Goal: Task Accomplishment & Management: Manage account settings

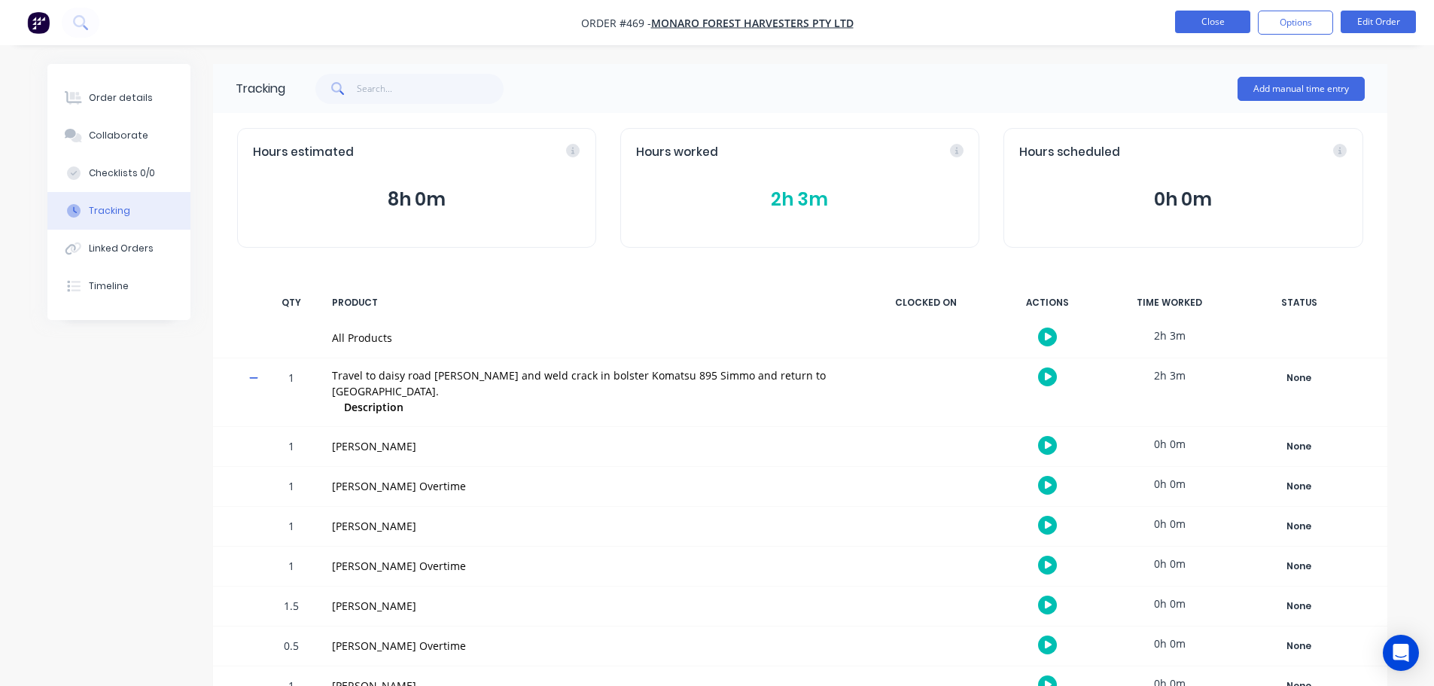
click at [1191, 14] on button "Close" at bounding box center [1212, 22] width 75 height 23
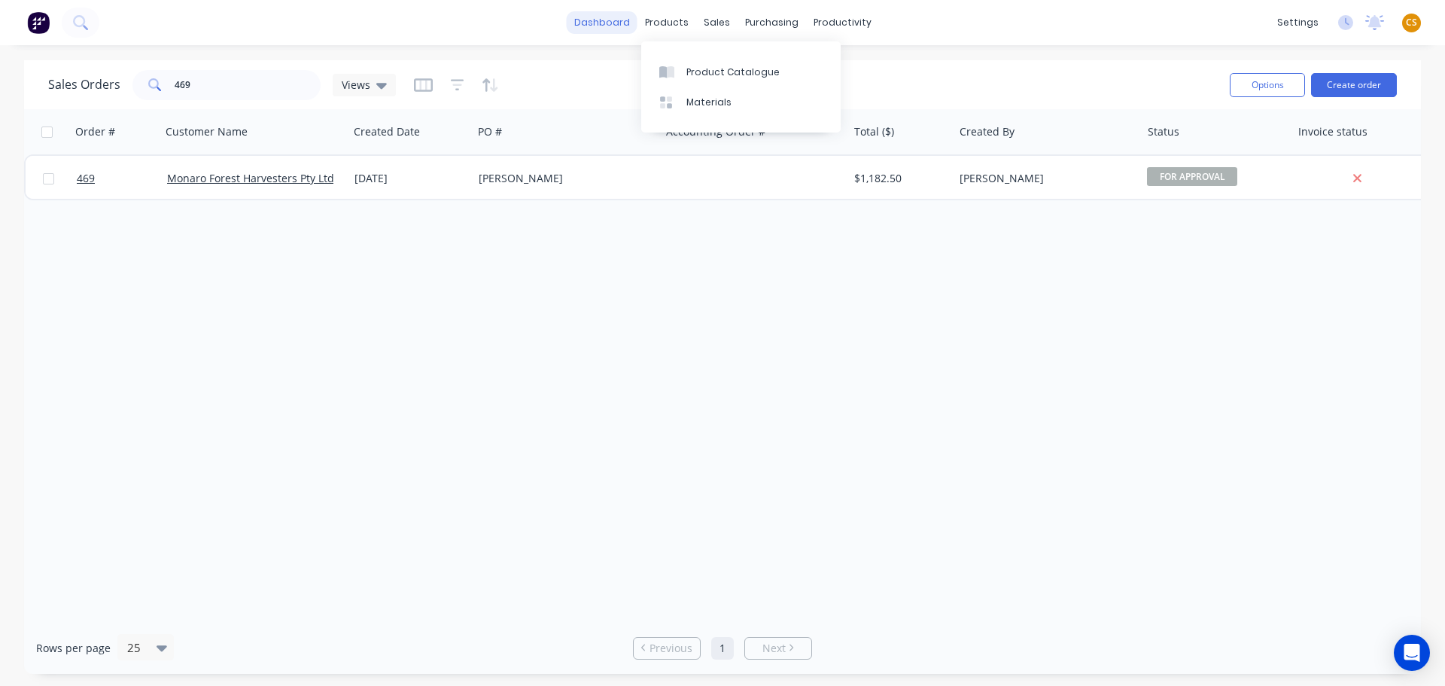
click at [601, 29] on link "dashboard" at bounding box center [602, 22] width 71 height 23
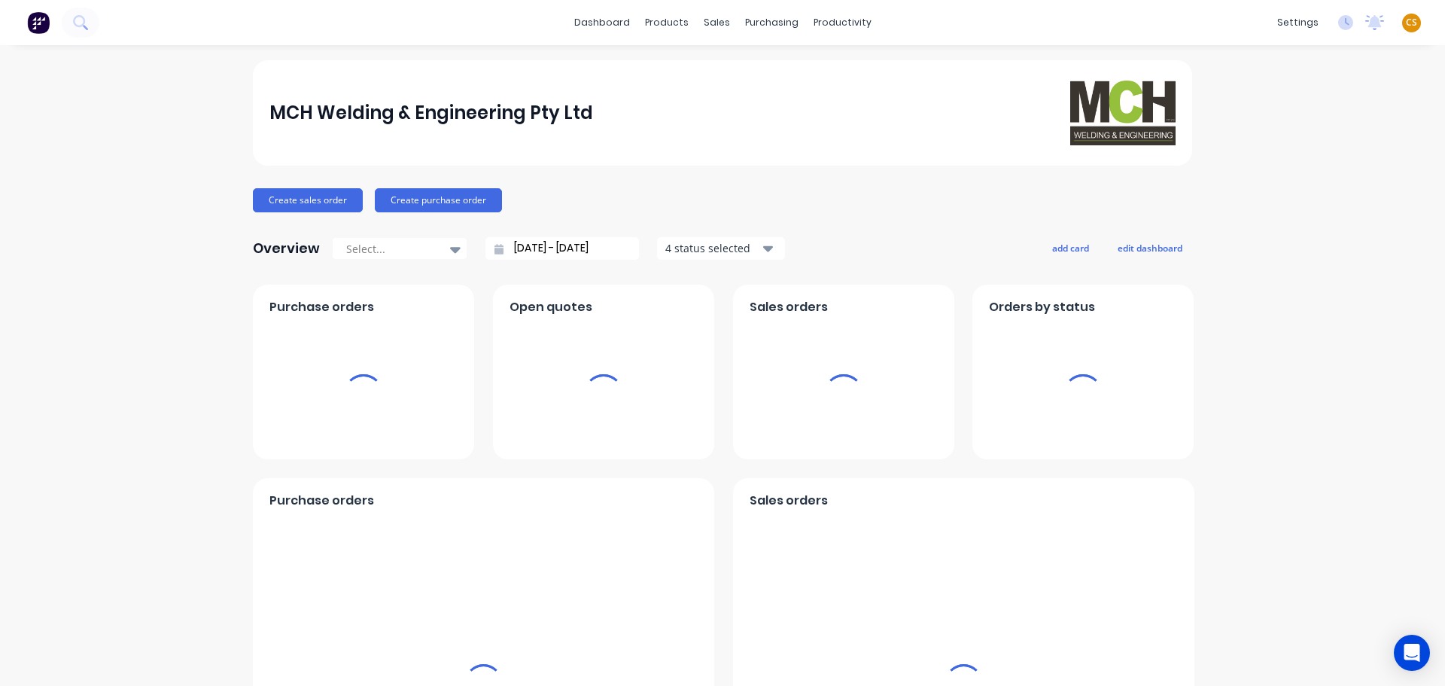
click at [1406, 23] on span "CS" at bounding box center [1411, 23] width 11 height 14
click at [1278, 189] on div "Sign out" at bounding box center [1283, 189] width 41 height 14
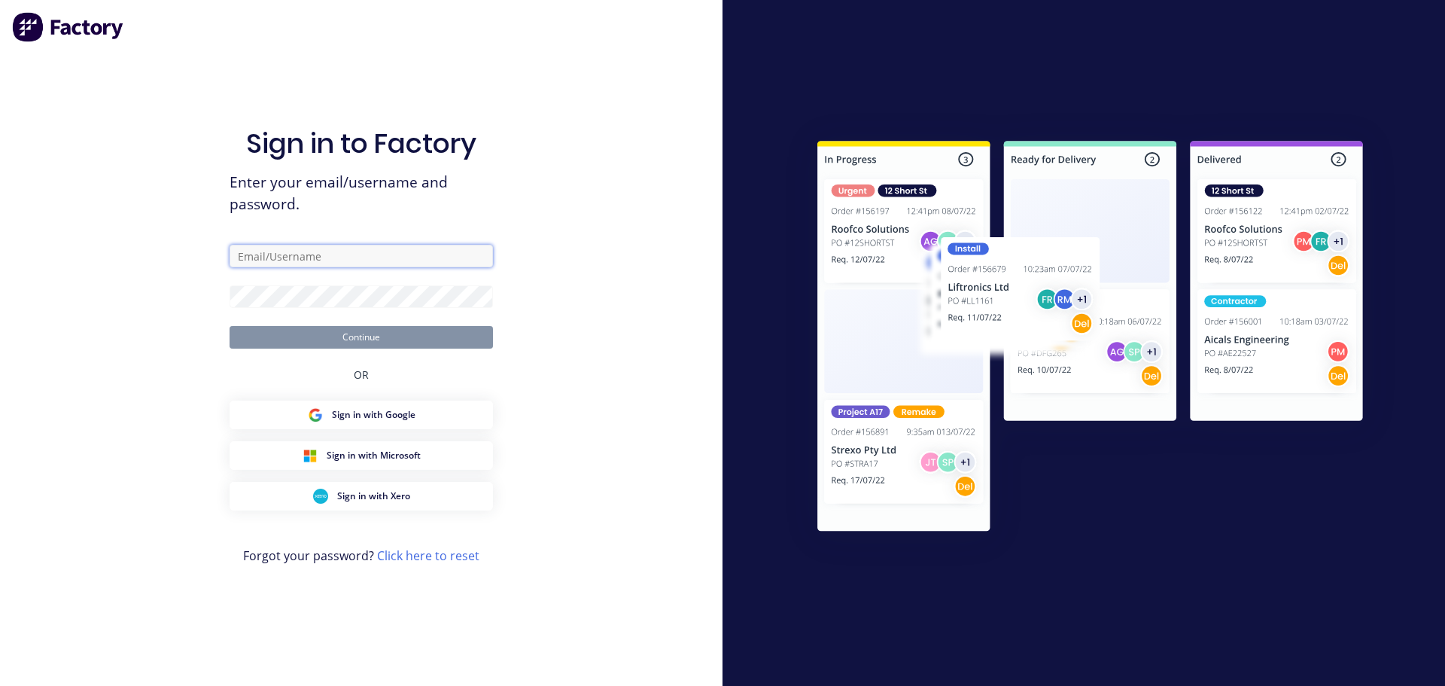
click at [271, 260] on input "text" at bounding box center [361, 256] width 263 height 23
type input "cathy@factory.app"
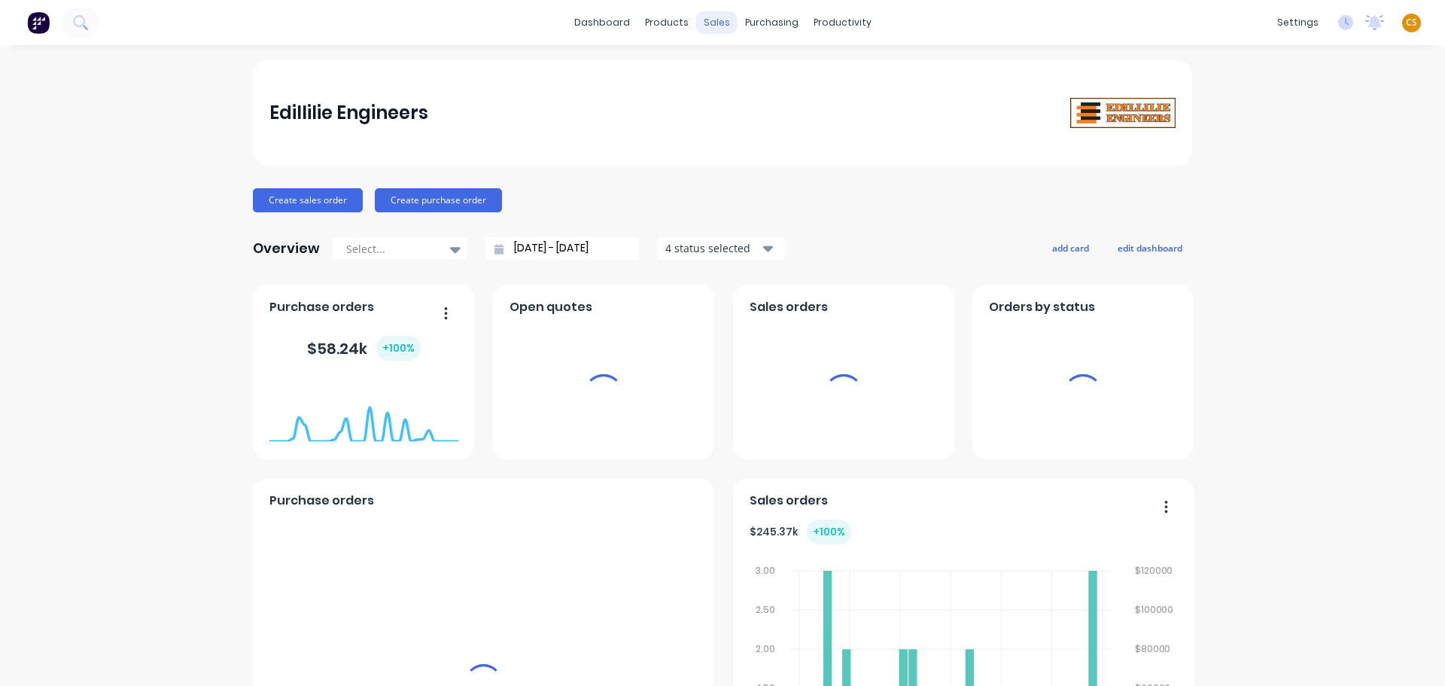
click at [707, 23] on div "sales" at bounding box center [716, 22] width 41 height 23
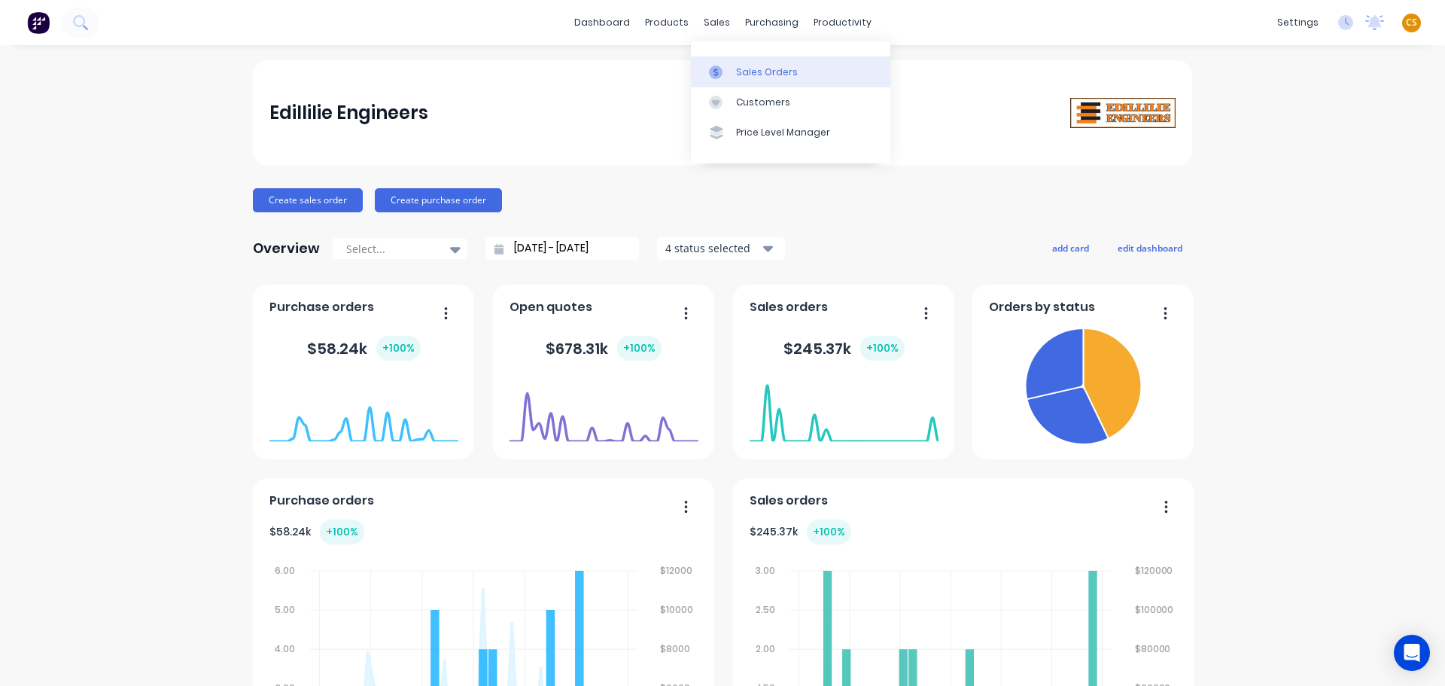
click at [784, 78] on div "Sales Orders" at bounding box center [767, 72] width 62 height 14
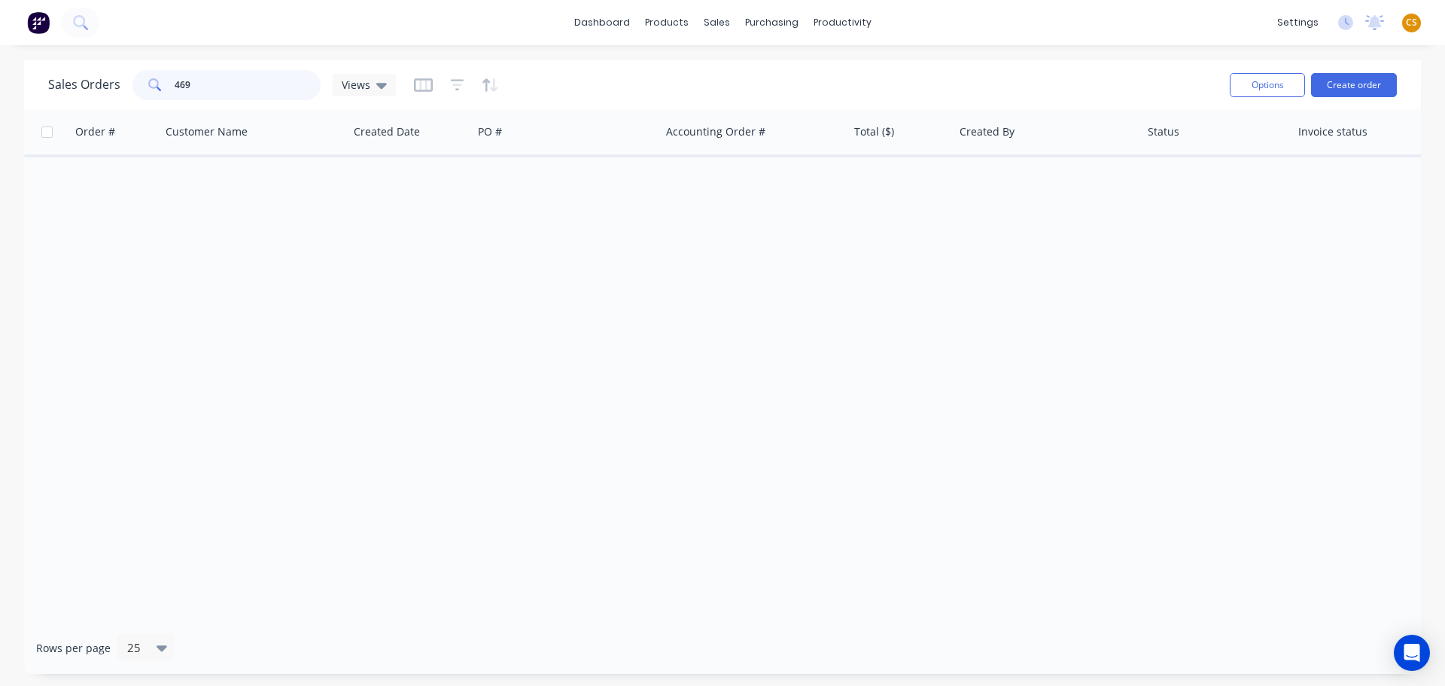
drag, startPoint x: 215, startPoint y: 84, endPoint x: 83, endPoint y: 69, distance: 133.4
click at [91, 70] on div "Sales Orders 469 Views" at bounding box center [222, 85] width 348 height 30
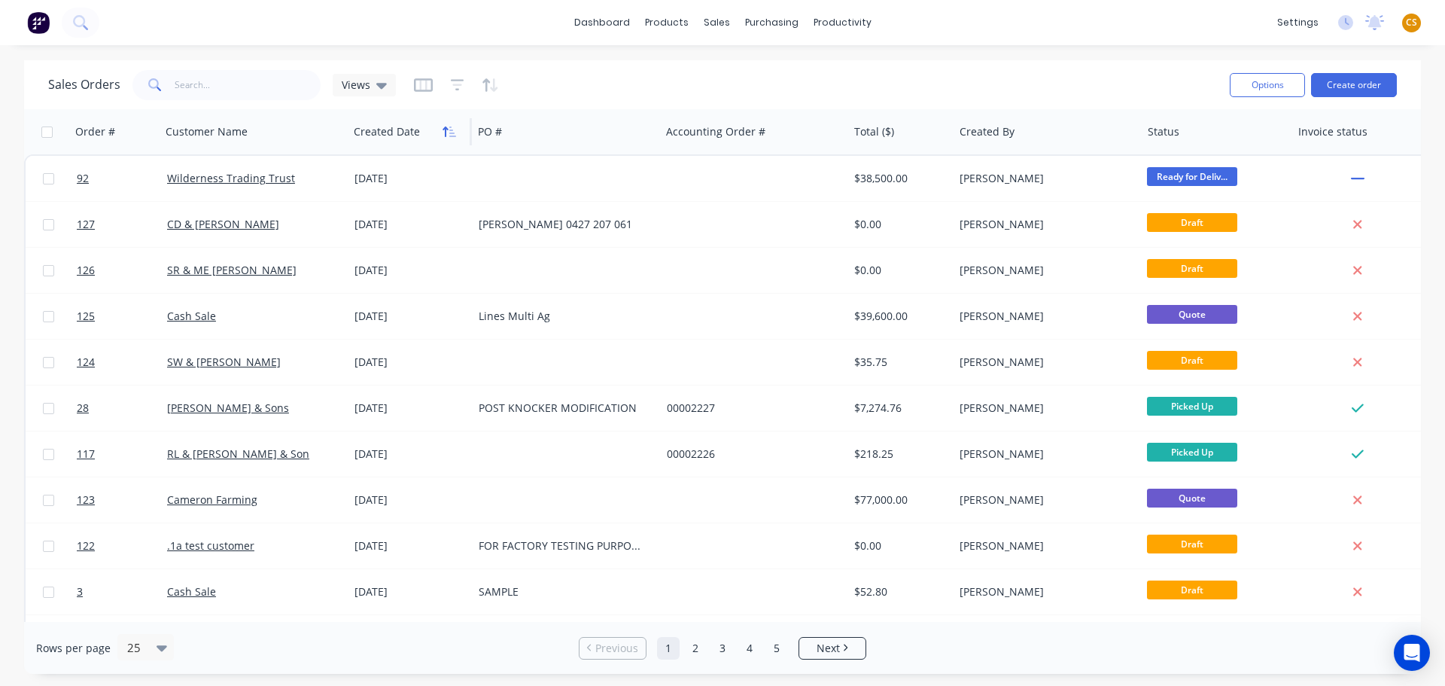
click at [448, 134] on icon "button" at bounding box center [450, 132] width 14 height 12
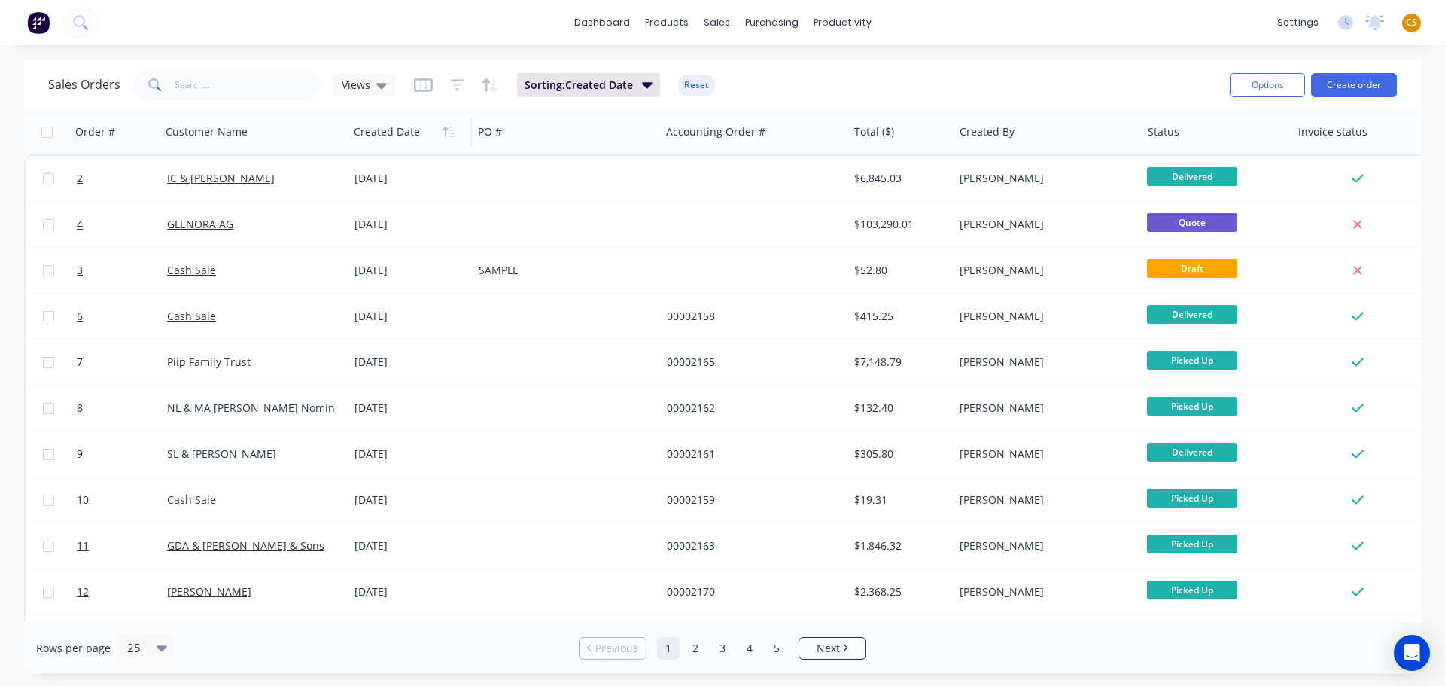
click at [448, 134] on icon "button" at bounding box center [450, 132] width 14 height 12
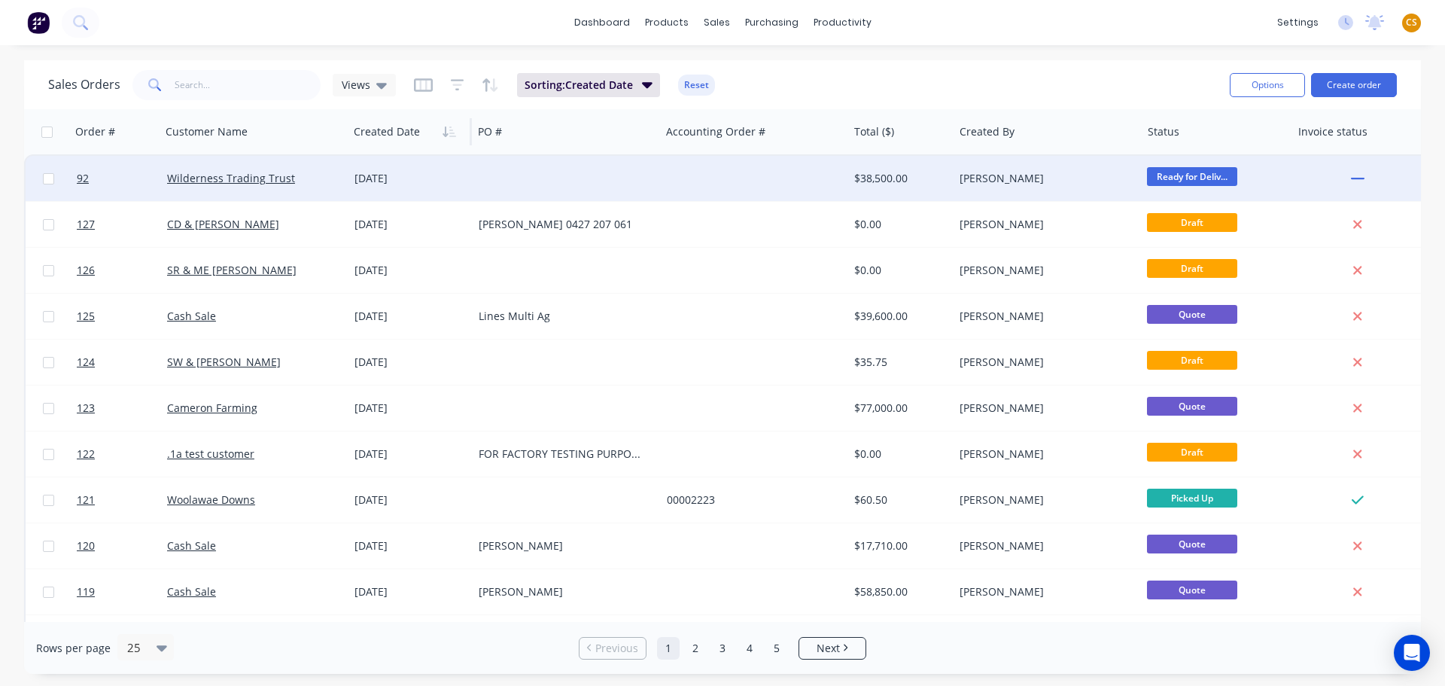
click at [268, 190] on div "Wilderness Trading Trust" at bounding box center [254, 178] width 187 height 45
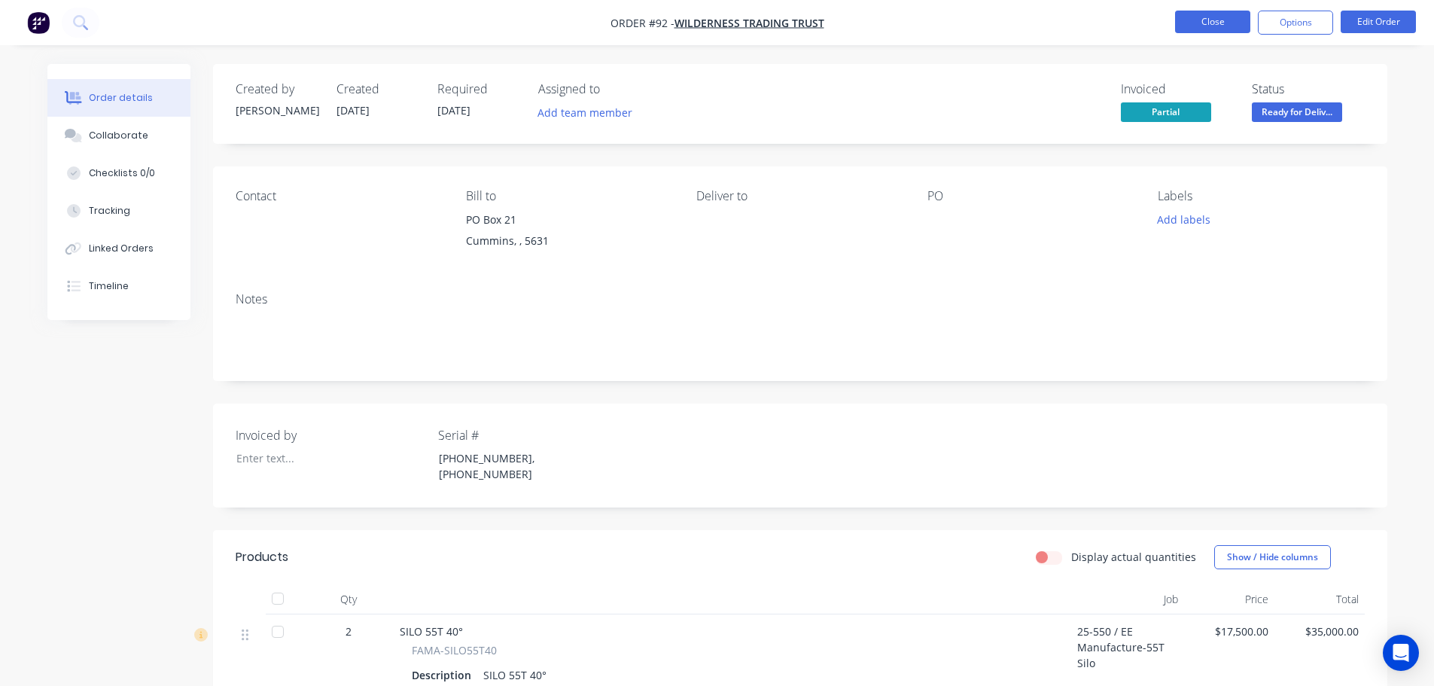
click at [1221, 23] on button "Close" at bounding box center [1212, 22] width 75 height 23
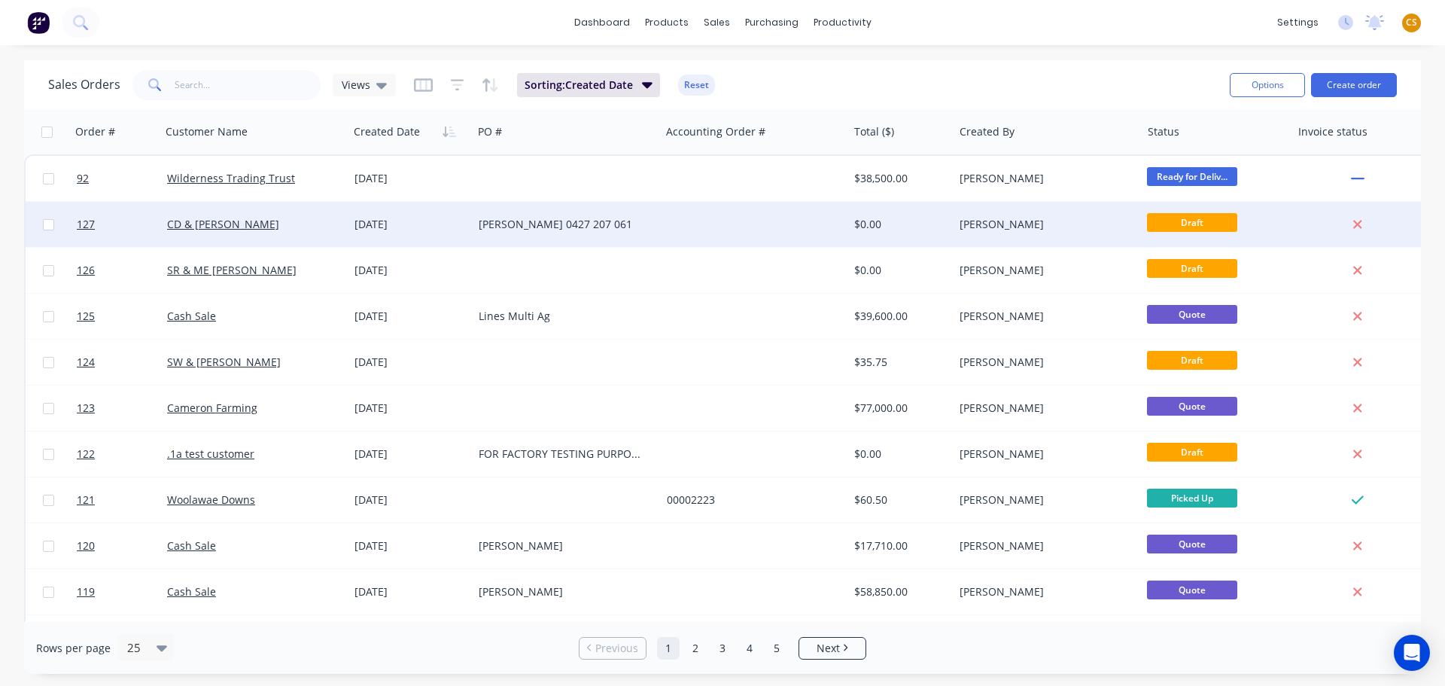
click at [270, 231] on div "CD & JM Skinner" at bounding box center [250, 224] width 167 height 15
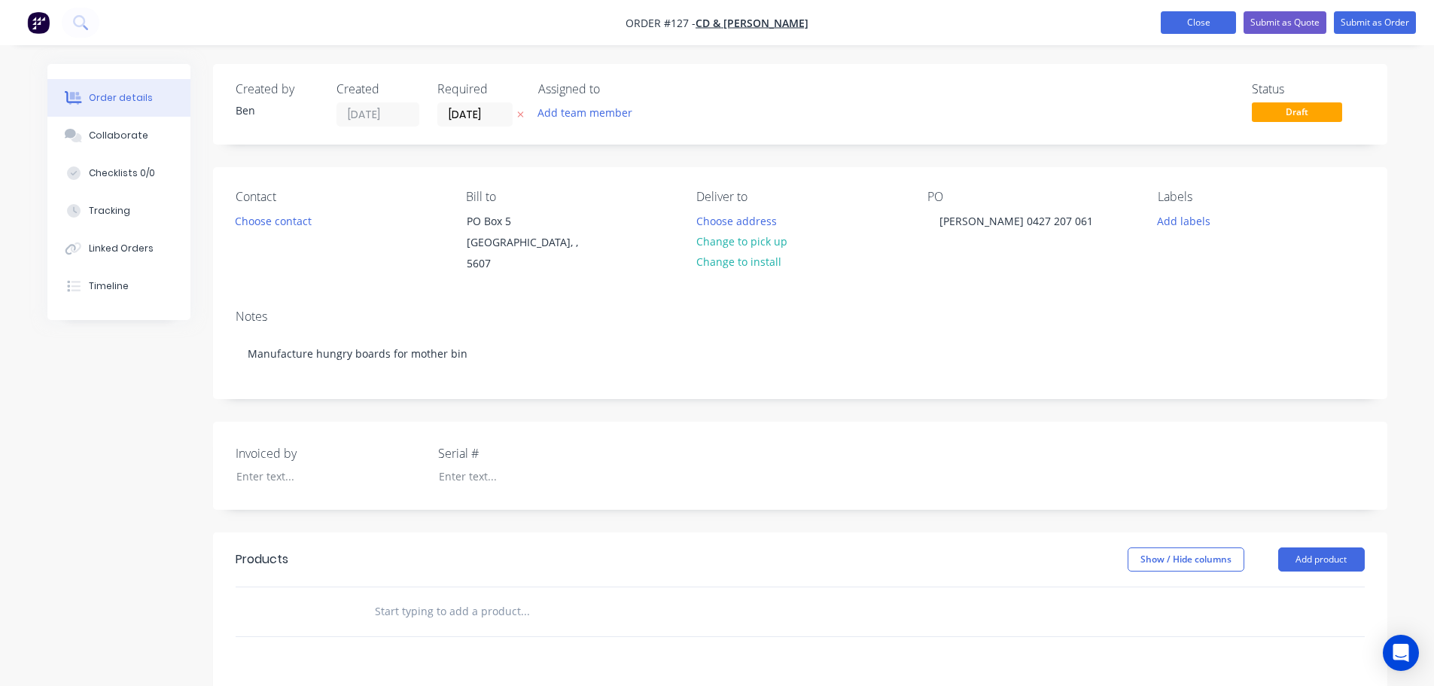
click at [1186, 24] on button "Close" at bounding box center [1198, 22] width 75 height 23
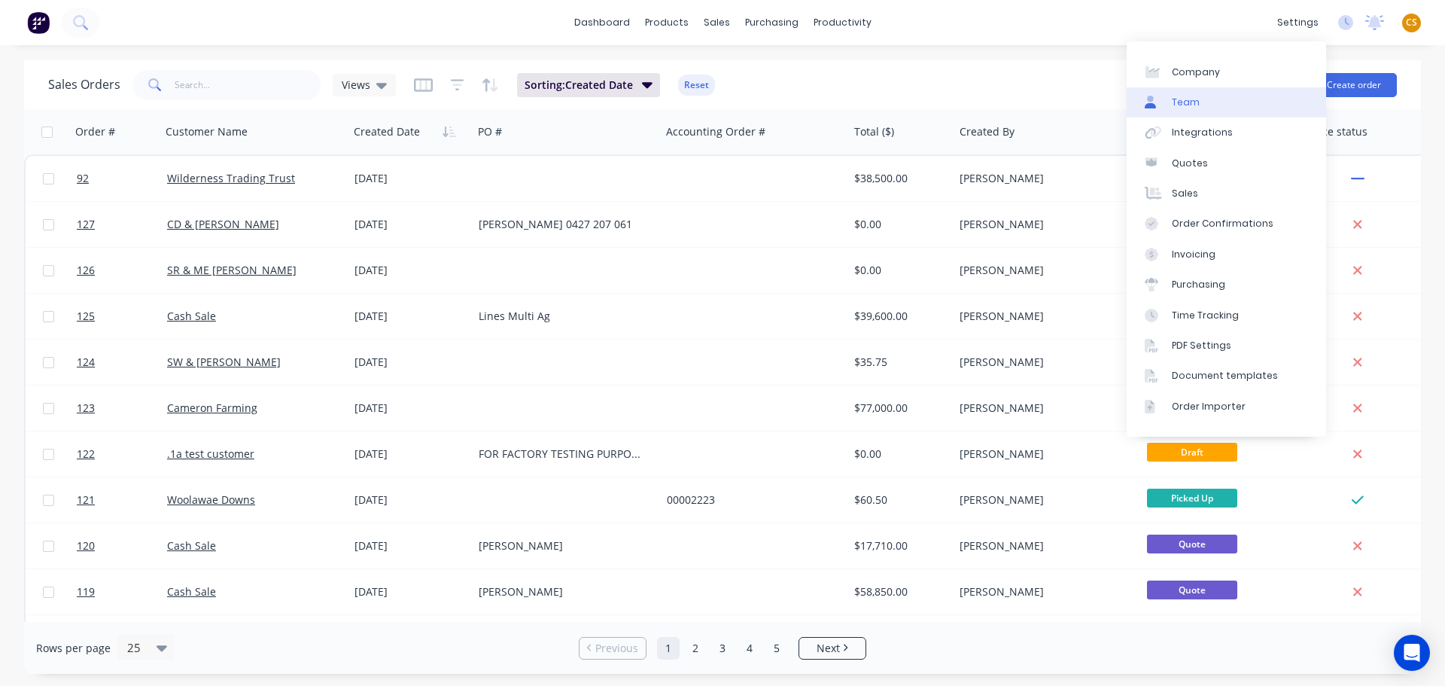
click at [1176, 100] on div "Team" at bounding box center [1186, 103] width 28 height 14
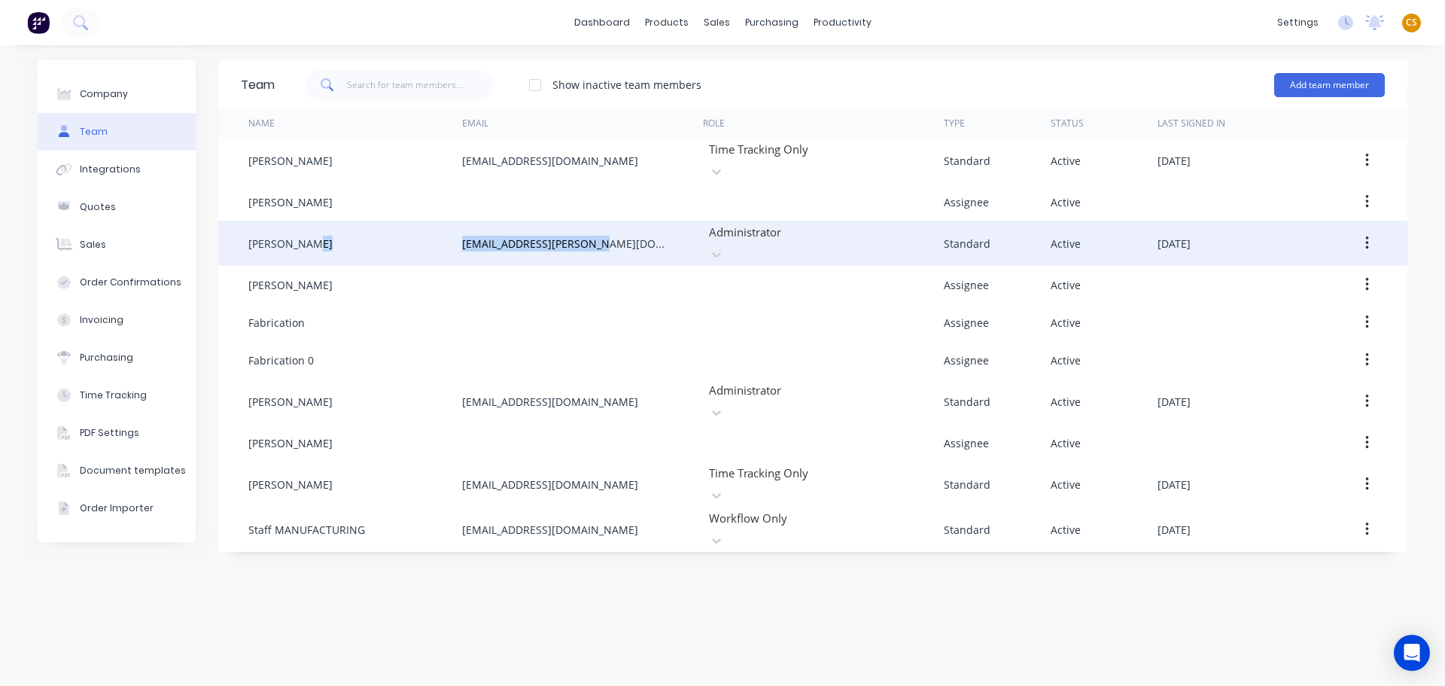
drag, startPoint x: 605, startPoint y: 233, endPoint x: 425, endPoint y: 233, distance: 179.2
click at [425, 233] on div "Ben Joubert zimmie.joubert@gmail.com Administrator Standard Active August 25th …" at bounding box center [812, 243] width 1189 height 45
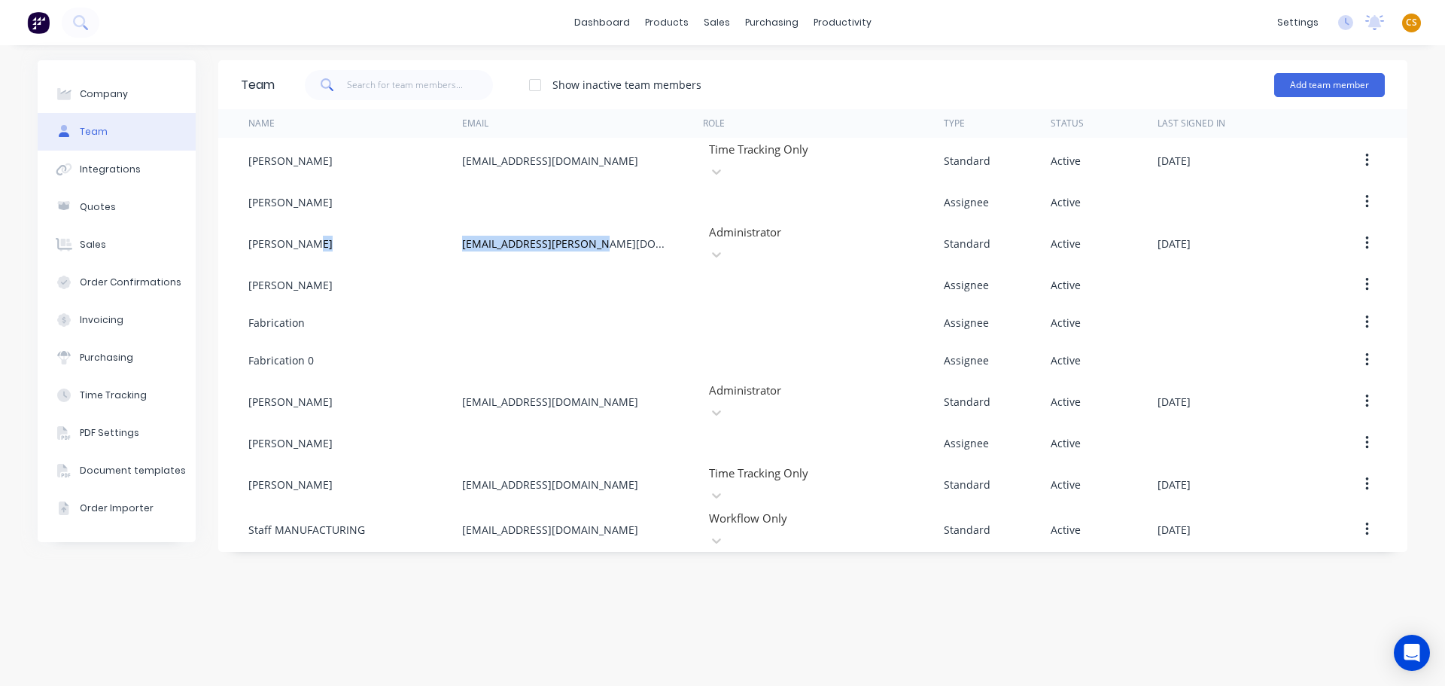
copy div "zimmie.joubert@gmail.com"
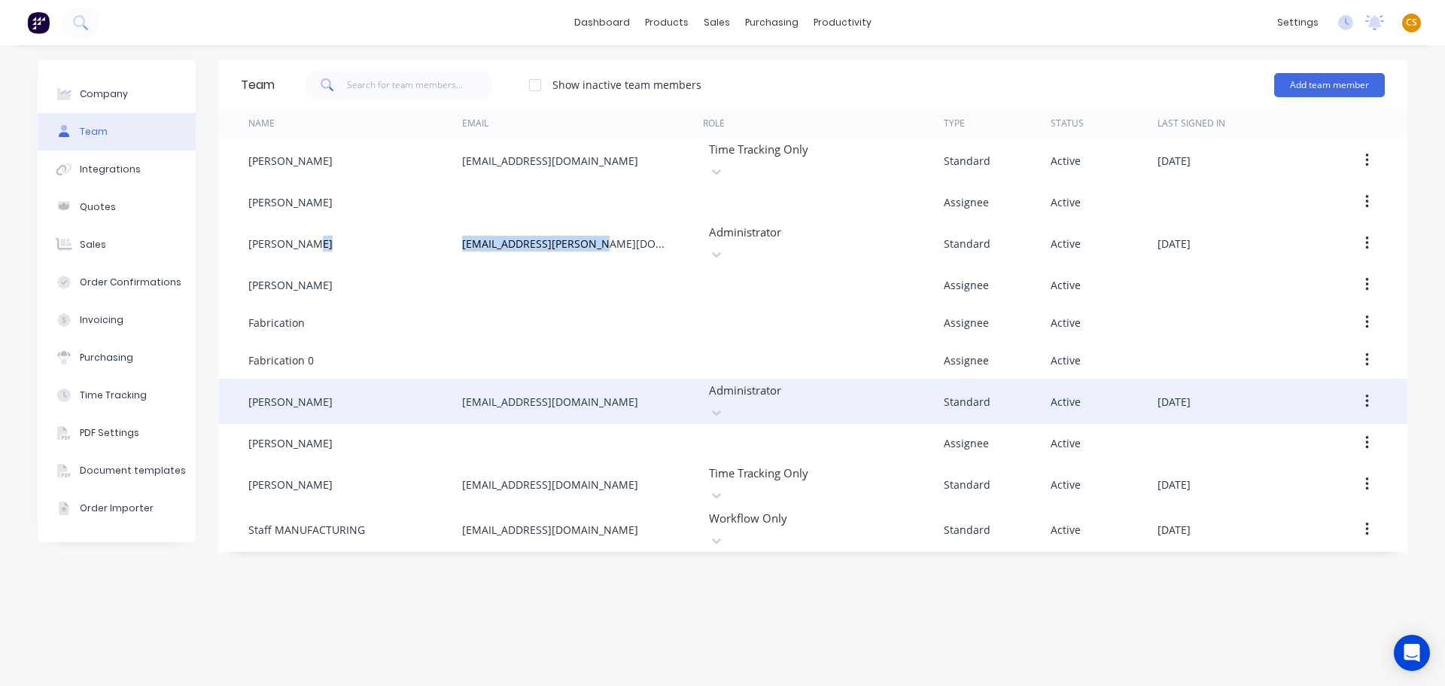
drag, startPoint x: 613, startPoint y: 383, endPoint x: 424, endPoint y: 383, distance: 189.0
click at [424, 383] on div "Justin Robinson edillilie.engineers@gmail.com Administrator Standard Active Aug…" at bounding box center [812, 401] width 1189 height 45
copy div "edillilie.engineers@gmail.com"
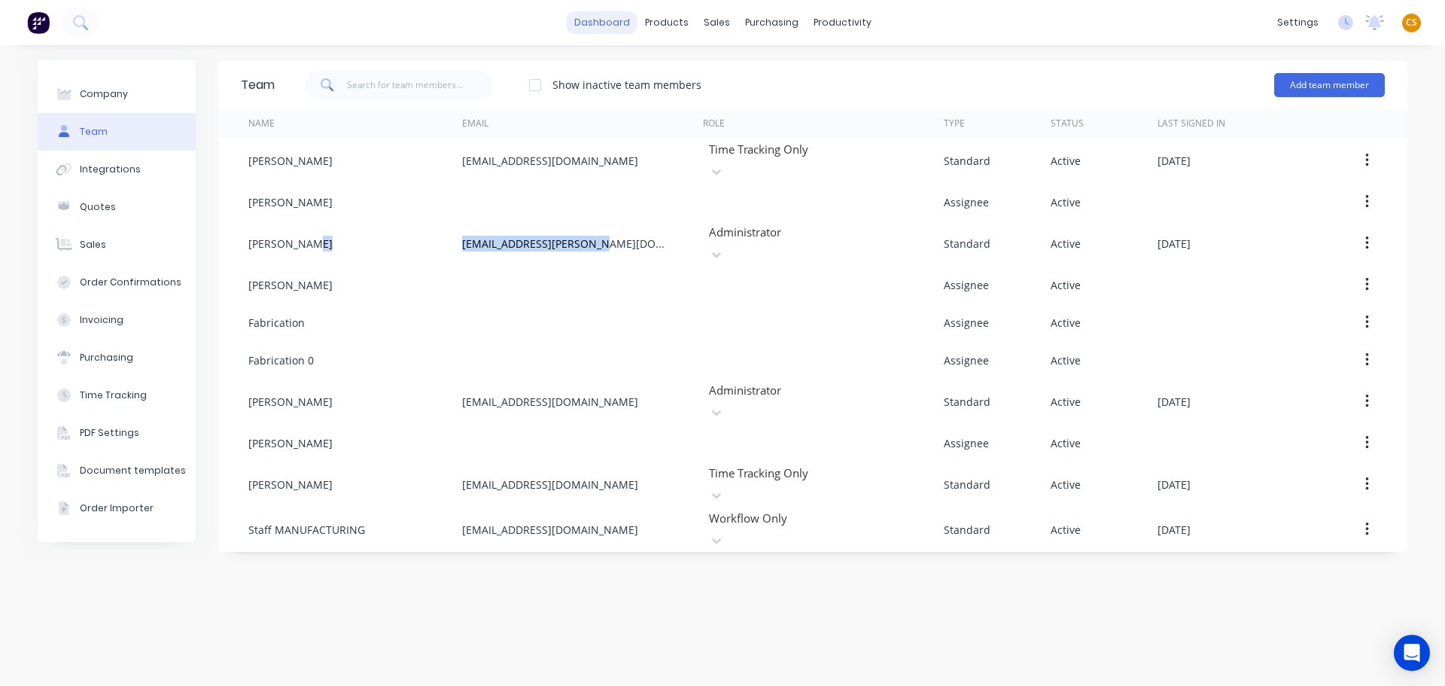
click at [614, 22] on link "dashboard" at bounding box center [602, 22] width 71 height 23
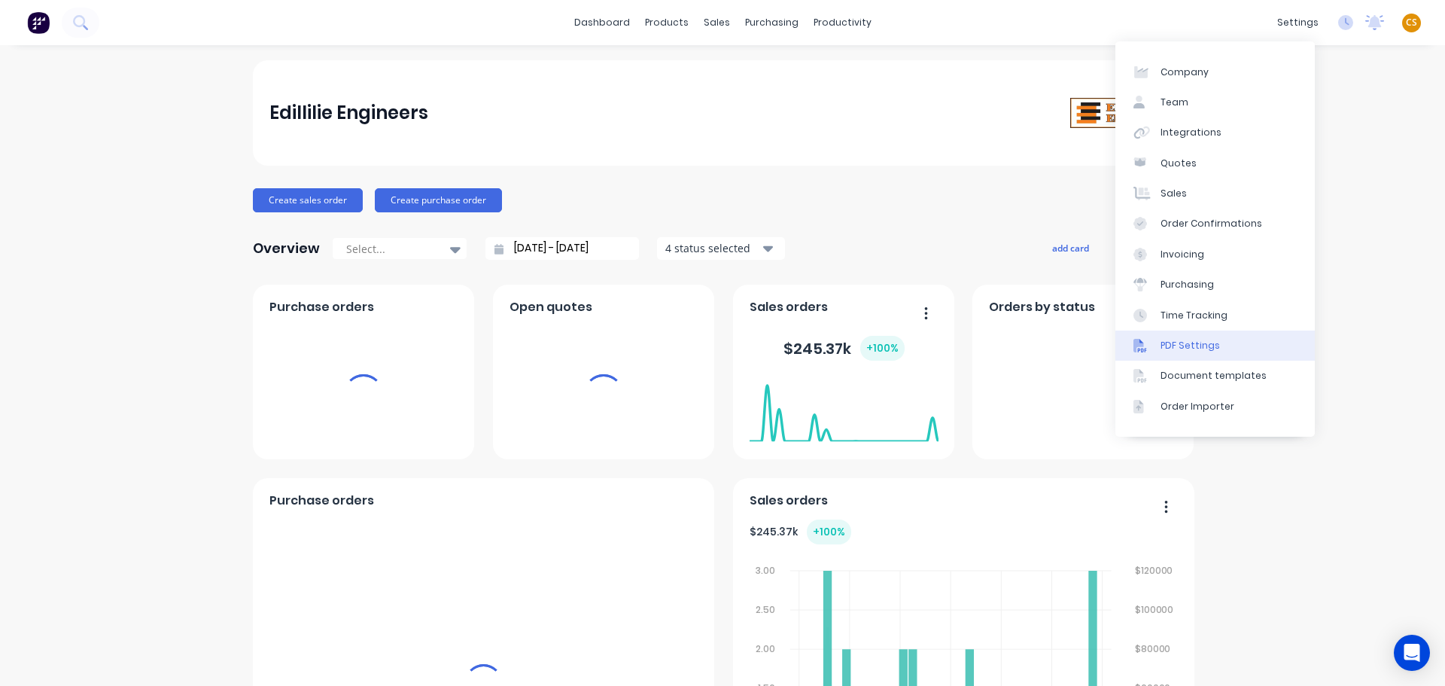
click at [1214, 343] on div "PDF Settings" at bounding box center [1190, 346] width 59 height 14
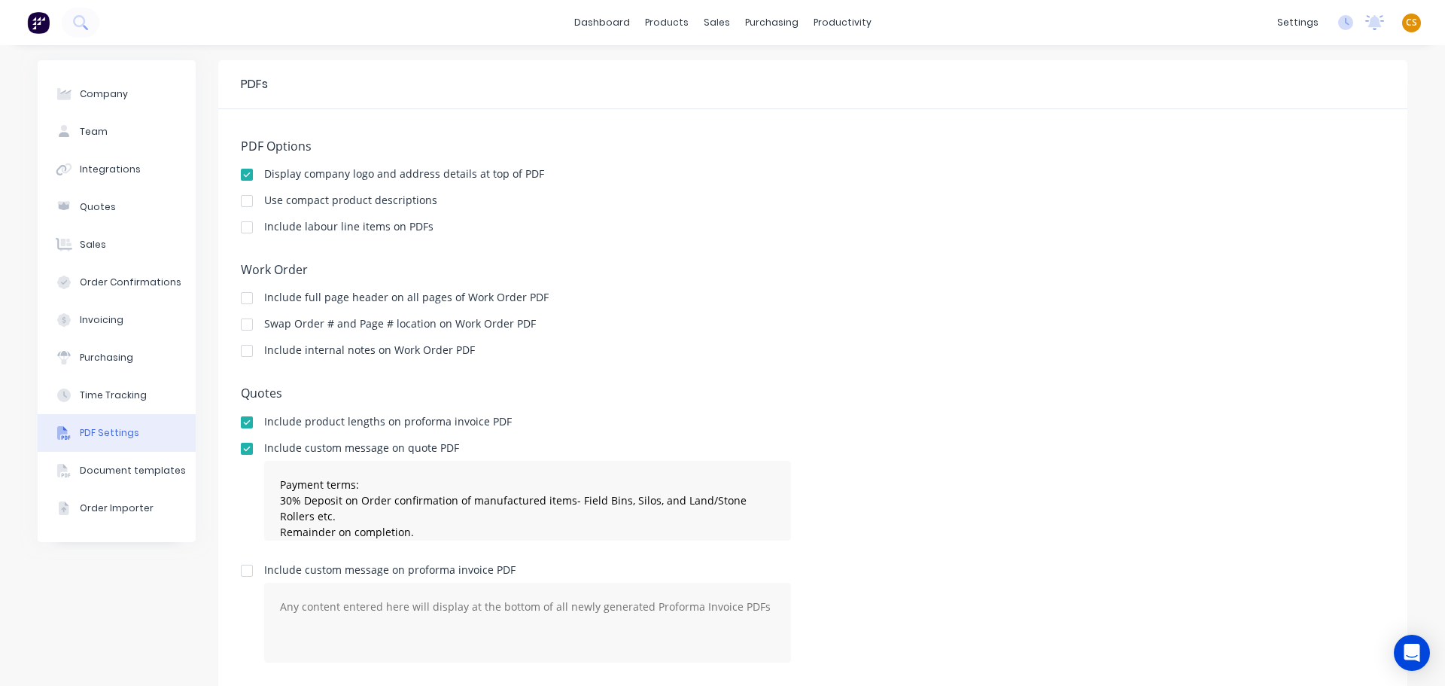
click at [242, 351] on div at bounding box center [247, 351] width 30 height 30
type textarea "Payment terms: 30% Deposit on Order confirmation of manufactured items- Field B…"
type textarea "Payment terms: 14 days on completion."
click at [240, 230] on div at bounding box center [247, 227] width 30 height 30
type textarea "Payment terms: 30% Deposit on Order confirmation of manufactured items- Field B…"
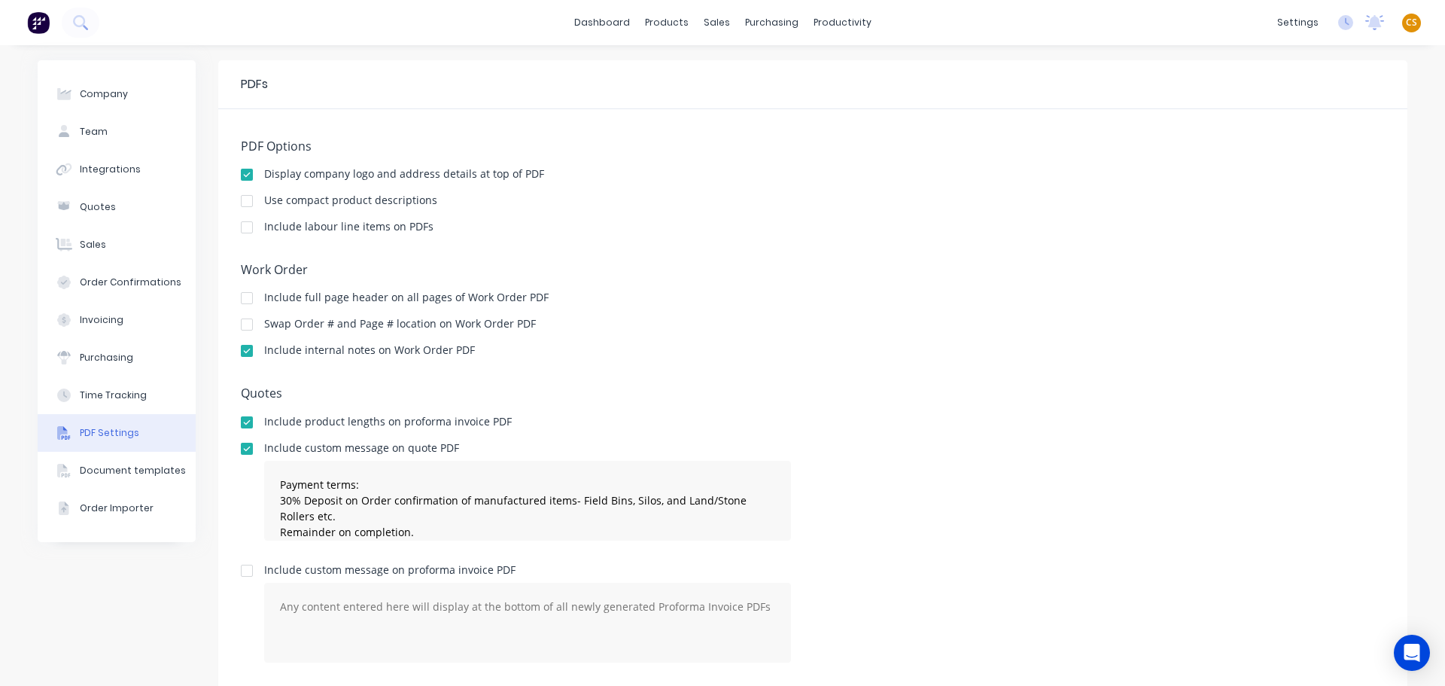
type textarea "Payment terms: 14 days on completion."
click at [99, 90] on div "Company" at bounding box center [104, 94] width 48 height 14
select select "AU"
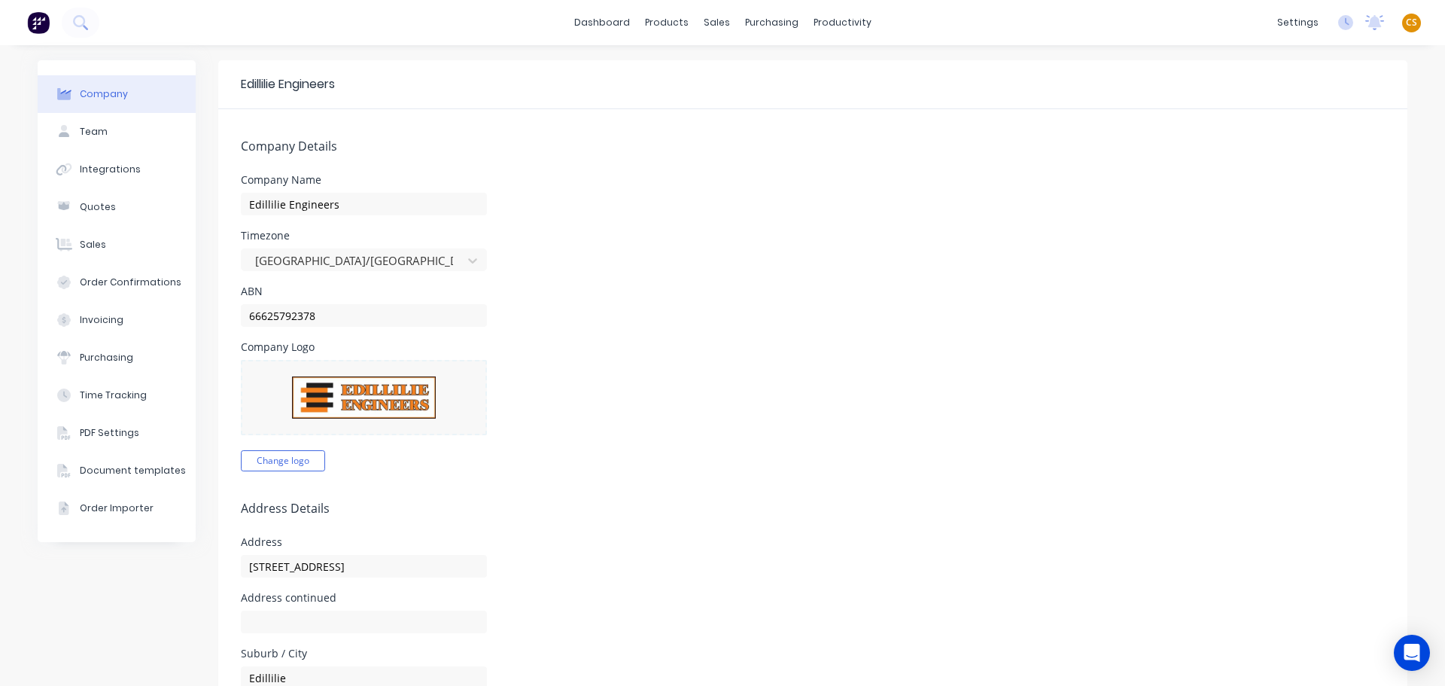
click at [1406, 22] on span "CS" at bounding box center [1411, 23] width 11 height 14
click at [1284, 191] on div "Sign out" at bounding box center [1283, 189] width 41 height 14
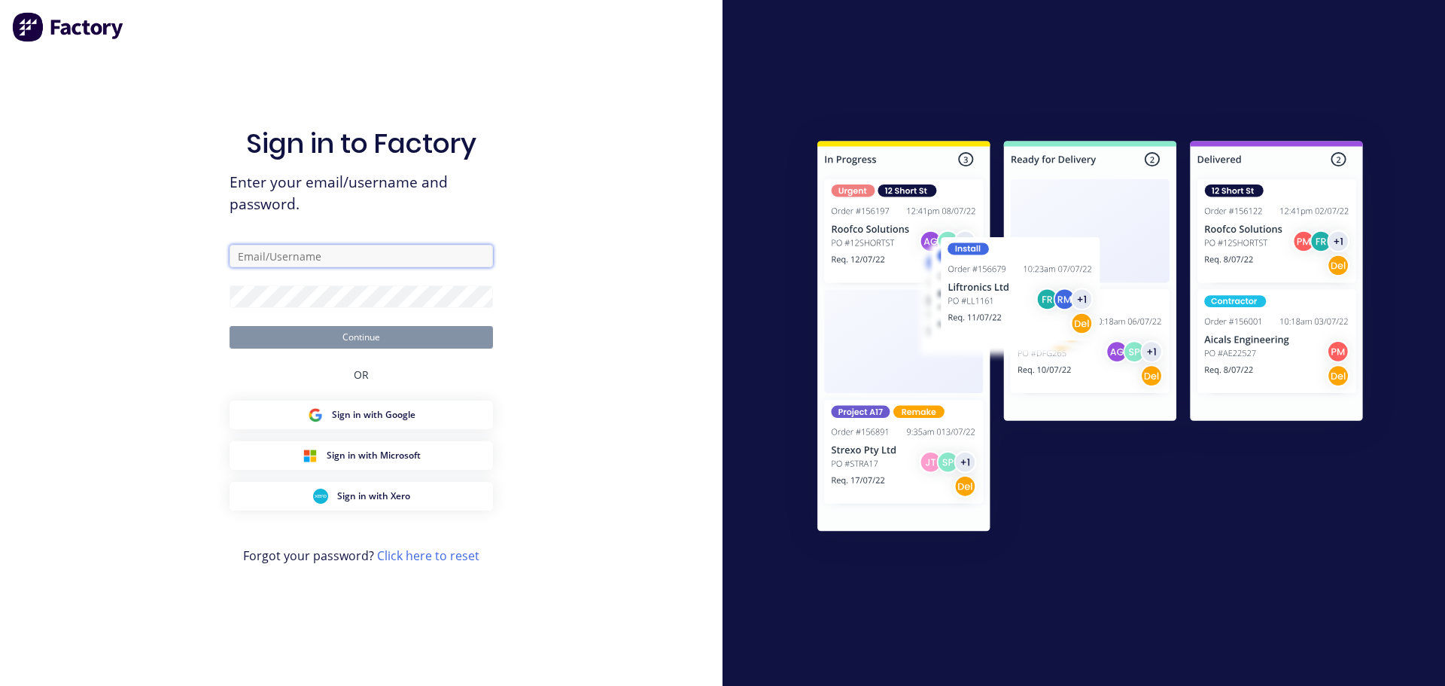
click at [327, 257] on input "text" at bounding box center [361, 256] width 263 height 23
type input "cathy@factory.app"
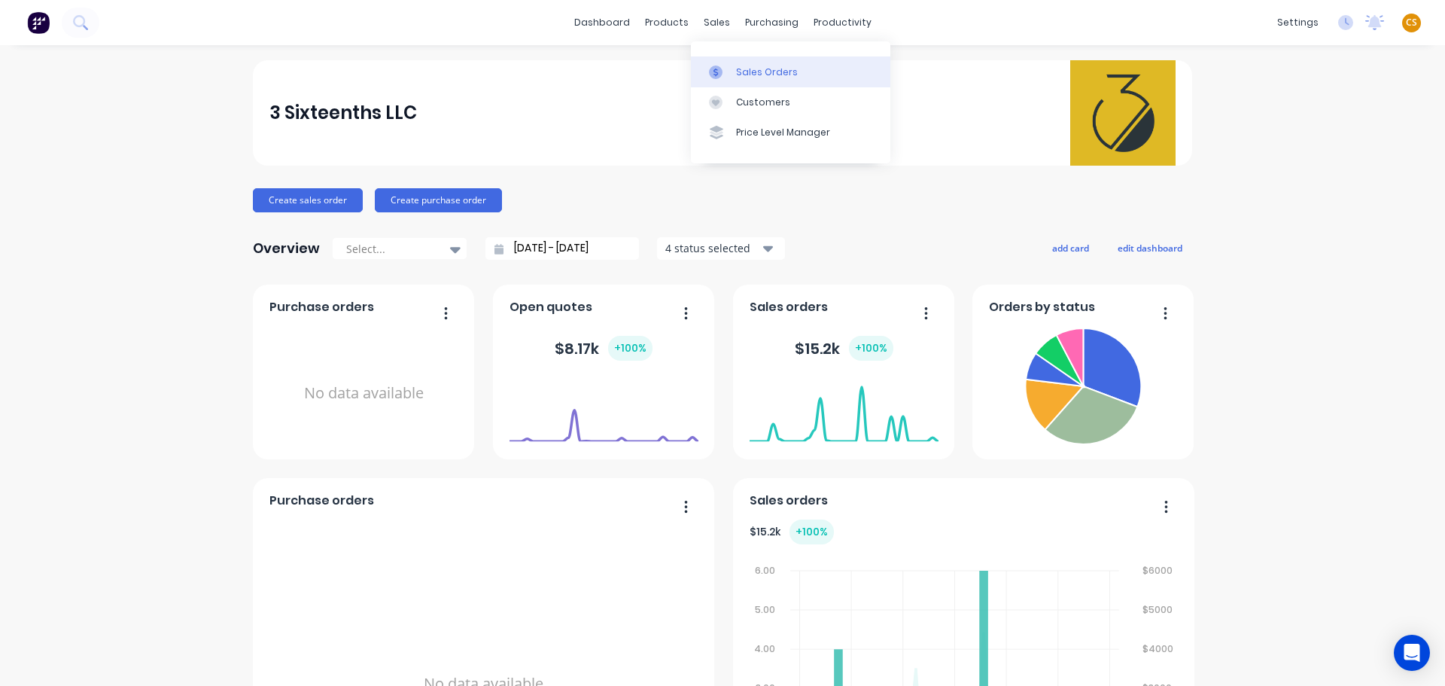
click at [747, 71] on div "Sales Orders" at bounding box center [767, 72] width 62 height 14
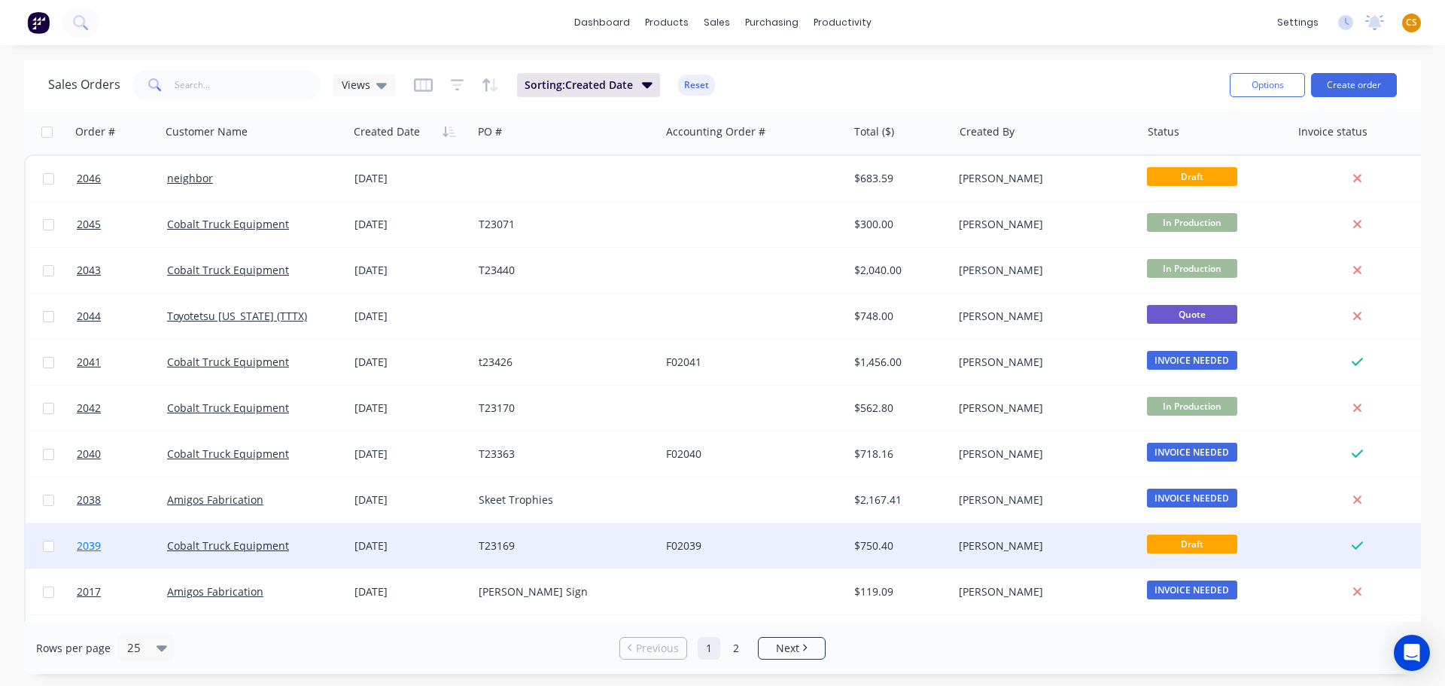
click at [130, 545] on link "2039" at bounding box center [122, 545] width 90 height 45
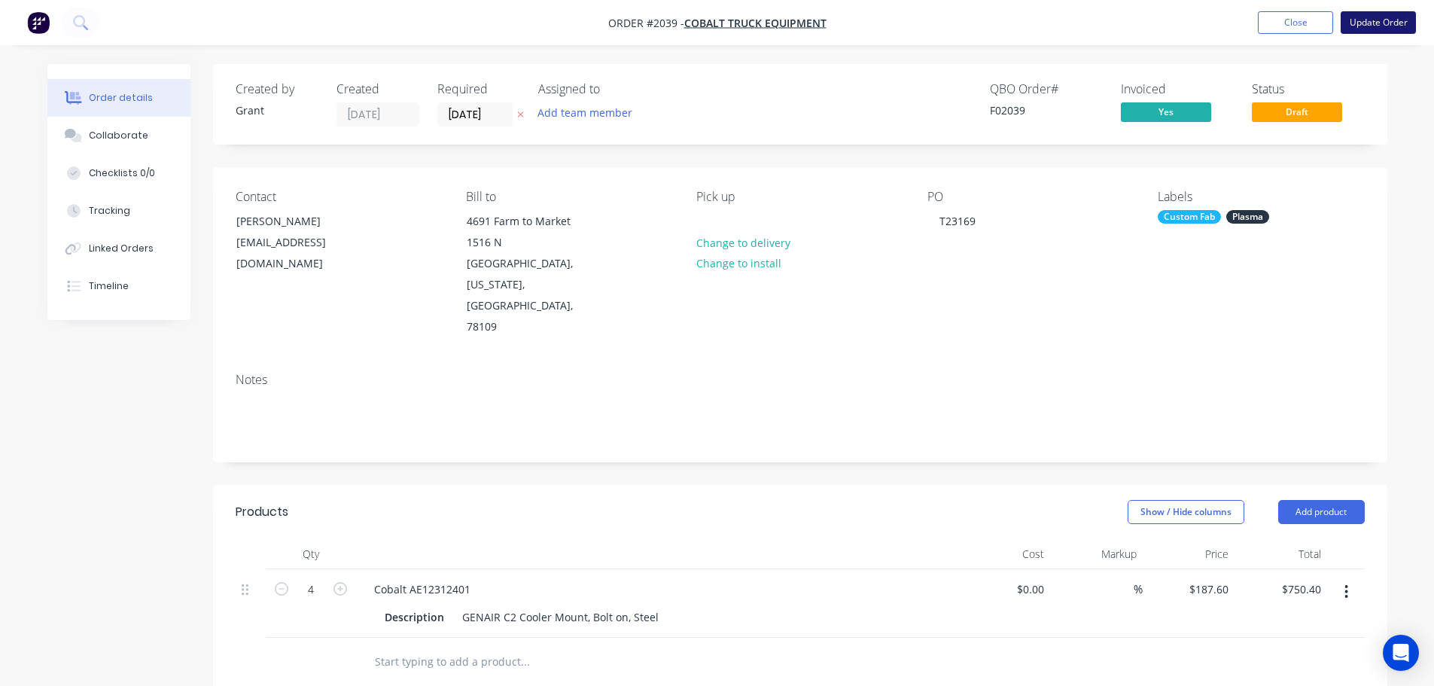
click at [1373, 17] on button "Update Order" at bounding box center [1378, 22] width 75 height 23
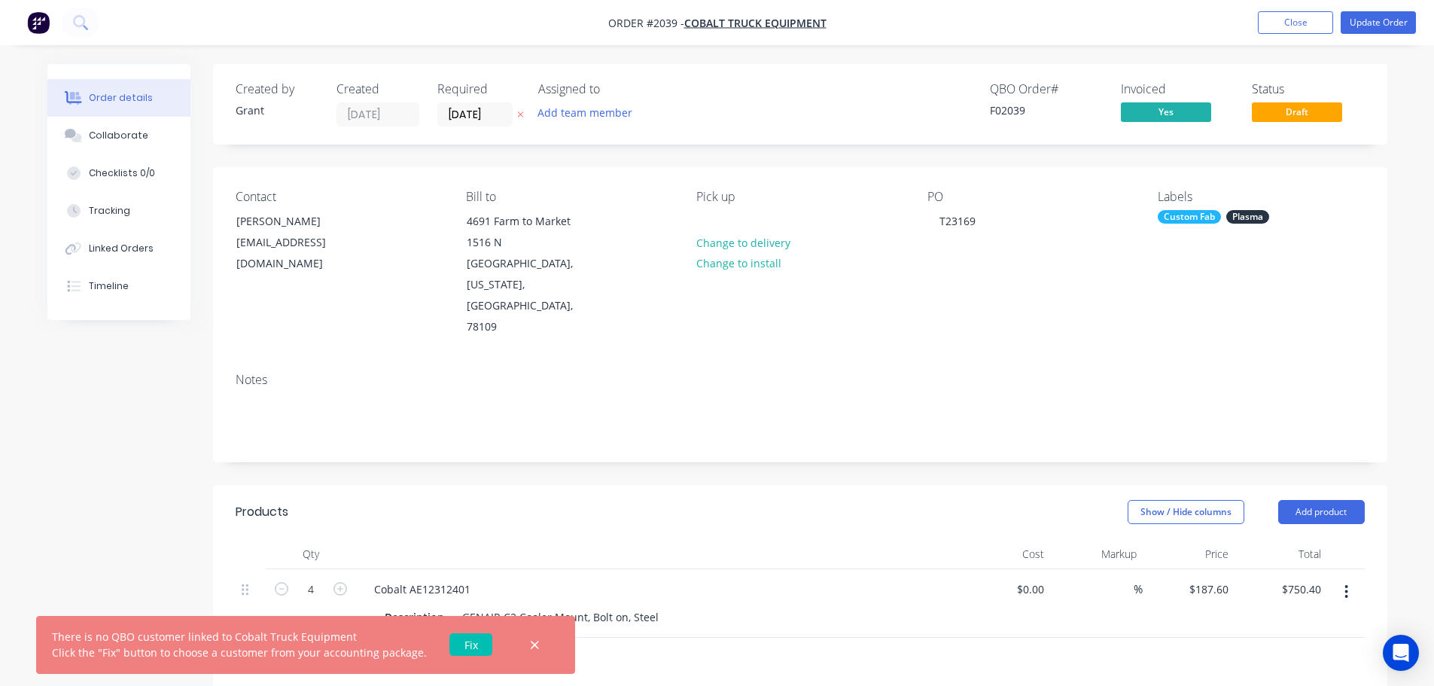
click at [458, 648] on link "Fix" at bounding box center [470, 644] width 43 height 23
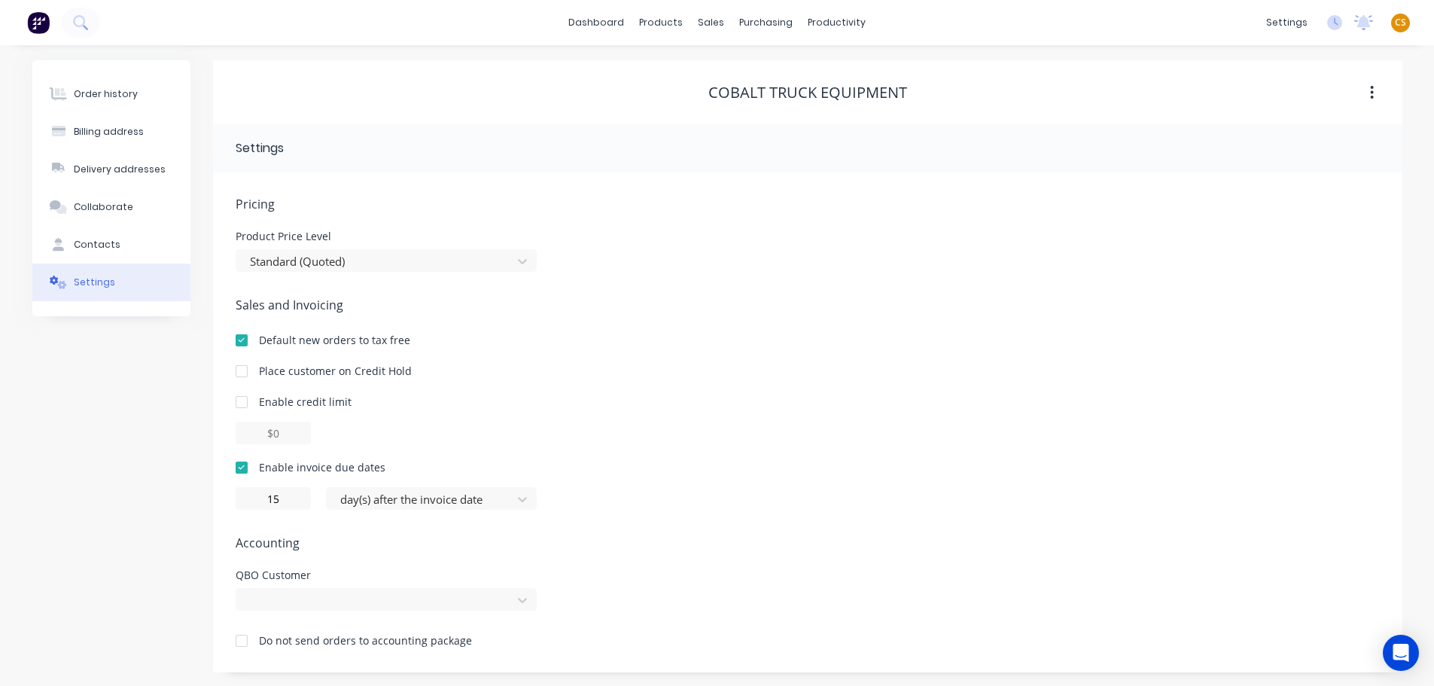
scroll to position [157, 0]
click at [340, 598] on div at bounding box center [386, 597] width 301 height 23
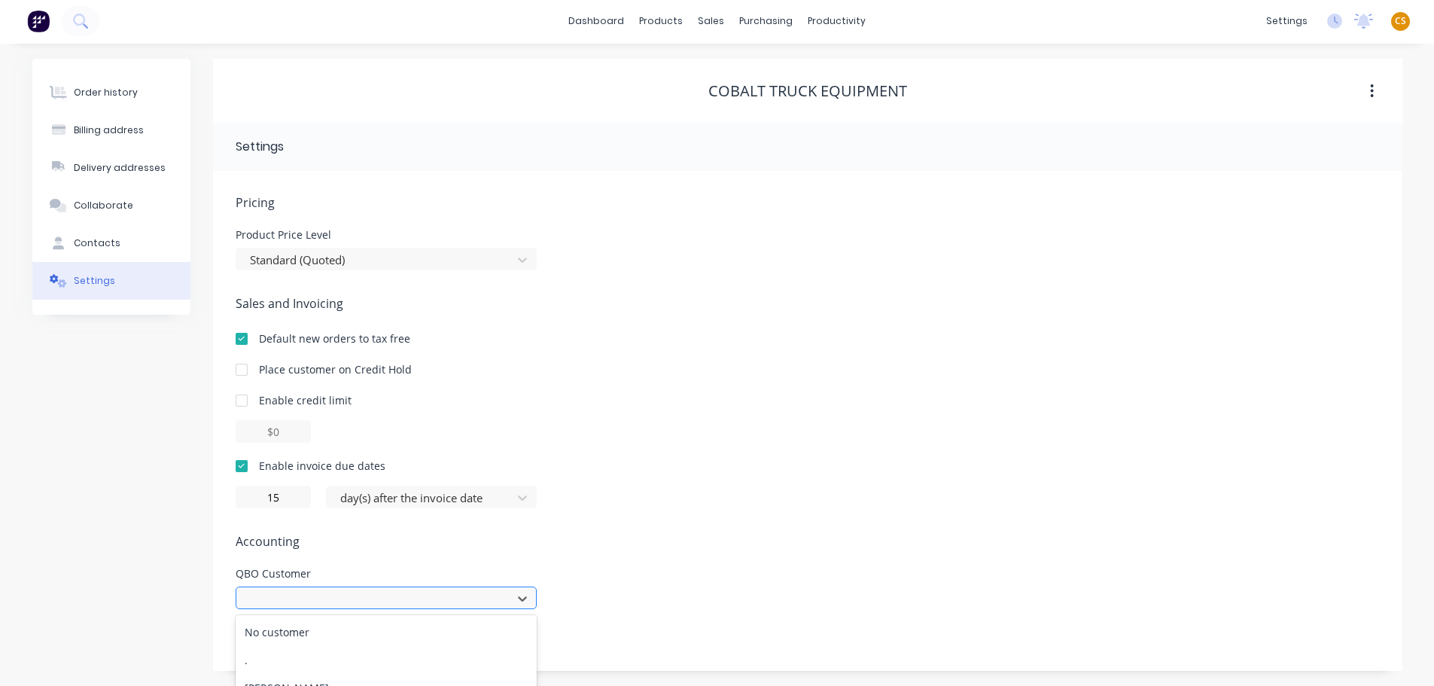
click at [385, 602] on div "238 results available. Use Up and Down to choose options, press Enter to select…" at bounding box center [386, 597] width 301 height 23
type input "[PERSON_NAME]"
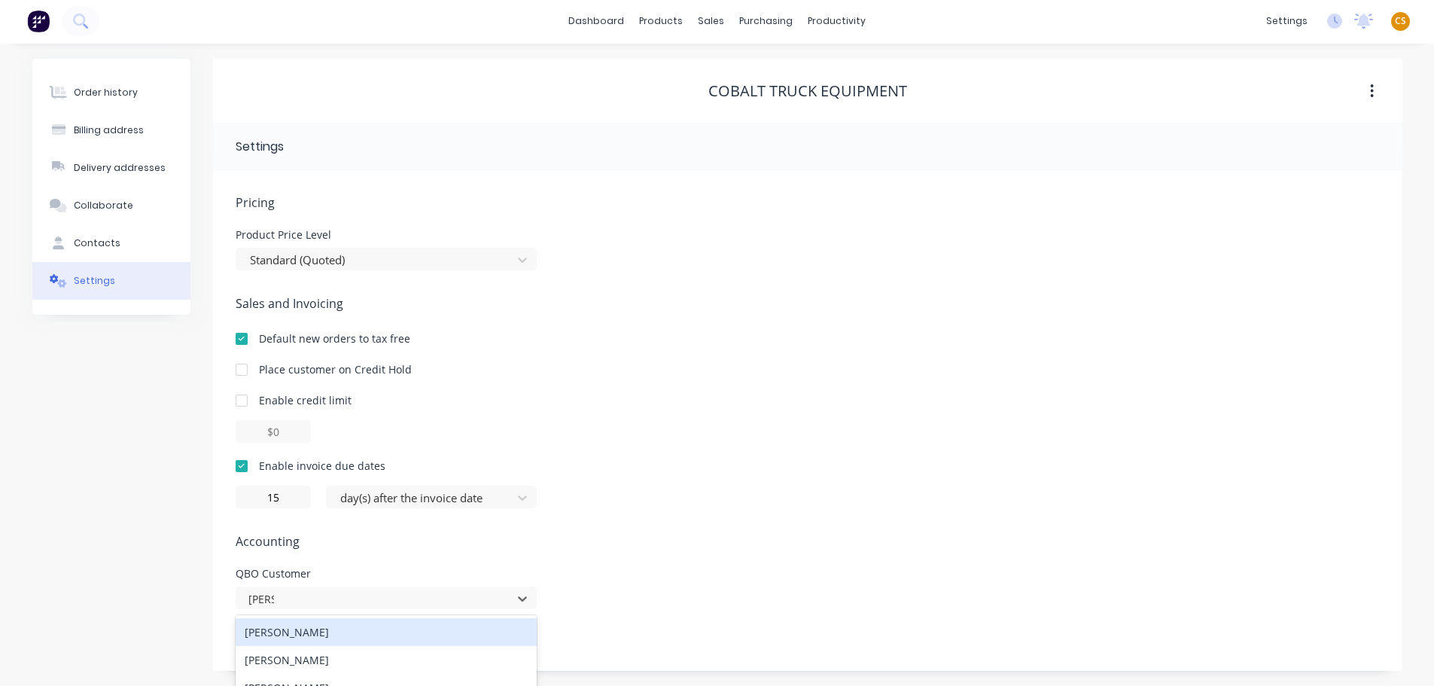
scroll to position [20, 0]
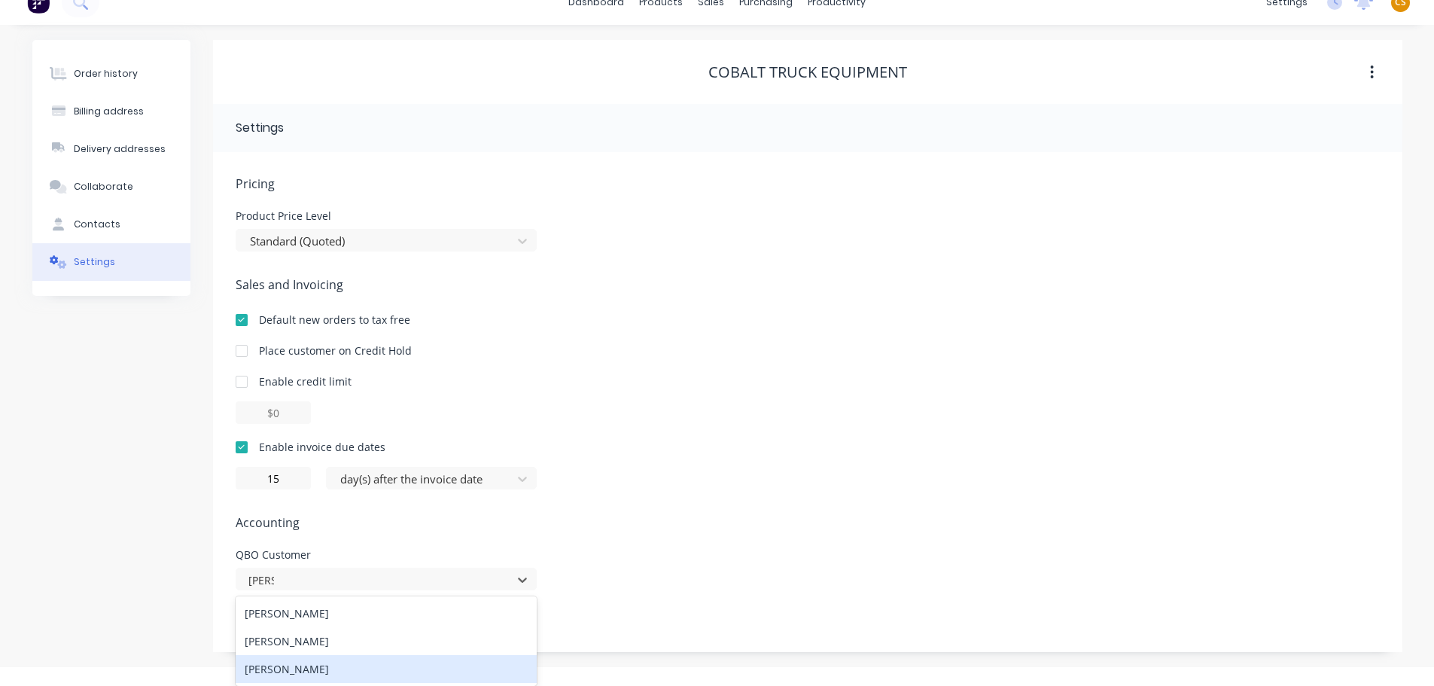
click at [290, 670] on div "[PERSON_NAME]" at bounding box center [386, 669] width 301 height 28
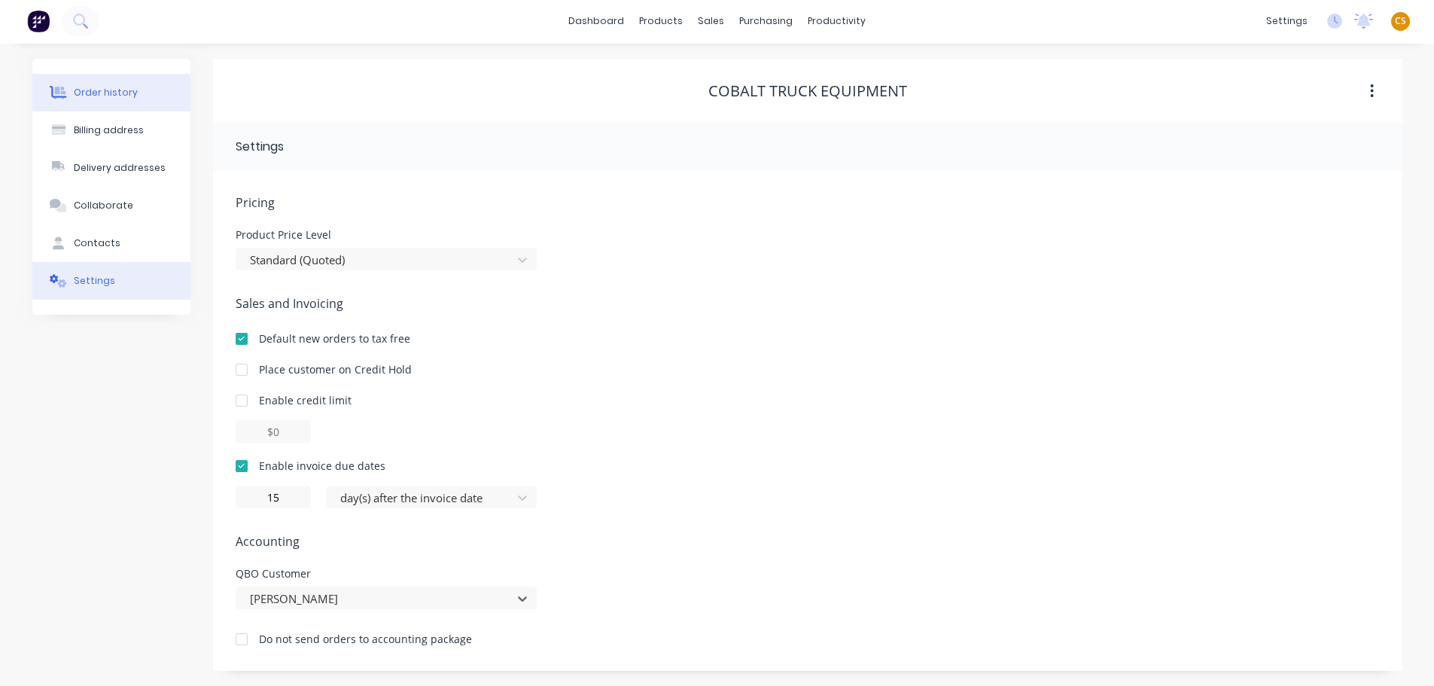
click at [133, 95] on button "Order history" at bounding box center [111, 93] width 158 height 38
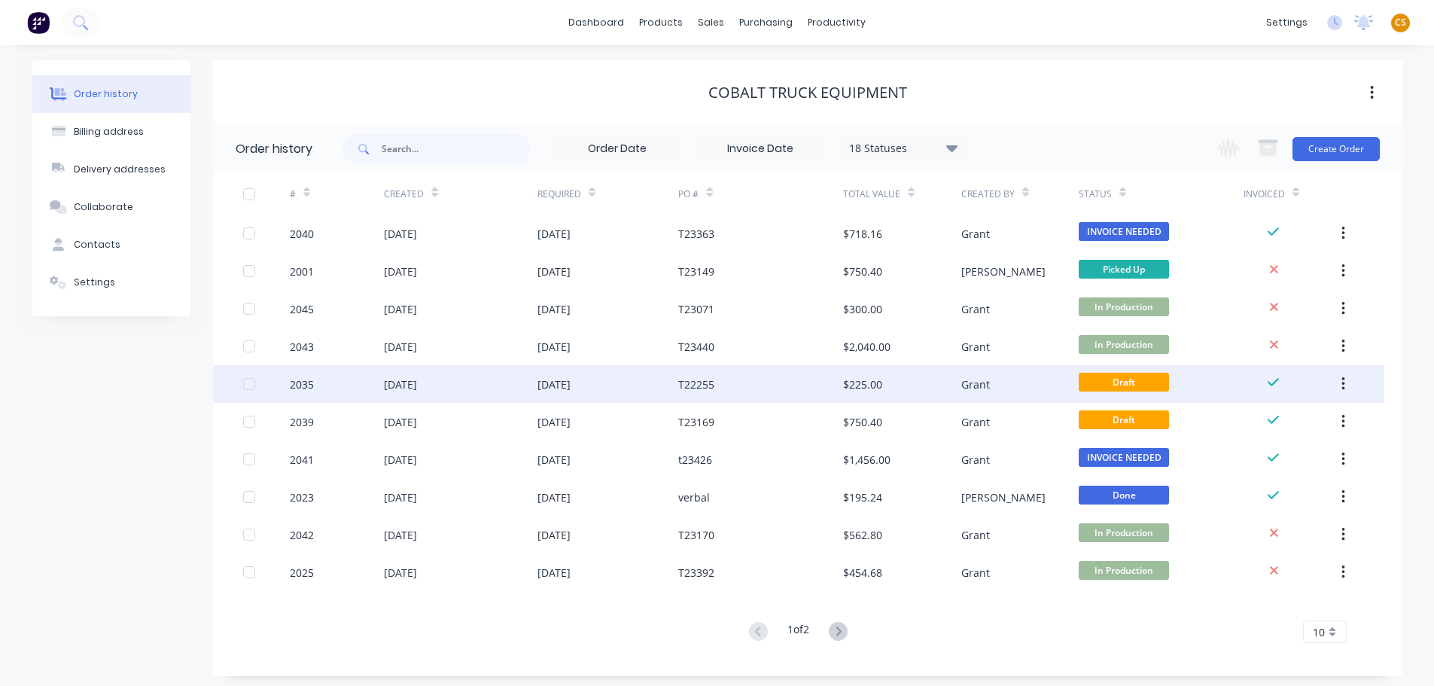
click at [324, 388] on div "2035" at bounding box center [337, 384] width 94 height 38
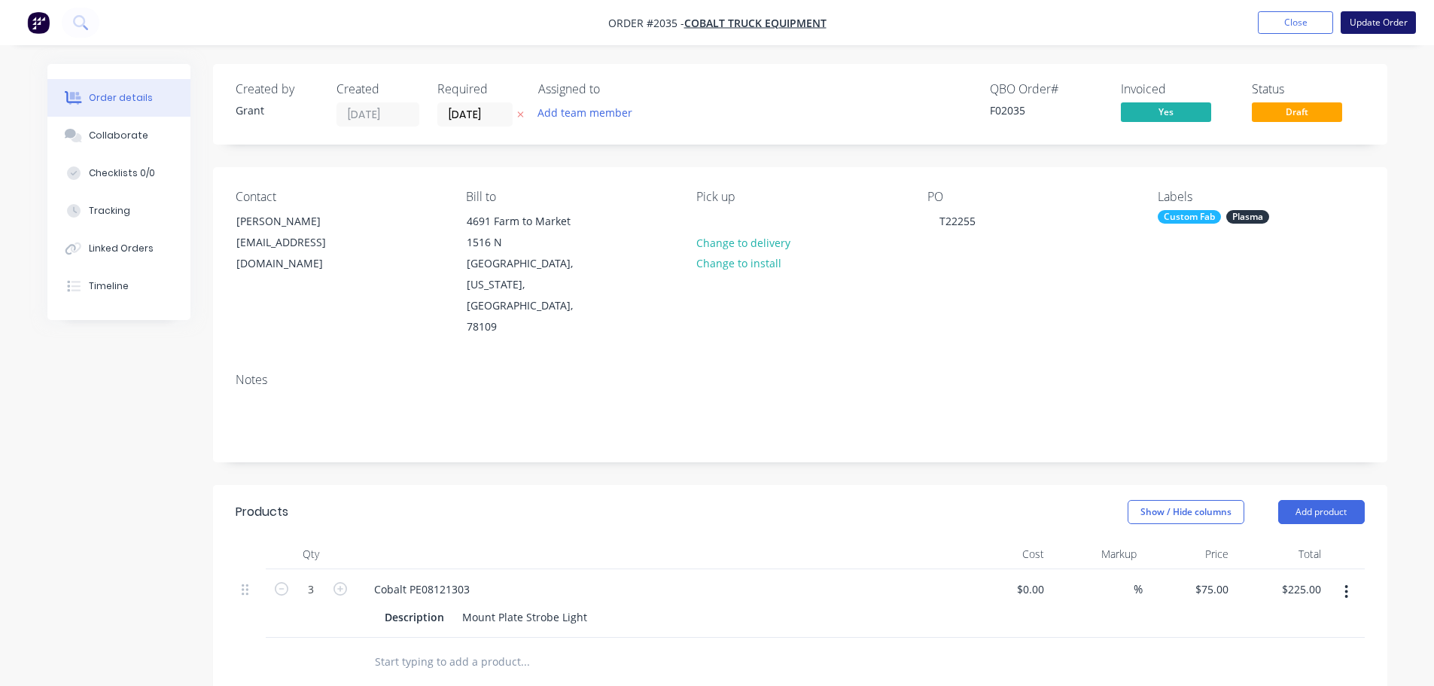
click at [1392, 23] on button "Update Order" at bounding box center [1378, 22] width 75 height 23
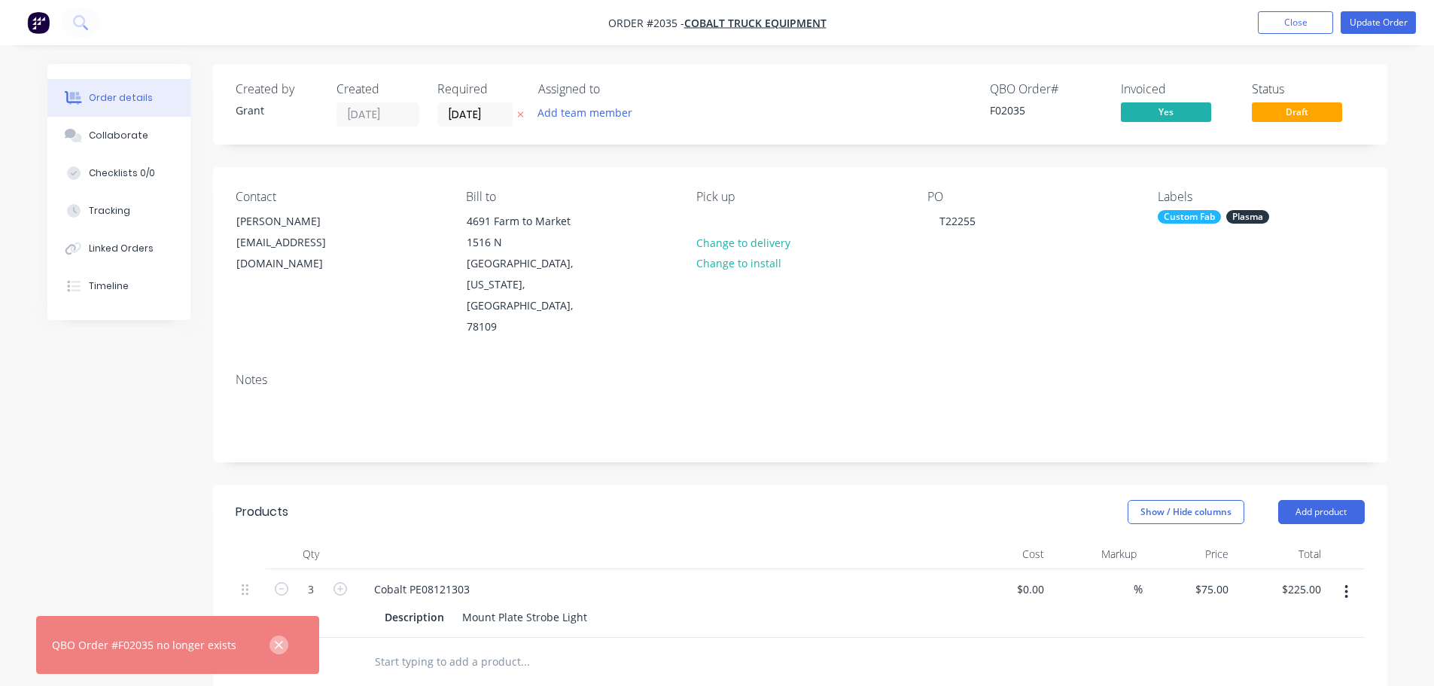
click at [274, 644] on icon "button" at bounding box center [279, 645] width 10 height 14
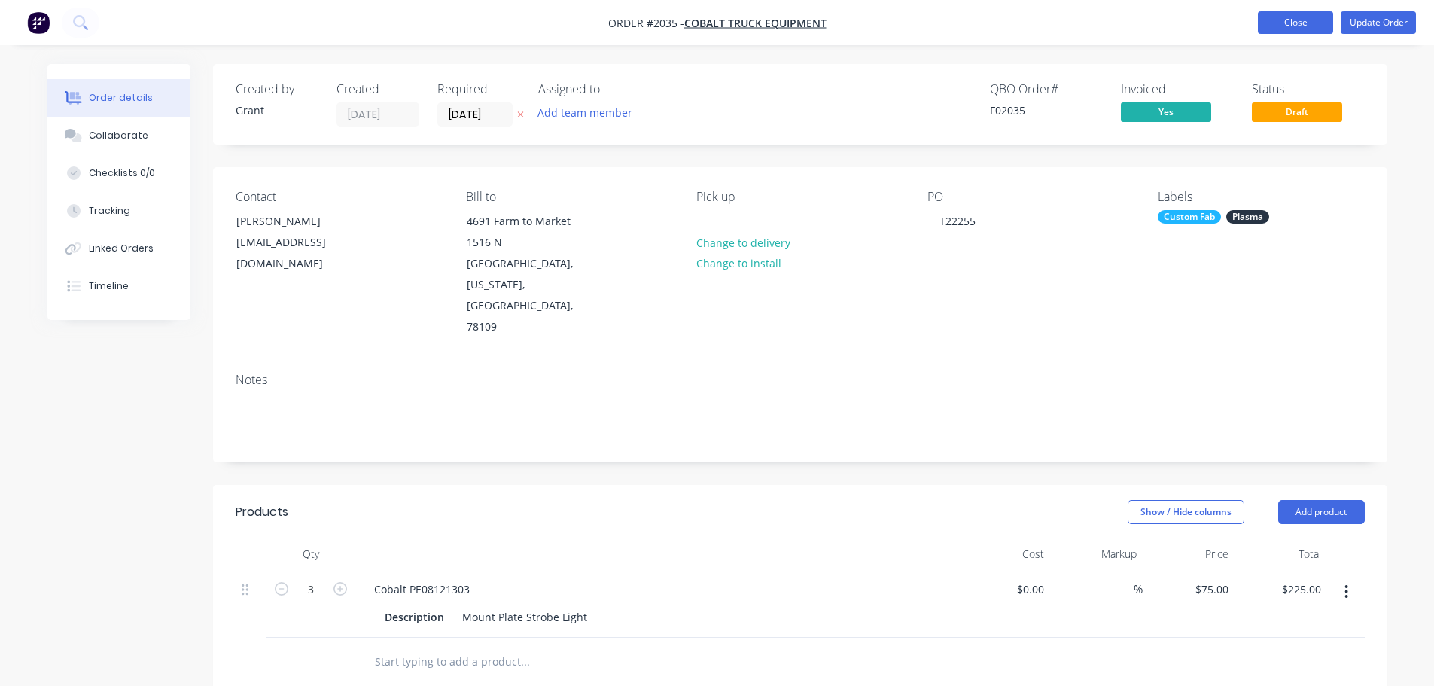
click at [1286, 23] on button "Close" at bounding box center [1295, 22] width 75 height 23
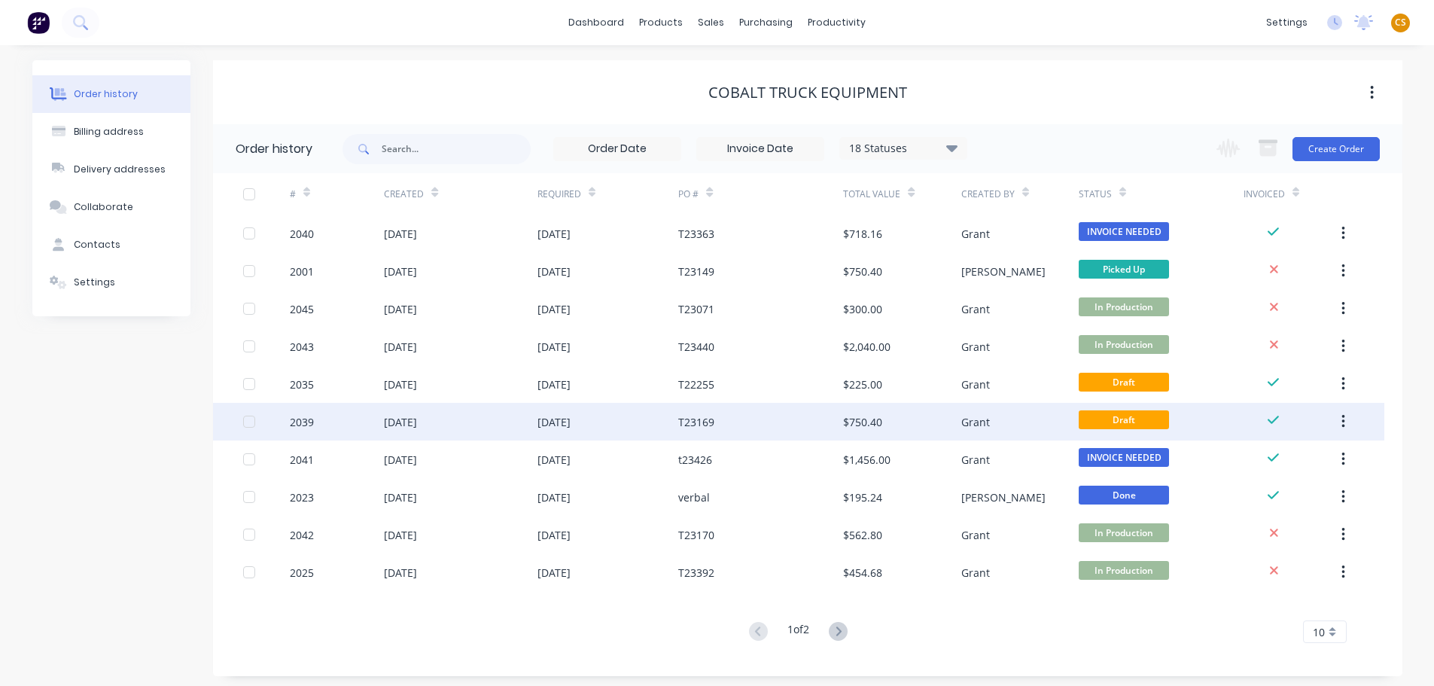
click at [355, 425] on div "2039" at bounding box center [337, 422] width 94 height 38
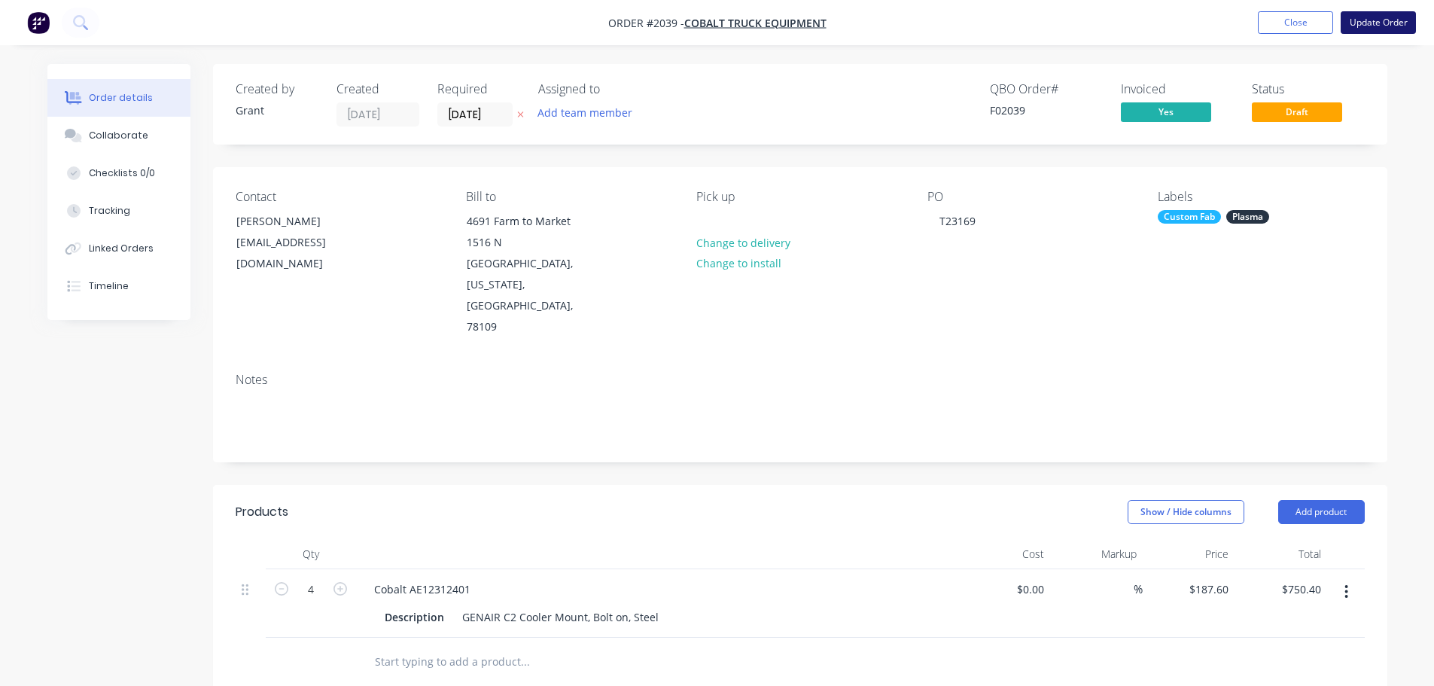
click at [1371, 21] on button "Update Order" at bounding box center [1378, 22] width 75 height 23
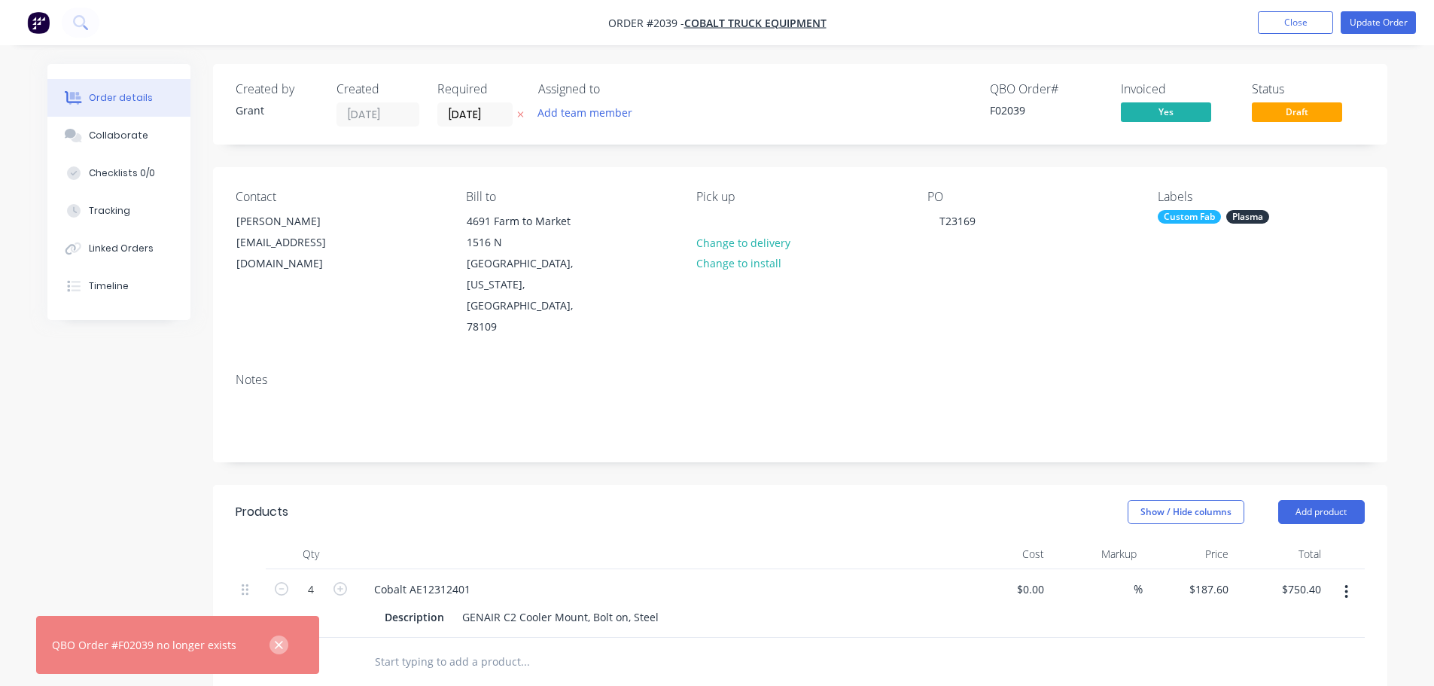
click at [274, 647] on icon "button" at bounding box center [279, 645] width 10 height 14
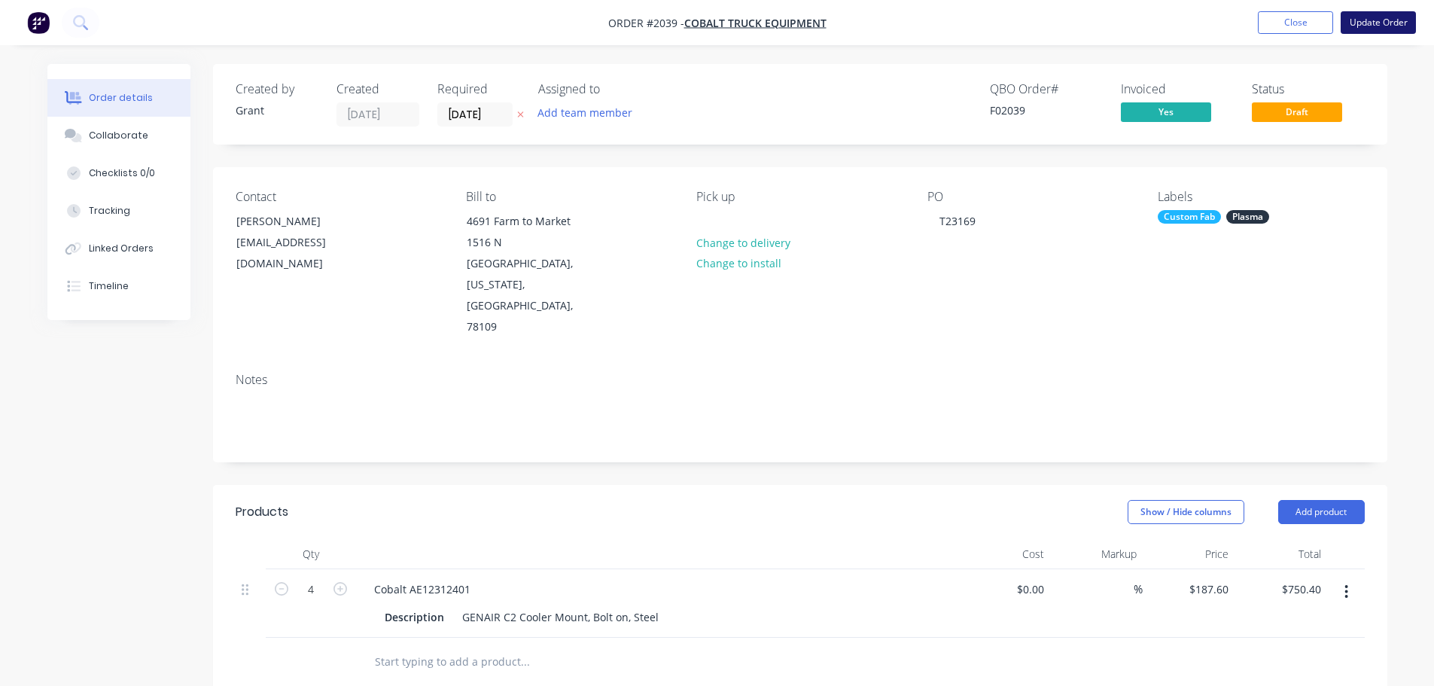
click at [1390, 26] on button "Update Order" at bounding box center [1378, 22] width 75 height 23
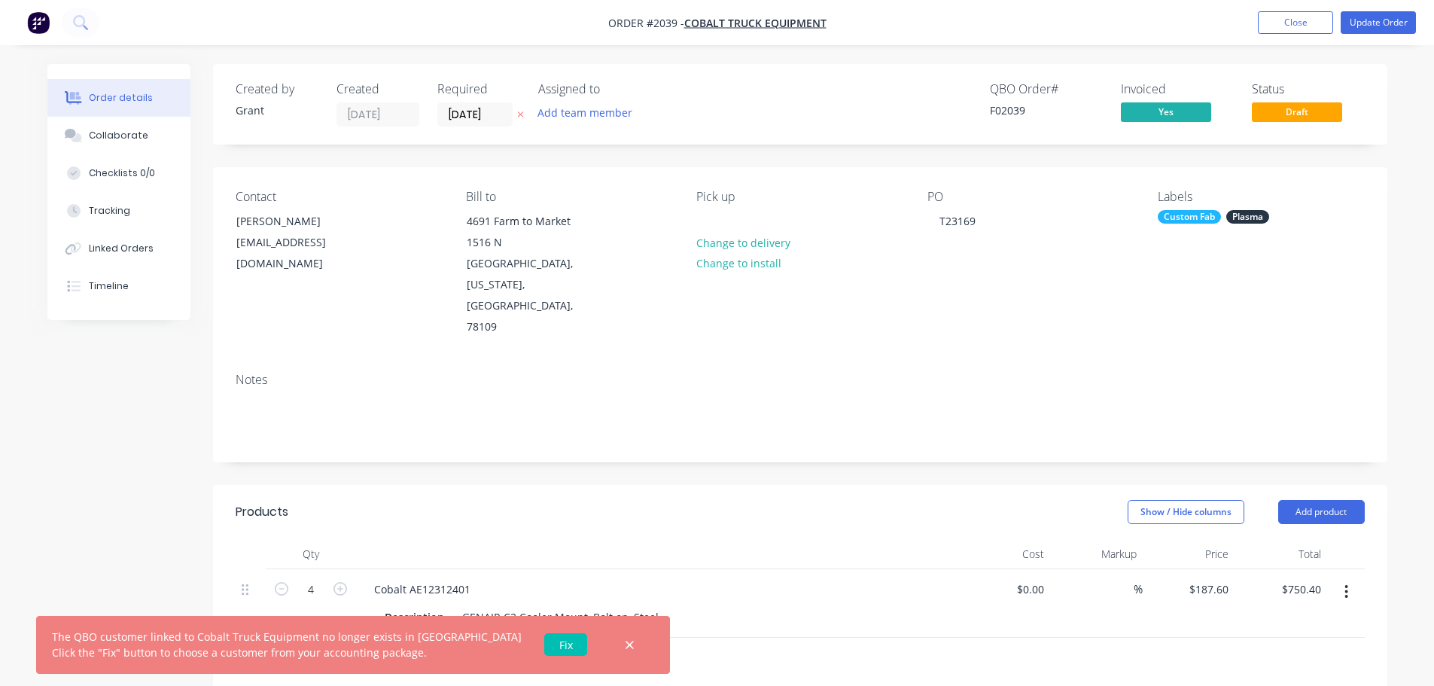
click at [544, 643] on link "Fix" at bounding box center [565, 644] width 43 height 23
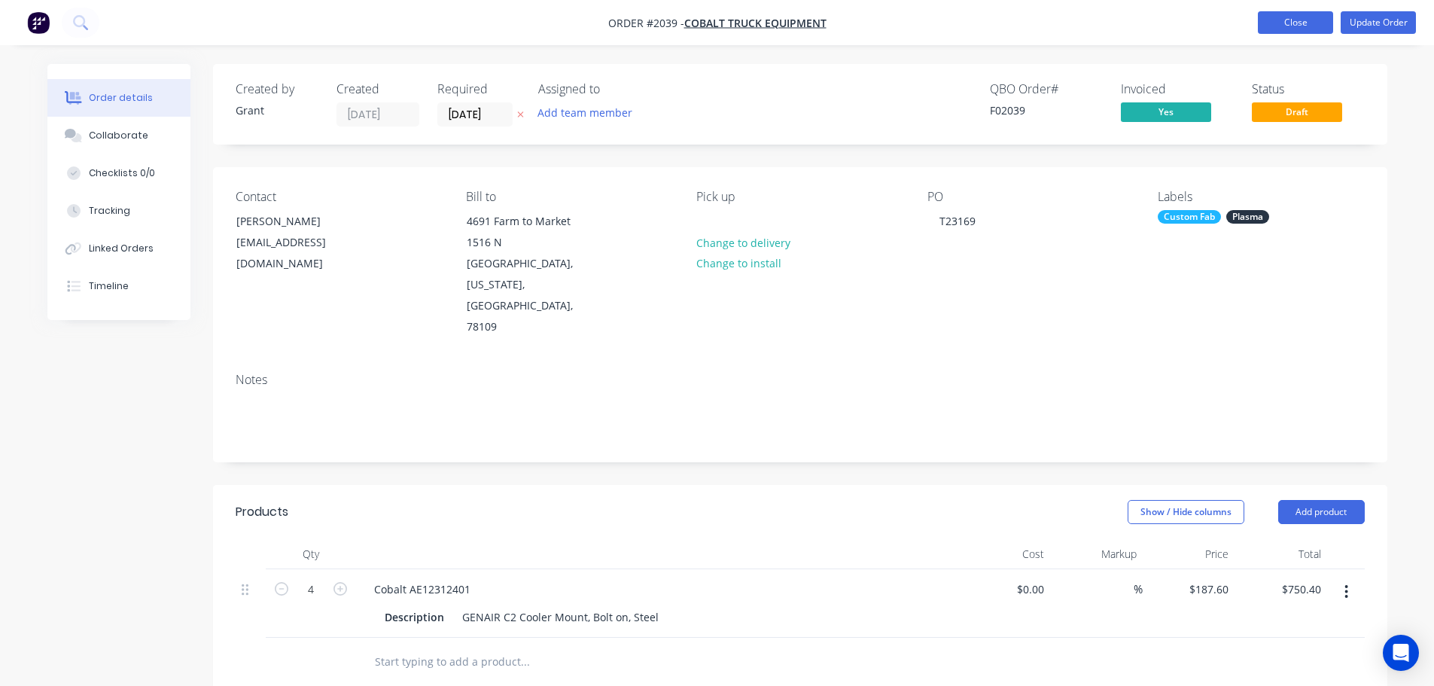
click at [1275, 24] on button "Close" at bounding box center [1295, 22] width 75 height 23
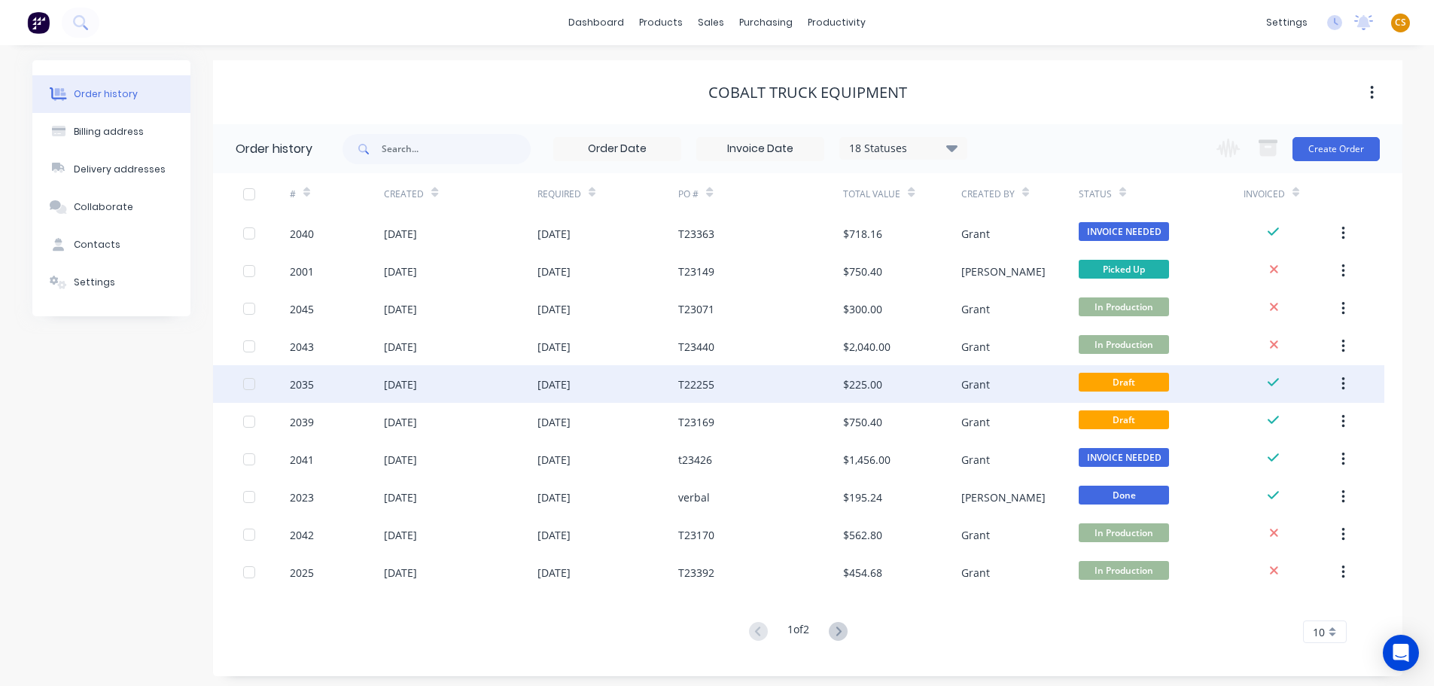
click at [330, 382] on div "2035" at bounding box center [337, 384] width 94 height 38
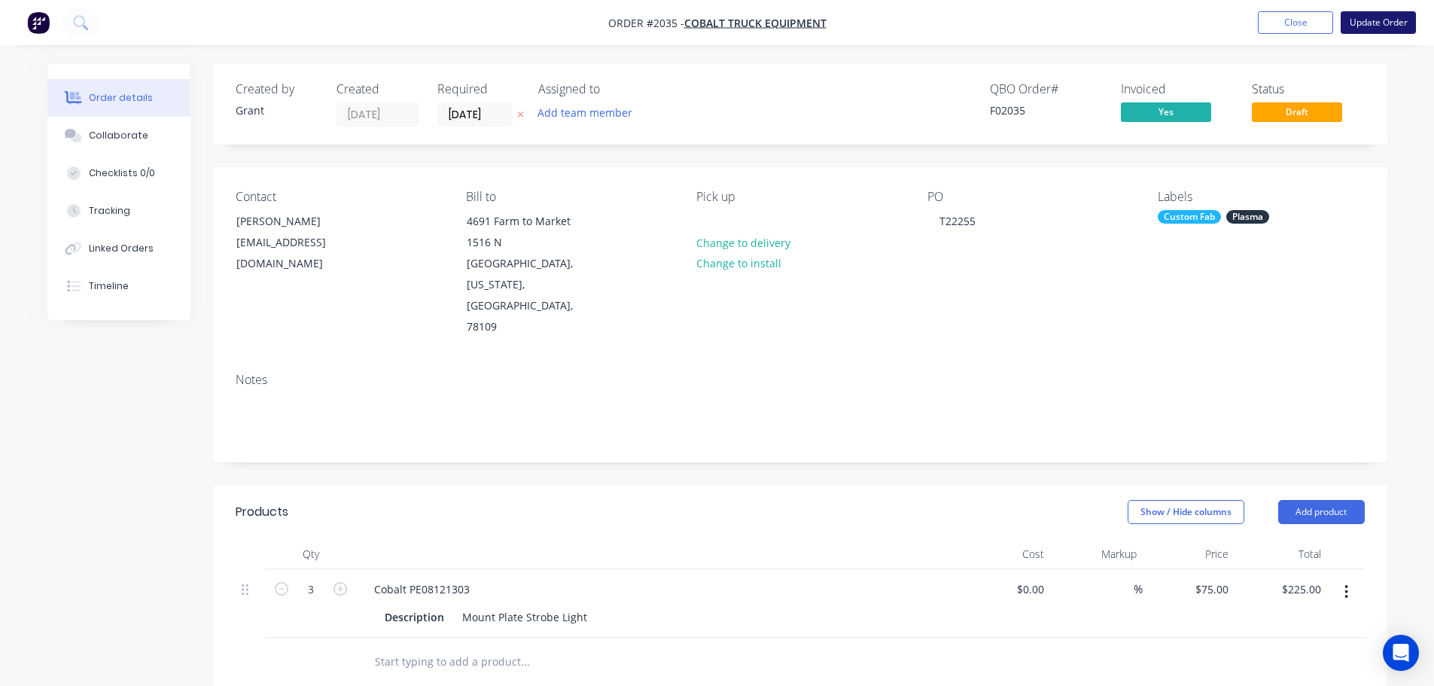
click at [1368, 23] on button "Update Order" at bounding box center [1378, 22] width 75 height 23
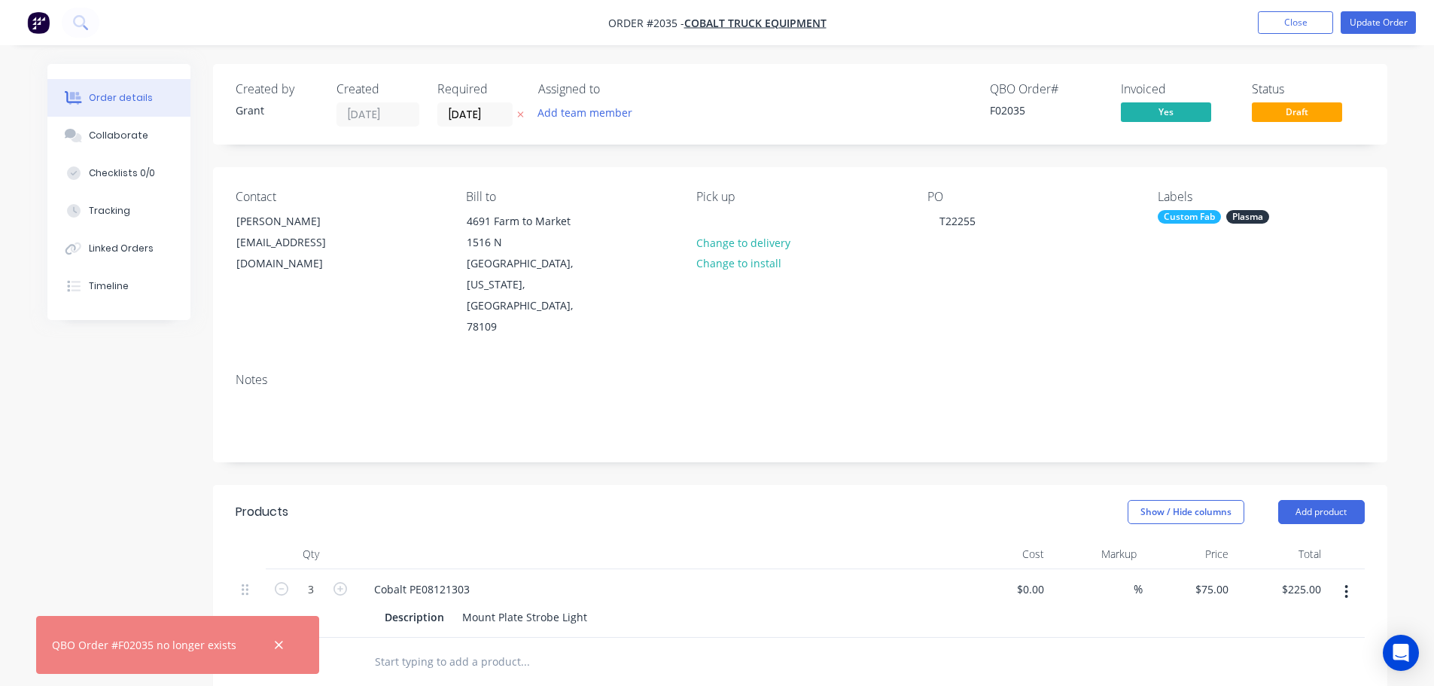
drag, startPoint x: 273, startPoint y: 644, endPoint x: 726, endPoint y: 446, distance: 494.6
click at [274, 644] on icon "button" at bounding box center [279, 645] width 10 height 14
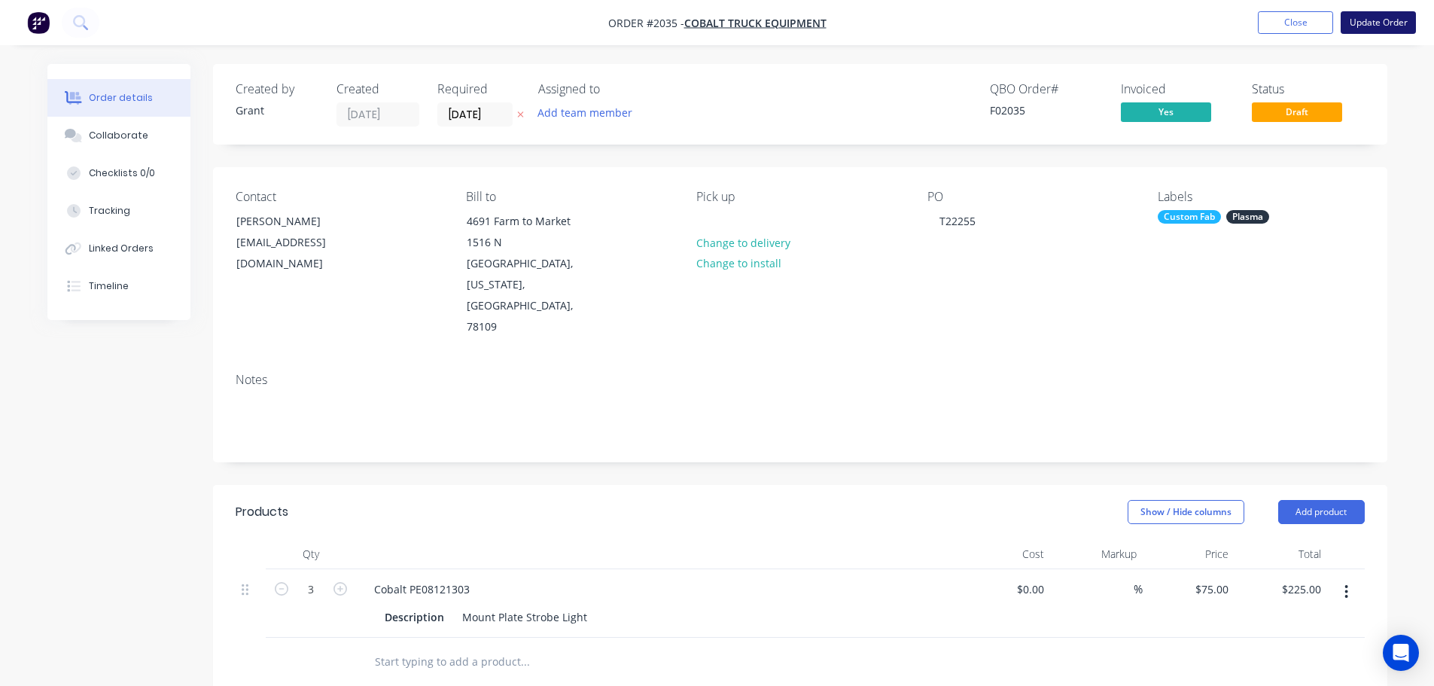
click at [1378, 24] on button "Update Order" at bounding box center [1378, 22] width 75 height 23
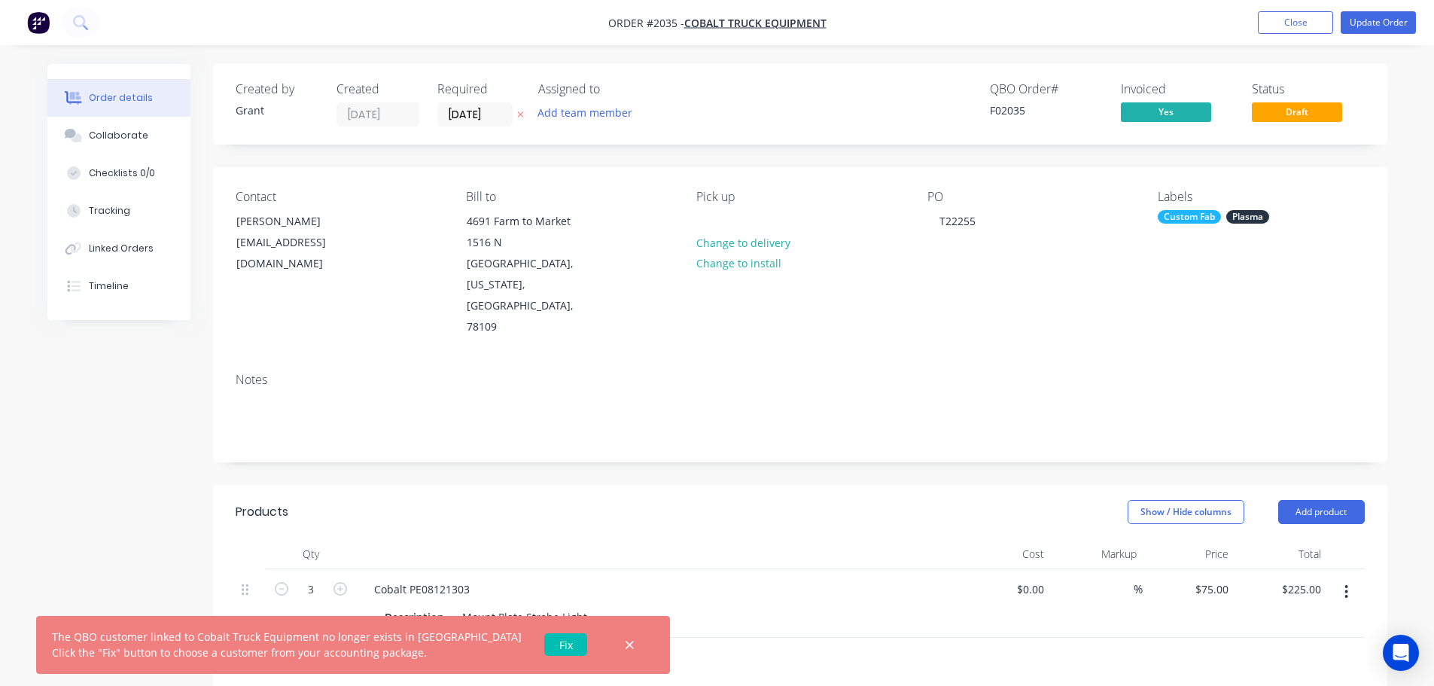
click at [544, 643] on link "Fix" at bounding box center [565, 644] width 43 height 23
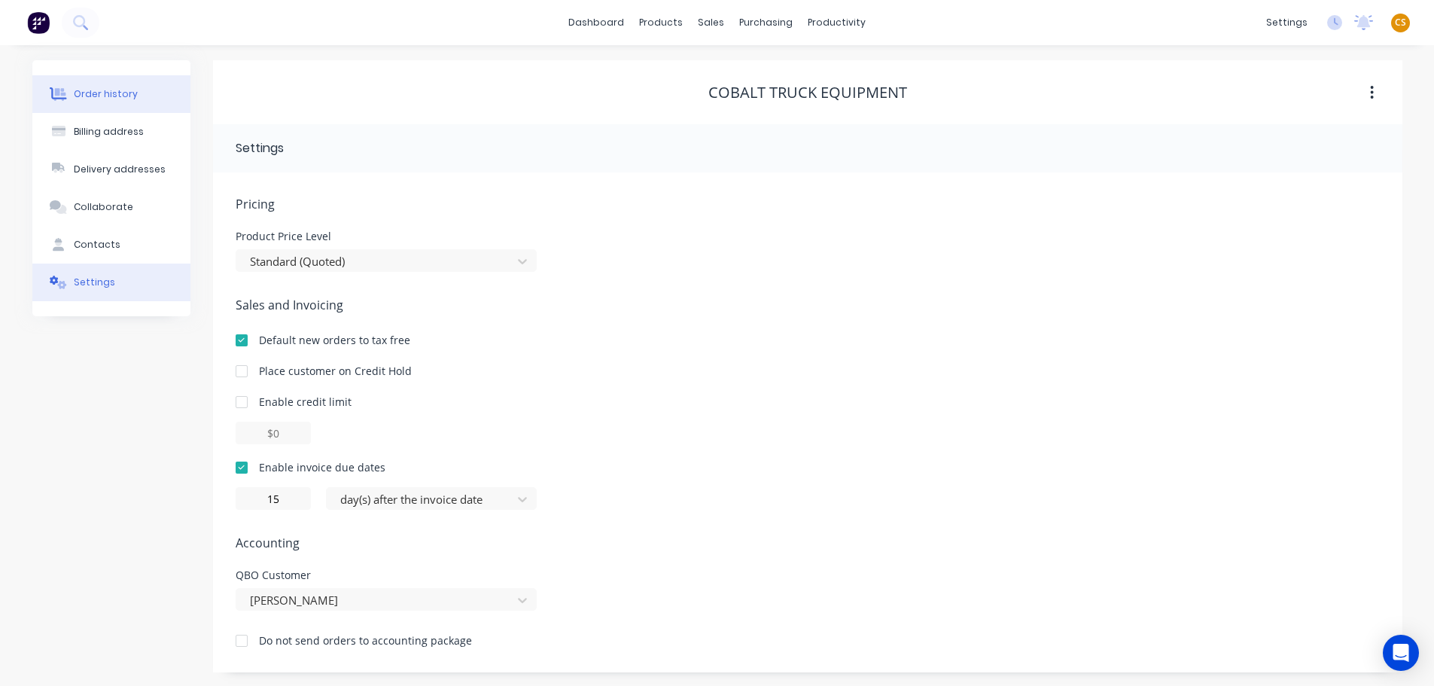
click at [128, 94] on div "Order history" at bounding box center [106, 94] width 64 height 14
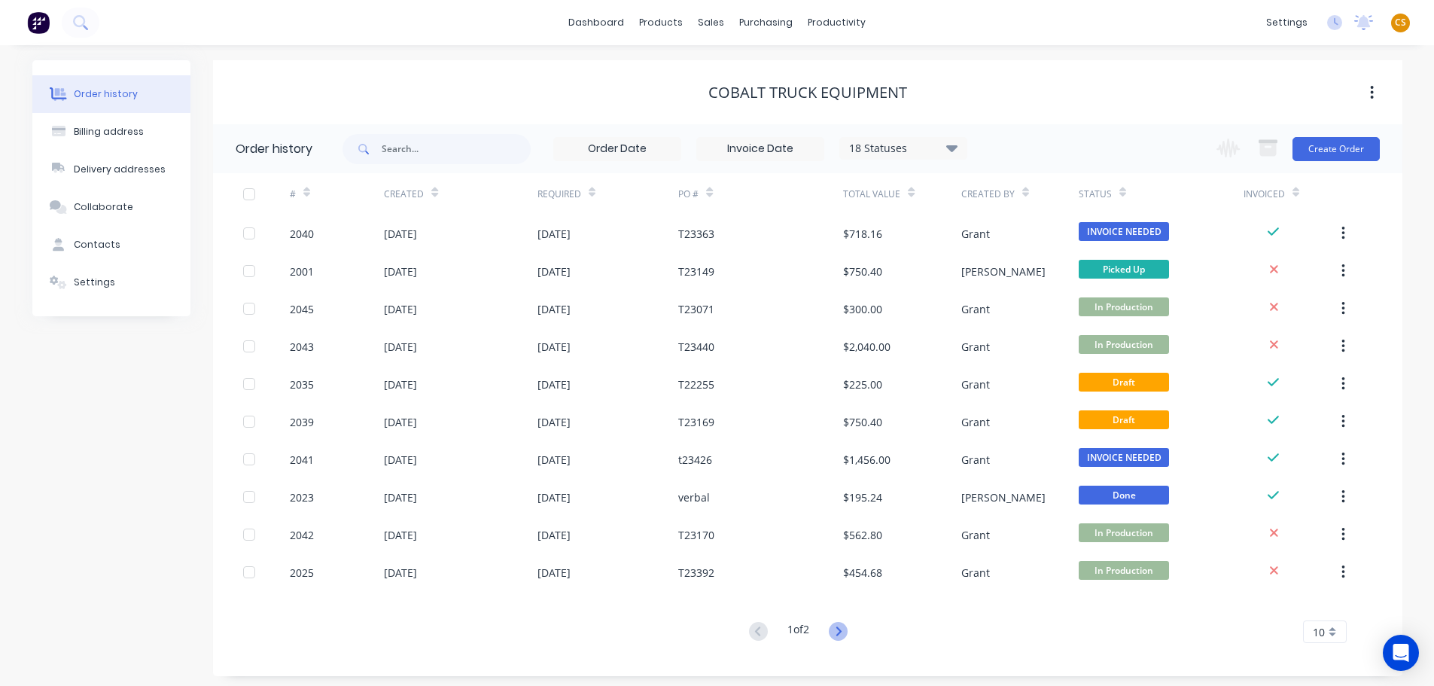
click at [842, 632] on icon at bounding box center [838, 630] width 5 height 9
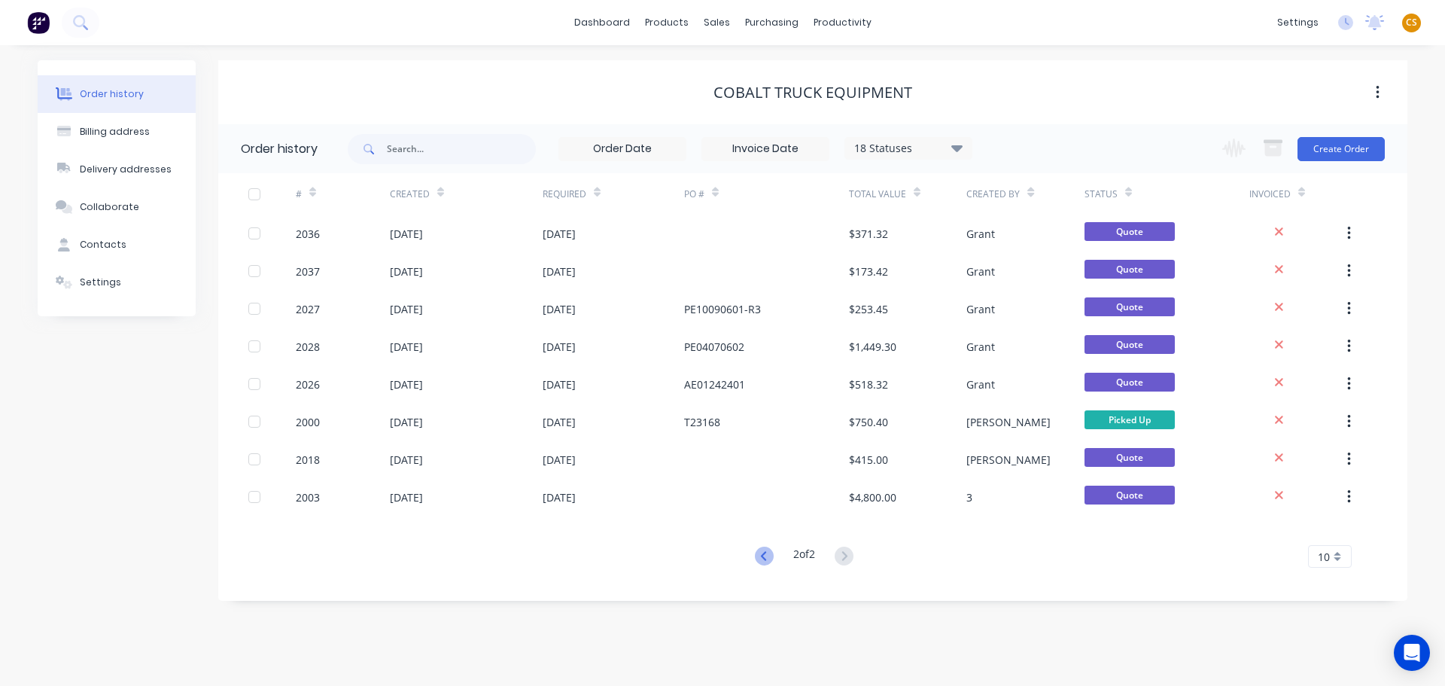
click at [762, 554] on icon at bounding box center [764, 556] width 19 height 19
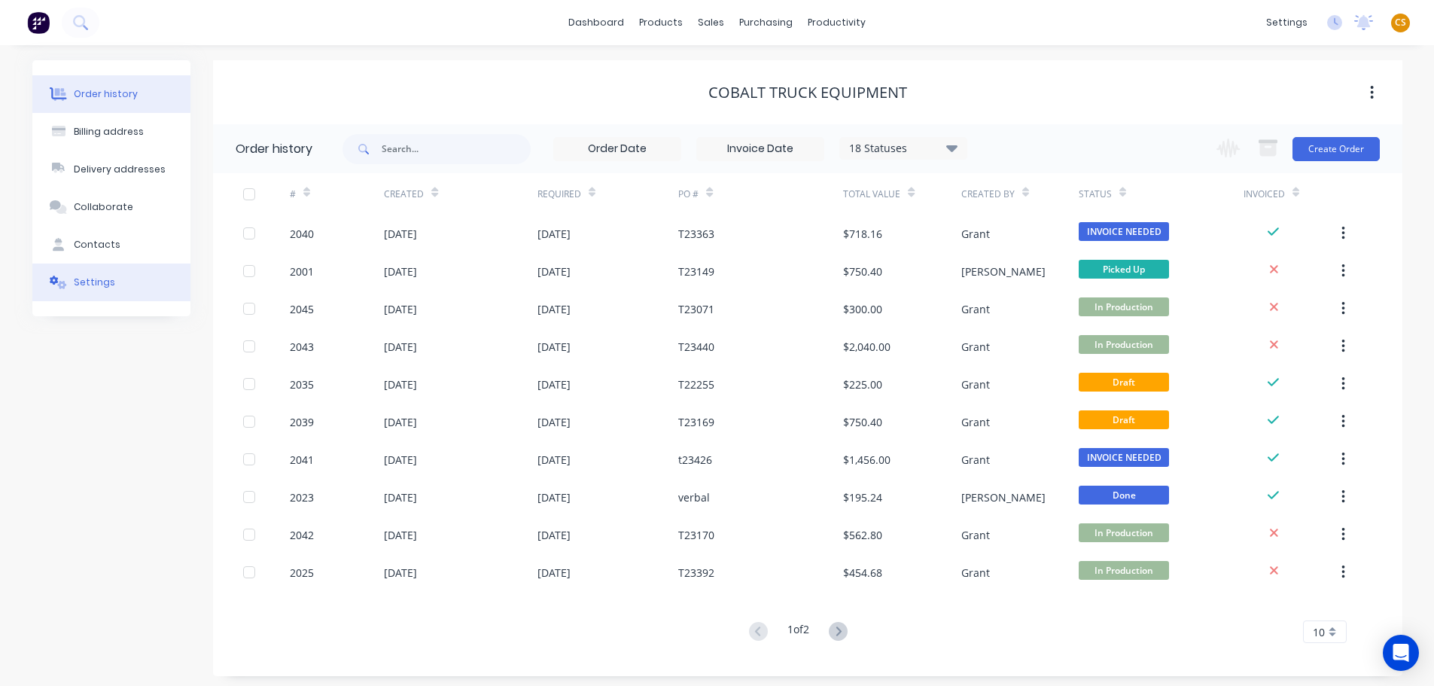
click at [103, 282] on div "Settings" at bounding box center [94, 283] width 41 height 14
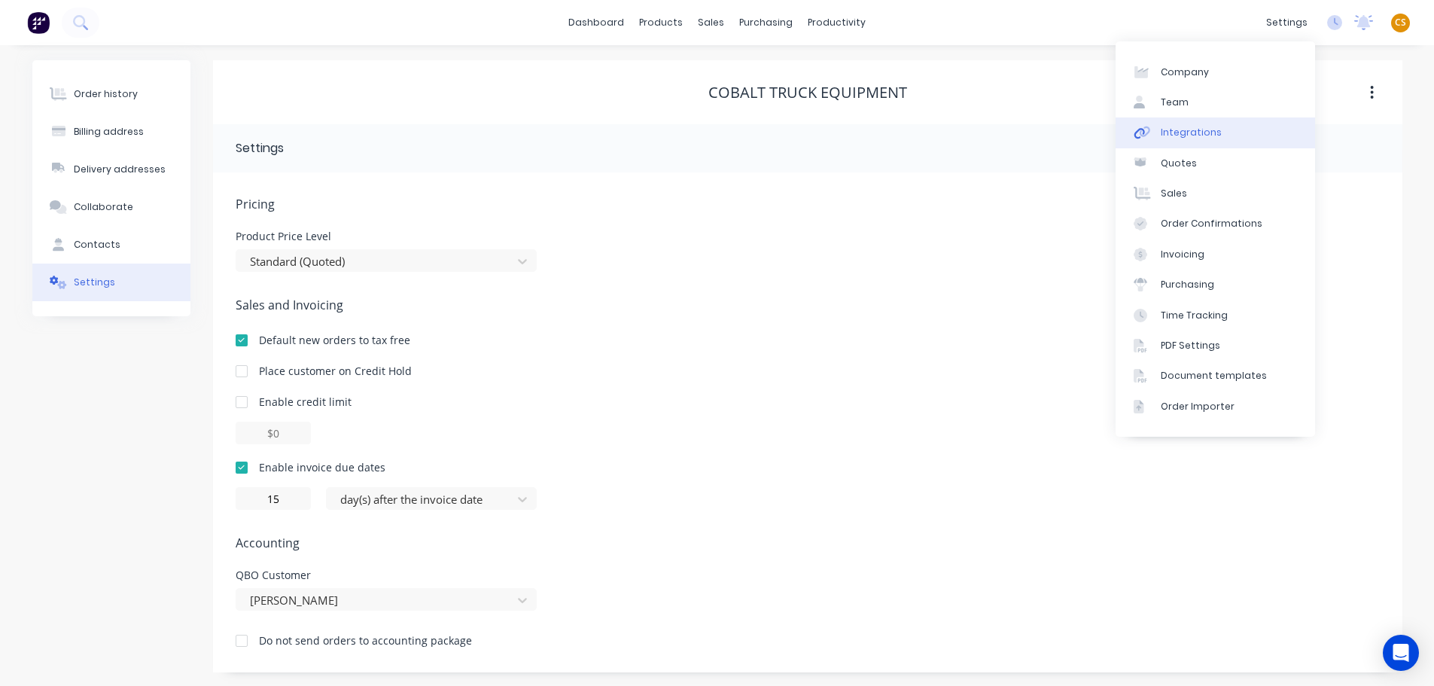
drag, startPoint x: 1209, startPoint y: 135, endPoint x: 1194, endPoint y: 136, distance: 15.1
click at [1209, 135] on div "Integrations" at bounding box center [1191, 133] width 61 height 14
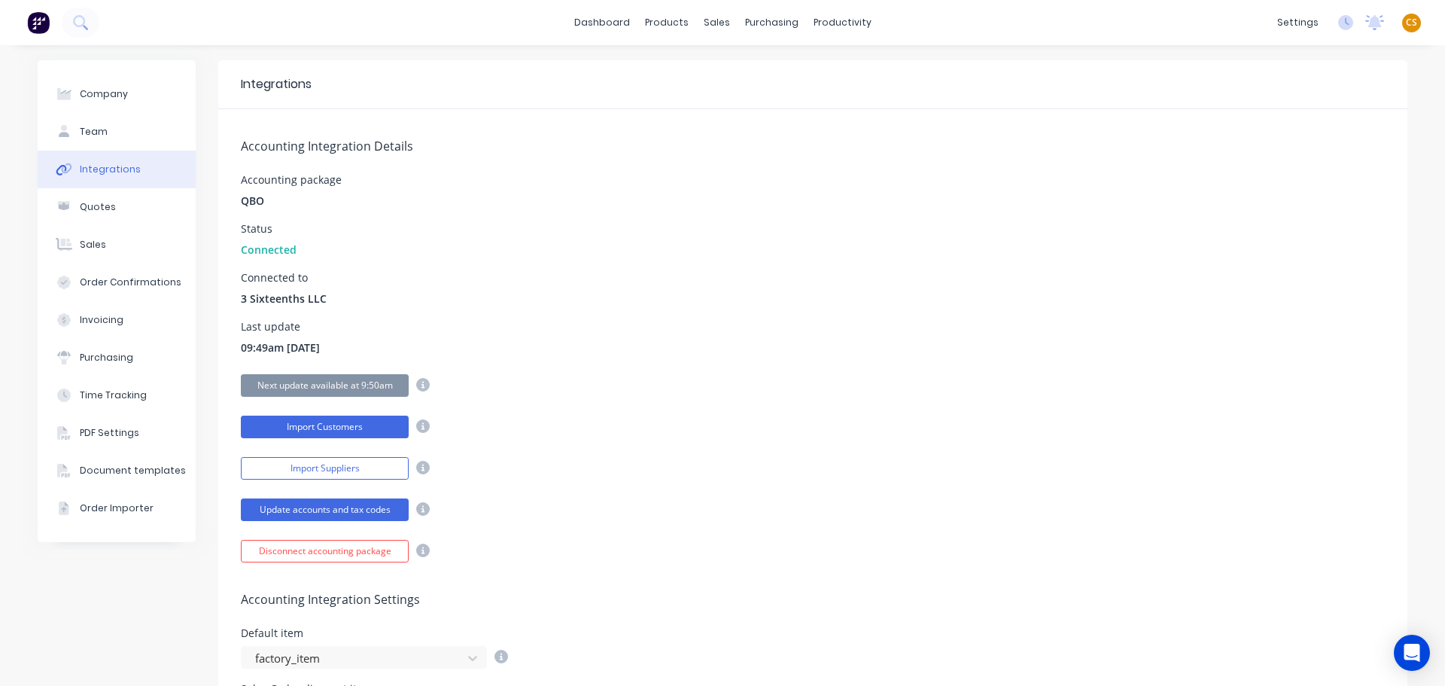
click at [318, 428] on button "Import Customers" at bounding box center [325, 427] width 168 height 23
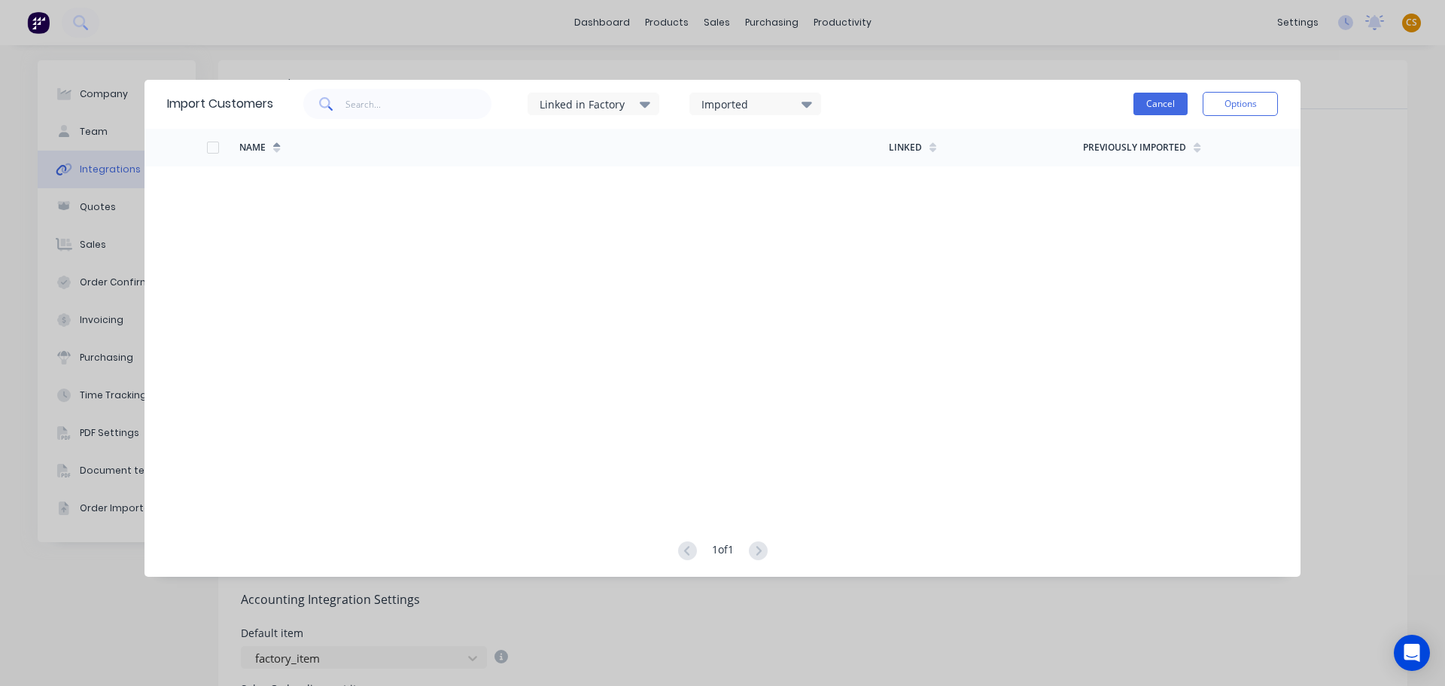
click at [1142, 106] on button "Cancel" at bounding box center [1161, 104] width 54 height 23
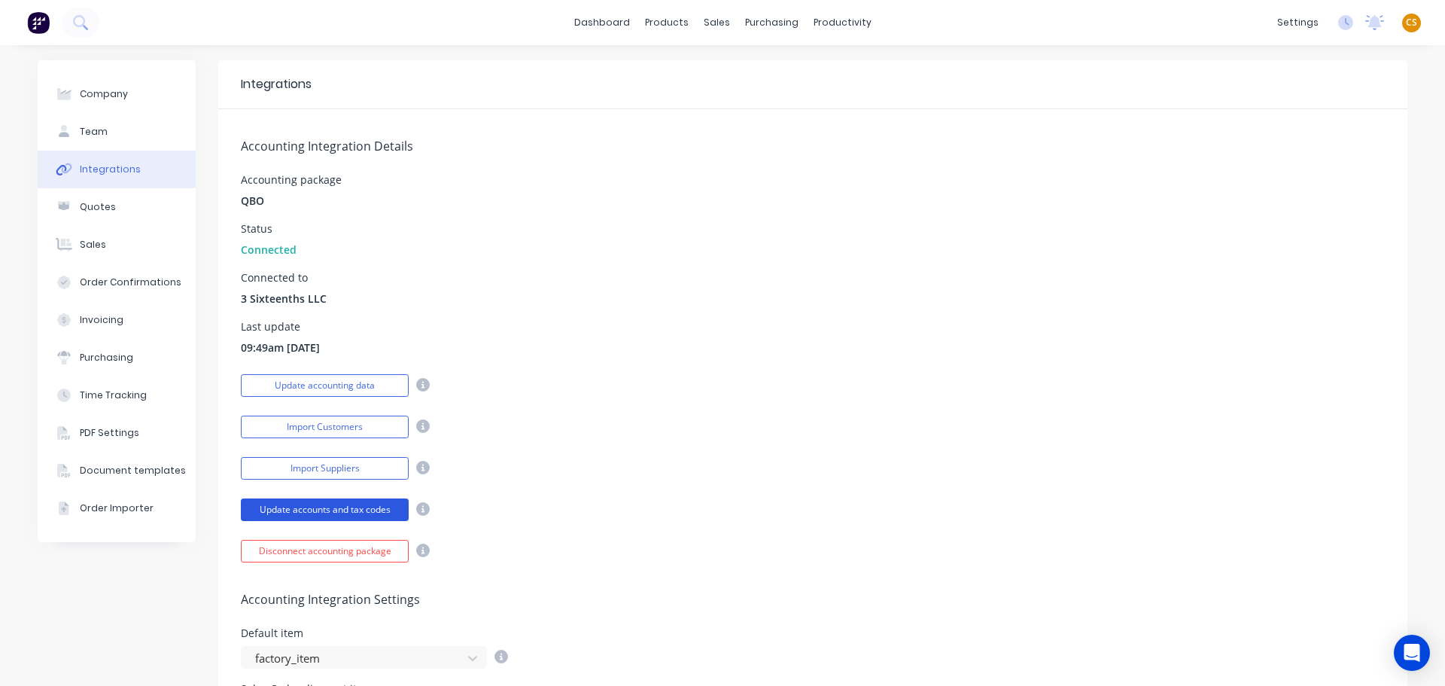
click at [311, 508] on button "Update accounts and tax codes" at bounding box center [325, 509] width 168 height 23
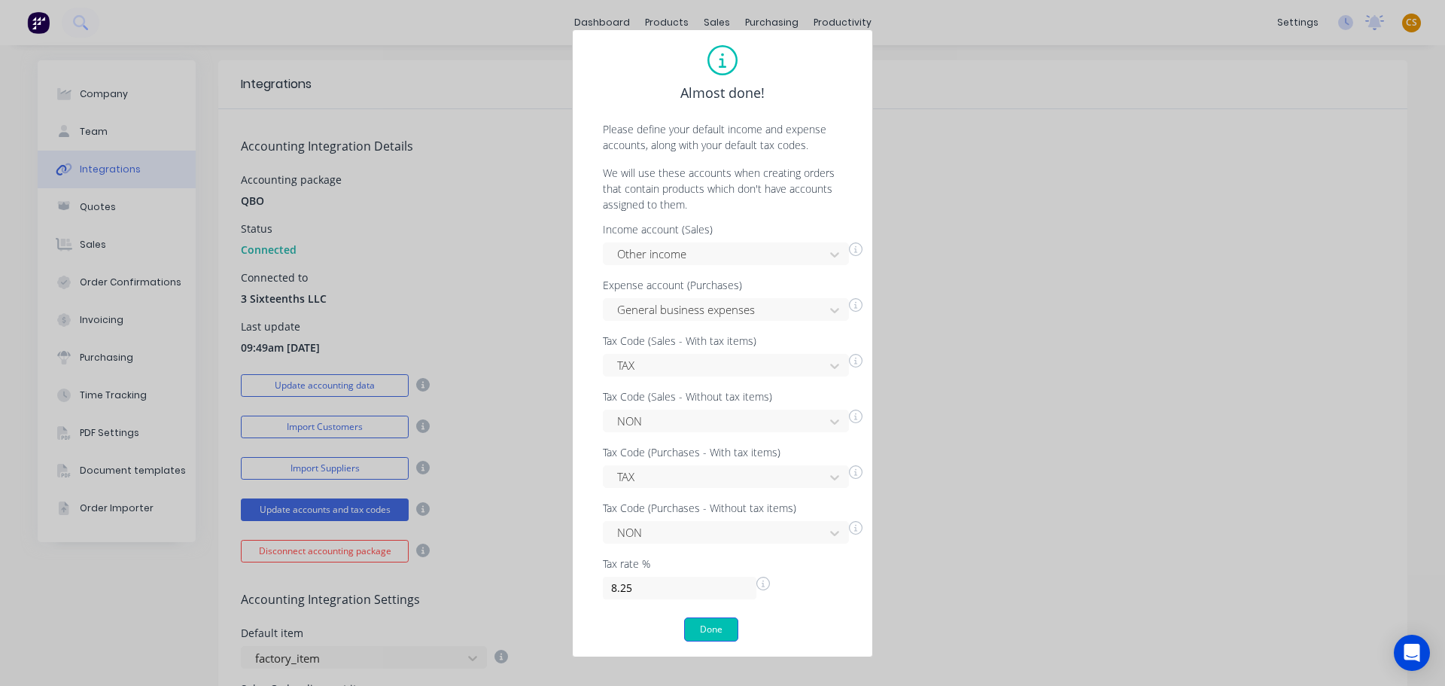
click at [708, 626] on button "Done" at bounding box center [711, 629] width 54 height 24
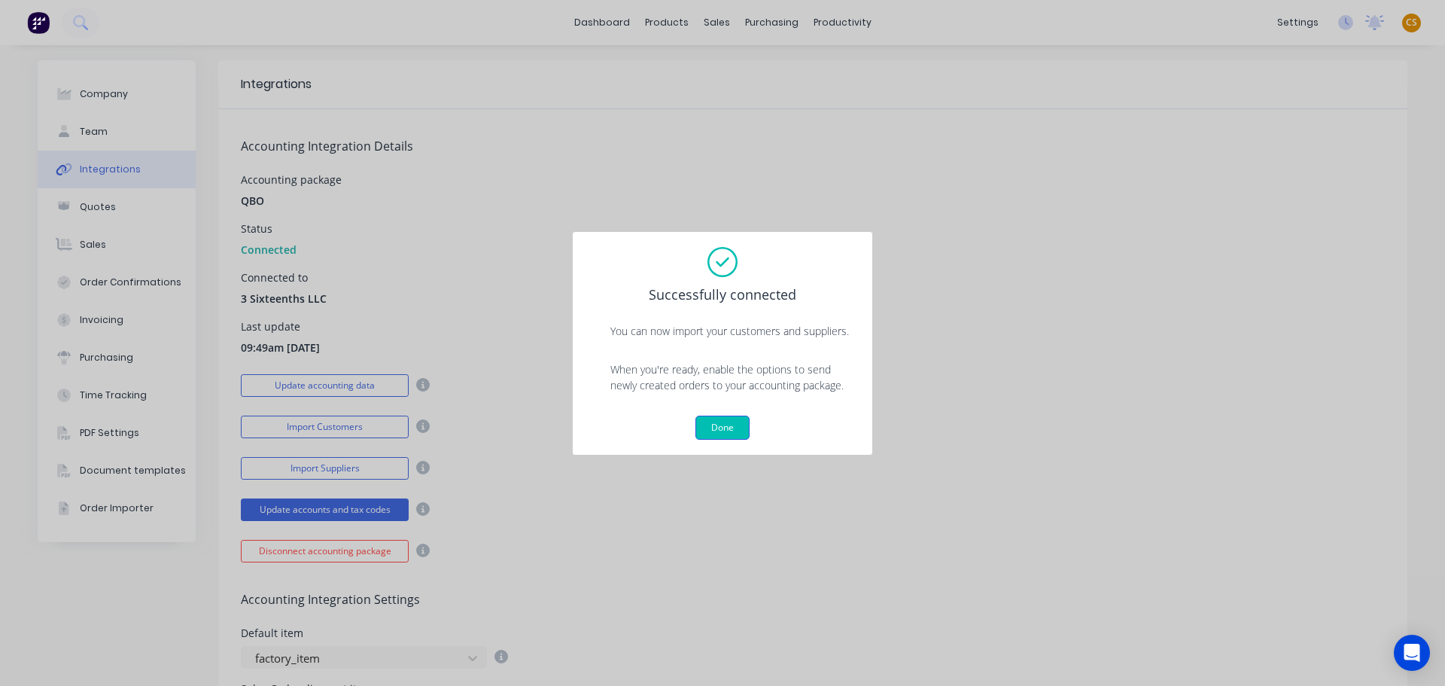
click at [714, 431] on button "Done" at bounding box center [723, 428] width 54 height 24
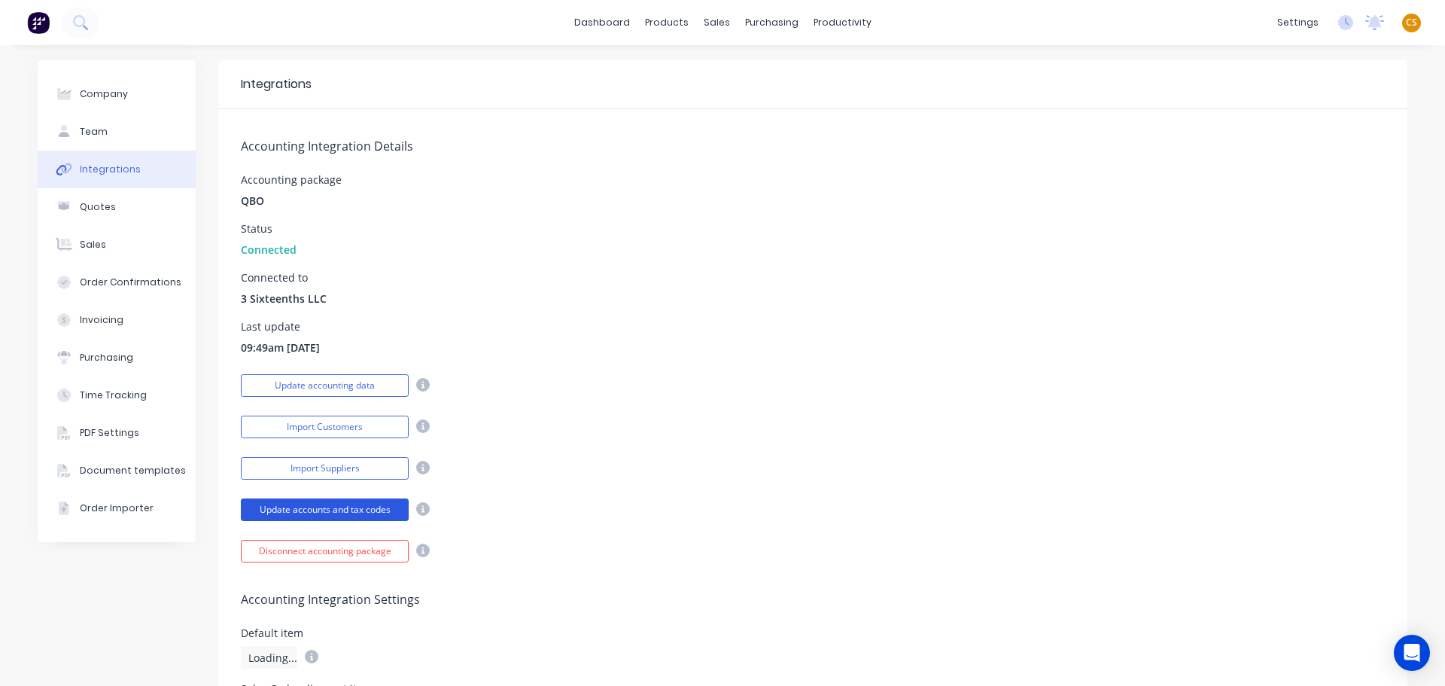
click at [337, 507] on button "Update accounts and tax codes" at bounding box center [325, 509] width 168 height 23
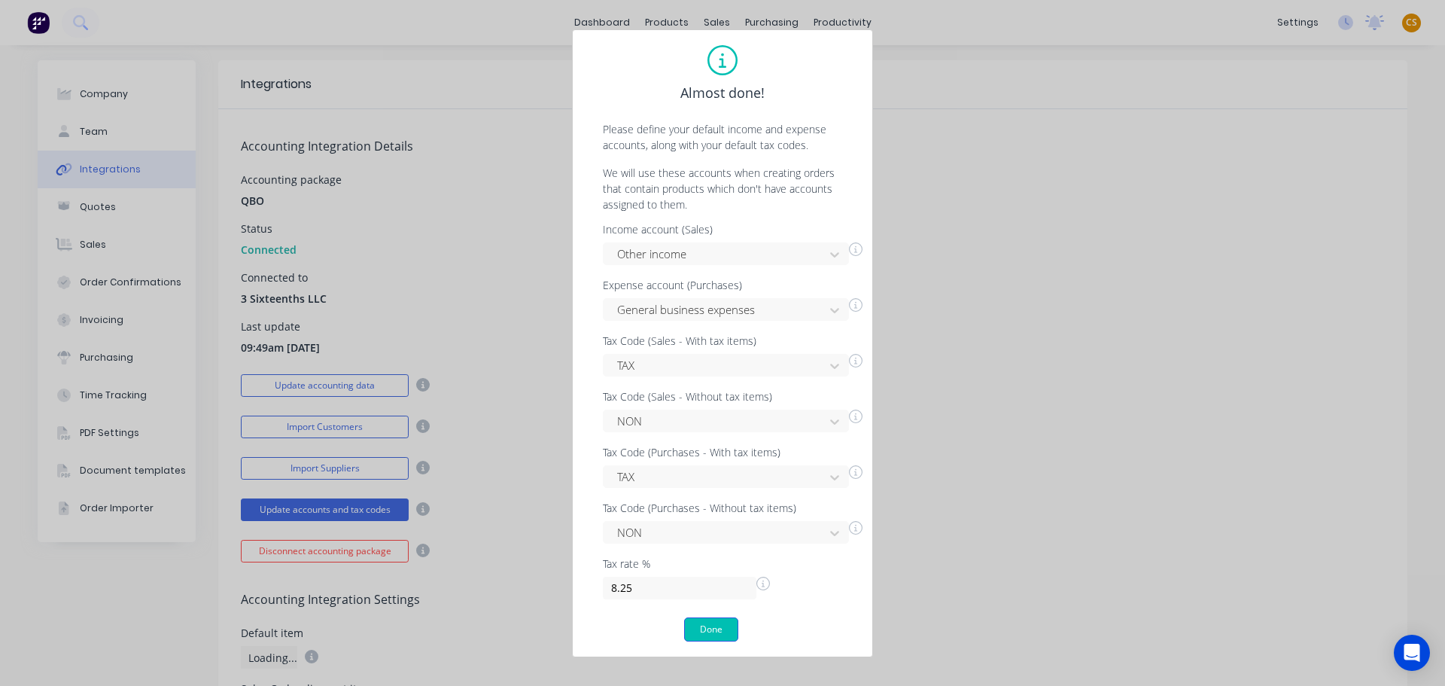
click at [711, 631] on button "Done" at bounding box center [711, 629] width 54 height 24
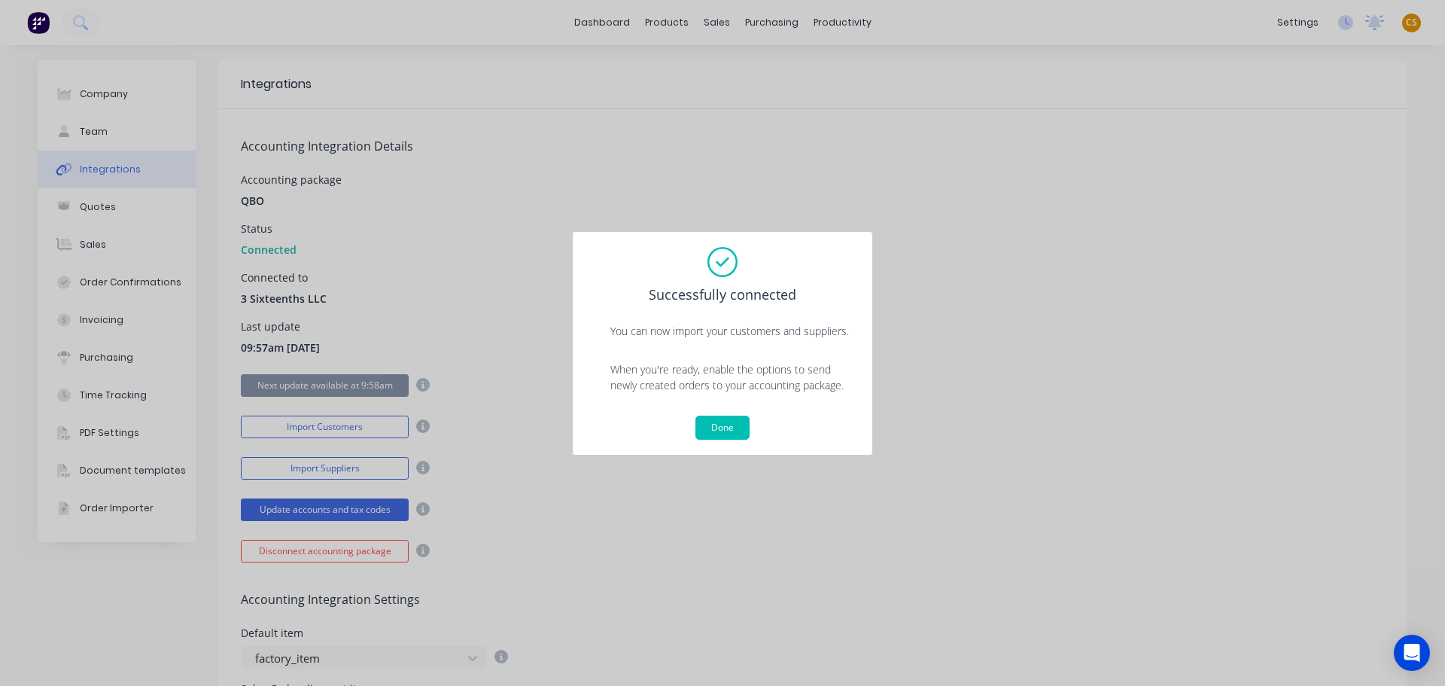
click at [727, 430] on button "Done" at bounding box center [723, 428] width 54 height 24
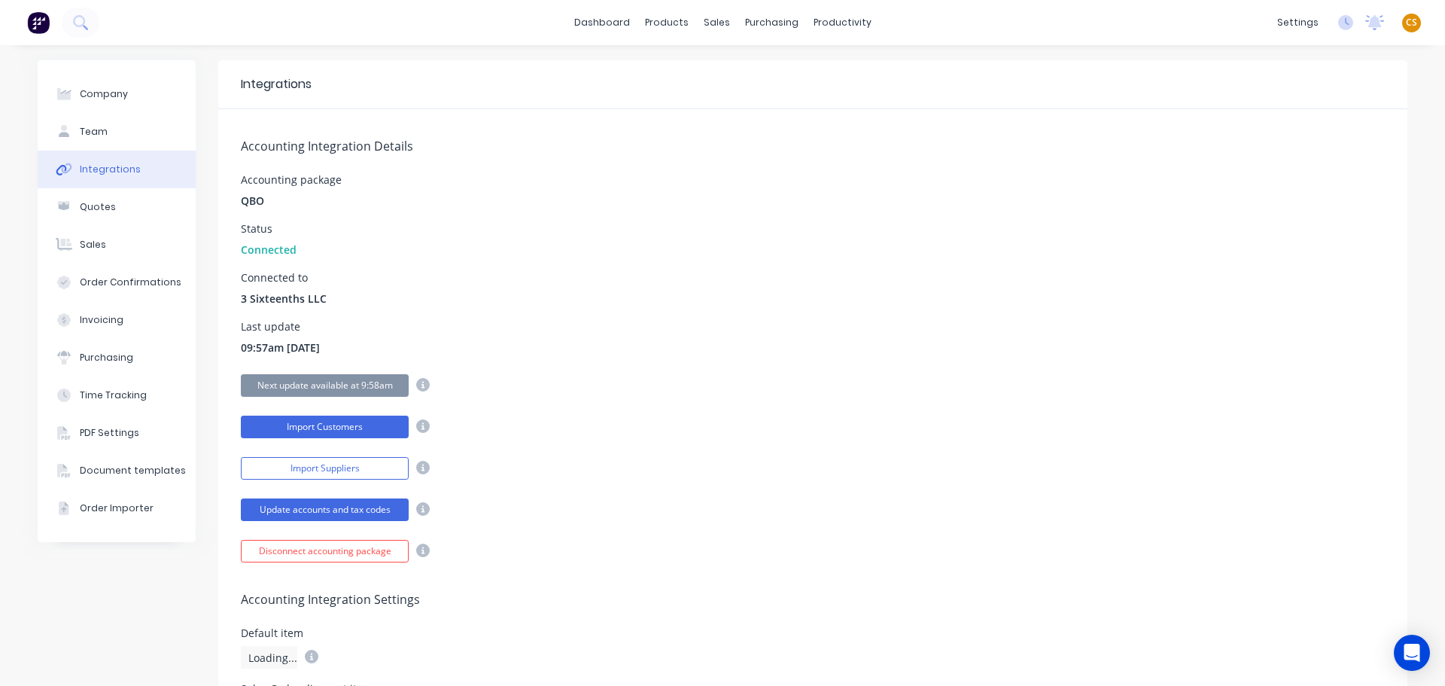
click at [313, 431] on button "Import Customers" at bounding box center [325, 427] width 168 height 23
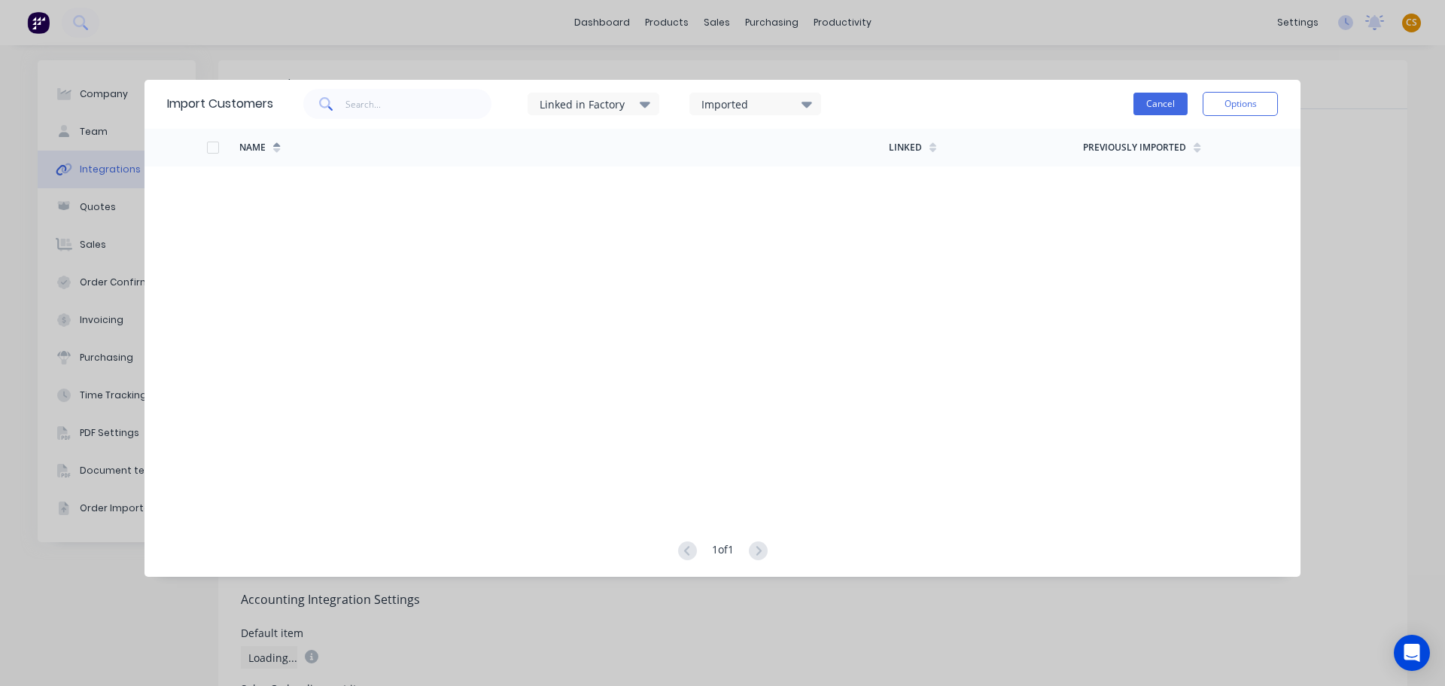
click at [1155, 102] on button "Cancel" at bounding box center [1161, 104] width 54 height 23
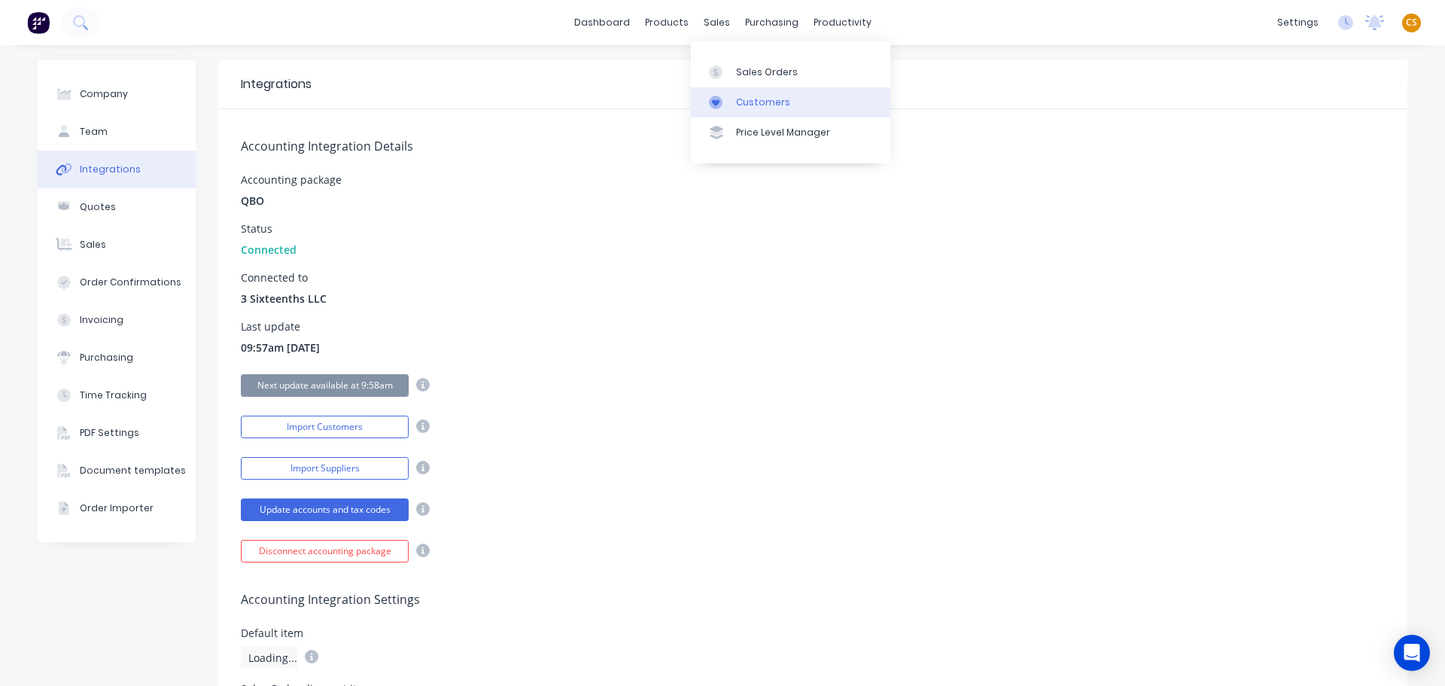
click at [756, 99] on div "Customers" at bounding box center [763, 103] width 54 height 14
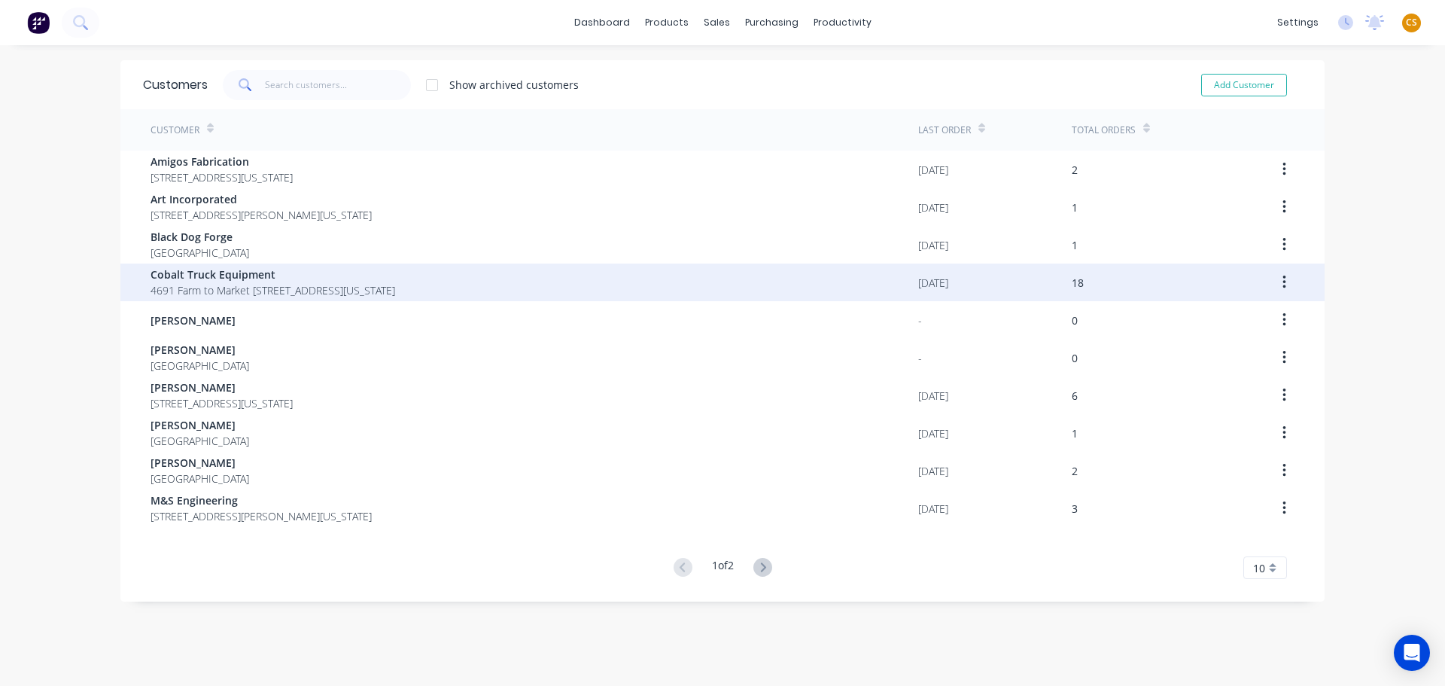
click at [356, 287] on span "4691 Farm to Market [STREET_ADDRESS][US_STATE]" at bounding box center [273, 290] width 245 height 16
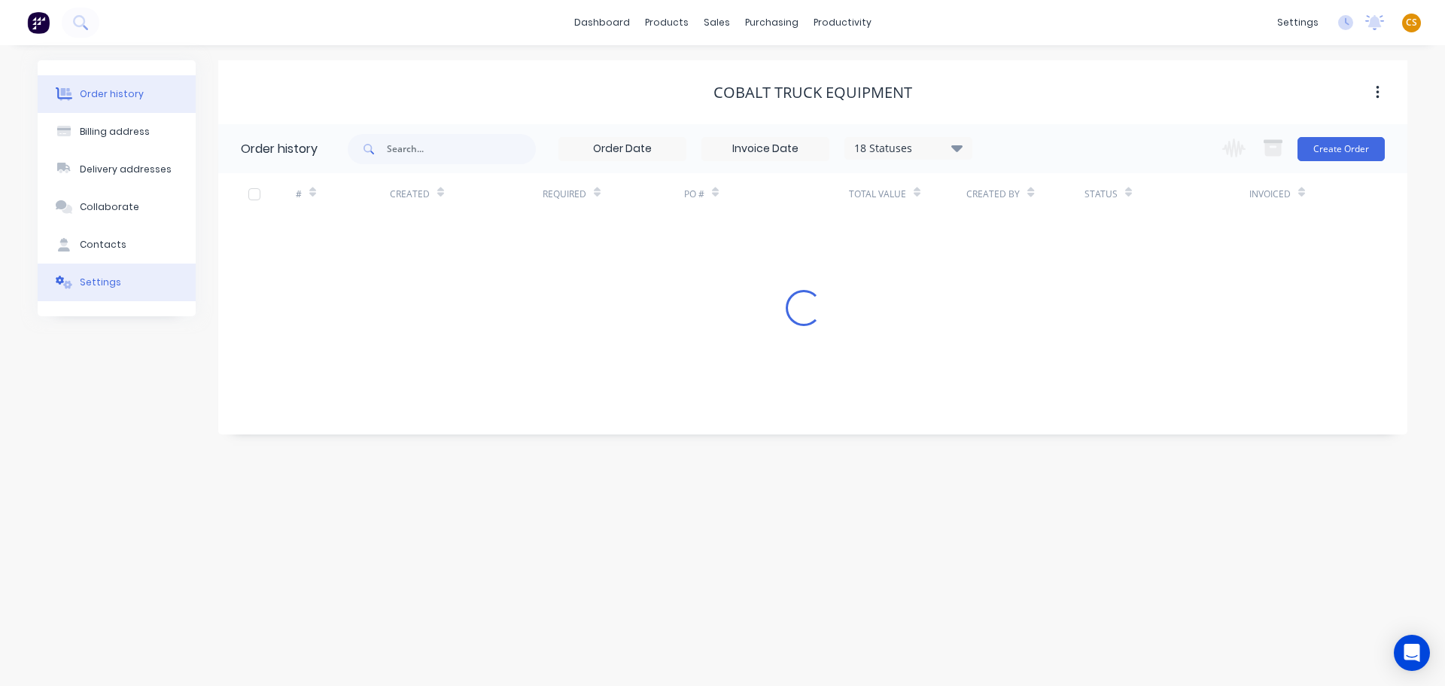
click at [112, 287] on div "Settings" at bounding box center [100, 283] width 41 height 14
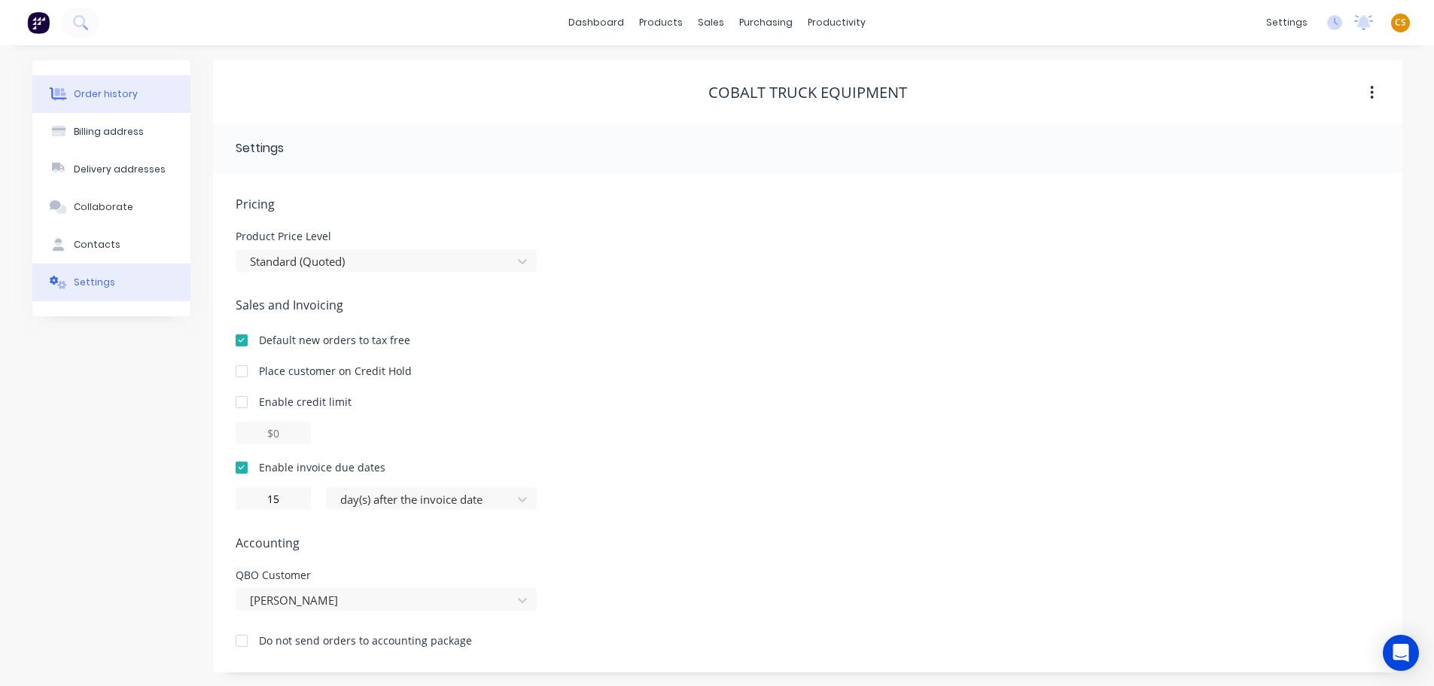
click at [92, 94] on div "Order history" at bounding box center [106, 94] width 64 height 14
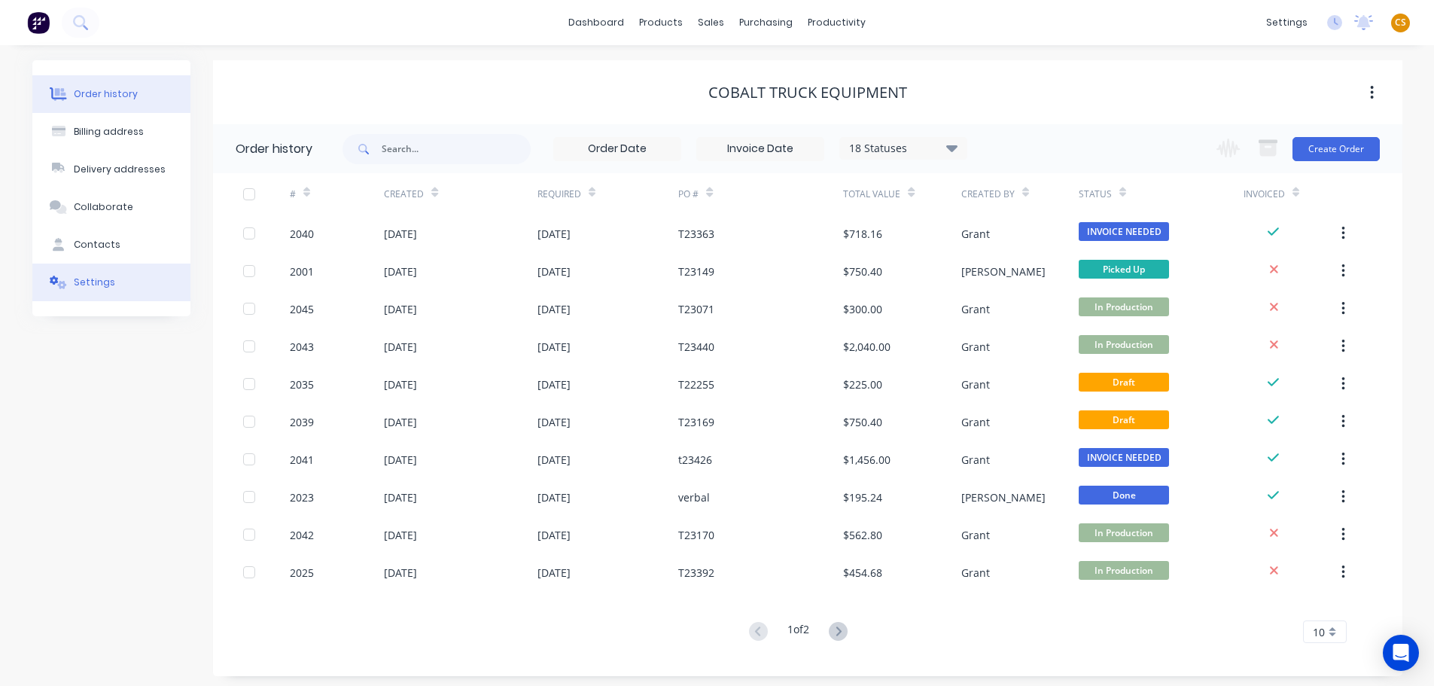
click at [83, 282] on div "Settings" at bounding box center [94, 283] width 41 height 14
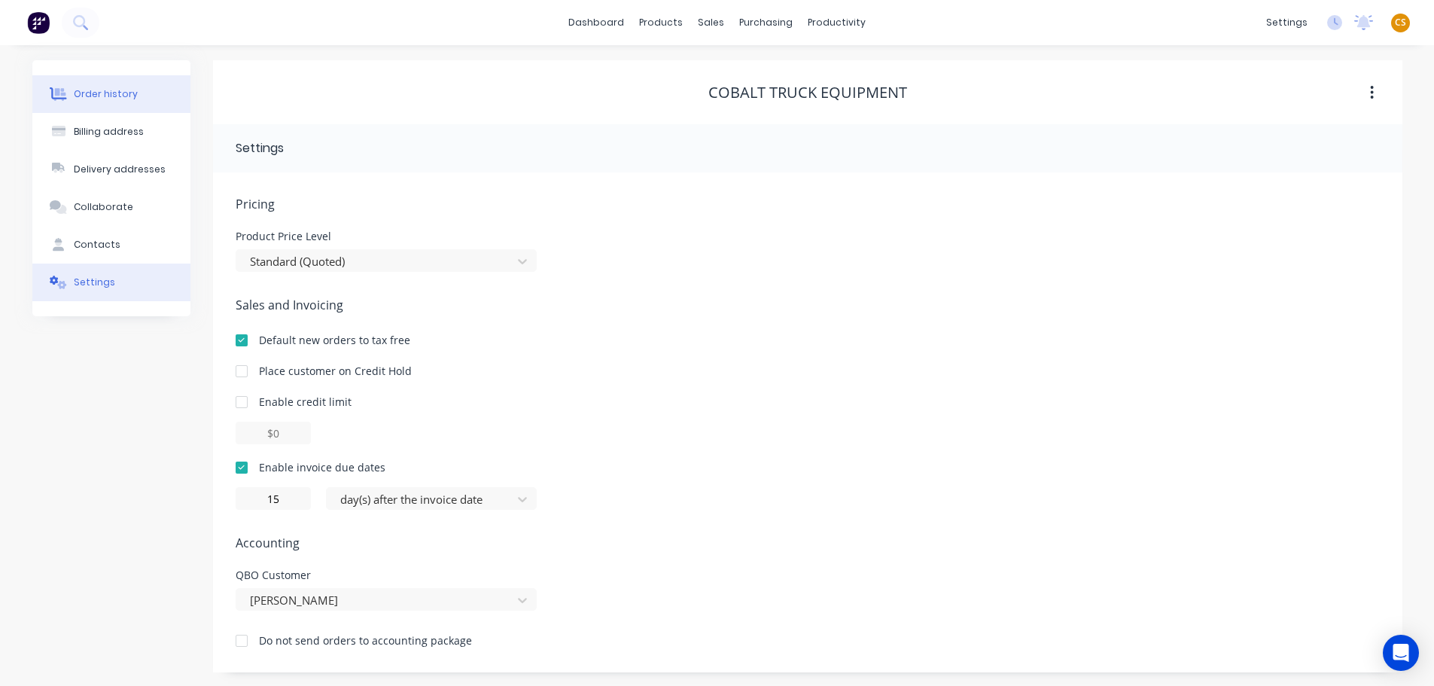
click at [110, 93] on div "Order history" at bounding box center [106, 94] width 64 height 14
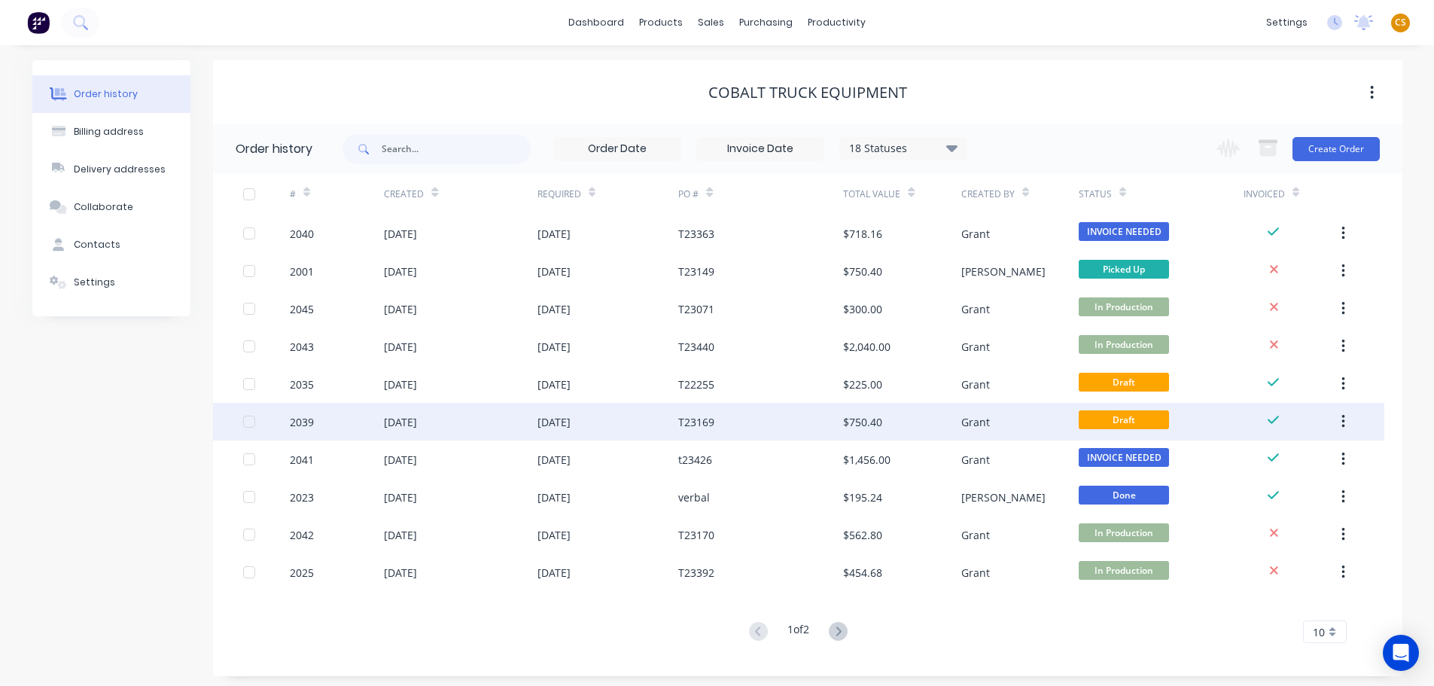
click at [327, 425] on div "2039" at bounding box center [337, 422] width 94 height 38
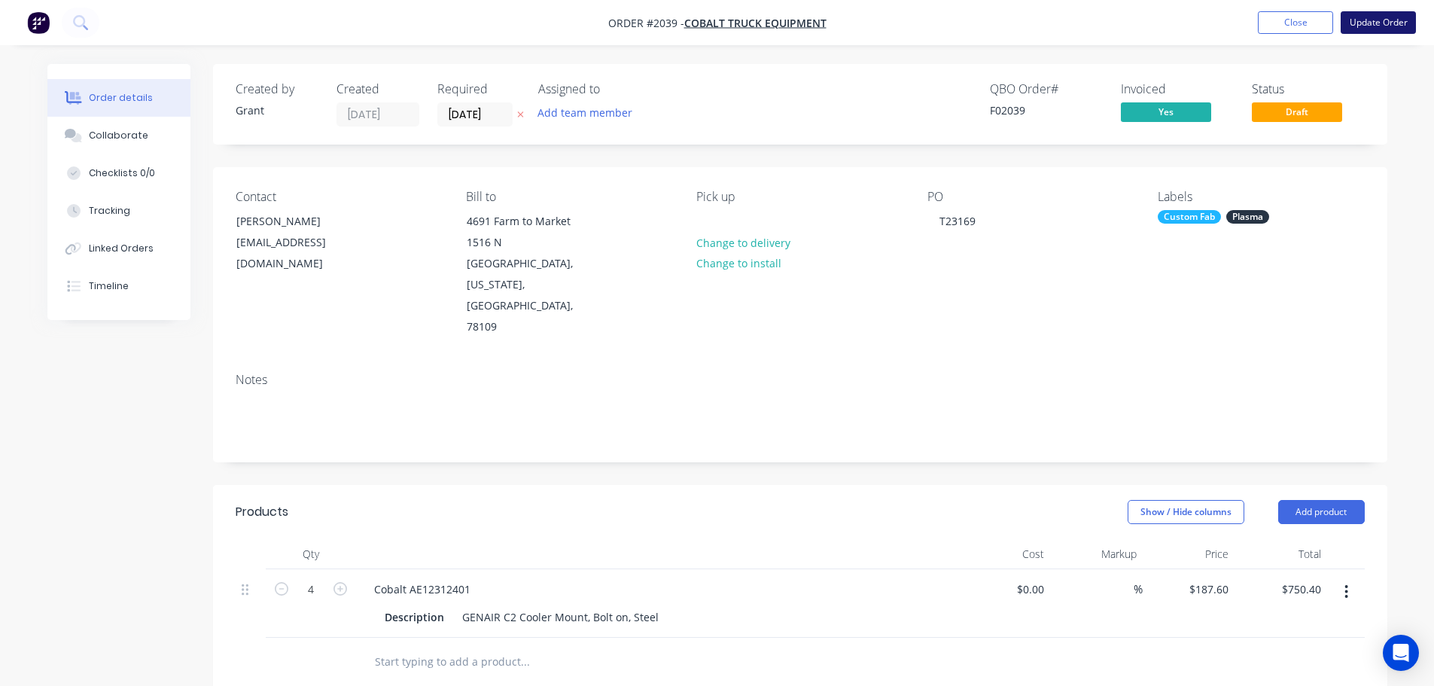
click at [1377, 23] on button "Update Order" at bounding box center [1378, 22] width 75 height 23
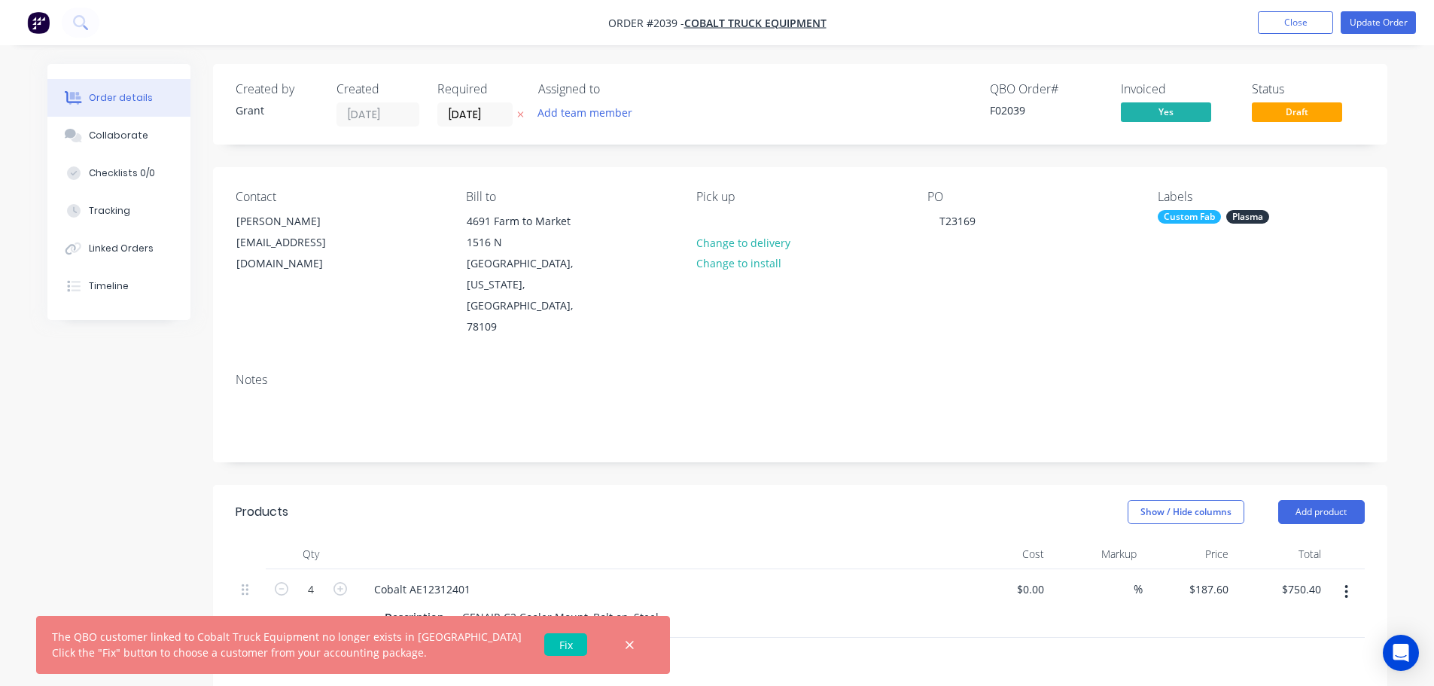
click at [544, 647] on link "Fix" at bounding box center [565, 644] width 43 height 23
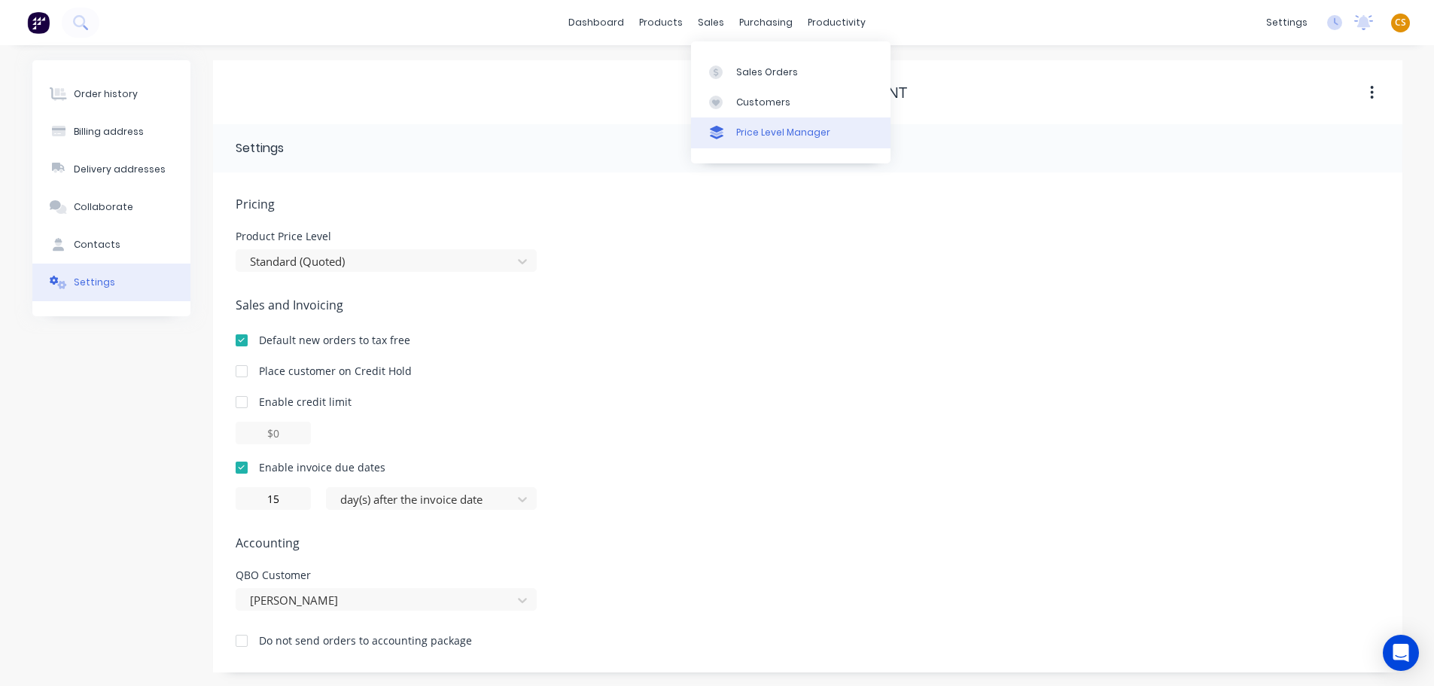
click at [754, 134] on div "Price Level Manager" at bounding box center [783, 133] width 94 height 14
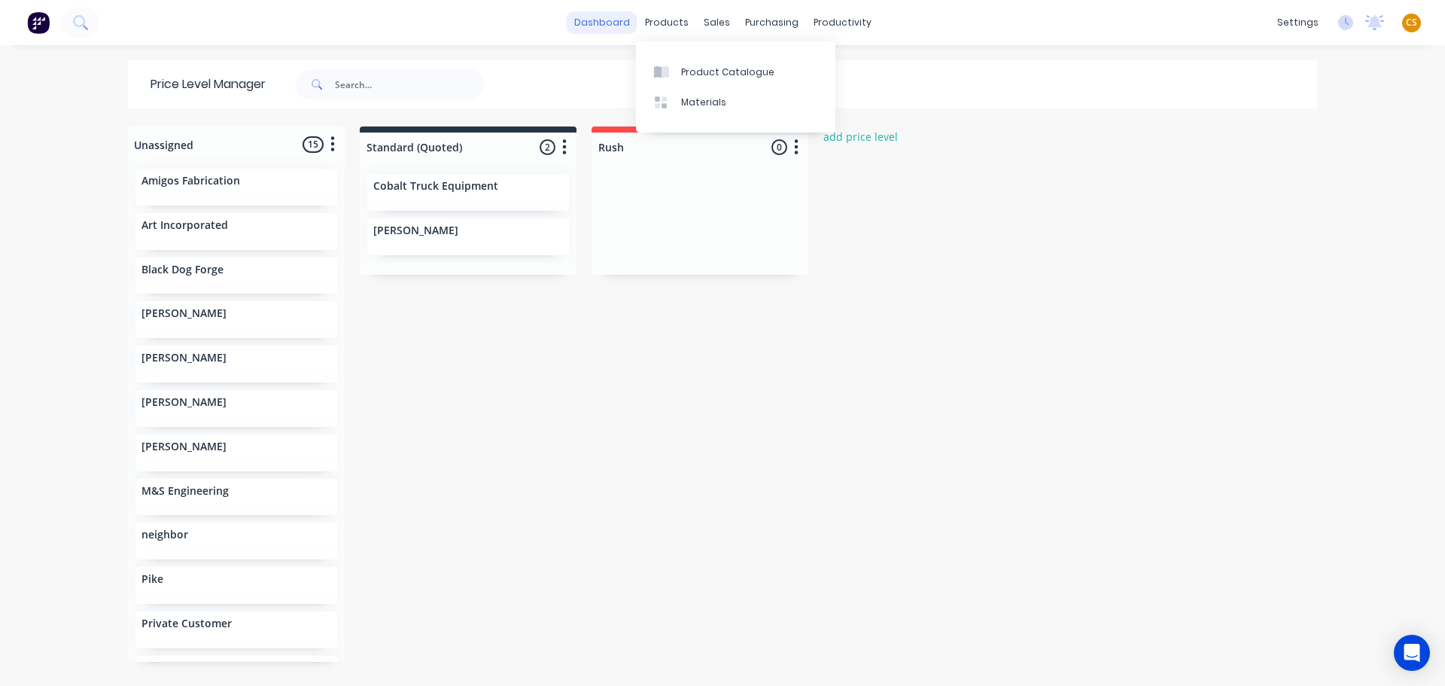
click at [612, 24] on link "dashboard" at bounding box center [602, 22] width 71 height 23
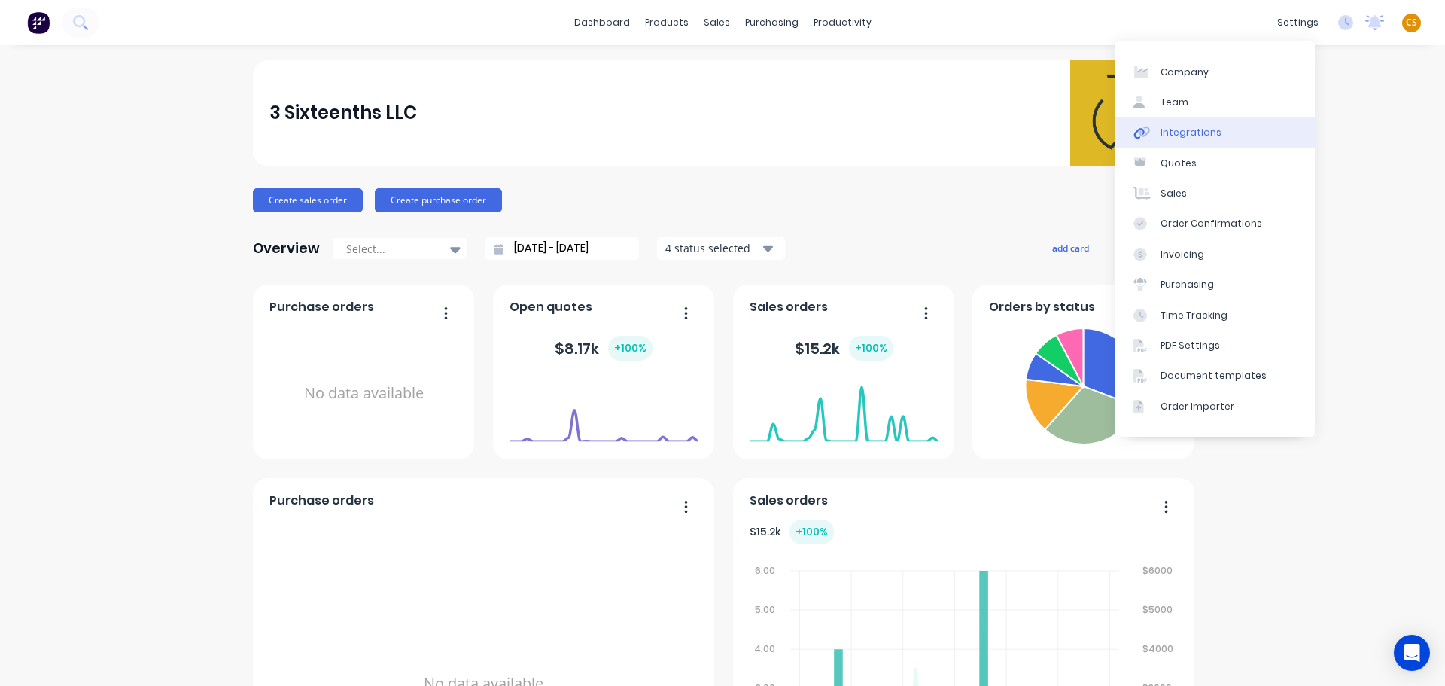
click at [1220, 139] on link "Integrations" at bounding box center [1216, 132] width 200 height 30
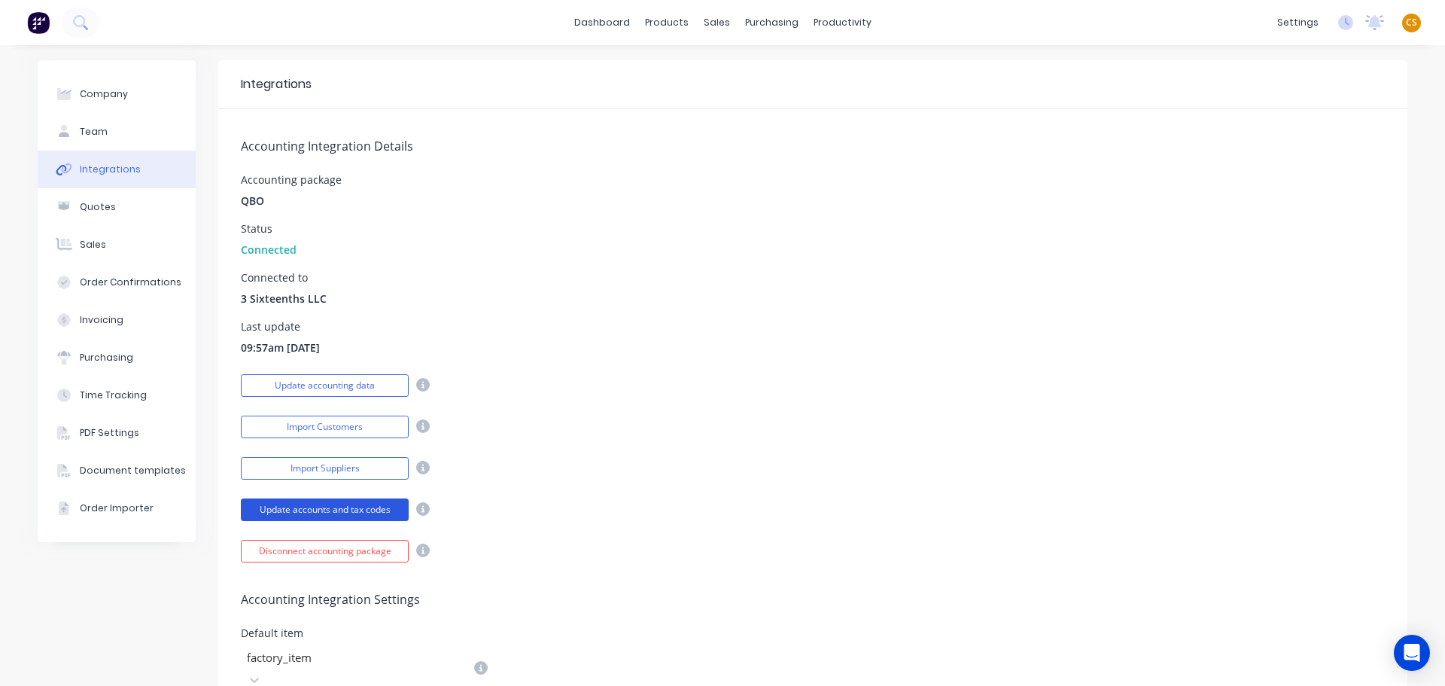
click at [311, 513] on button "Update accounts and tax codes" at bounding box center [325, 509] width 168 height 23
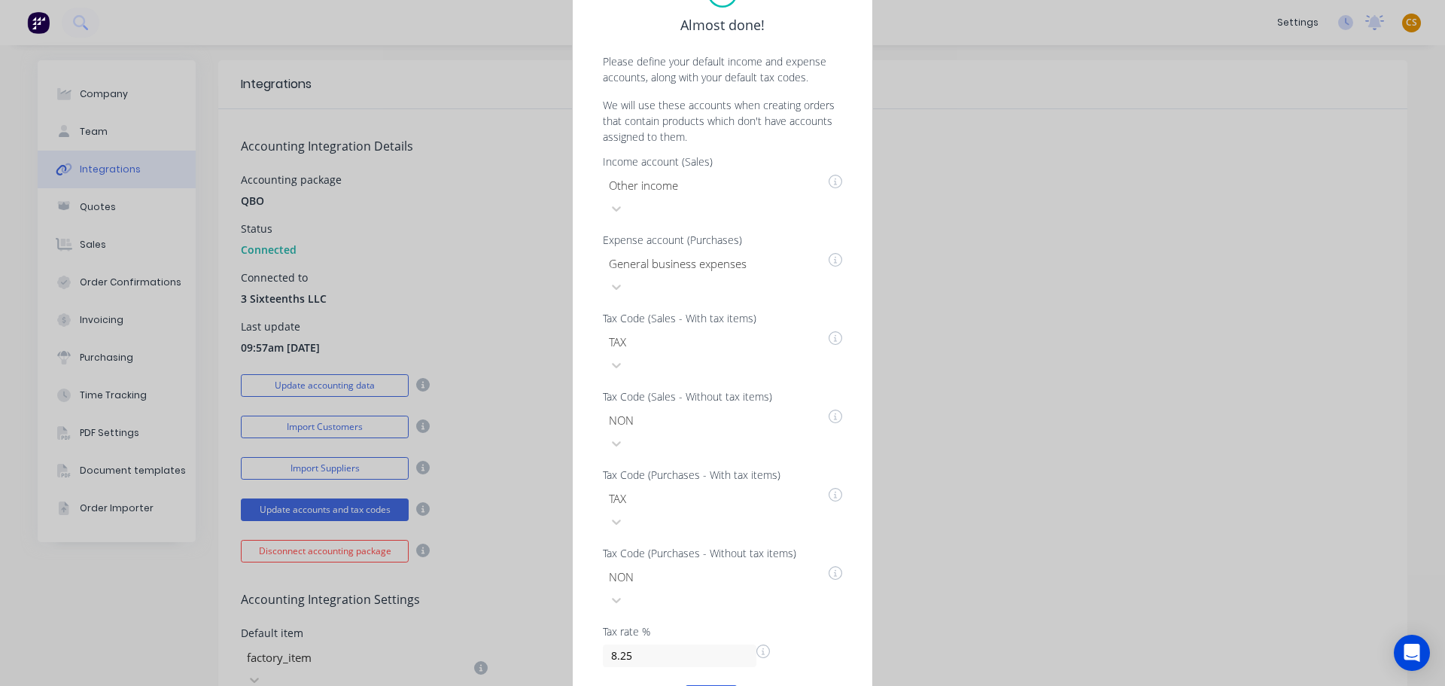
click at [704, 685] on button "Done" at bounding box center [711, 697] width 54 height 24
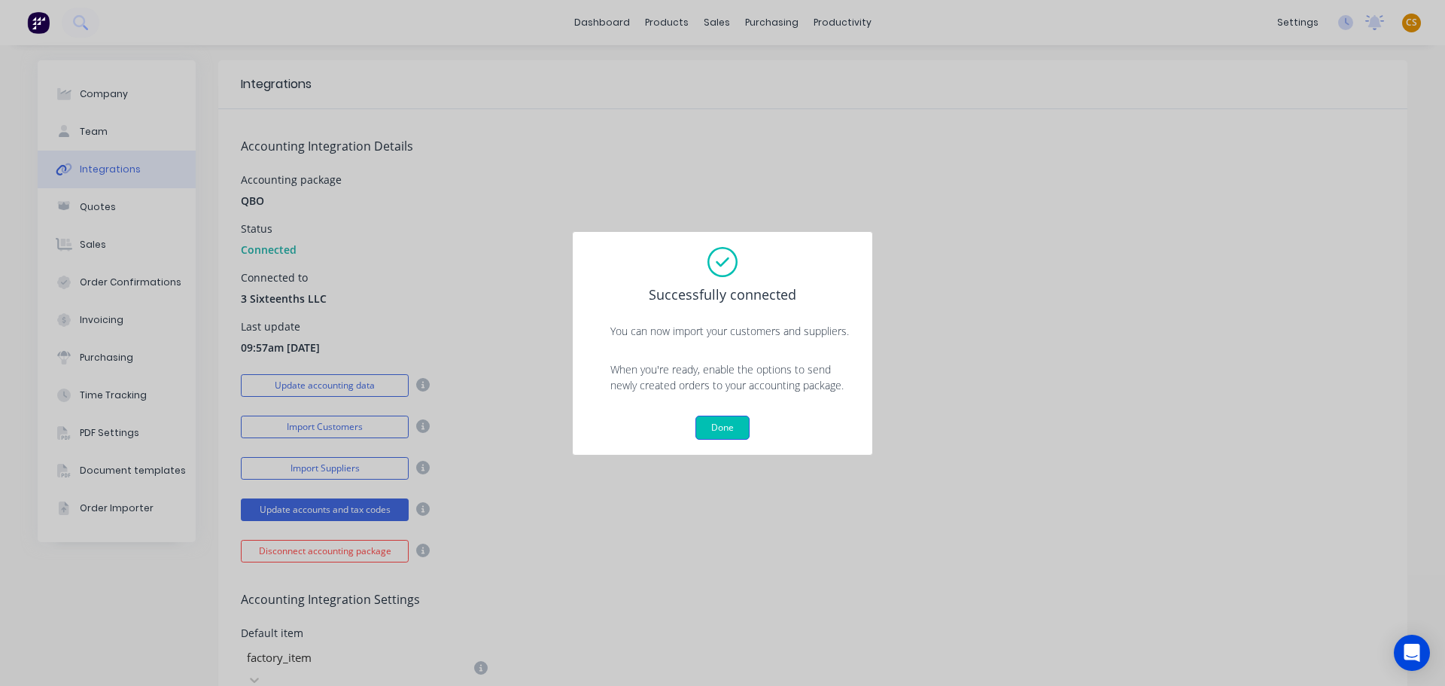
click at [720, 430] on button "Done" at bounding box center [723, 428] width 54 height 24
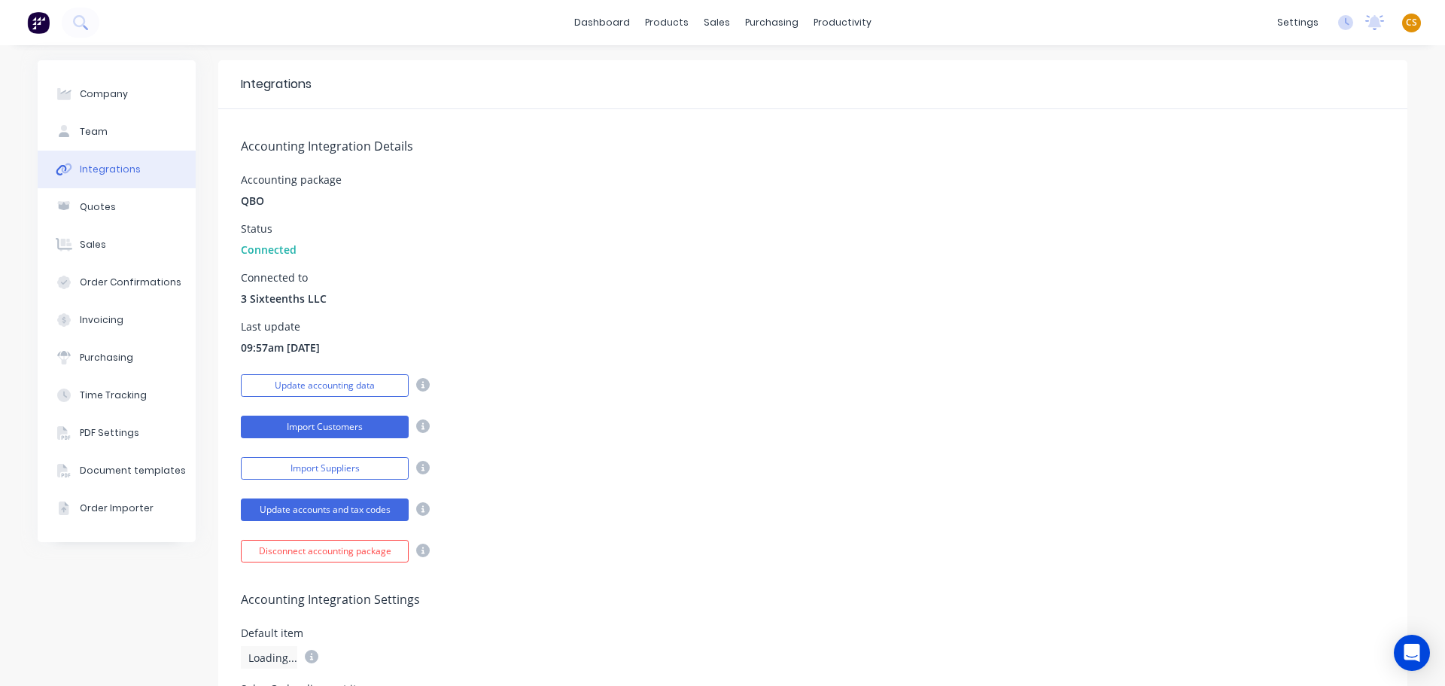
click at [280, 427] on button "Import Customers" at bounding box center [325, 427] width 168 height 23
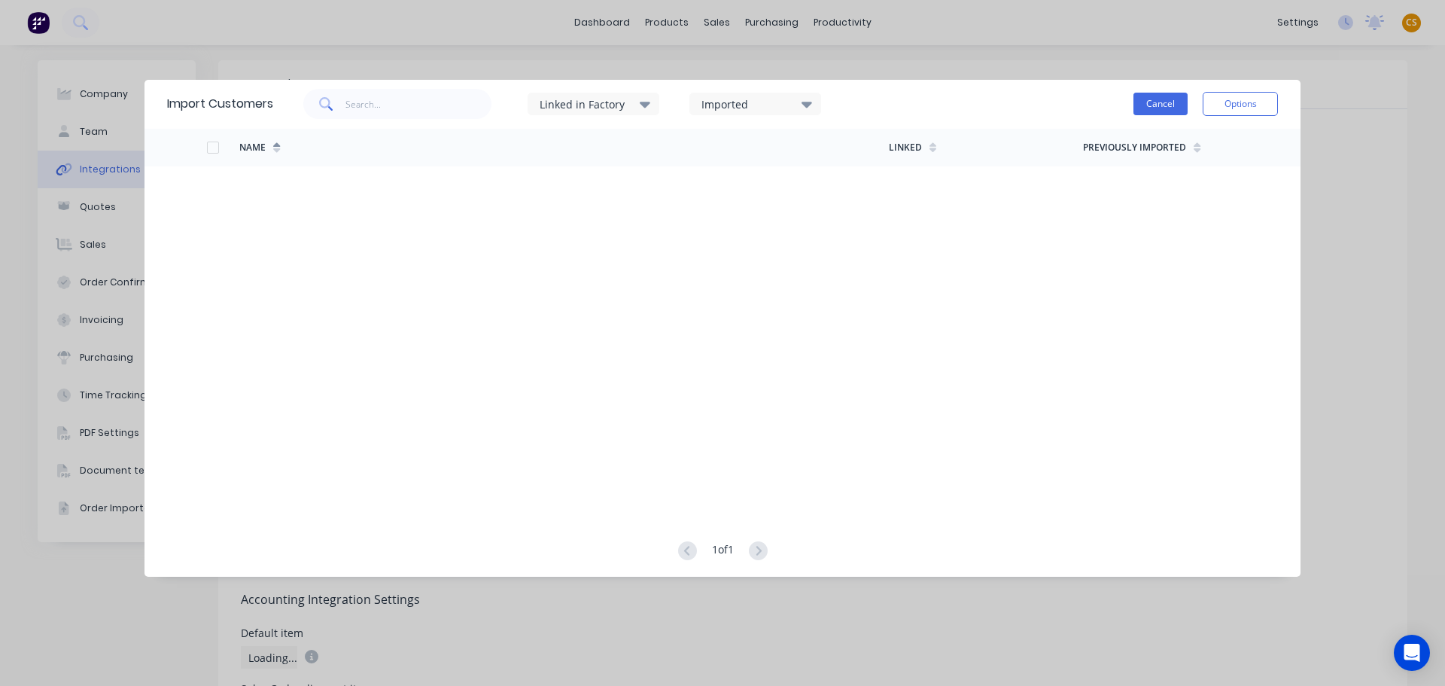
click at [1166, 105] on button "Cancel" at bounding box center [1161, 104] width 54 height 23
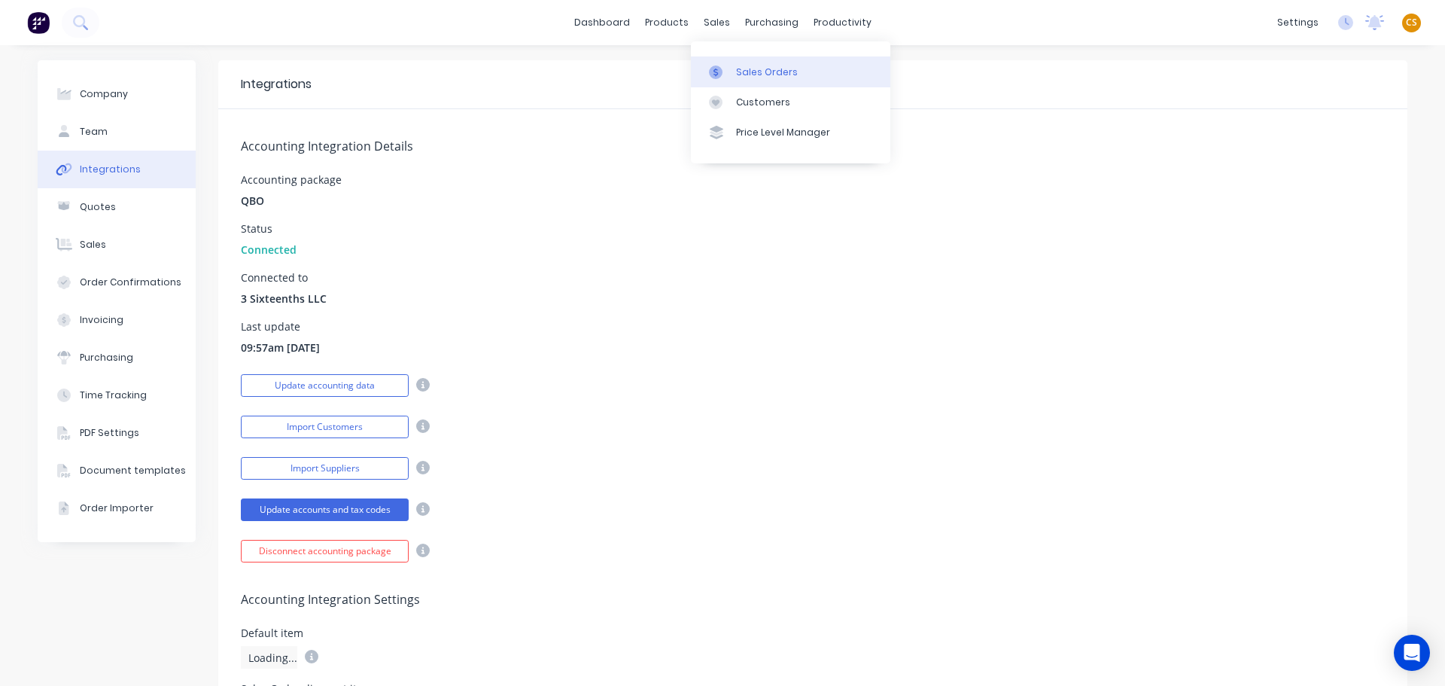
click at [757, 73] on div "Sales Orders" at bounding box center [767, 72] width 62 height 14
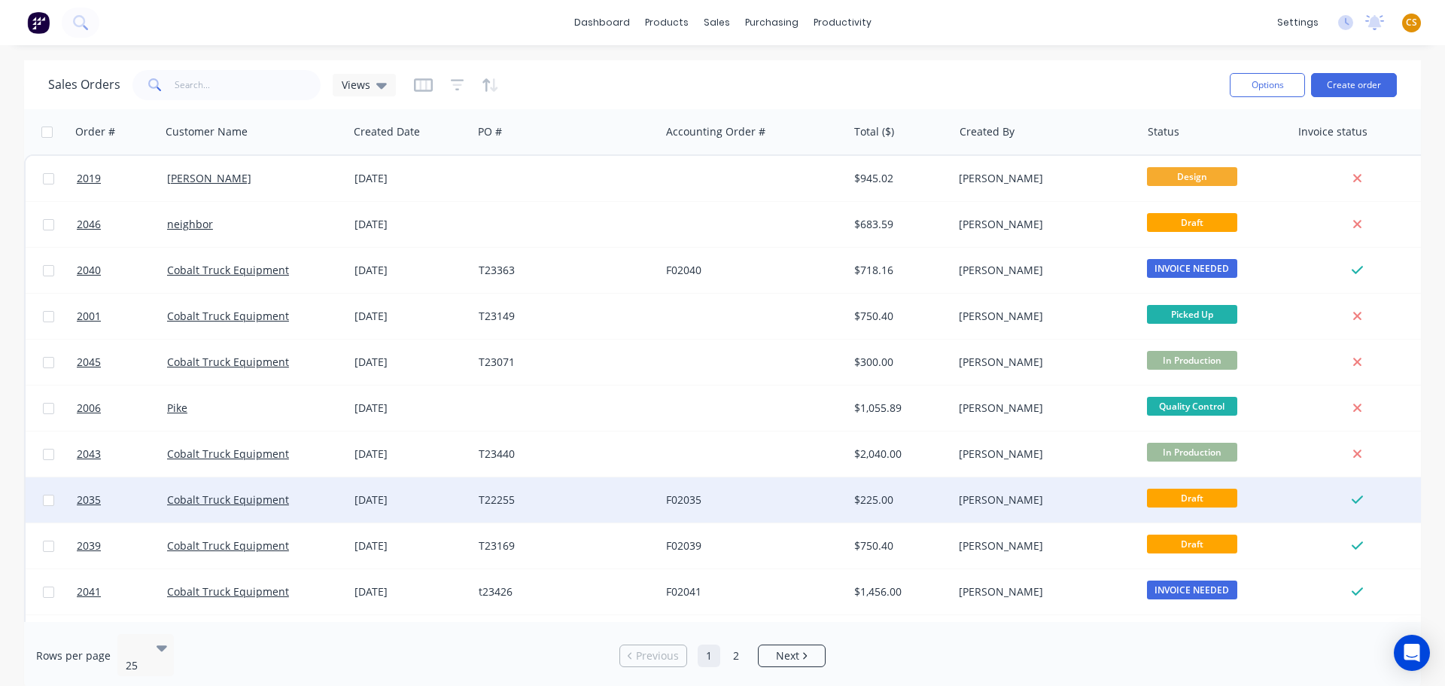
click at [313, 505] on div "Cobalt Truck Equipment" at bounding box center [250, 499] width 167 height 15
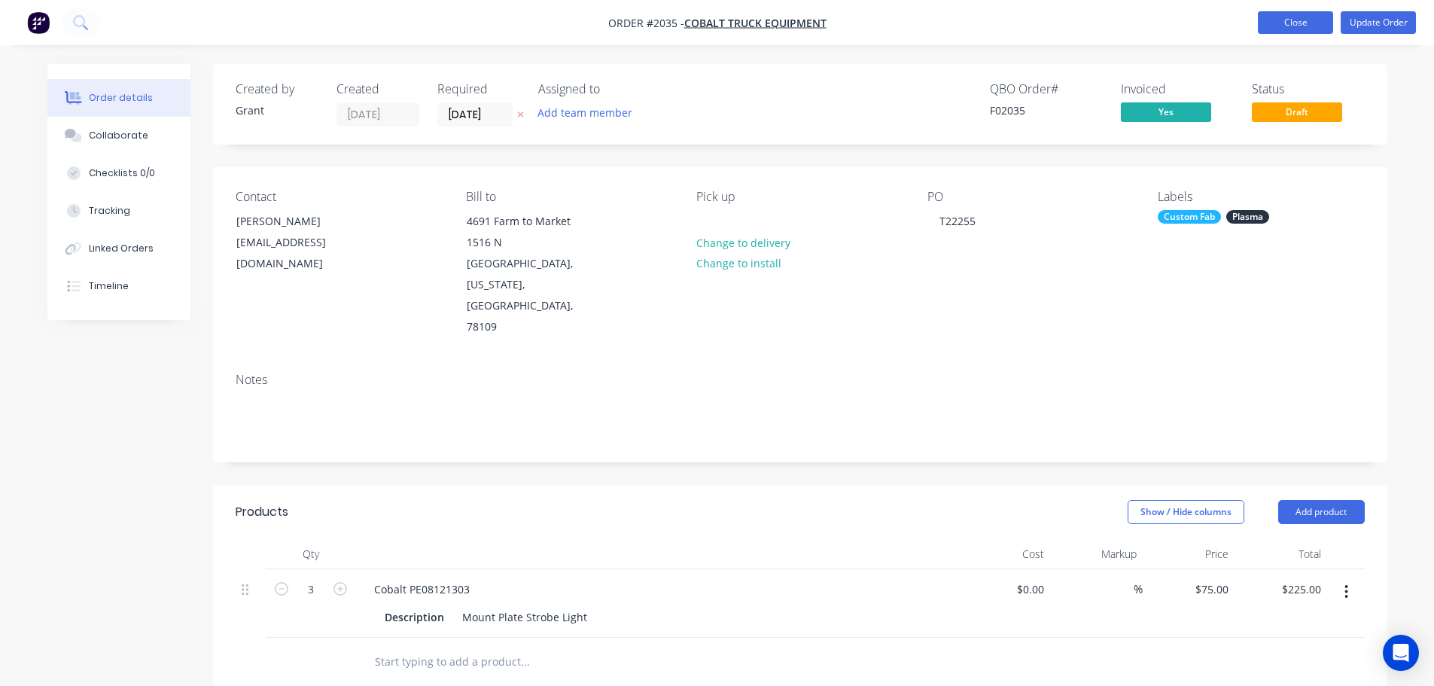
click at [1308, 22] on button "Close" at bounding box center [1295, 22] width 75 height 23
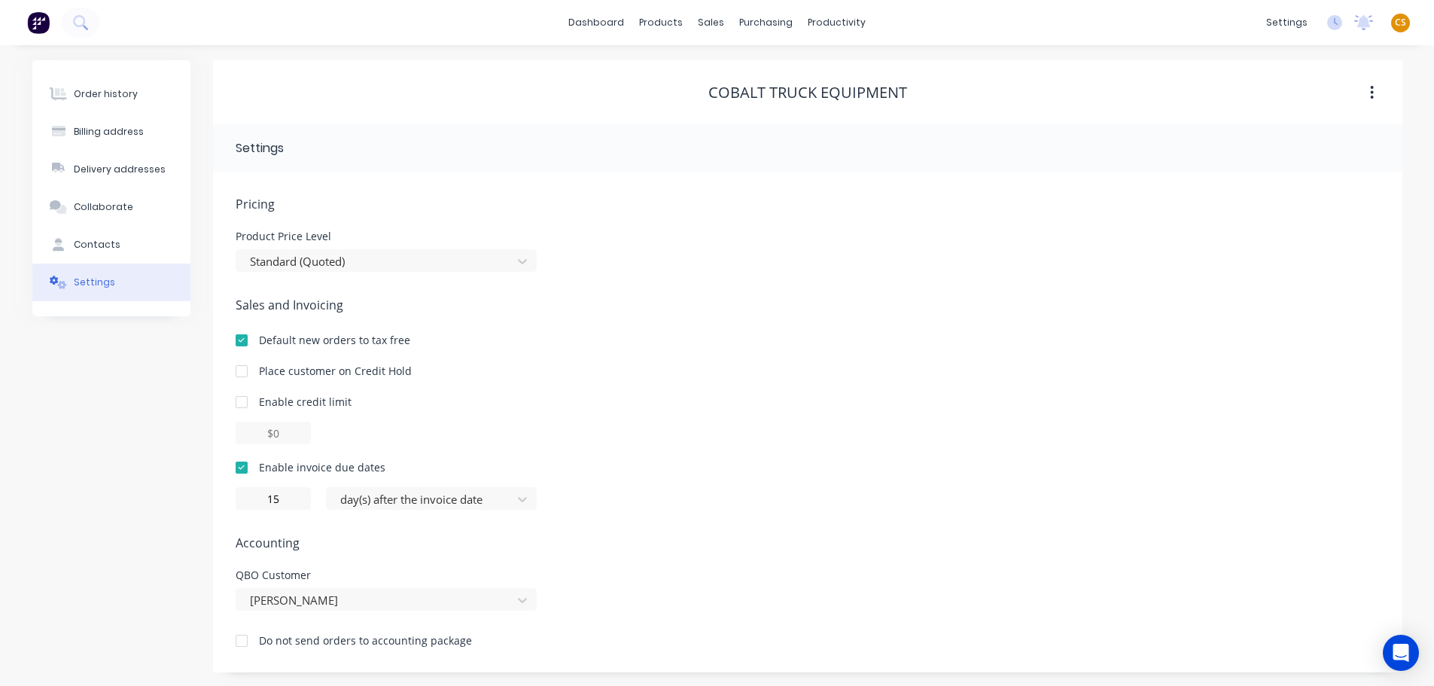
click at [242, 572] on div "QBO Customer" at bounding box center [386, 575] width 301 height 11
drag, startPoint x: 242, startPoint y: 572, endPoint x: 298, endPoint y: 572, distance: 55.7
click at [298, 572] on div "QBO Customer" at bounding box center [386, 575] width 301 height 11
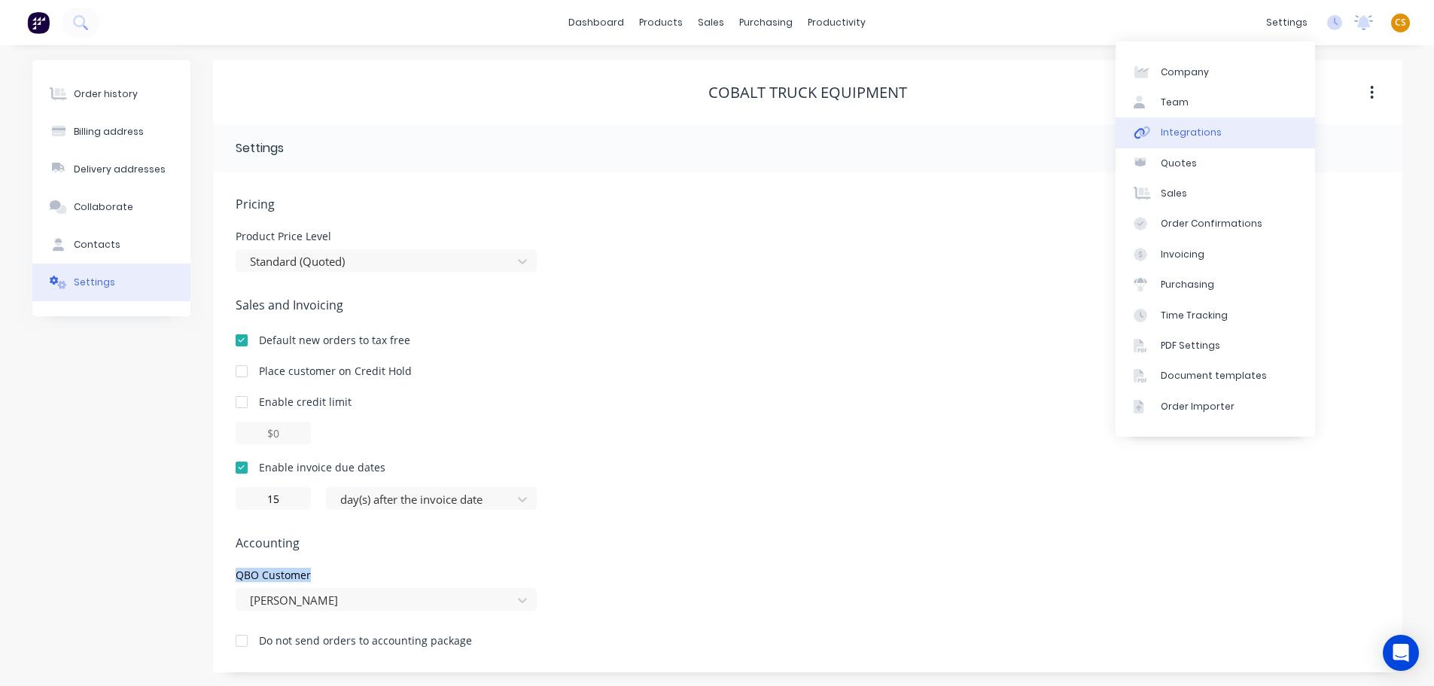
click at [1242, 136] on link "Integrations" at bounding box center [1216, 132] width 200 height 30
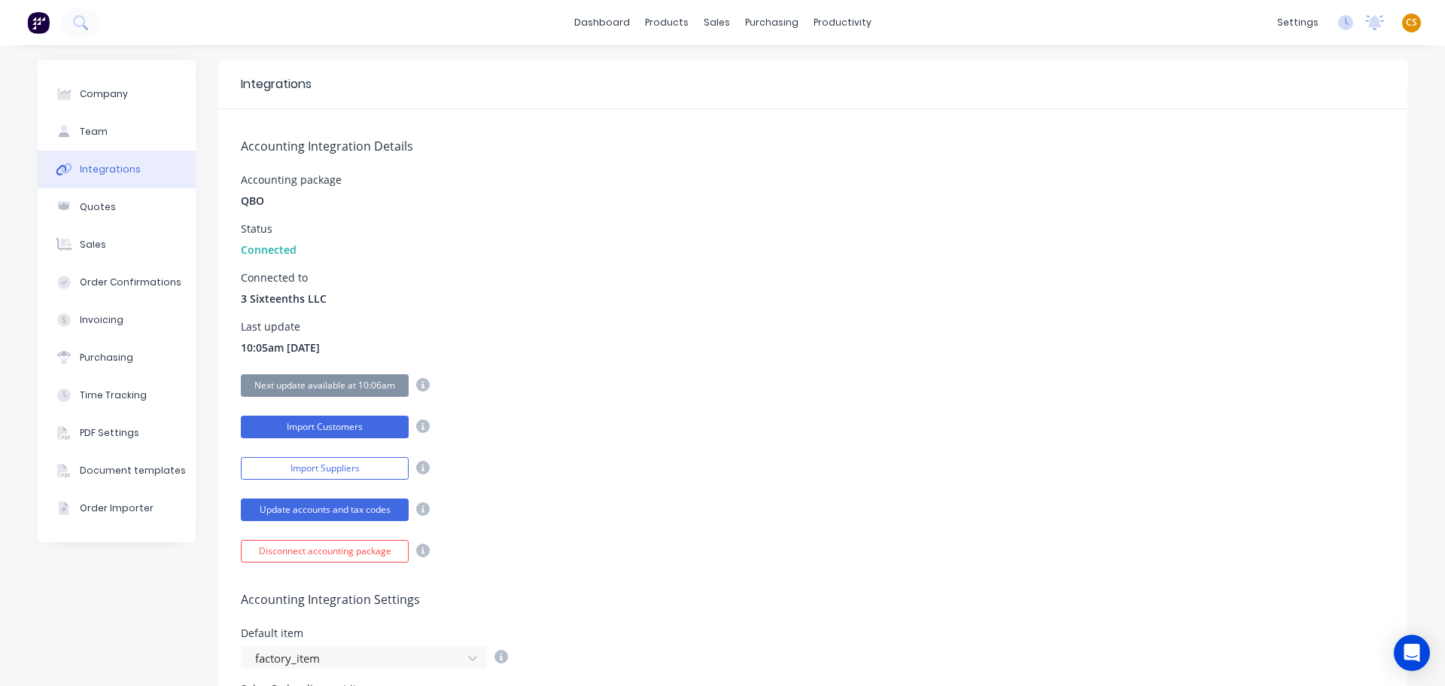
click at [315, 425] on button "Import Customers" at bounding box center [325, 427] width 168 height 23
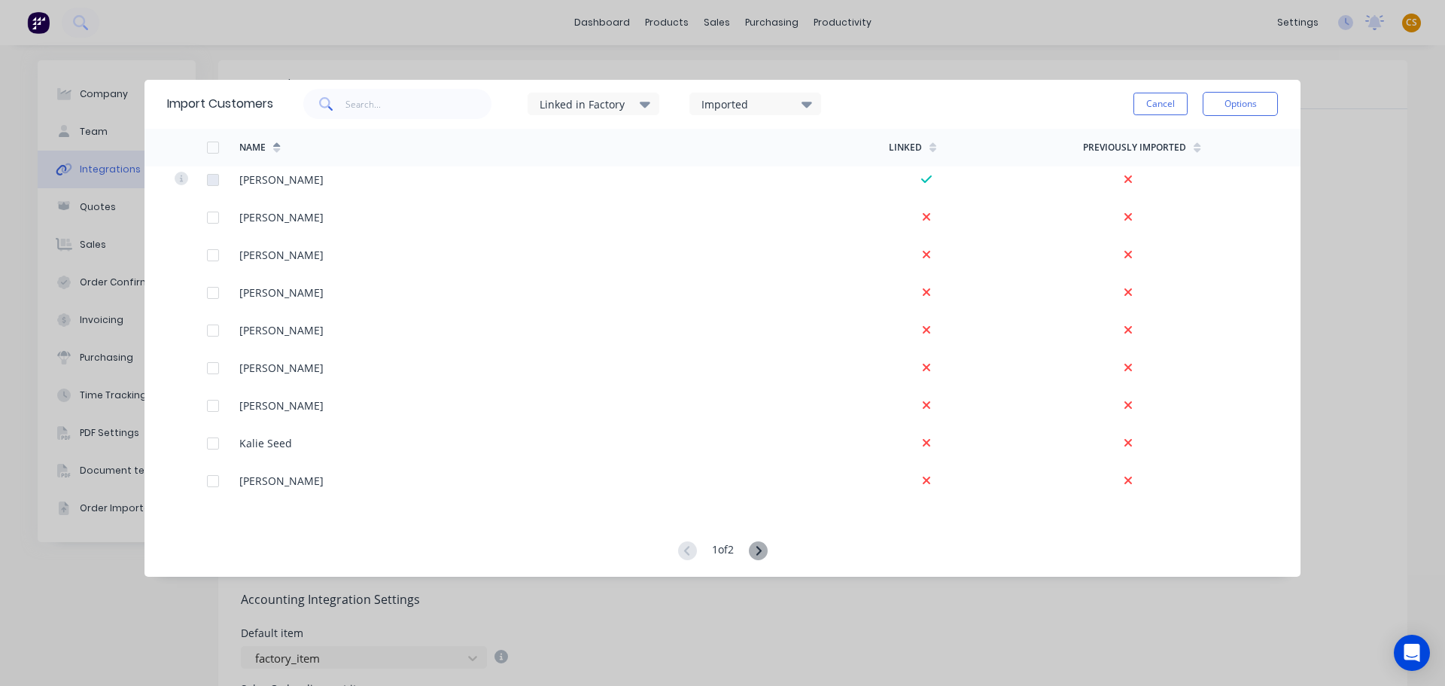
scroll to position [2221, 0]
click at [1156, 99] on button "Cancel" at bounding box center [1161, 104] width 54 height 23
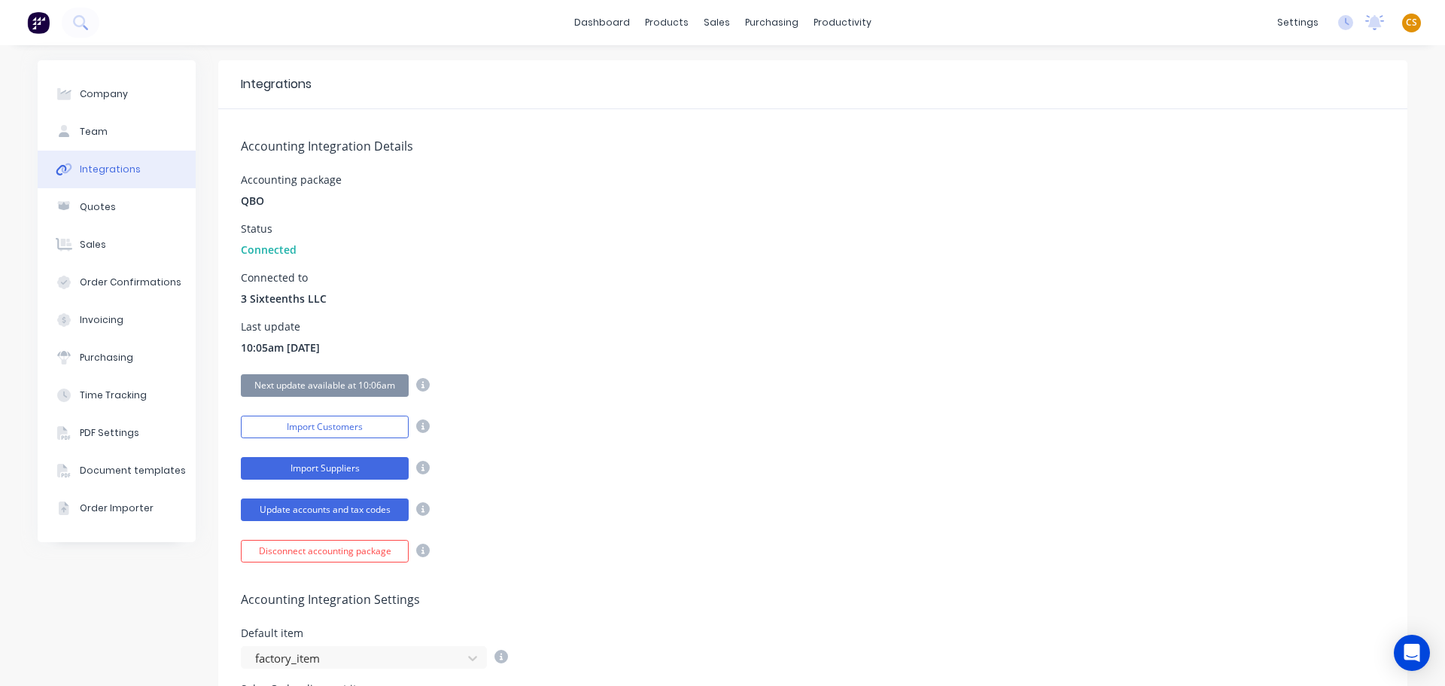
click at [308, 470] on button "Import Suppliers" at bounding box center [325, 468] width 168 height 23
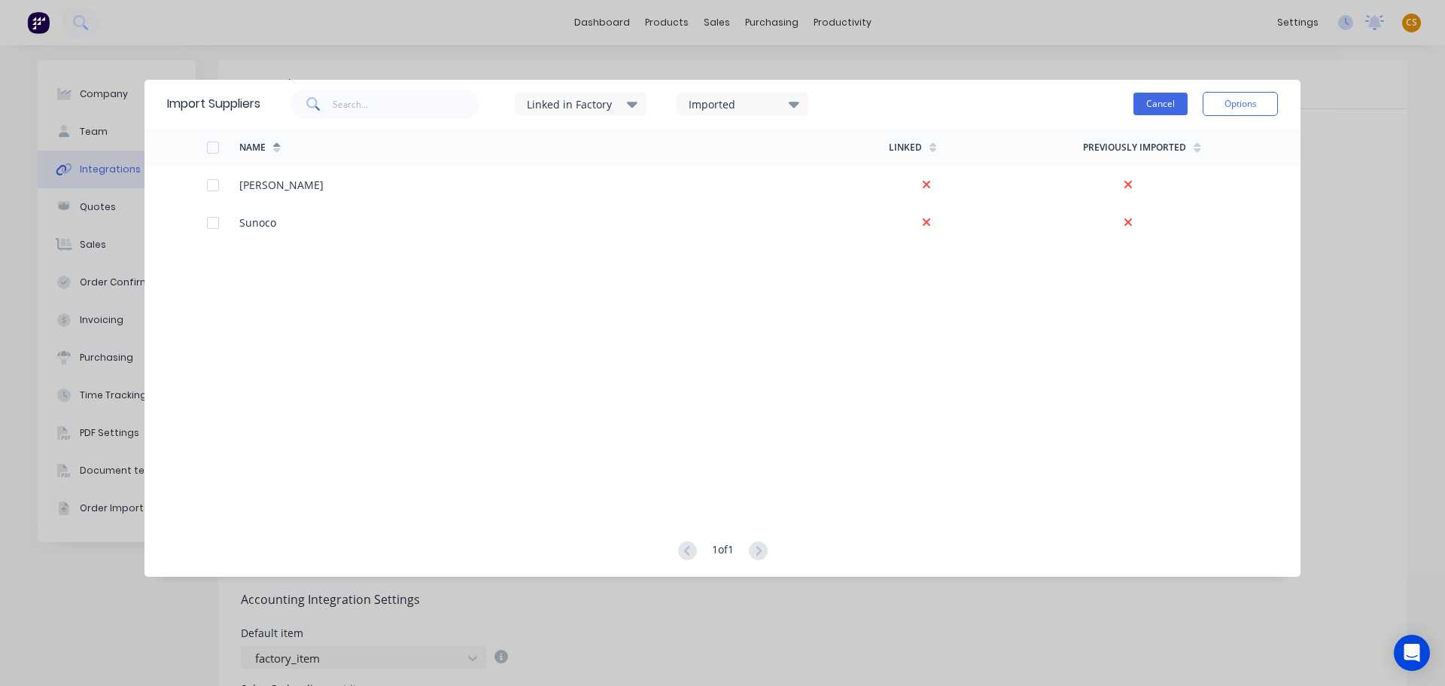
click at [1149, 105] on button "Cancel" at bounding box center [1161, 104] width 54 height 23
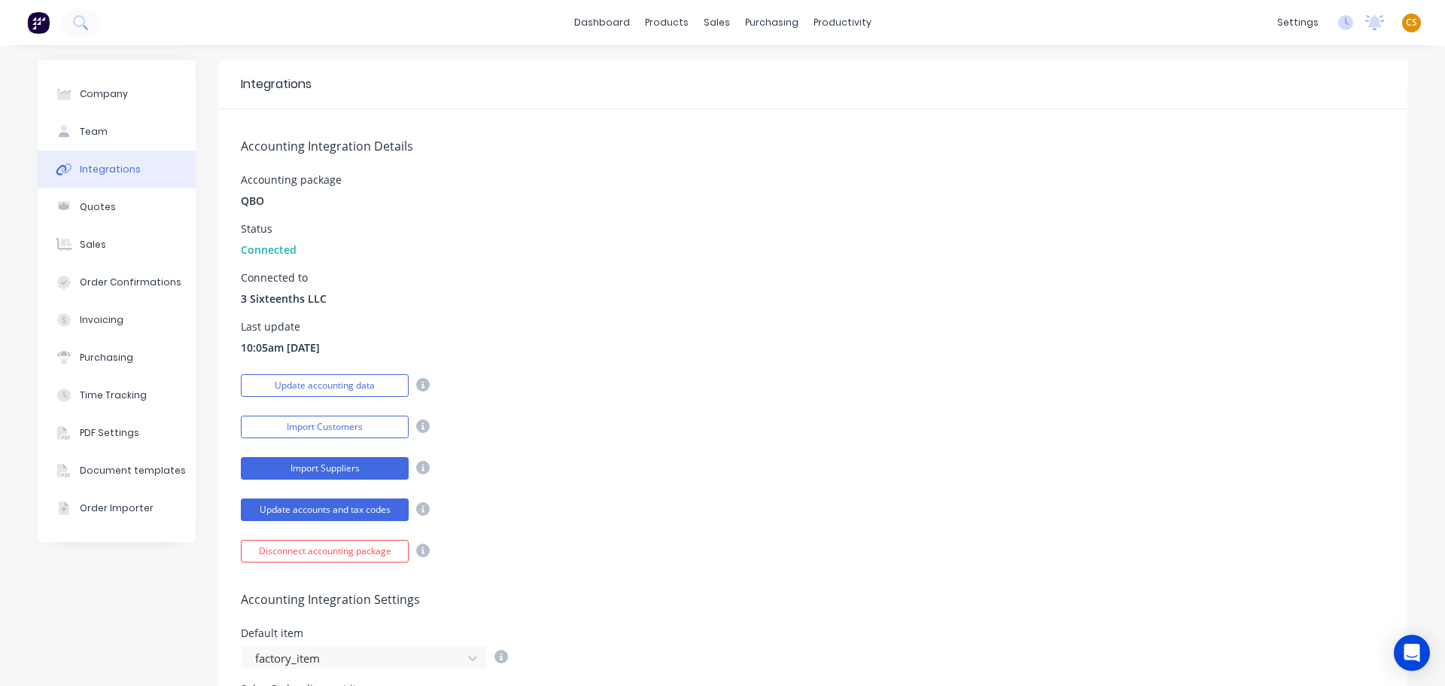
click at [271, 465] on button "Import Suppliers" at bounding box center [325, 468] width 168 height 23
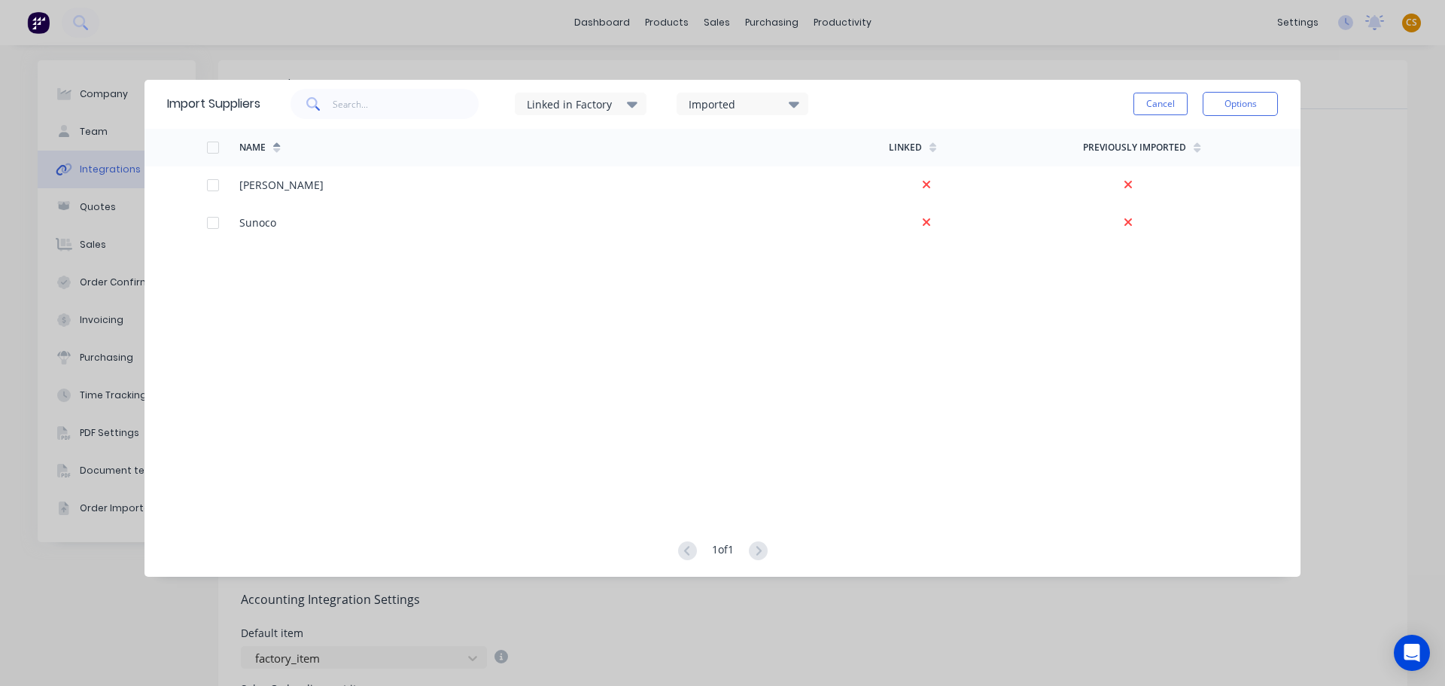
click at [1159, 99] on button "Cancel" at bounding box center [1161, 104] width 54 height 23
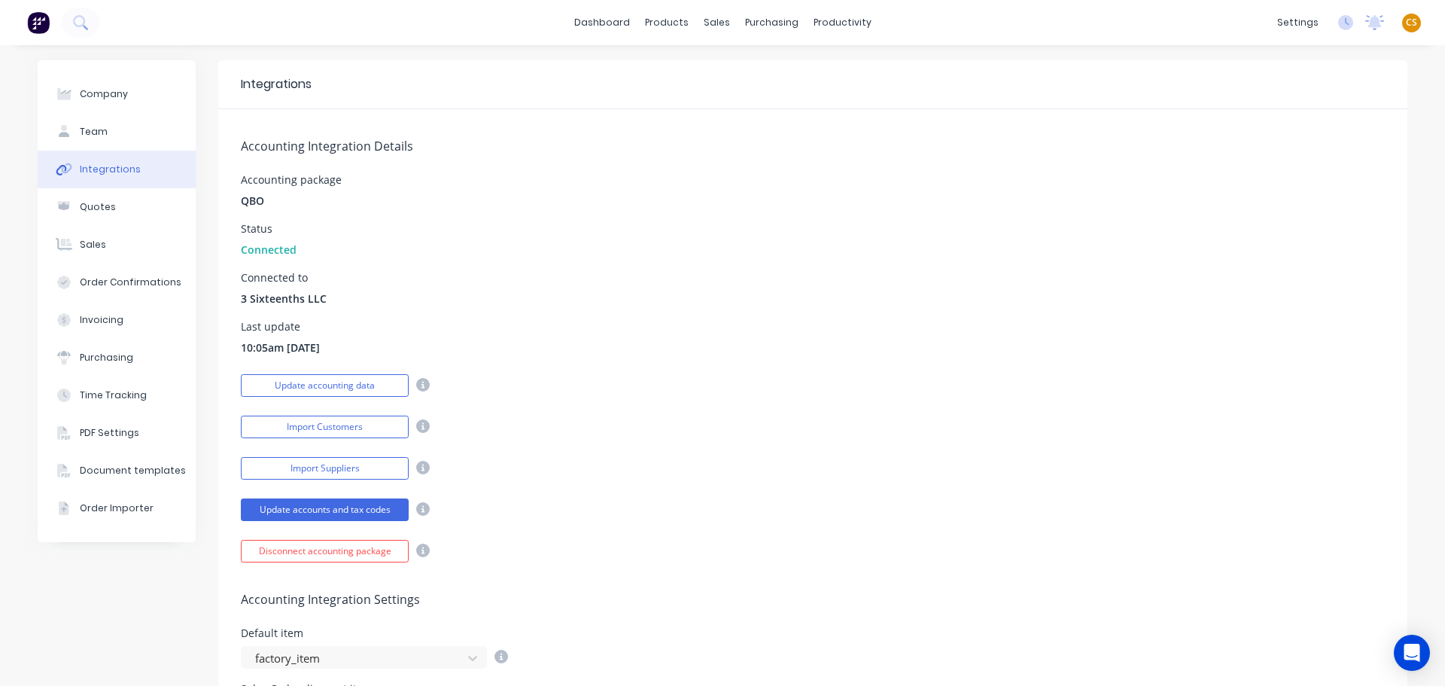
drag, startPoint x: 334, startPoint y: 348, endPoint x: 274, endPoint y: 351, distance: 59.6
click at [274, 351] on div "Last update 10:05am [DATE]" at bounding box center [813, 338] width 1144 height 34
drag, startPoint x: 867, startPoint y: 82, endPoint x: 862, endPoint y: 93, distance: 12.5
click at [867, 82] on link "Workflow" at bounding box center [896, 71] width 200 height 30
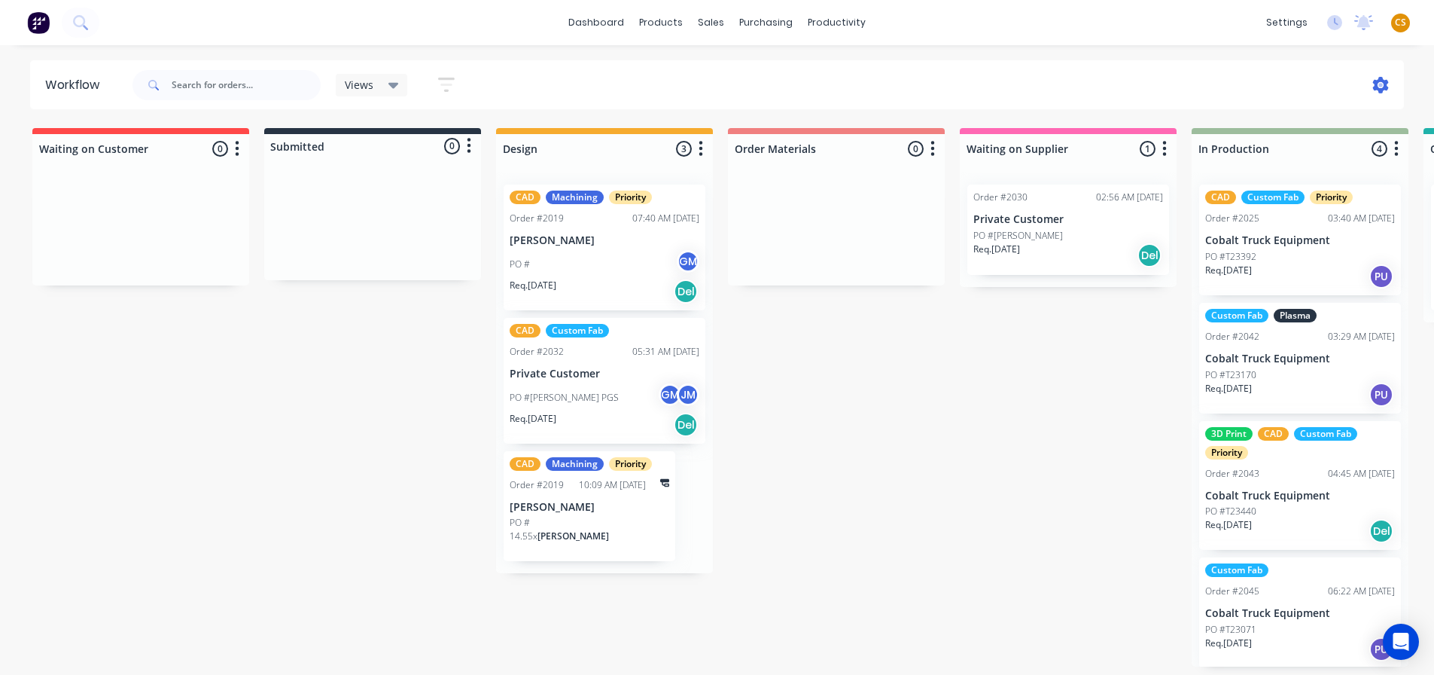
click at [1385, 85] on icon at bounding box center [1381, 85] width 16 height 17
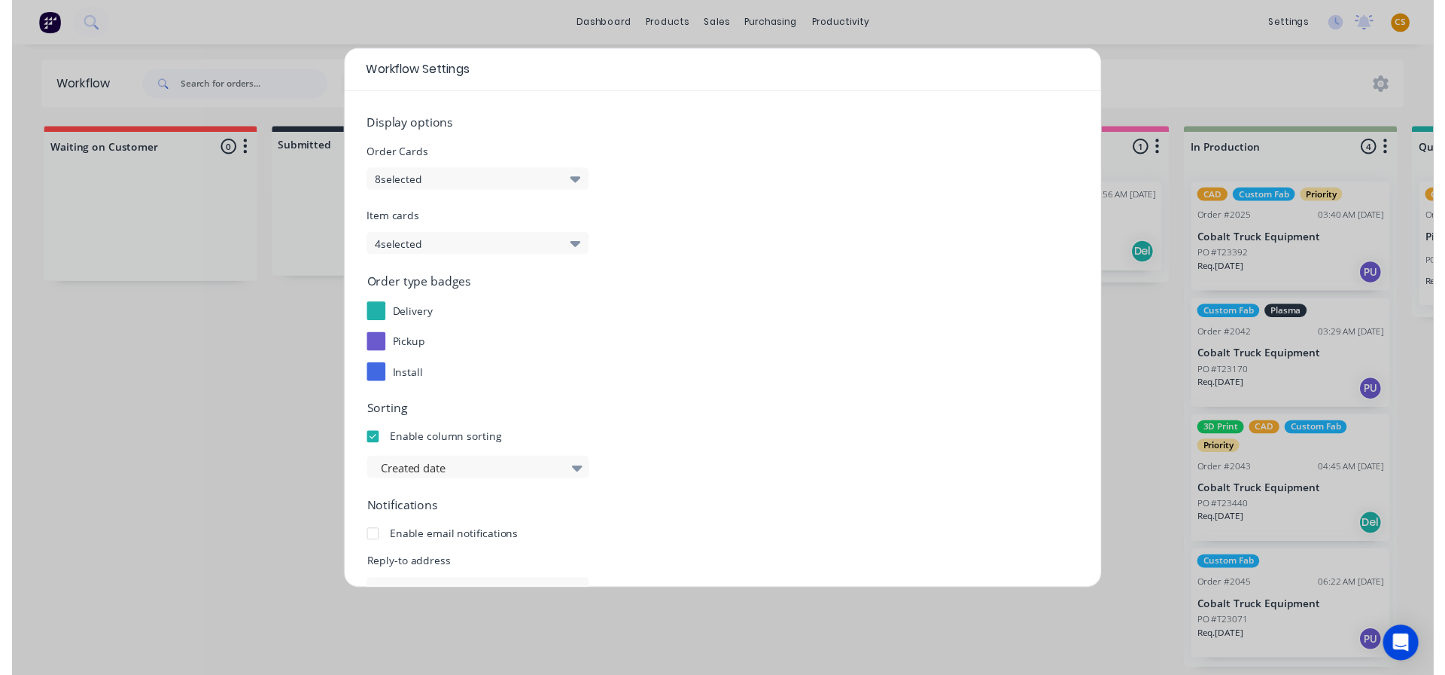
scroll to position [162, 0]
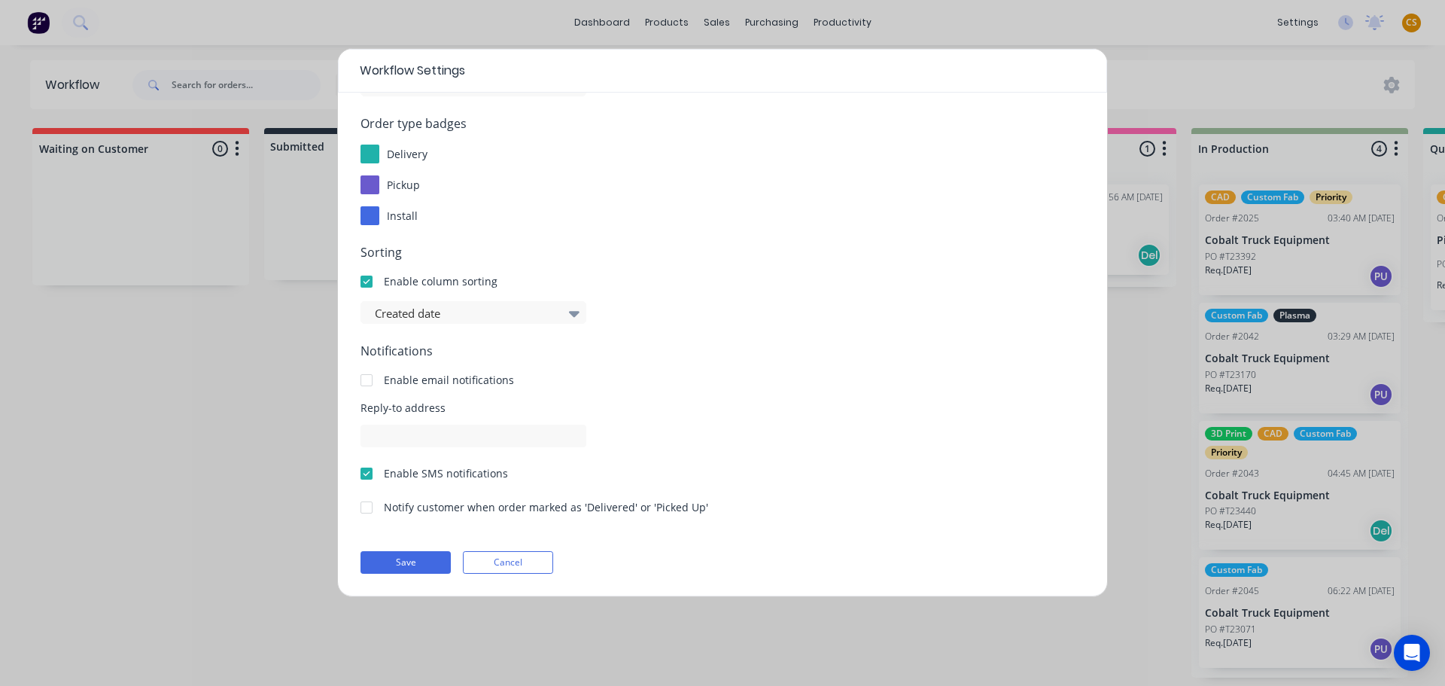
drag, startPoint x: 516, startPoint y: 559, endPoint x: 556, endPoint y: 535, distance: 47.6
click at [516, 560] on button "Cancel" at bounding box center [508, 562] width 90 height 23
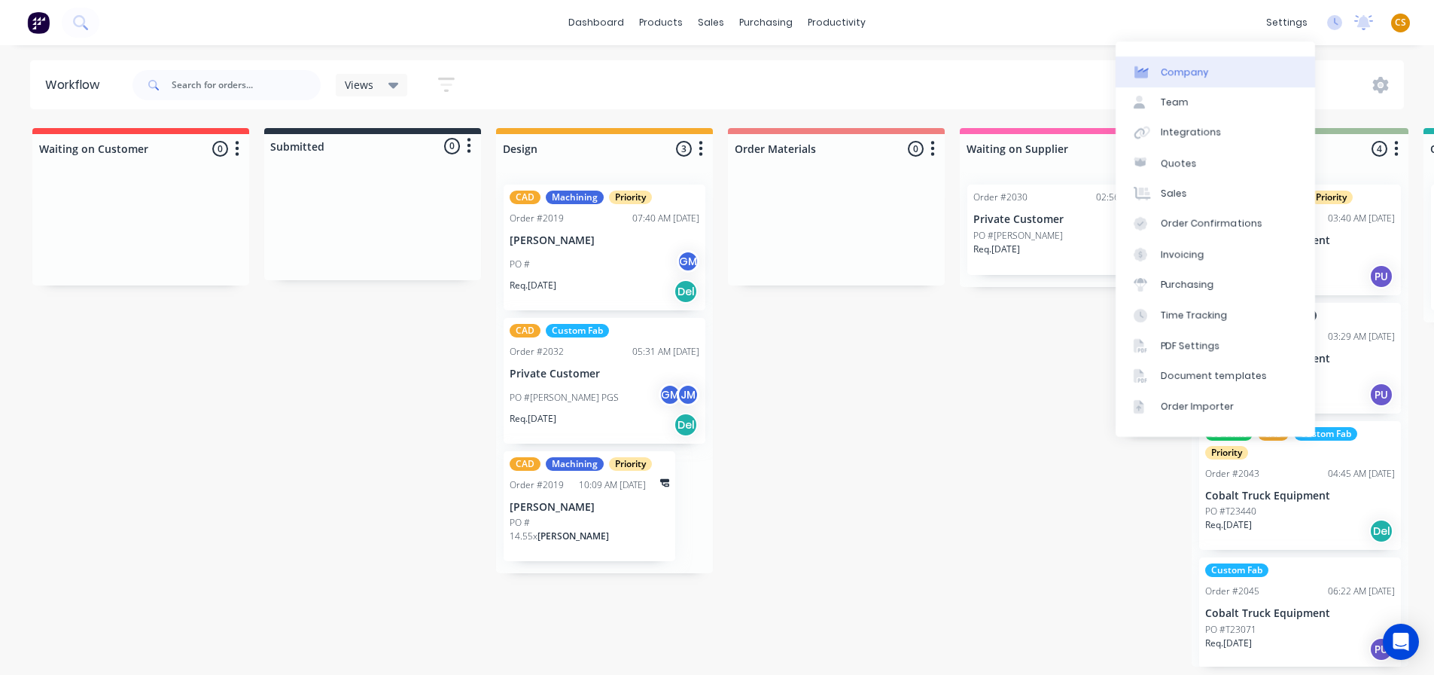
click at [1212, 69] on link "Company" at bounding box center [1216, 71] width 200 height 30
select select "US"
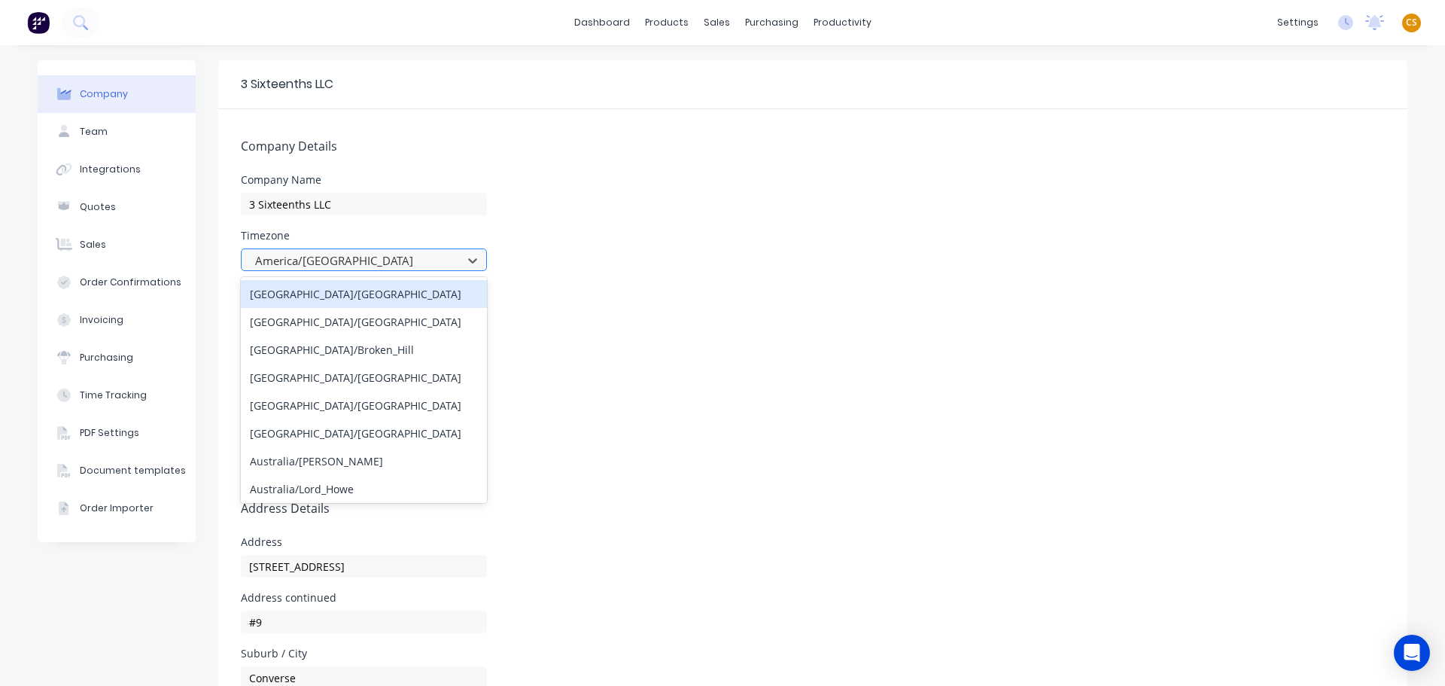
click at [355, 261] on div at bounding box center [354, 260] width 201 height 19
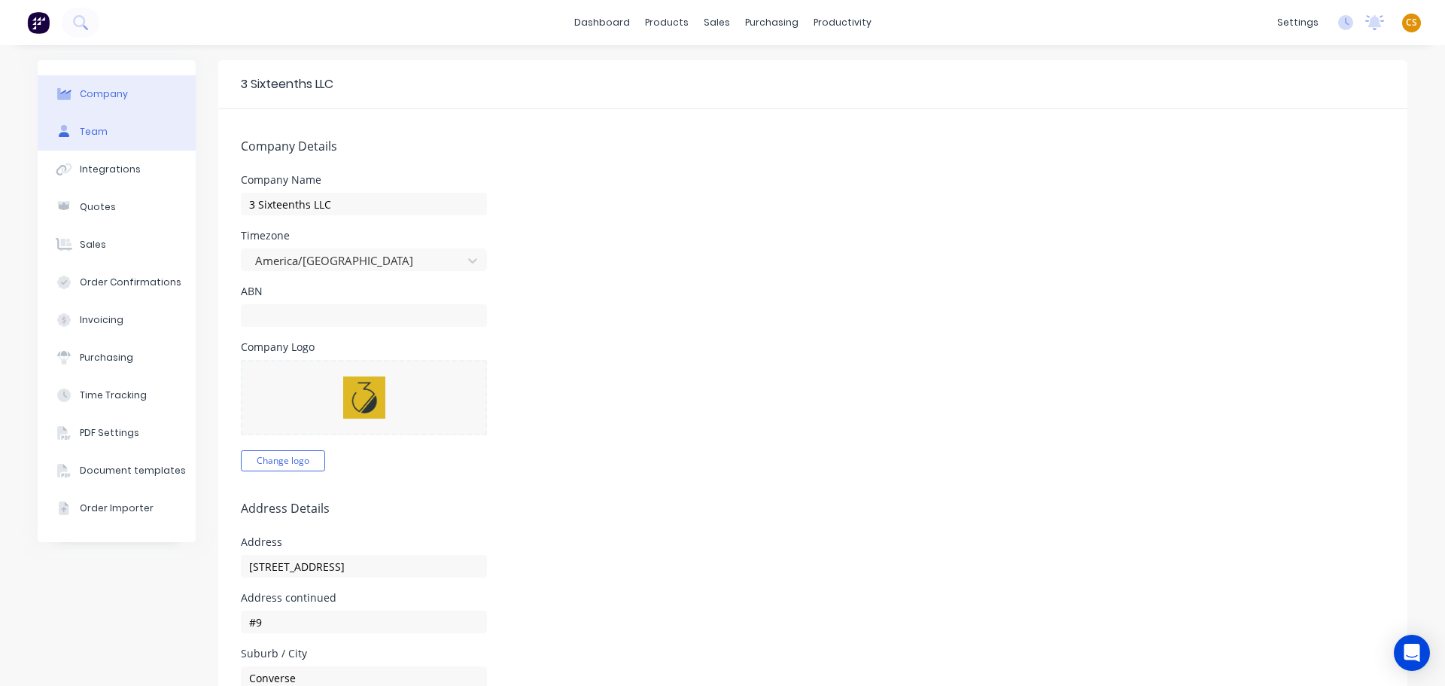
click at [89, 128] on div "Team" at bounding box center [94, 132] width 28 height 14
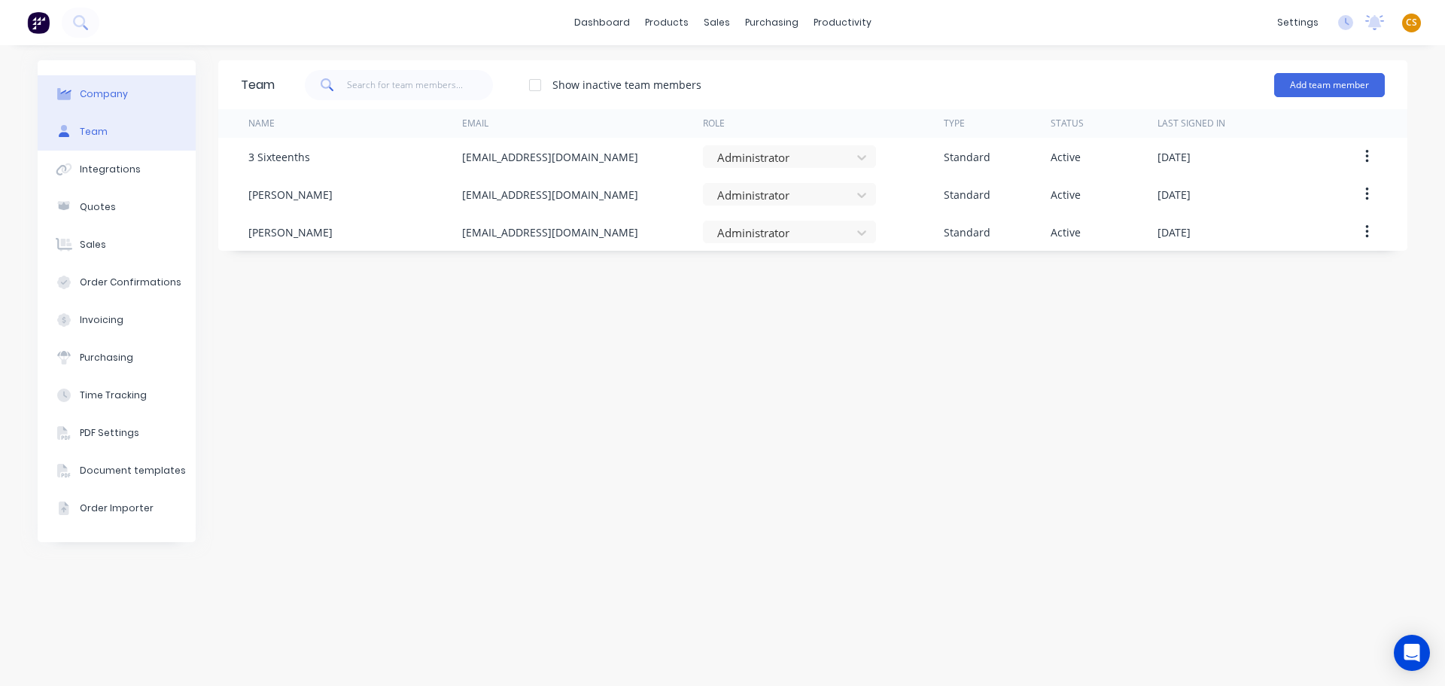
click at [136, 94] on button "Company" at bounding box center [117, 94] width 158 height 38
select select "US"
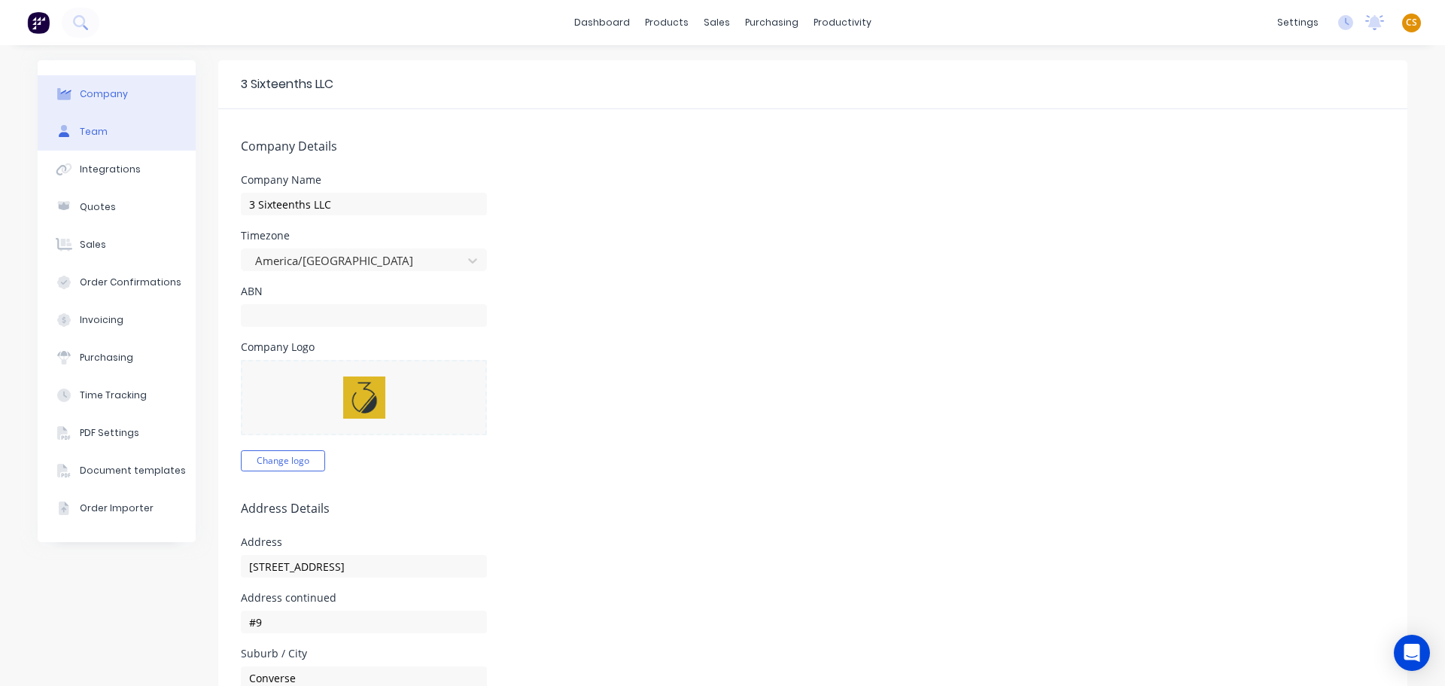
click at [103, 123] on button "Team" at bounding box center [117, 132] width 158 height 38
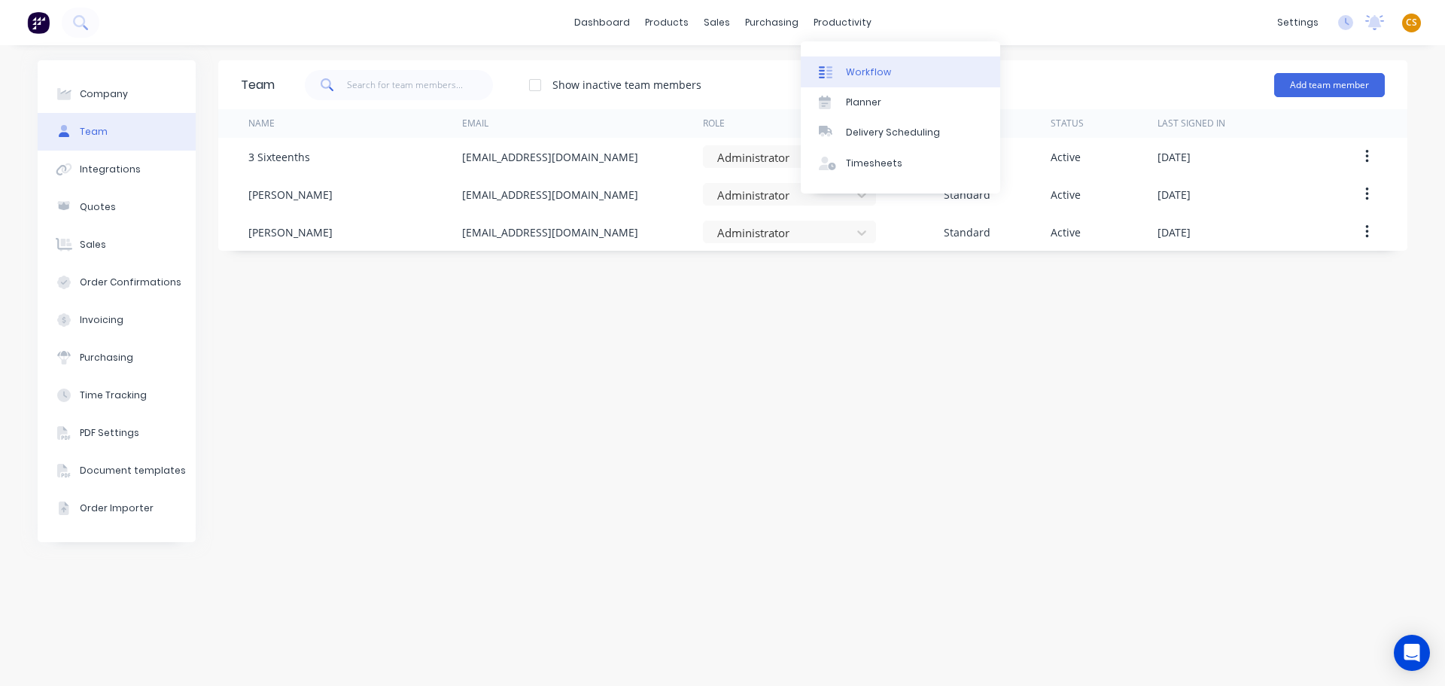
click at [880, 75] on div "Workflow" at bounding box center [868, 72] width 45 height 14
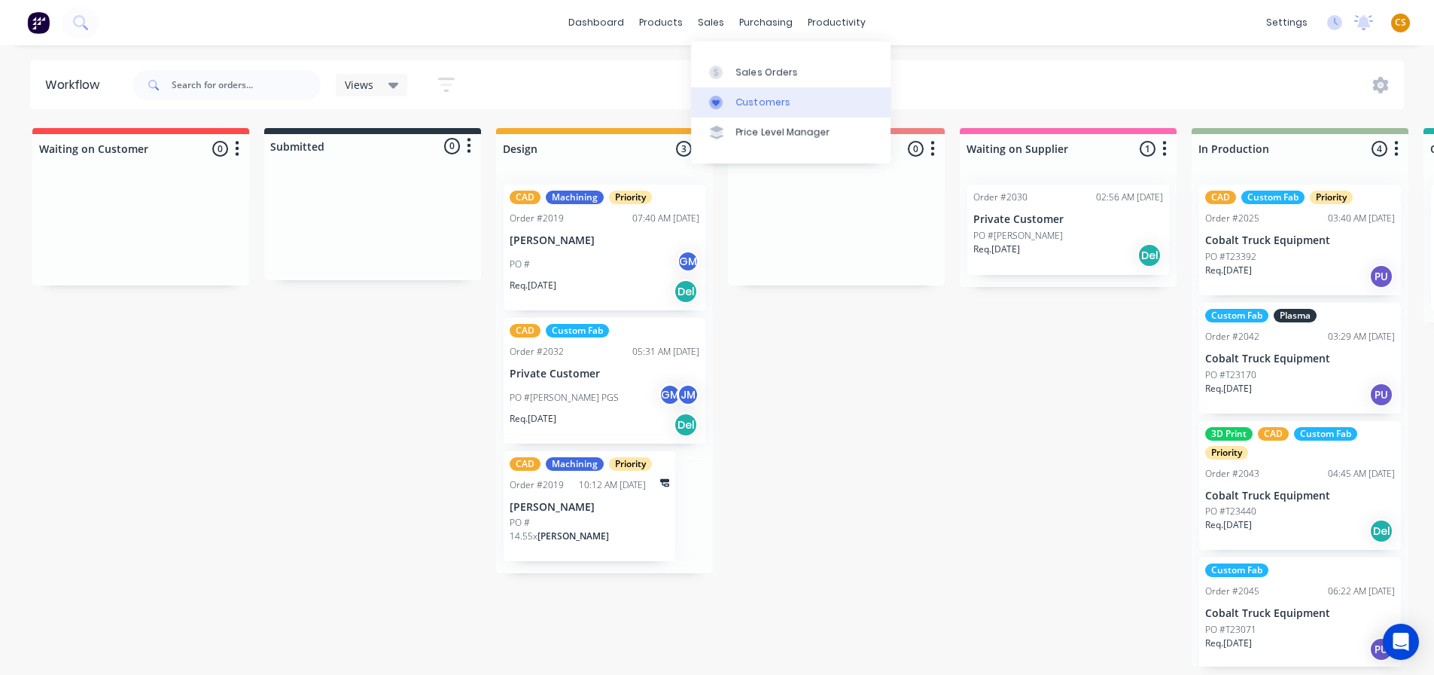
drag, startPoint x: 754, startPoint y: 74, endPoint x: 752, endPoint y: 115, distance: 41.4
click at [754, 75] on div "Sales Orders" at bounding box center [767, 72] width 62 height 14
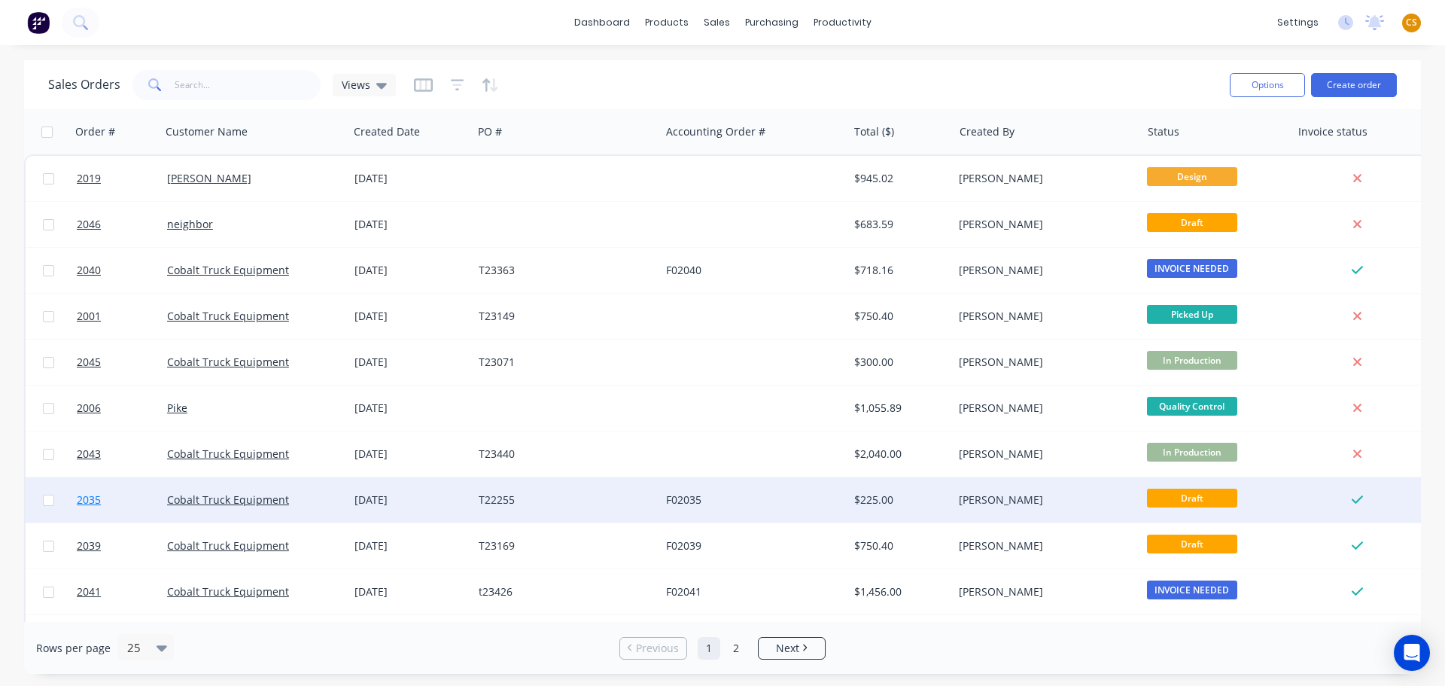
click at [116, 503] on link "2035" at bounding box center [122, 499] width 90 height 45
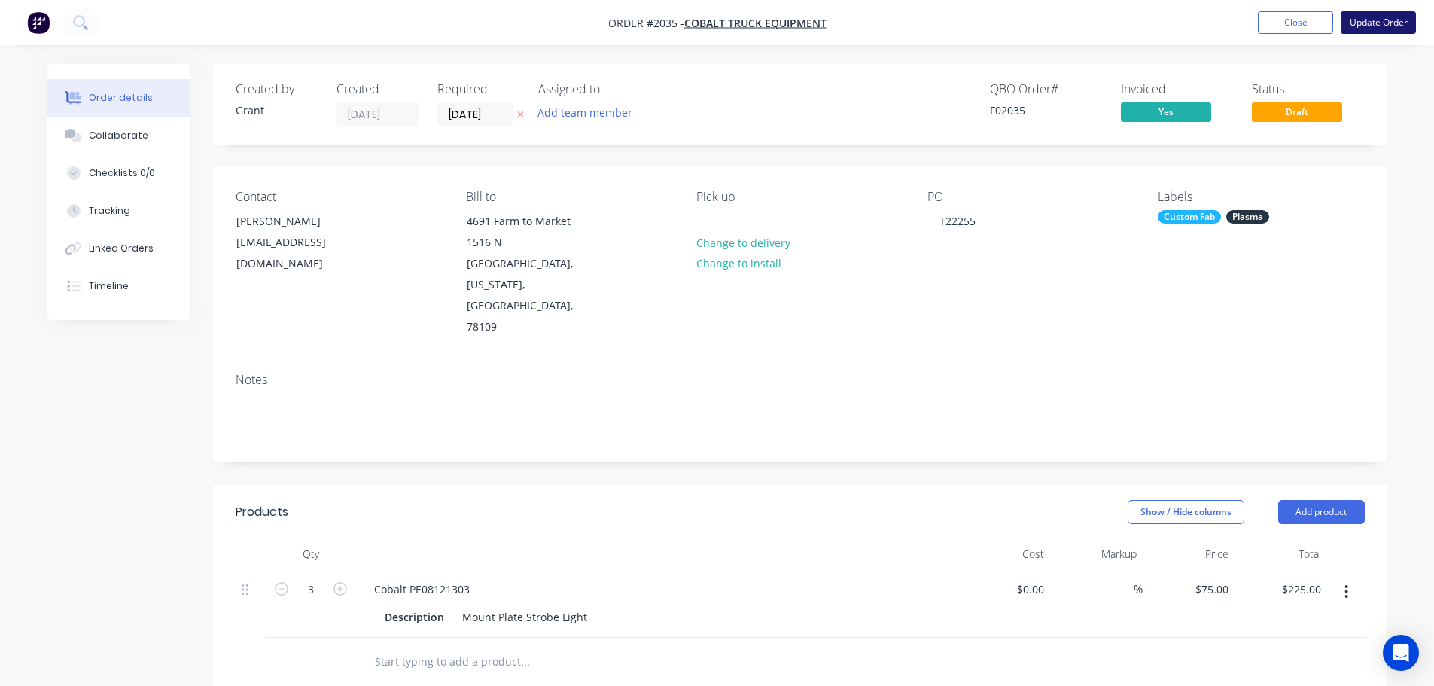
click at [1365, 26] on button "Update Order" at bounding box center [1378, 22] width 75 height 23
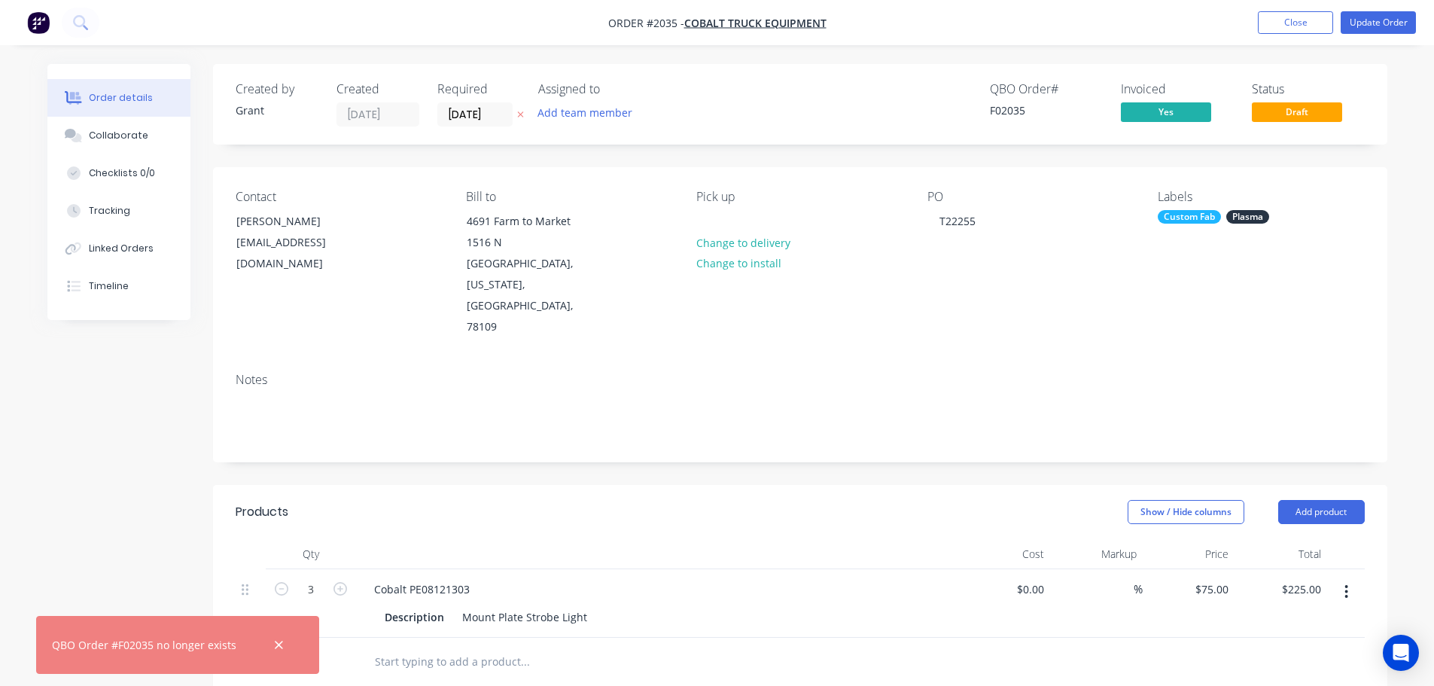
click at [59, 644] on div "QBO Order #F02035 no longer exists" at bounding box center [144, 645] width 184 height 16
drag, startPoint x: 59, startPoint y: 644, endPoint x: 221, endPoint y: 638, distance: 162.0
click at [221, 638] on div "QBO Order #F02035 no longer exists" at bounding box center [144, 645] width 184 height 16
click at [275, 641] on icon "button" at bounding box center [279, 645] width 8 height 8
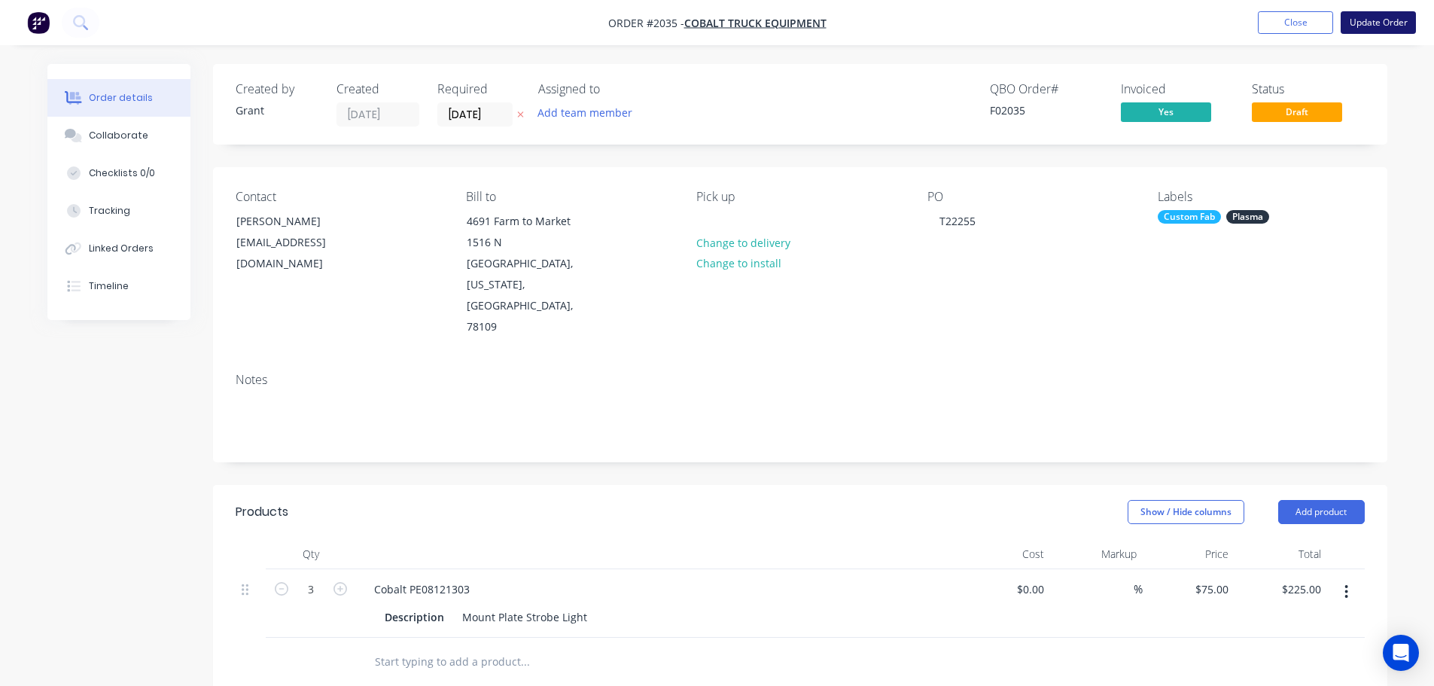
click at [1375, 24] on button "Update Order" at bounding box center [1378, 22] width 75 height 23
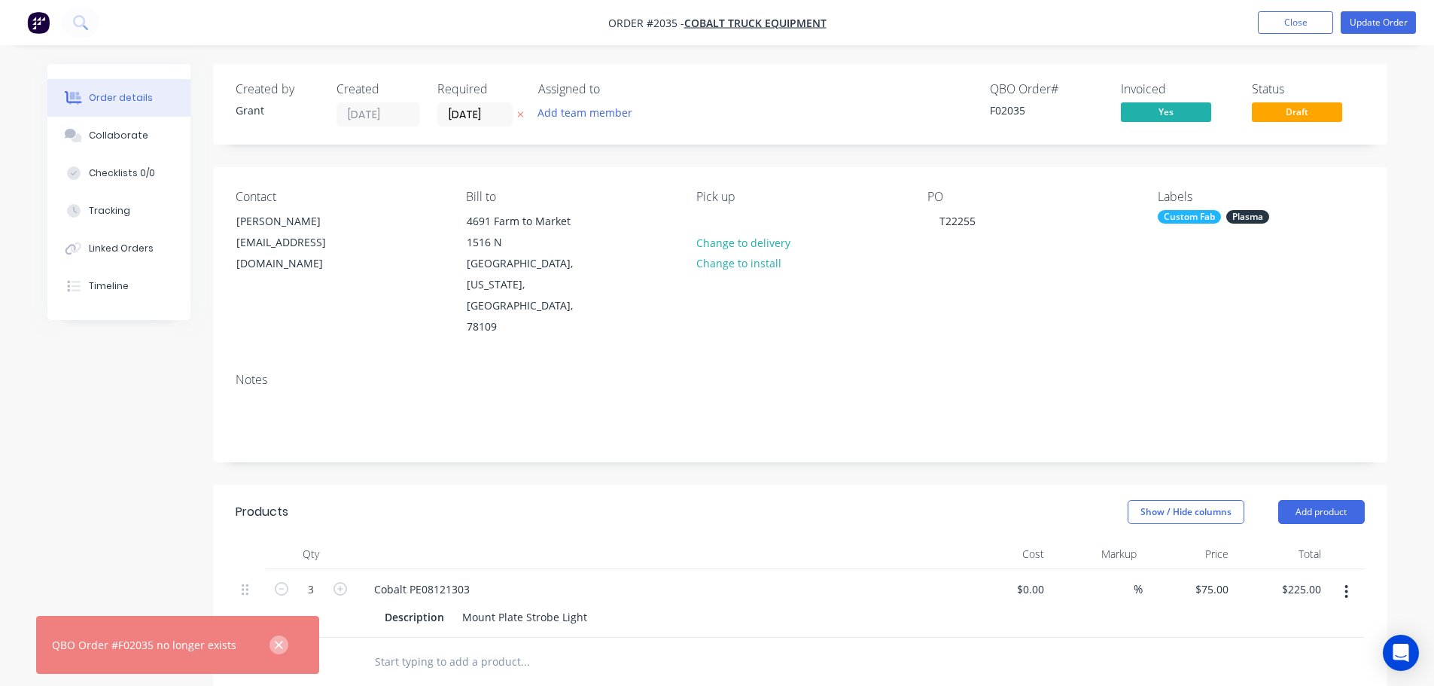
click at [270, 650] on button "button" at bounding box center [279, 644] width 19 height 19
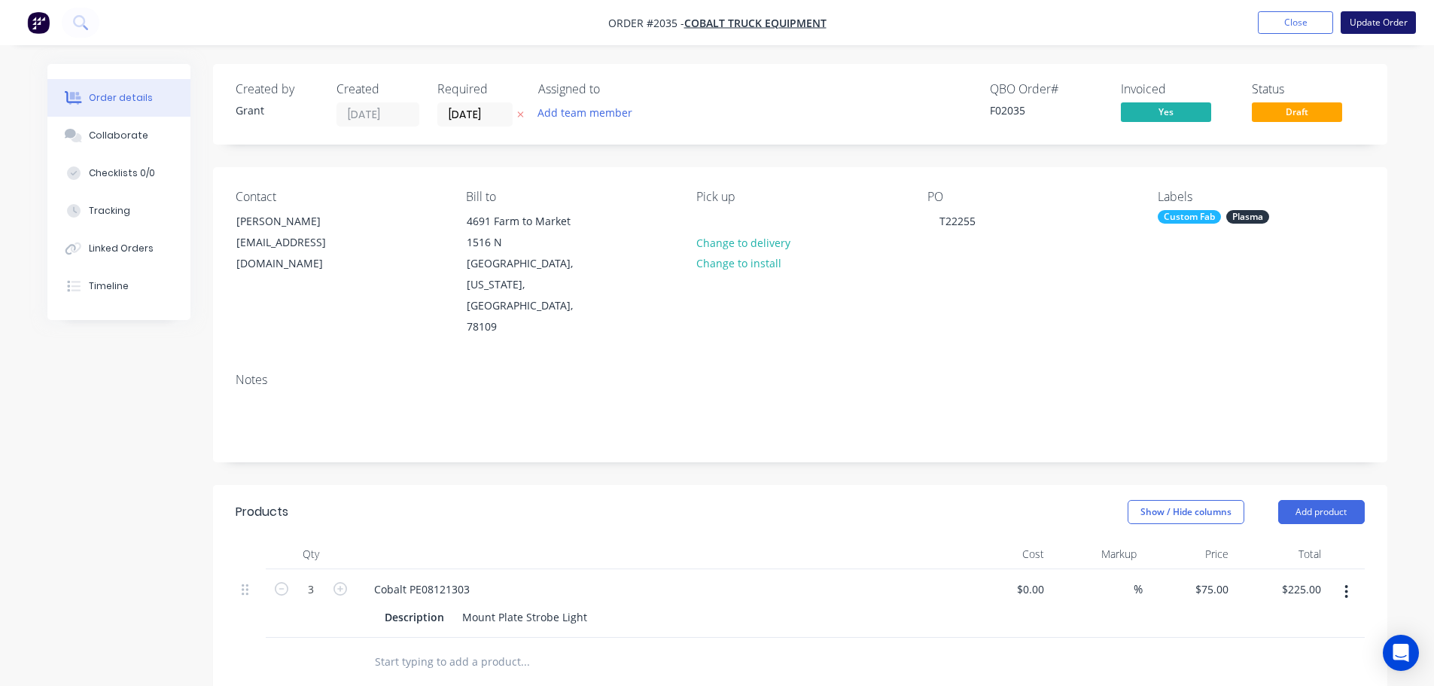
drag, startPoint x: 1374, startPoint y: 20, endPoint x: 1362, endPoint y: 14, distance: 13.5
click at [1374, 20] on button "Update Order" at bounding box center [1378, 22] width 75 height 23
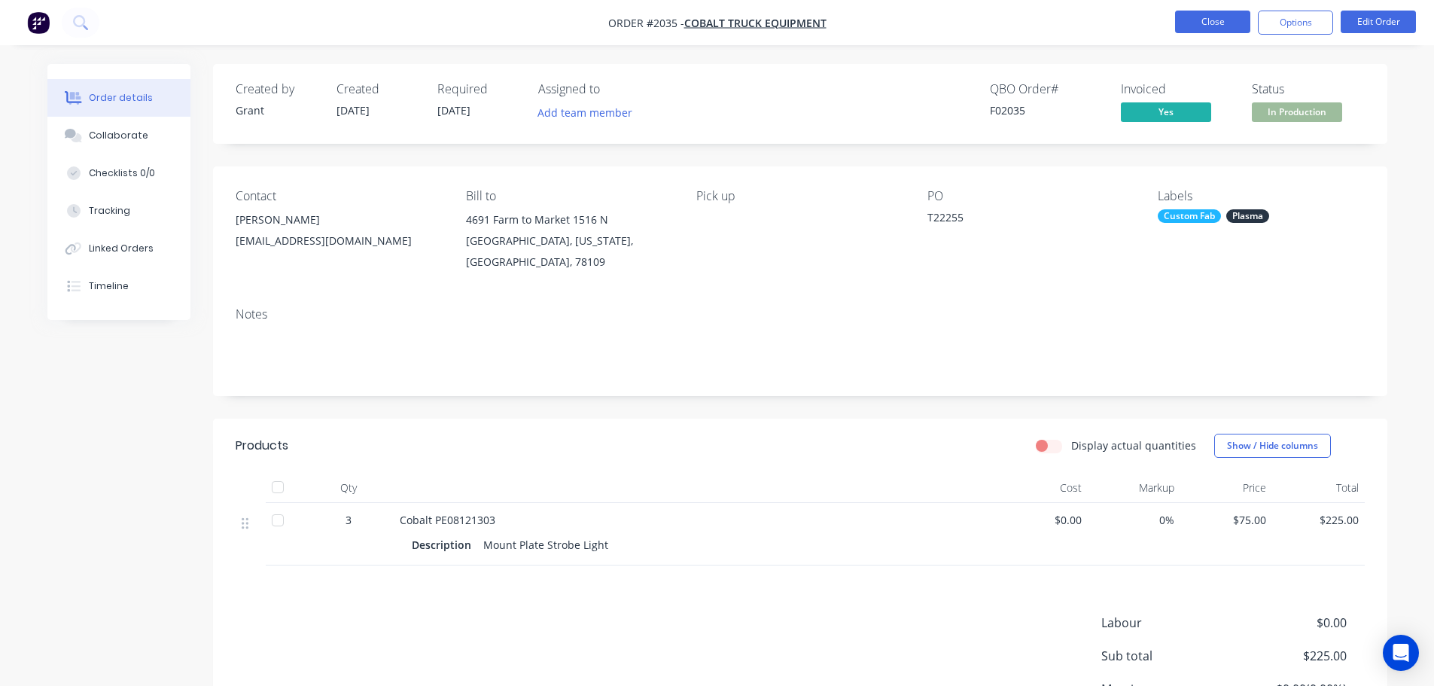
click at [1195, 19] on button "Close" at bounding box center [1212, 22] width 75 height 23
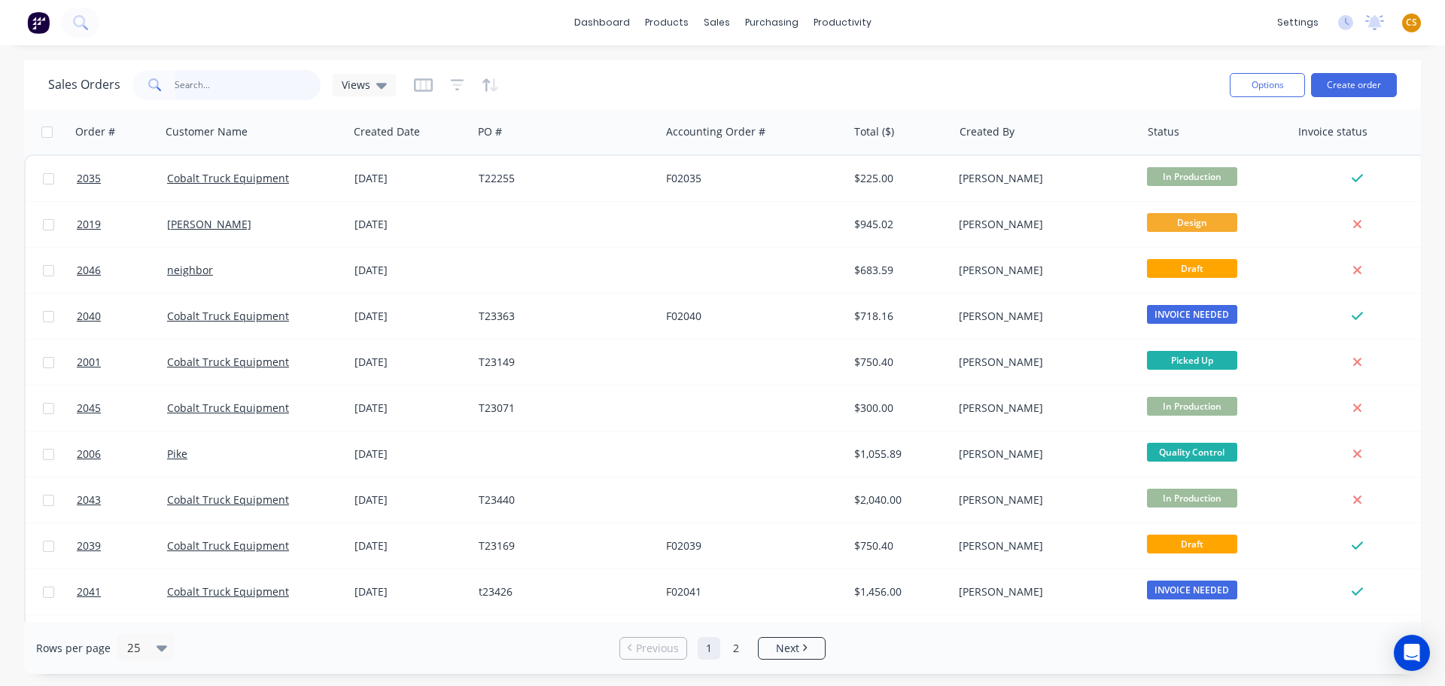
click at [191, 87] on input "text" at bounding box center [248, 85] width 147 height 30
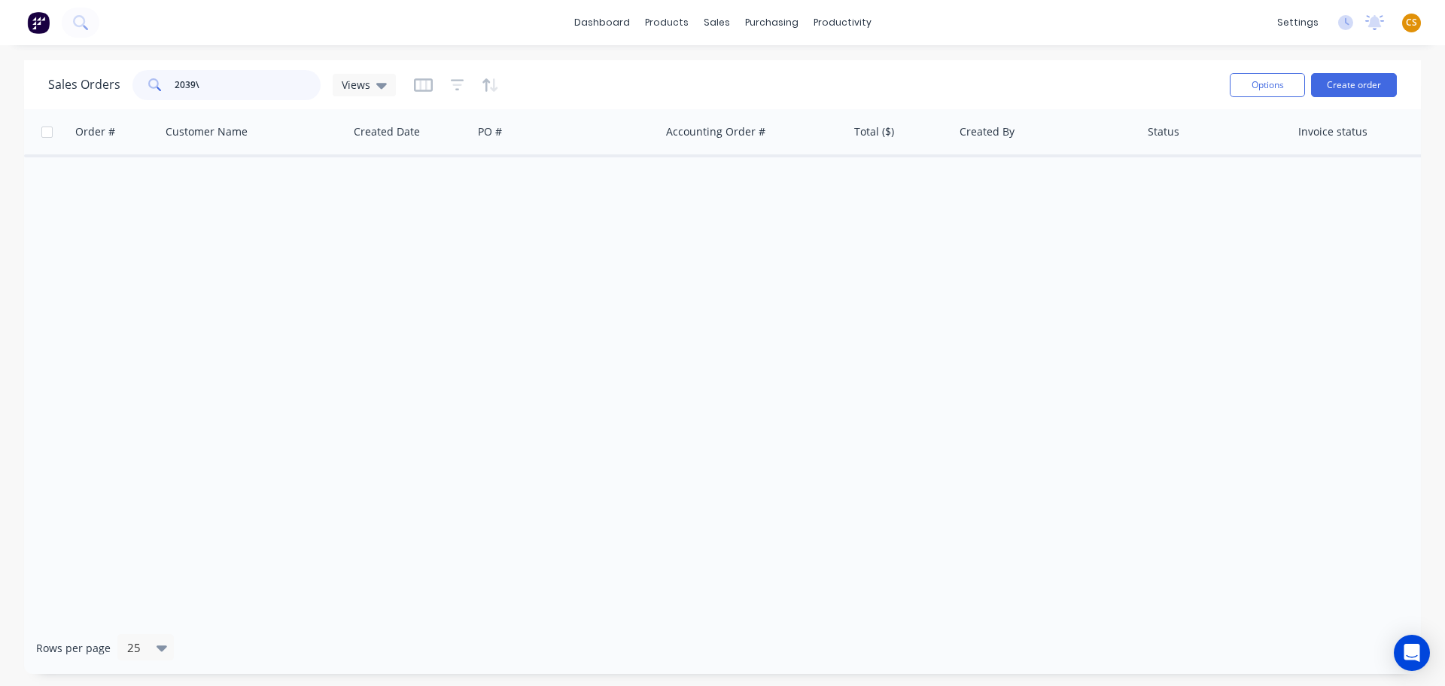
type input "2039"
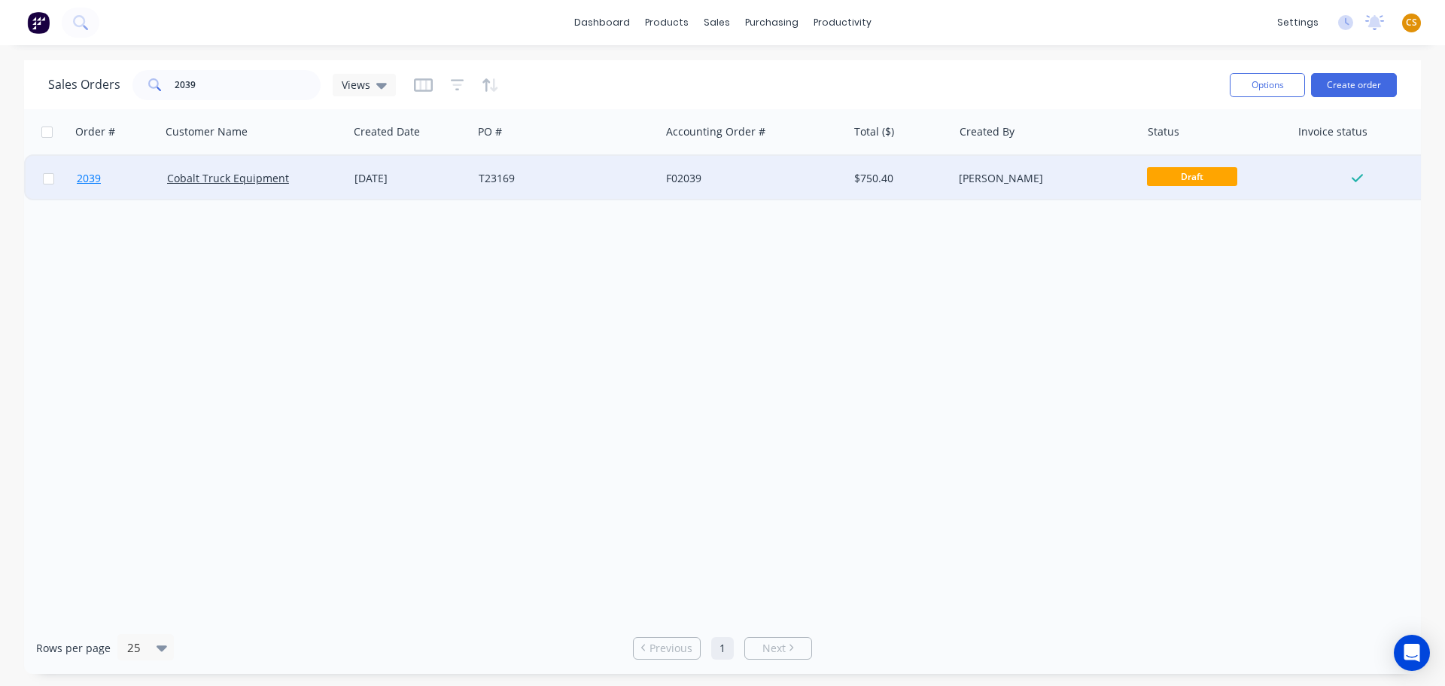
click at [119, 184] on link "2039" at bounding box center [122, 178] width 90 height 45
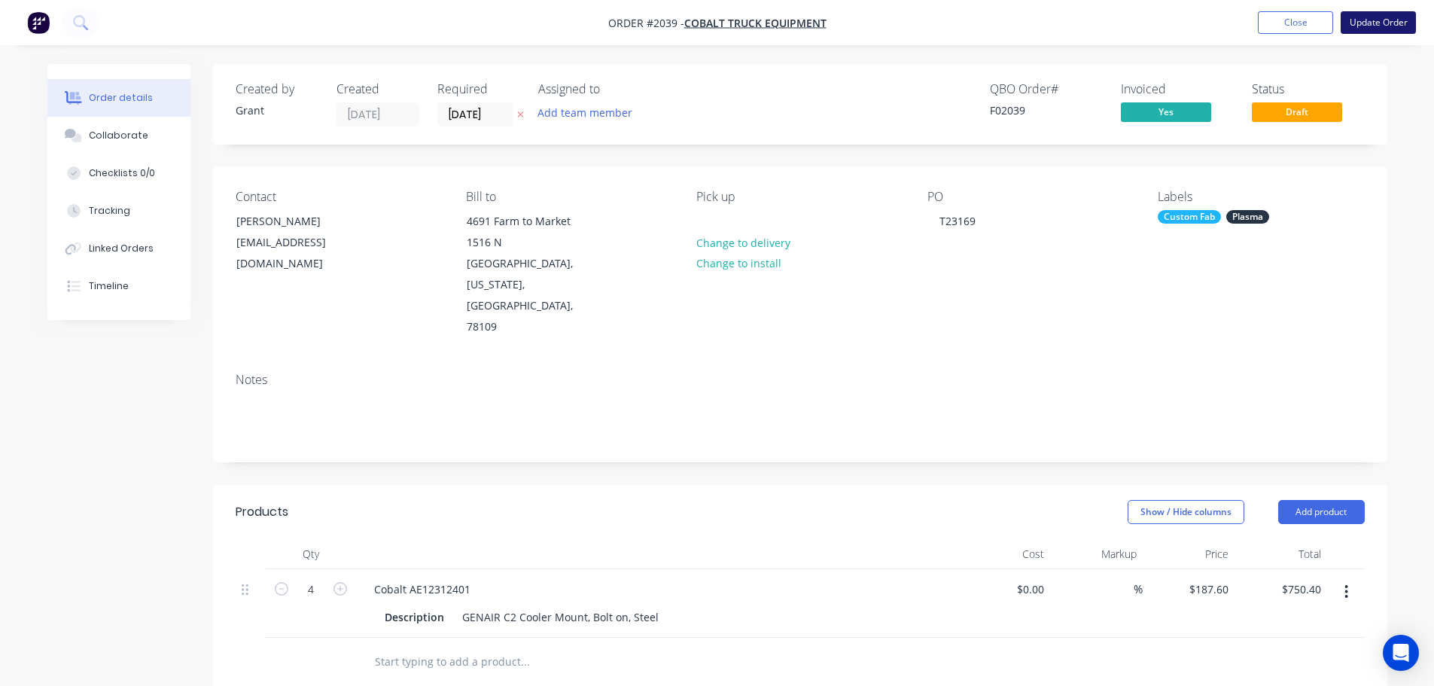
click at [1369, 23] on button "Update Order" at bounding box center [1378, 22] width 75 height 23
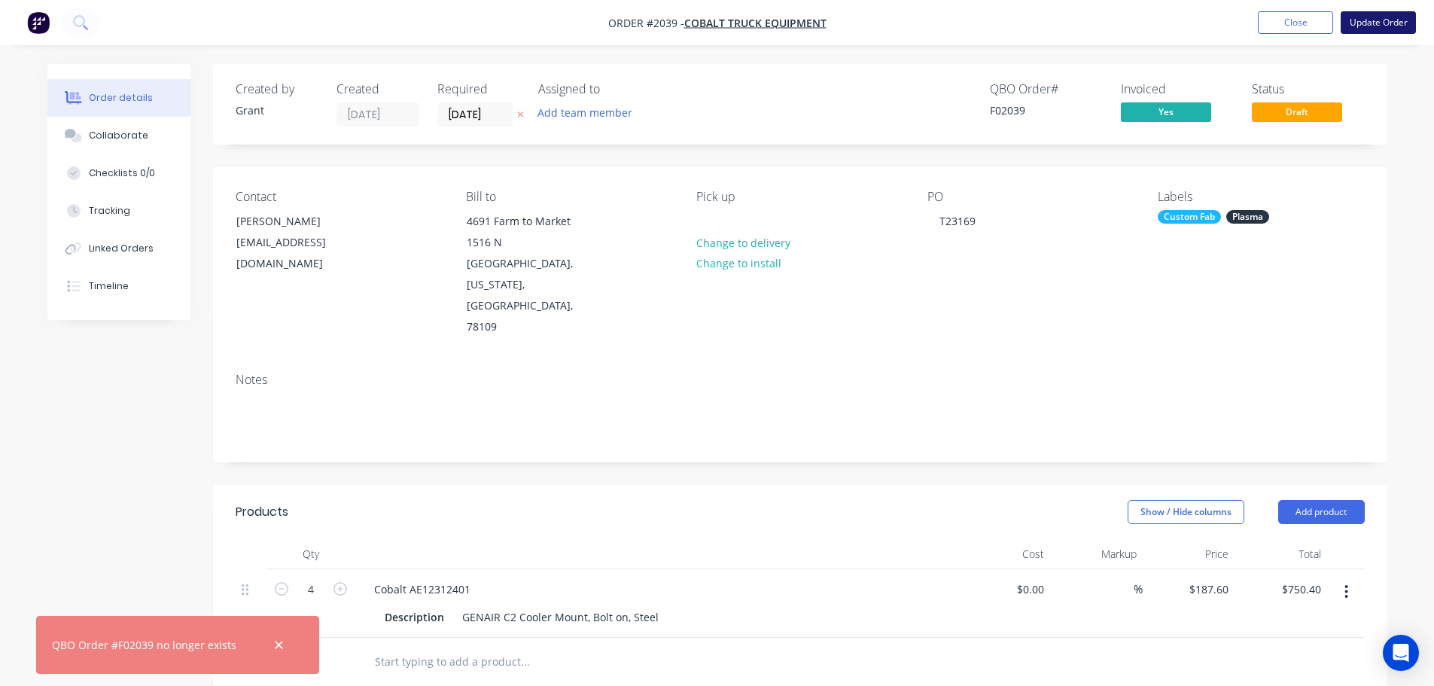
click at [1396, 21] on button "Update Order" at bounding box center [1378, 22] width 75 height 23
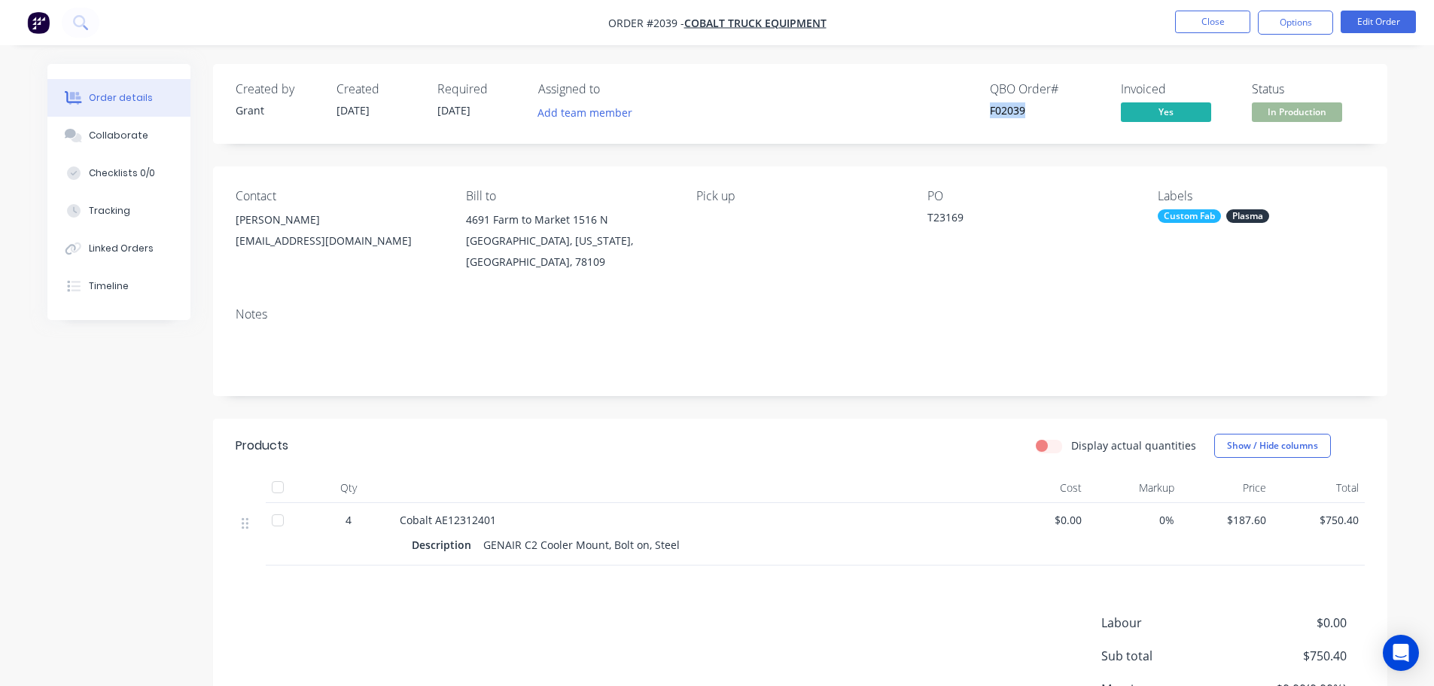
drag, startPoint x: 1034, startPoint y: 109, endPoint x: 961, endPoint y: 108, distance: 73.8
click at [961, 108] on div "QBO Order # F02039 Invoiced Yes Status In Production" at bounding box center [1027, 104] width 676 height 44
click at [1205, 17] on button "Close" at bounding box center [1212, 22] width 75 height 23
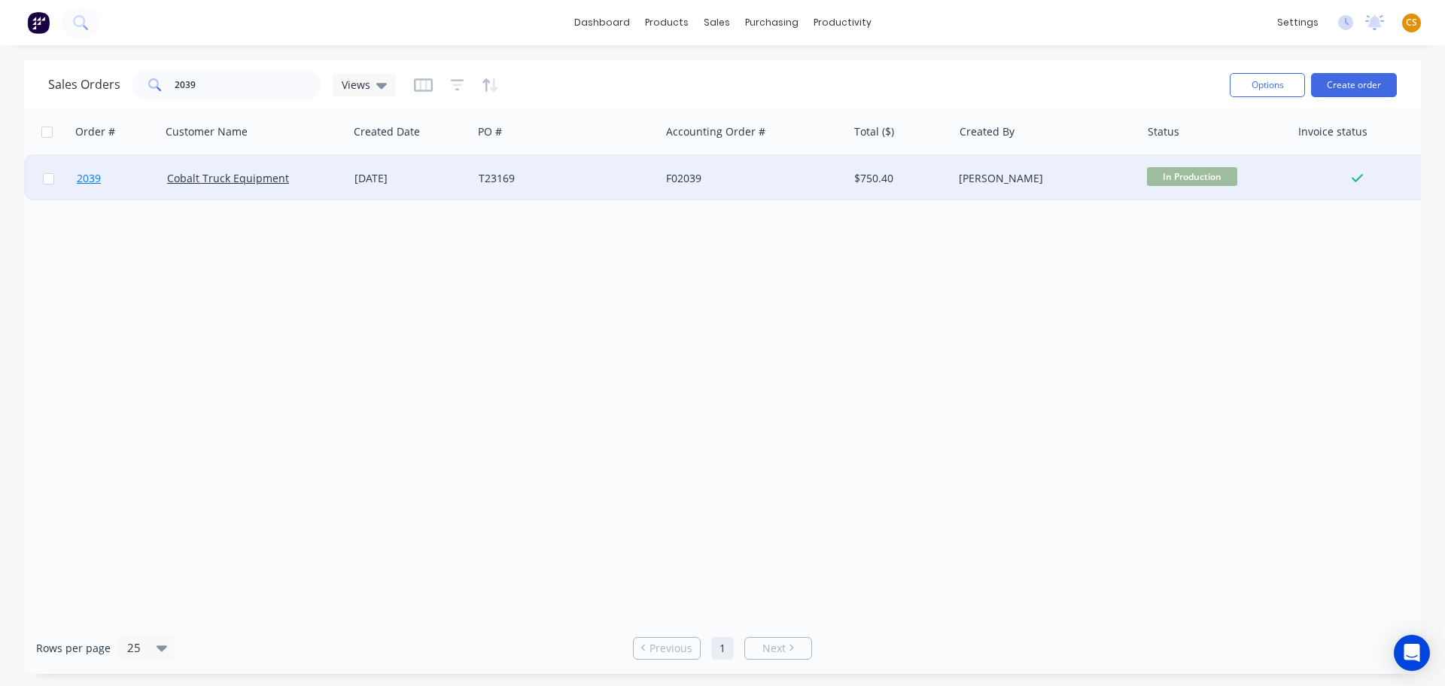
click at [114, 169] on link "2039" at bounding box center [122, 178] width 90 height 45
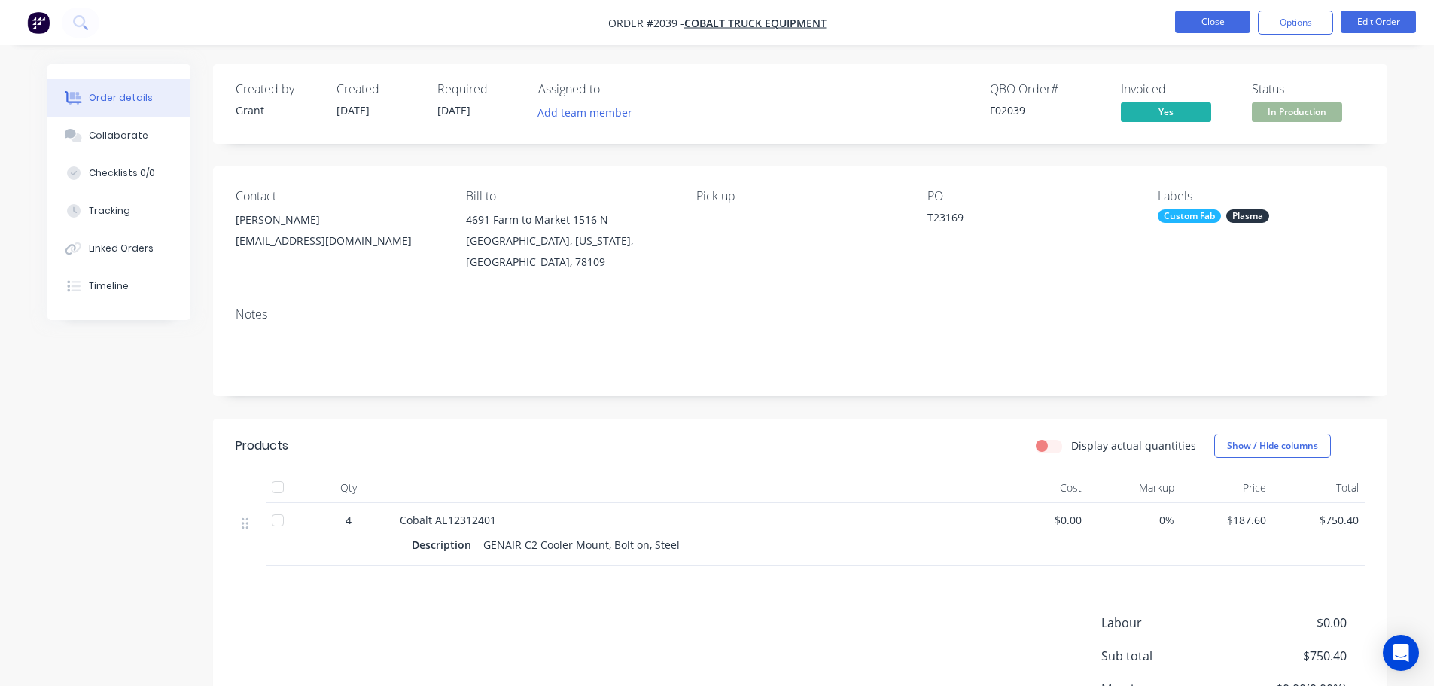
click at [1228, 26] on button "Close" at bounding box center [1212, 22] width 75 height 23
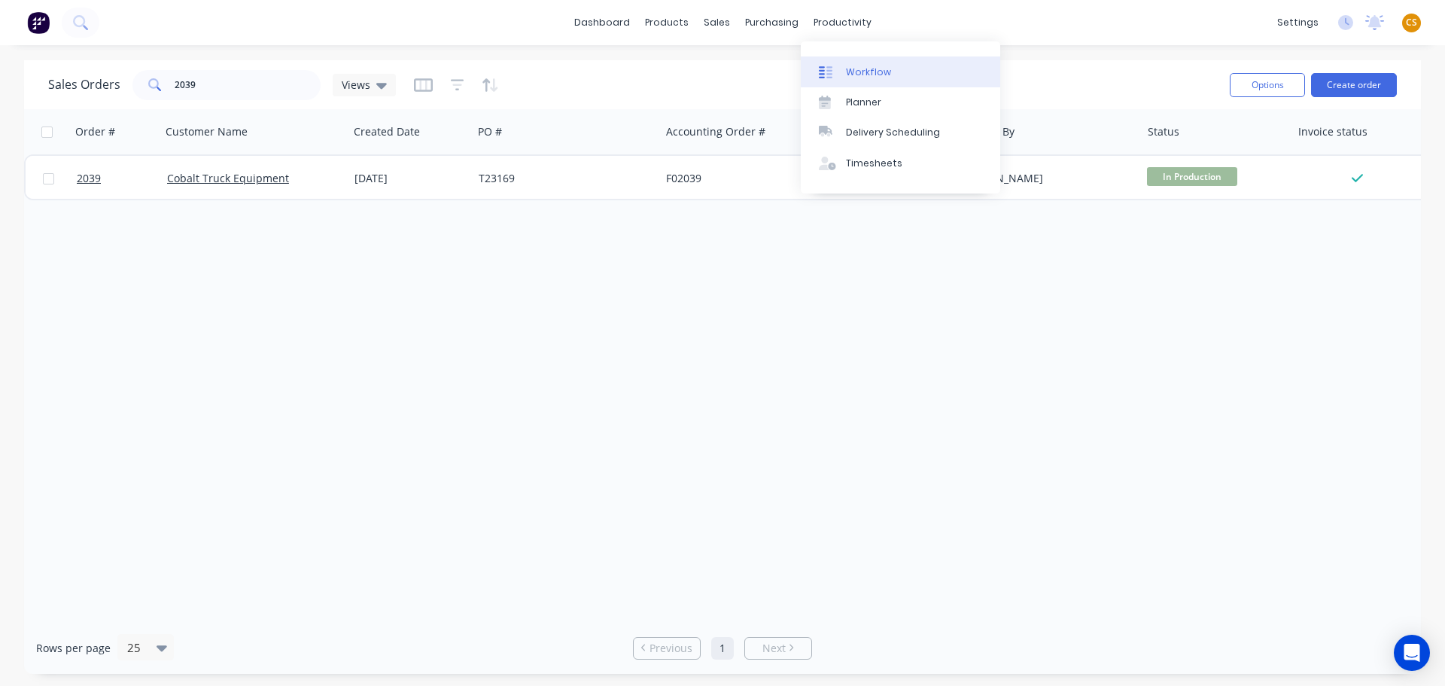
click at [868, 69] on div "Workflow" at bounding box center [868, 72] width 45 height 14
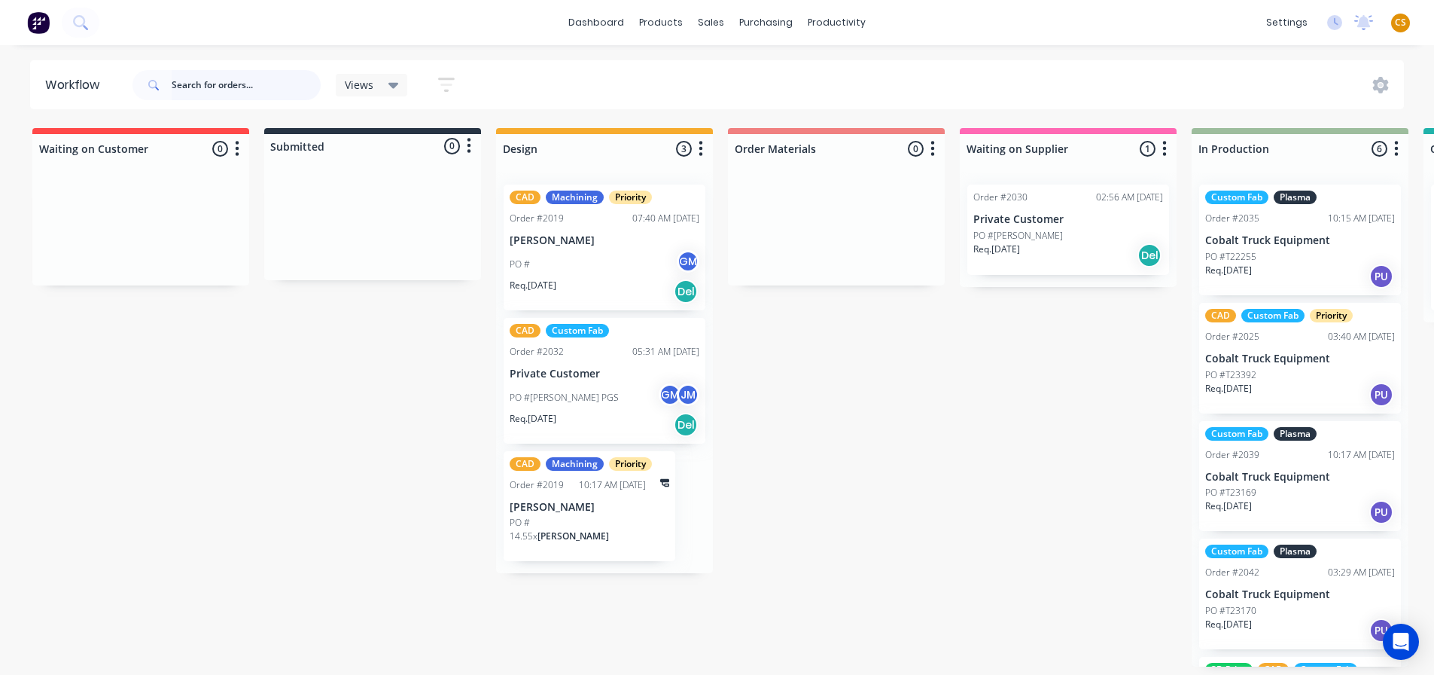
click at [187, 83] on input "text" at bounding box center [246, 85] width 149 height 30
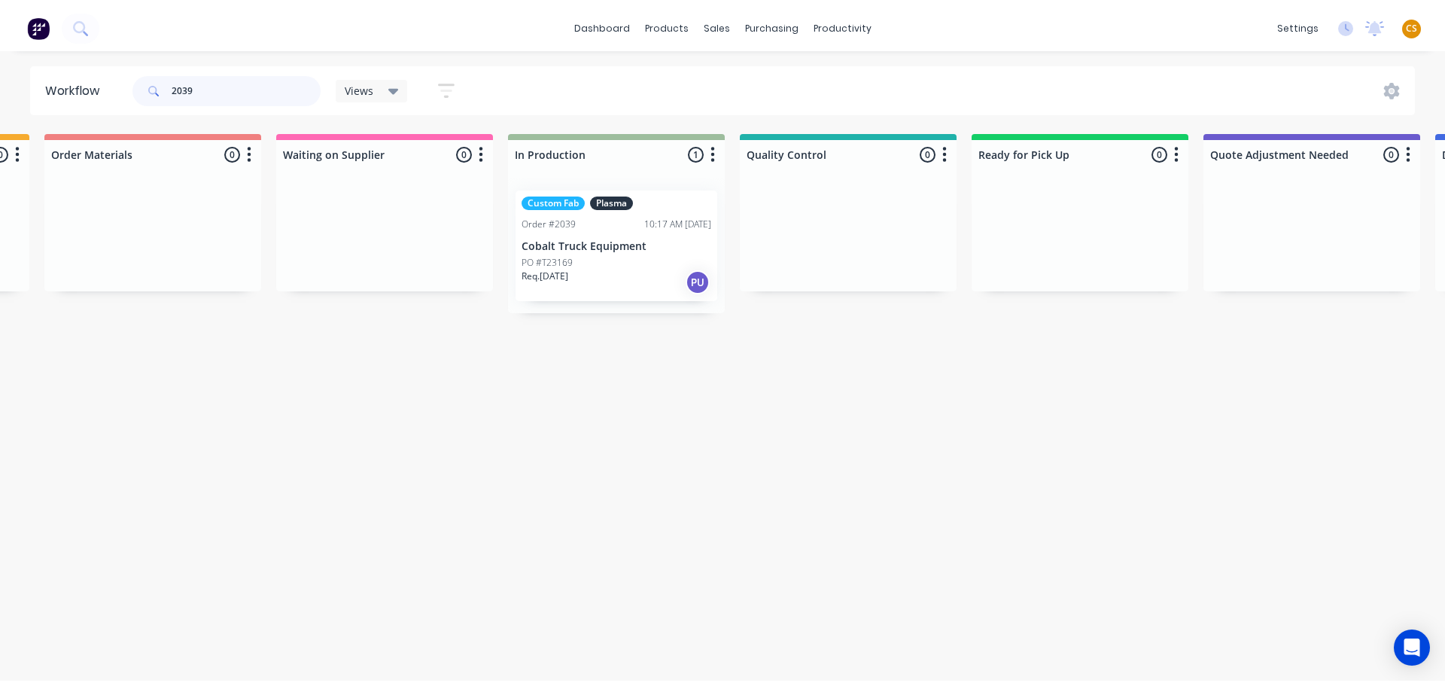
scroll to position [0, 763]
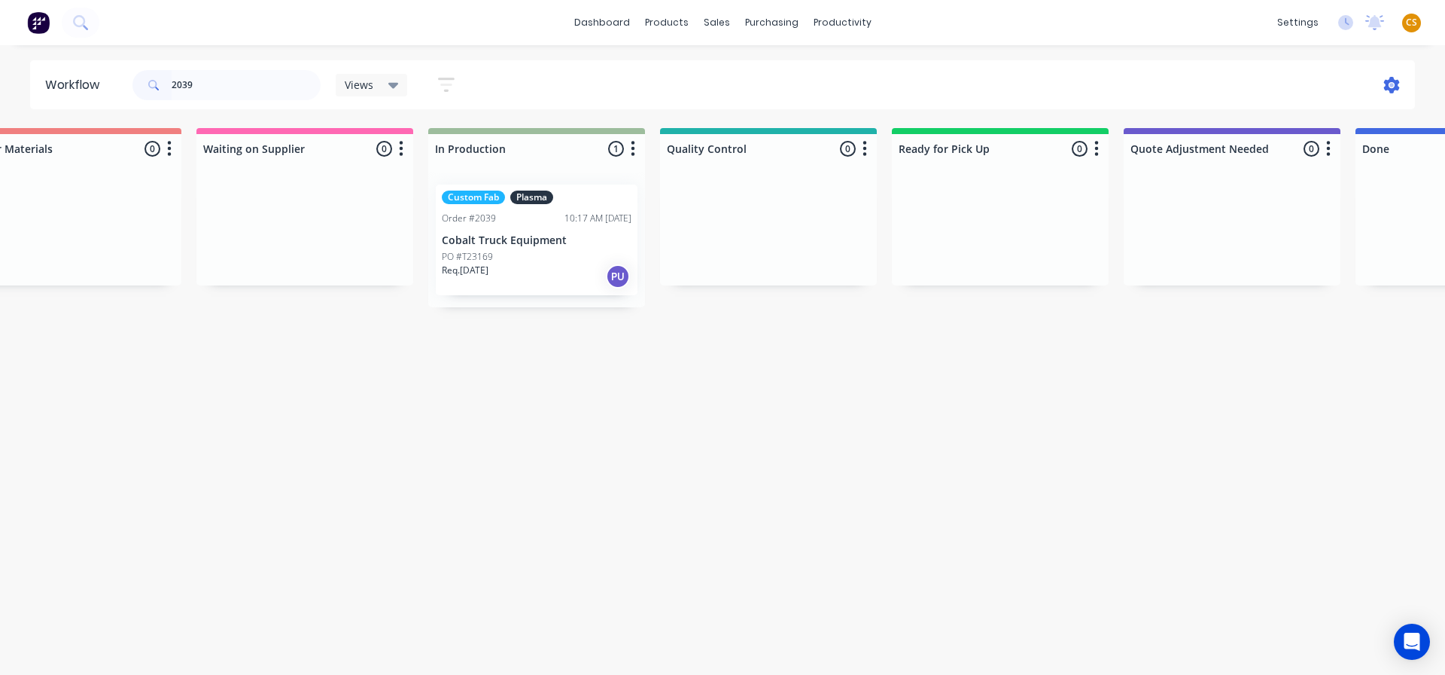
click at [1395, 87] on icon at bounding box center [1392, 85] width 16 height 17
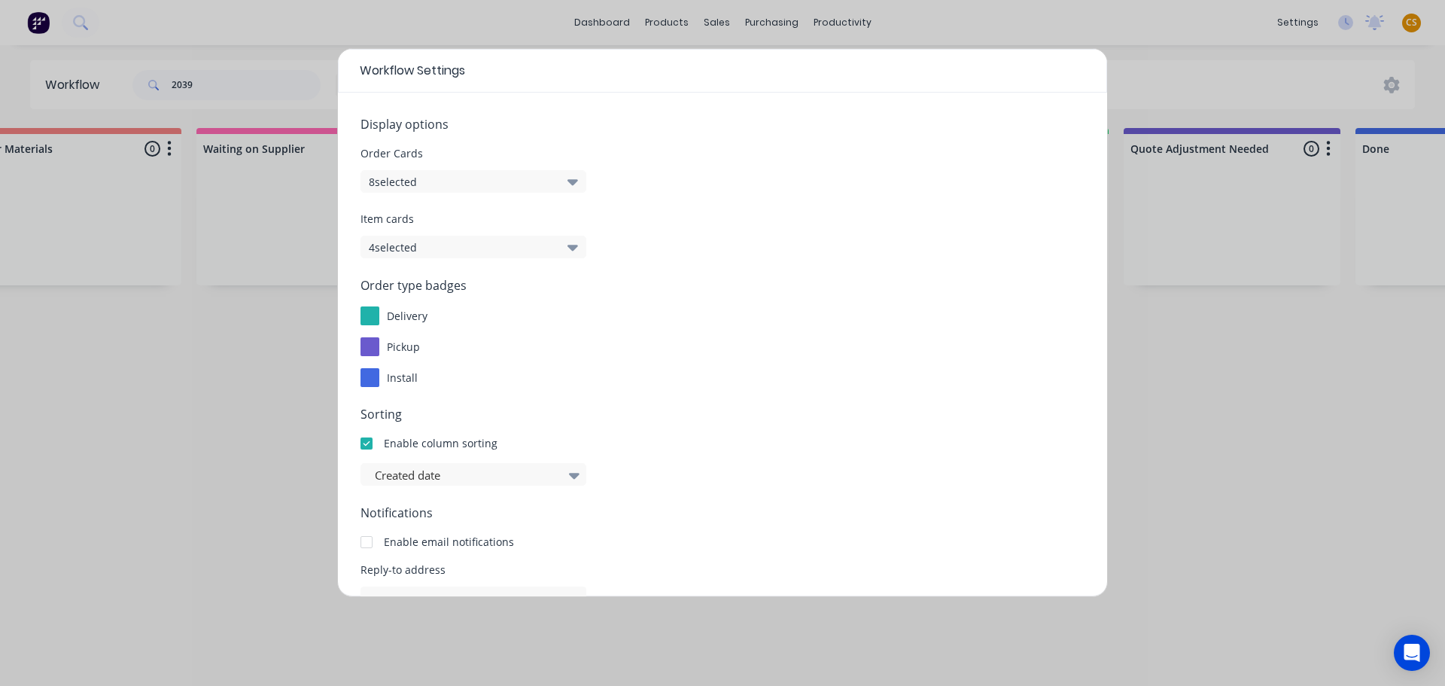
click at [412, 180] on button "8 selected" at bounding box center [474, 181] width 226 height 23
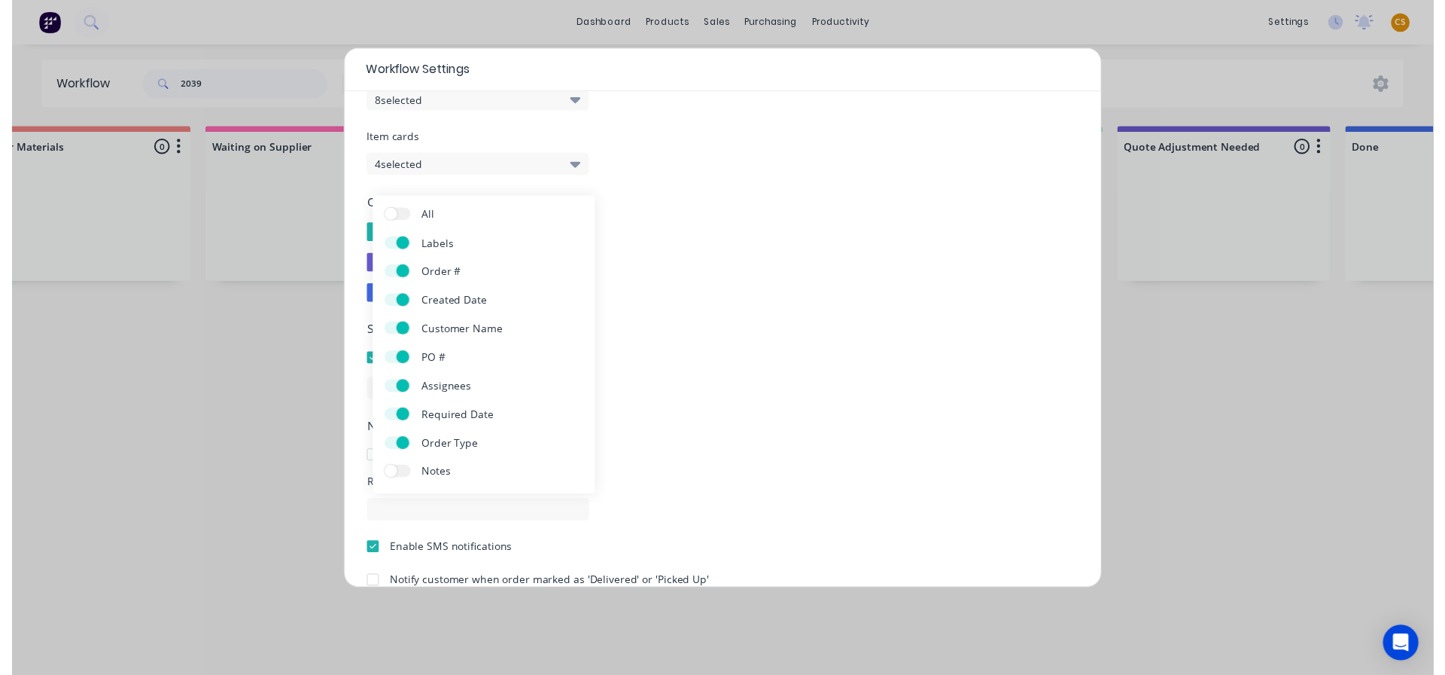
scroll to position [162, 0]
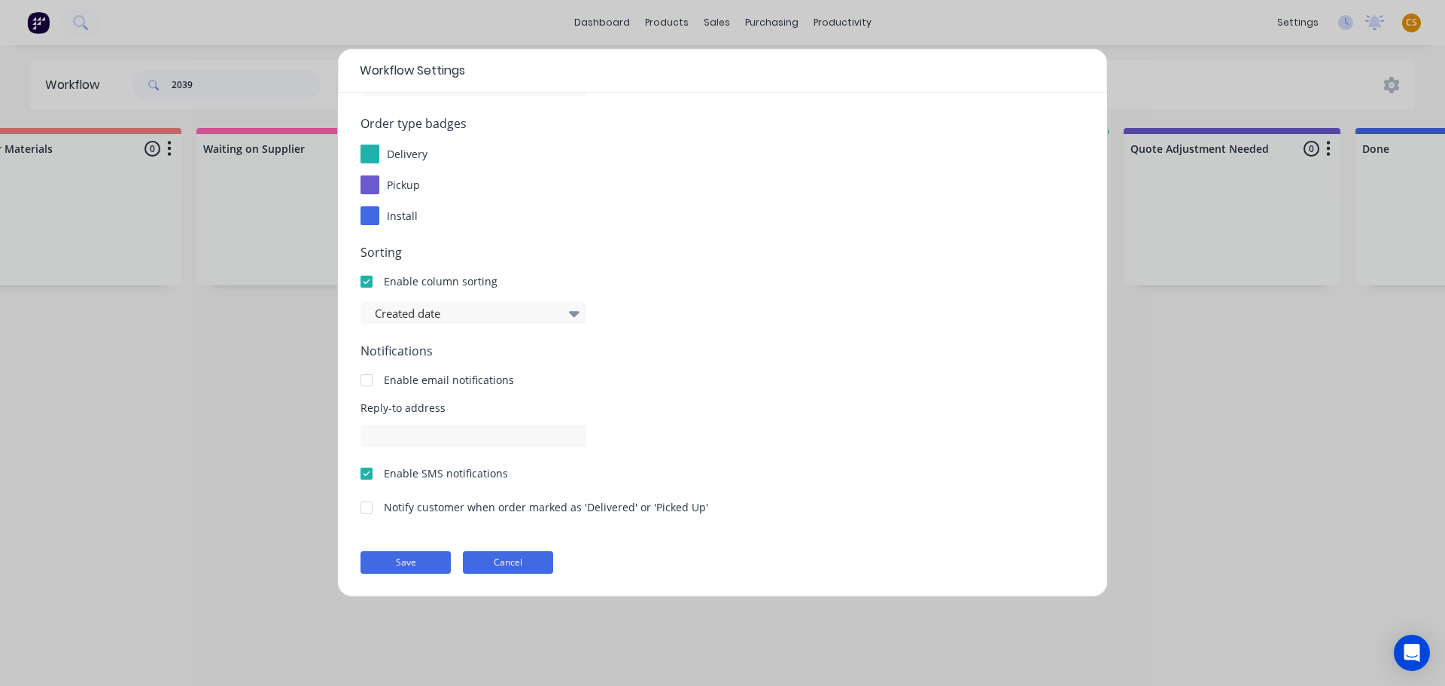
click at [493, 559] on button "Cancel" at bounding box center [508, 562] width 90 height 23
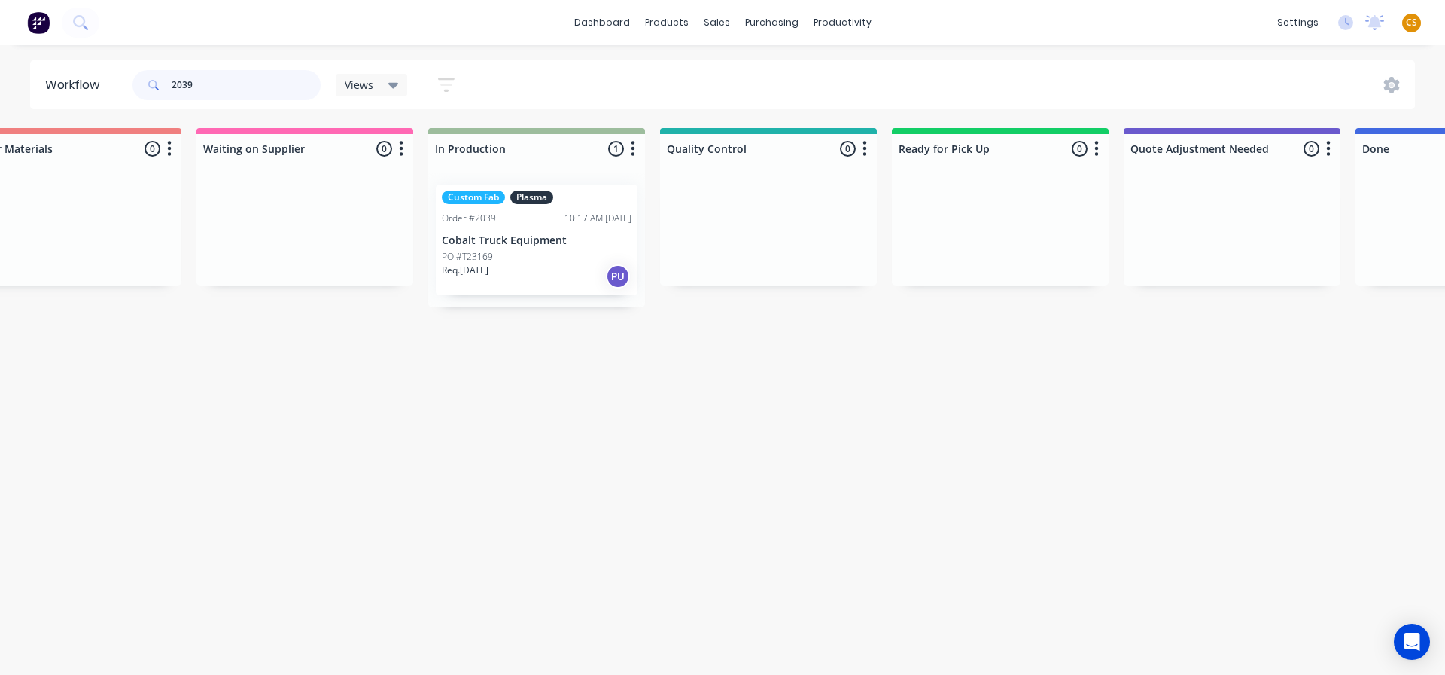
drag, startPoint x: 200, startPoint y: 84, endPoint x: 109, endPoint y: 82, distance: 90.4
click at [109, 82] on header "Workflow 2039 Views Save new view None (Default) edit Overview edit Show/Hide s…" at bounding box center [723, 84] width 1386 height 49
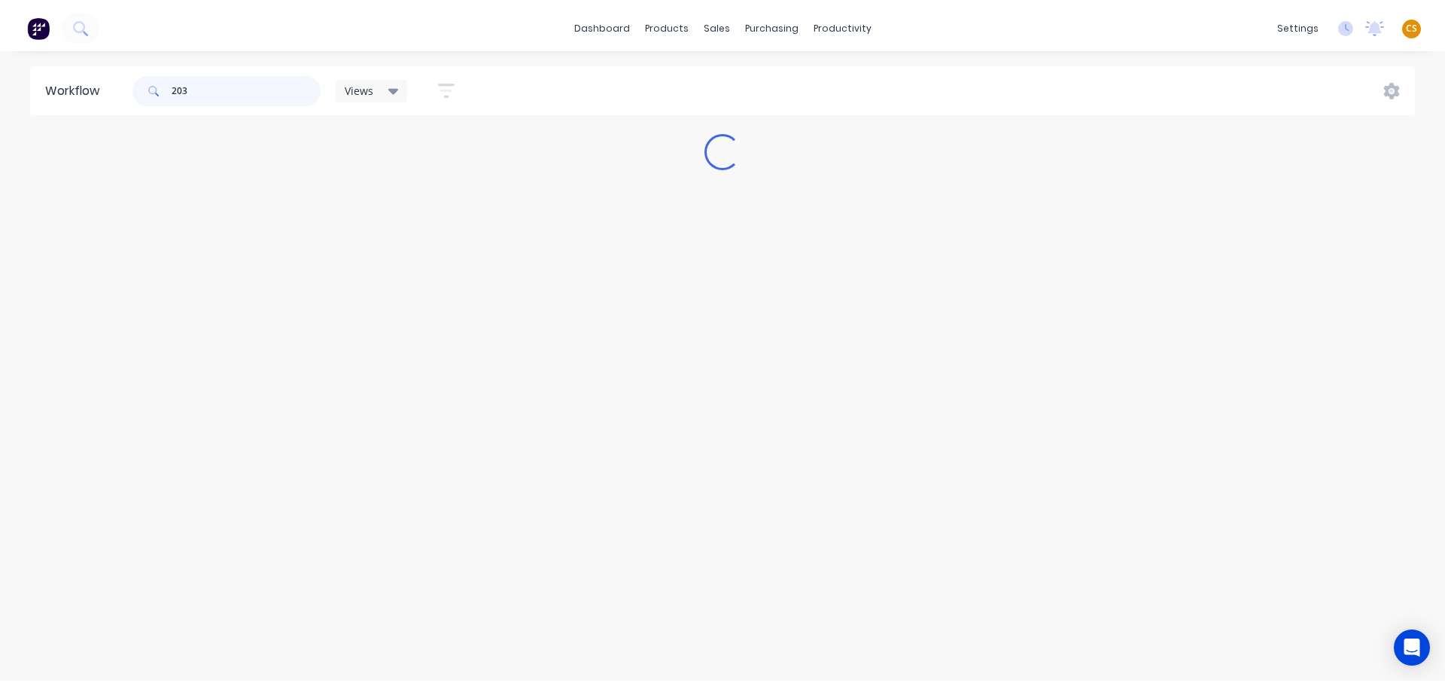
scroll to position [0, 0]
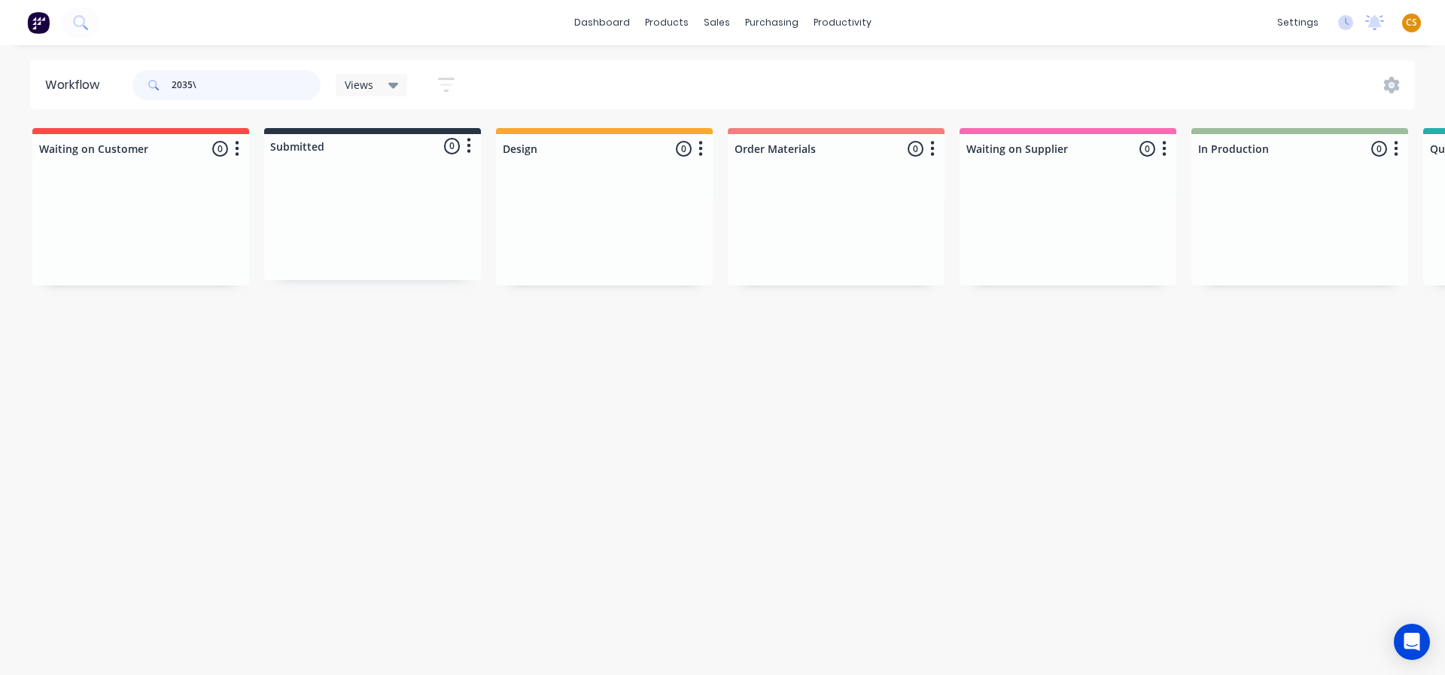
click at [203, 81] on input "2035\" at bounding box center [246, 85] width 149 height 30
type input "2035"
click at [1275, 267] on div "Req. [DATE] PU" at bounding box center [1300, 276] width 190 height 26
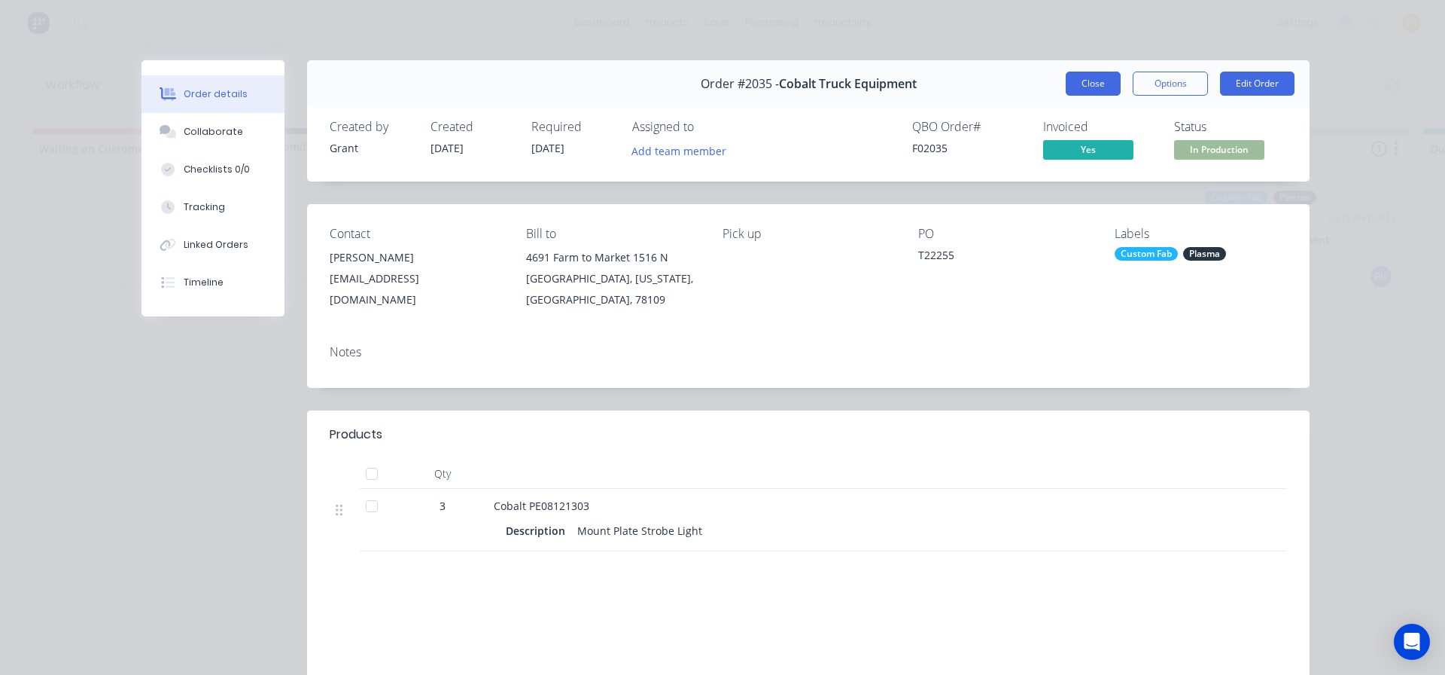
click at [1092, 87] on button "Close" at bounding box center [1093, 84] width 55 height 24
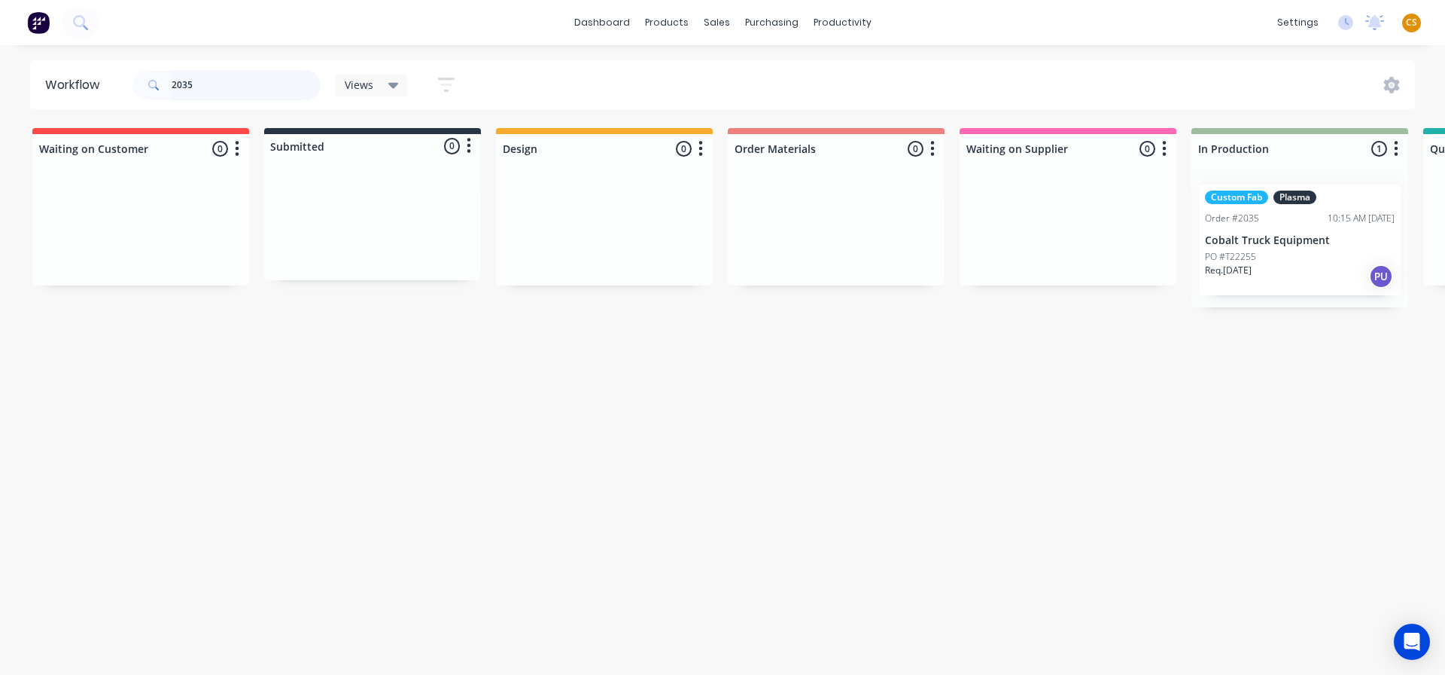
drag, startPoint x: 206, startPoint y: 85, endPoint x: 93, endPoint y: 86, distance: 112.2
click at [93, 86] on header "Workflow 2035 Views Save new view None (Default) edit Overview edit Show/Hide s…" at bounding box center [723, 84] width 1386 height 49
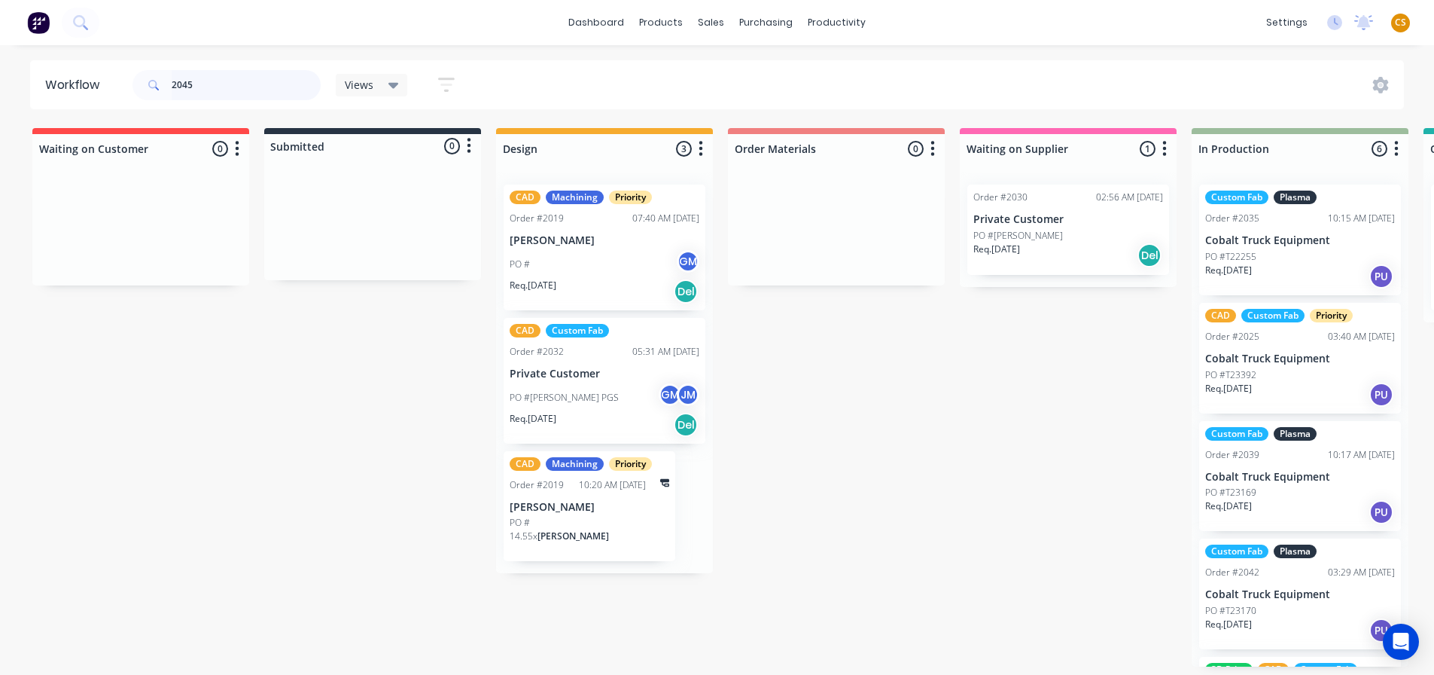
type input "2045"
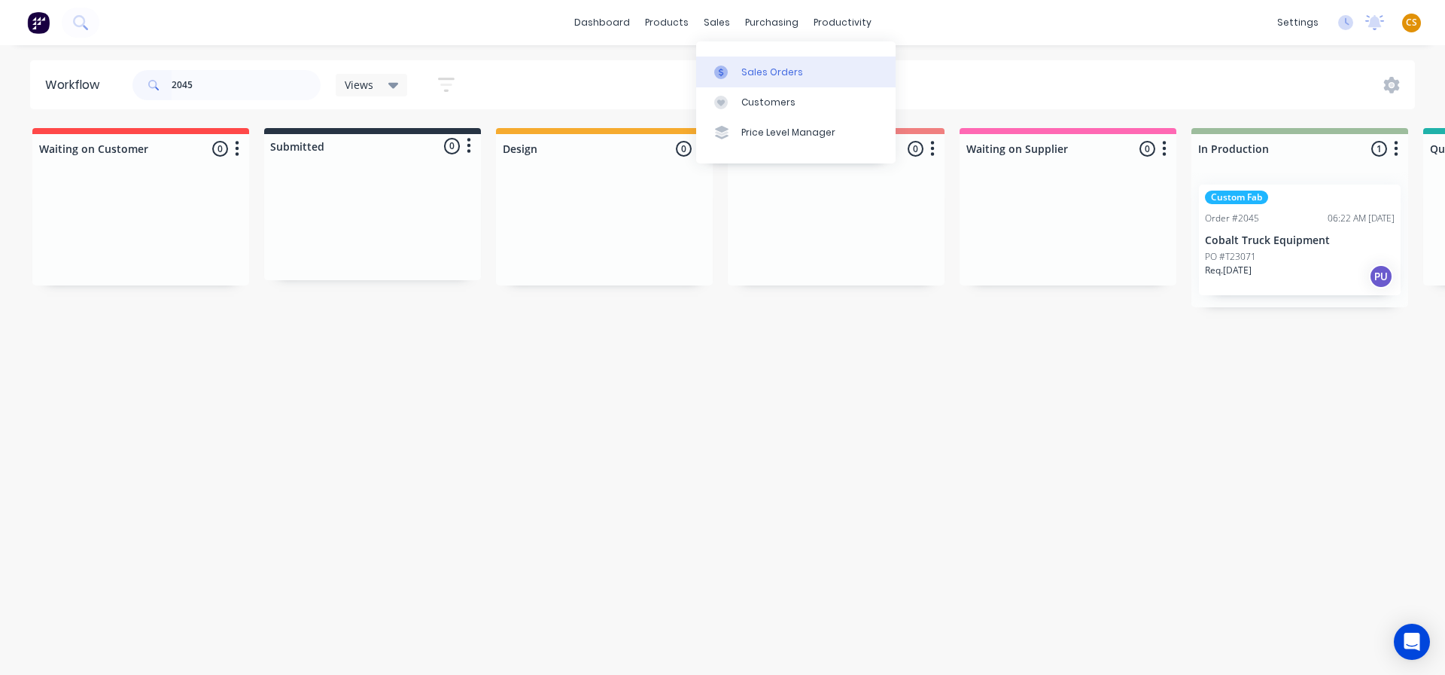
click at [760, 72] on div "Sales Orders" at bounding box center [773, 72] width 62 height 14
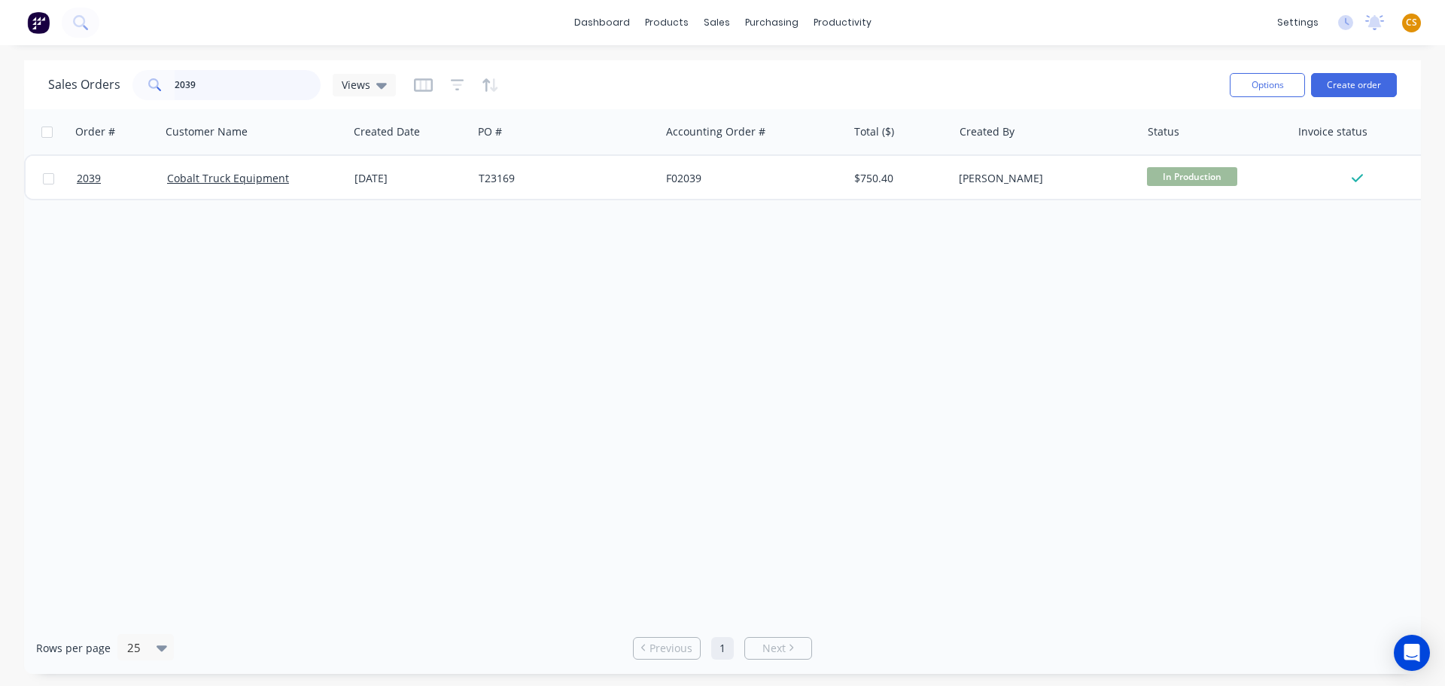
drag, startPoint x: 213, startPoint y: 81, endPoint x: 2, endPoint y: 86, distance: 210.9
click at [13, 86] on div "Sales Orders 2039 Views Options Create order Order # Customer Name Created Date…" at bounding box center [722, 367] width 1445 height 614
type input "2045"
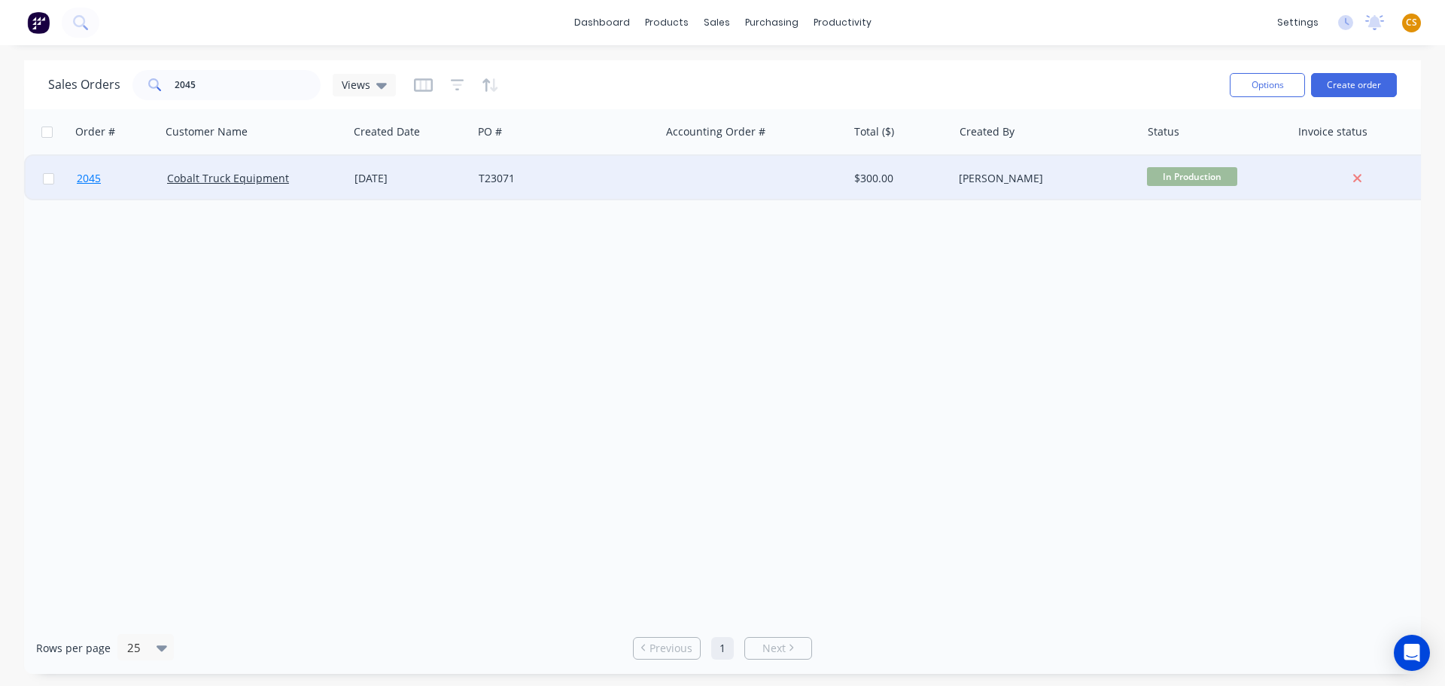
click at [115, 172] on link "2045" at bounding box center [122, 178] width 90 height 45
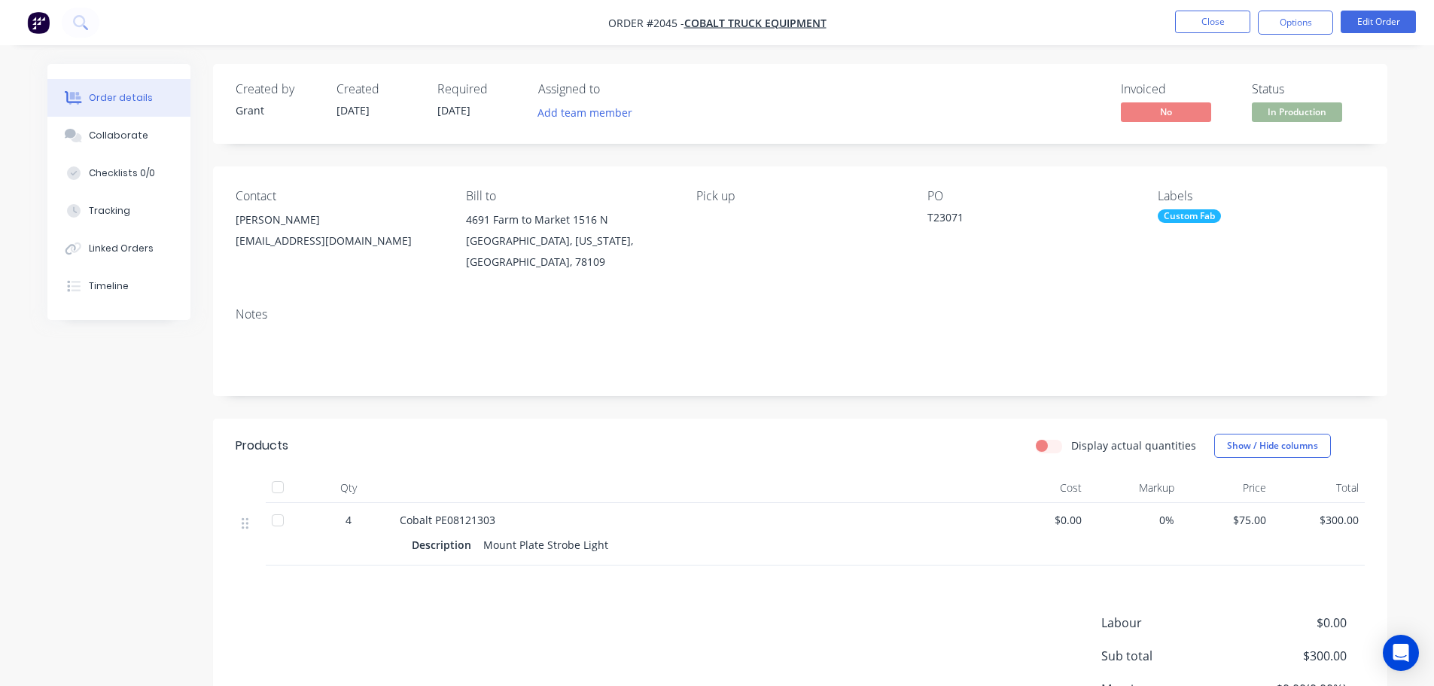
click at [455, 112] on span "[DATE]" at bounding box center [453, 110] width 33 height 14
click at [1384, 22] on button "Edit Order" at bounding box center [1378, 22] width 75 height 23
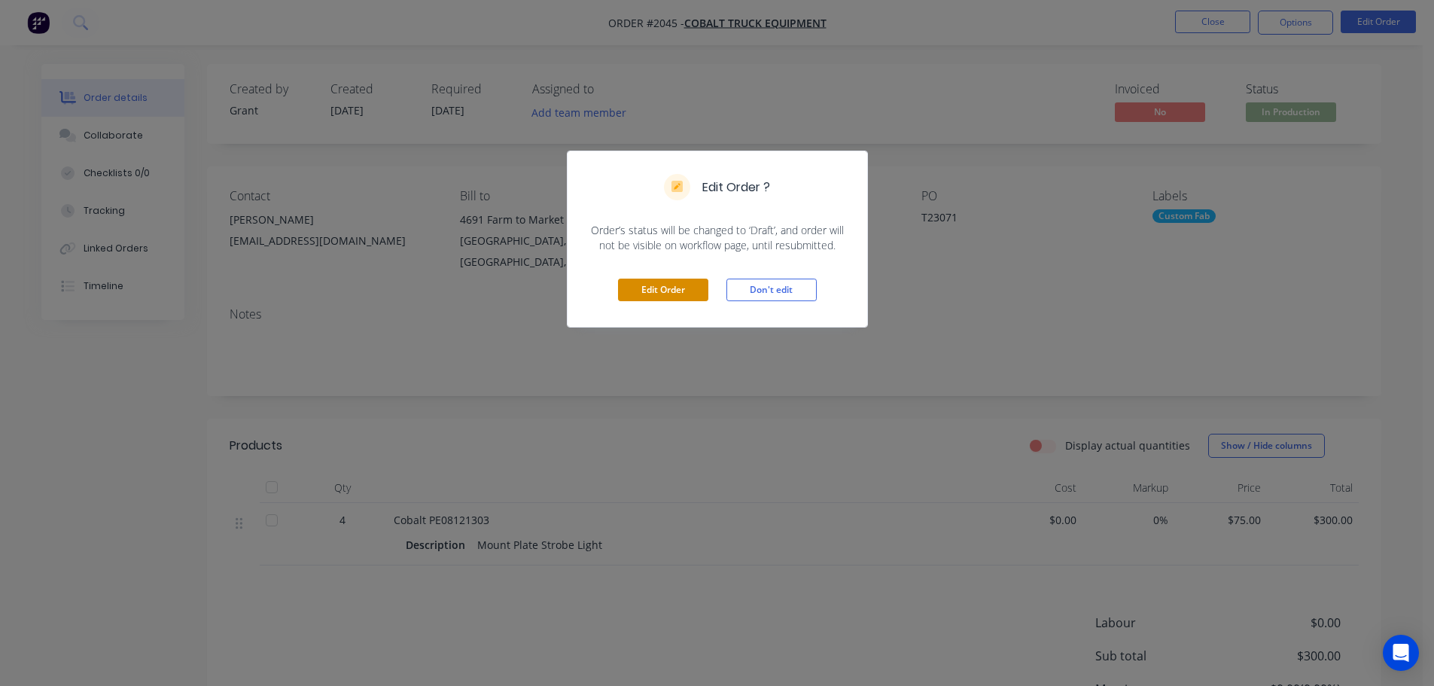
click at [678, 287] on button "Edit Order" at bounding box center [663, 290] width 90 height 23
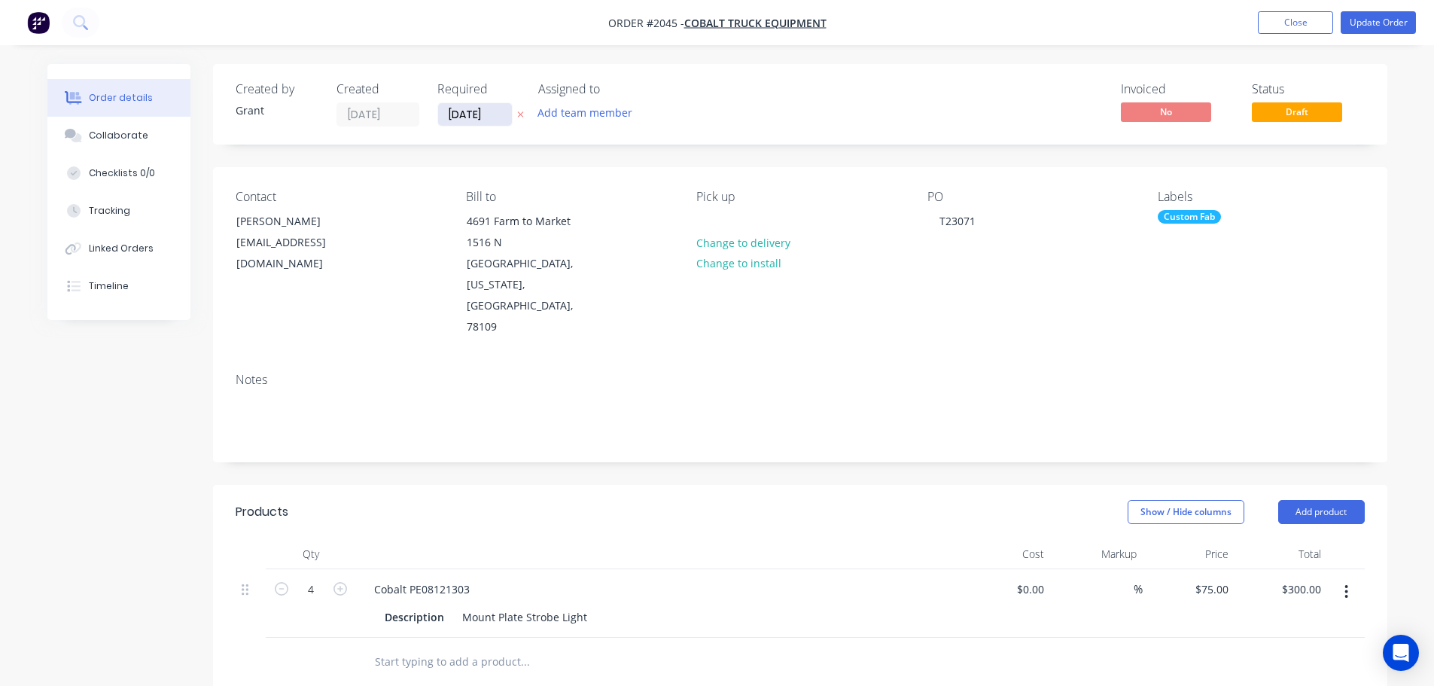
click at [470, 110] on input "[DATE]" at bounding box center [475, 114] width 74 height 23
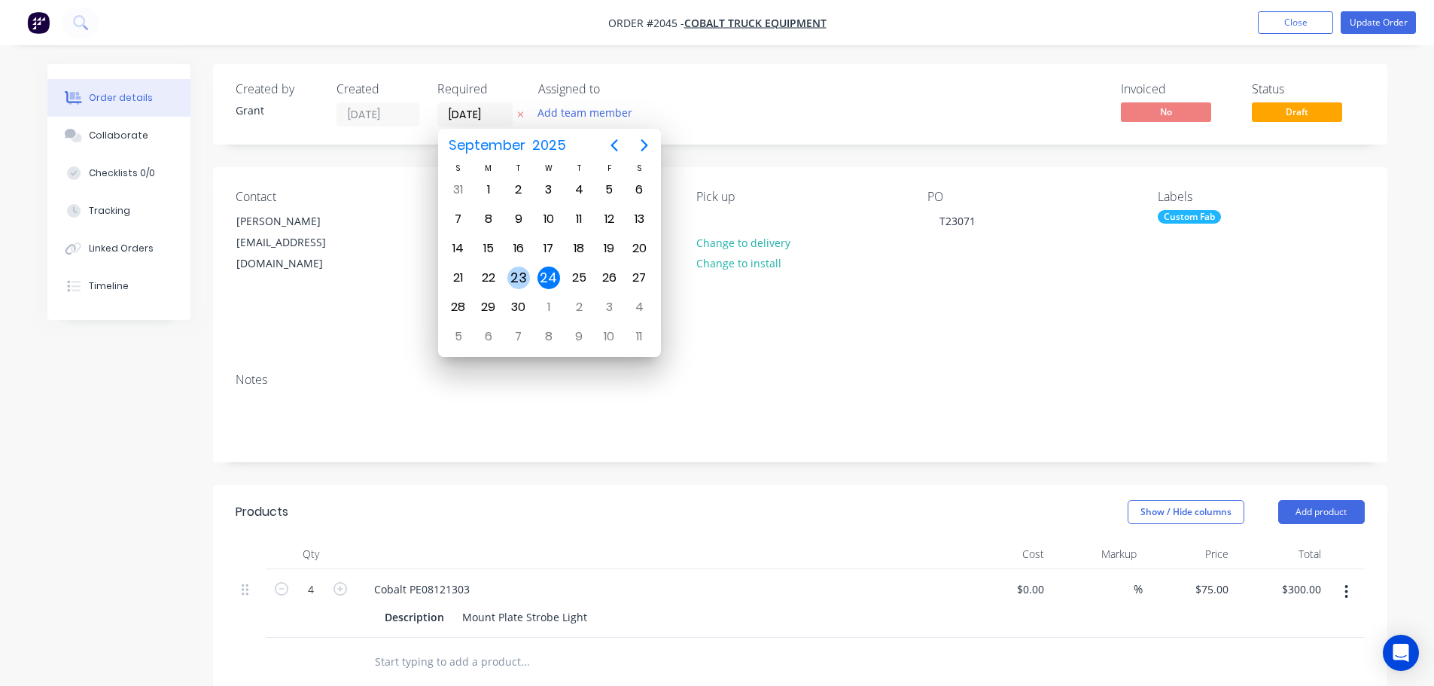
click at [516, 277] on div "23" at bounding box center [518, 278] width 23 height 23
type input "[DATE]"
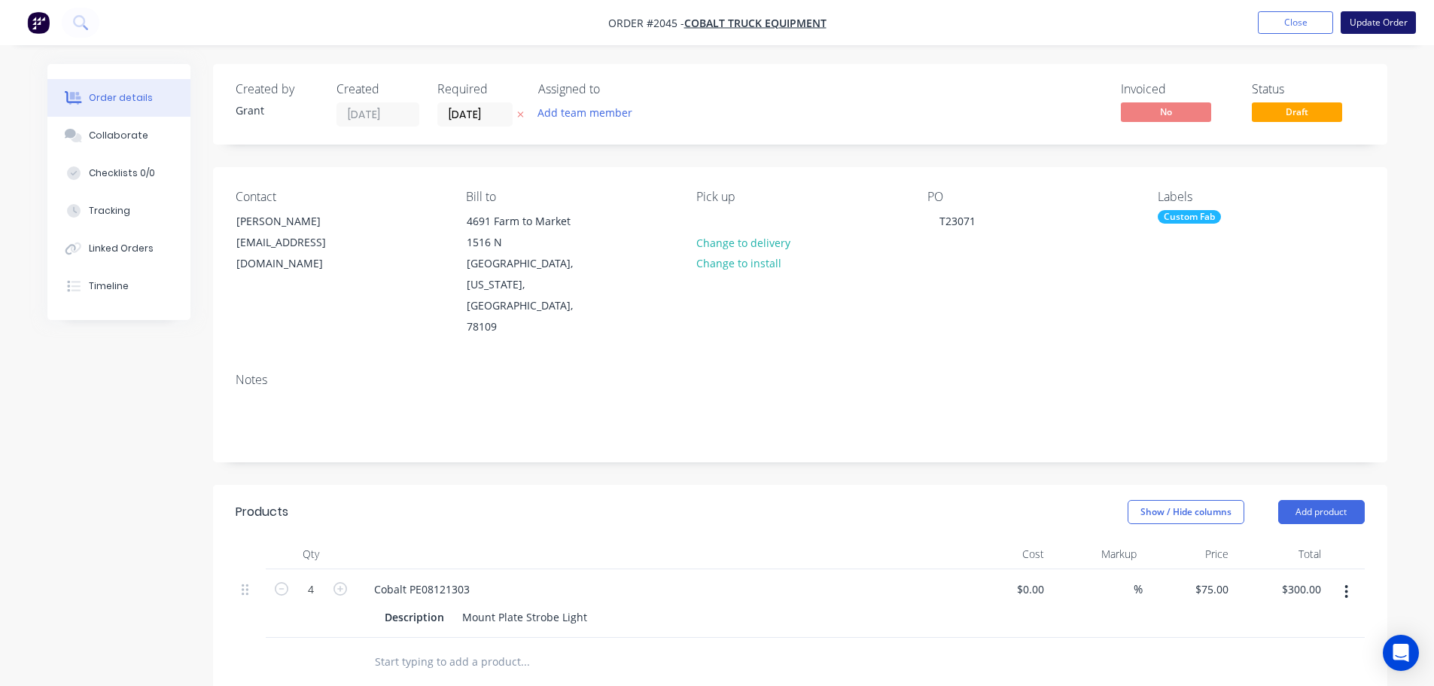
click at [1392, 20] on button "Update Order" at bounding box center [1378, 22] width 75 height 23
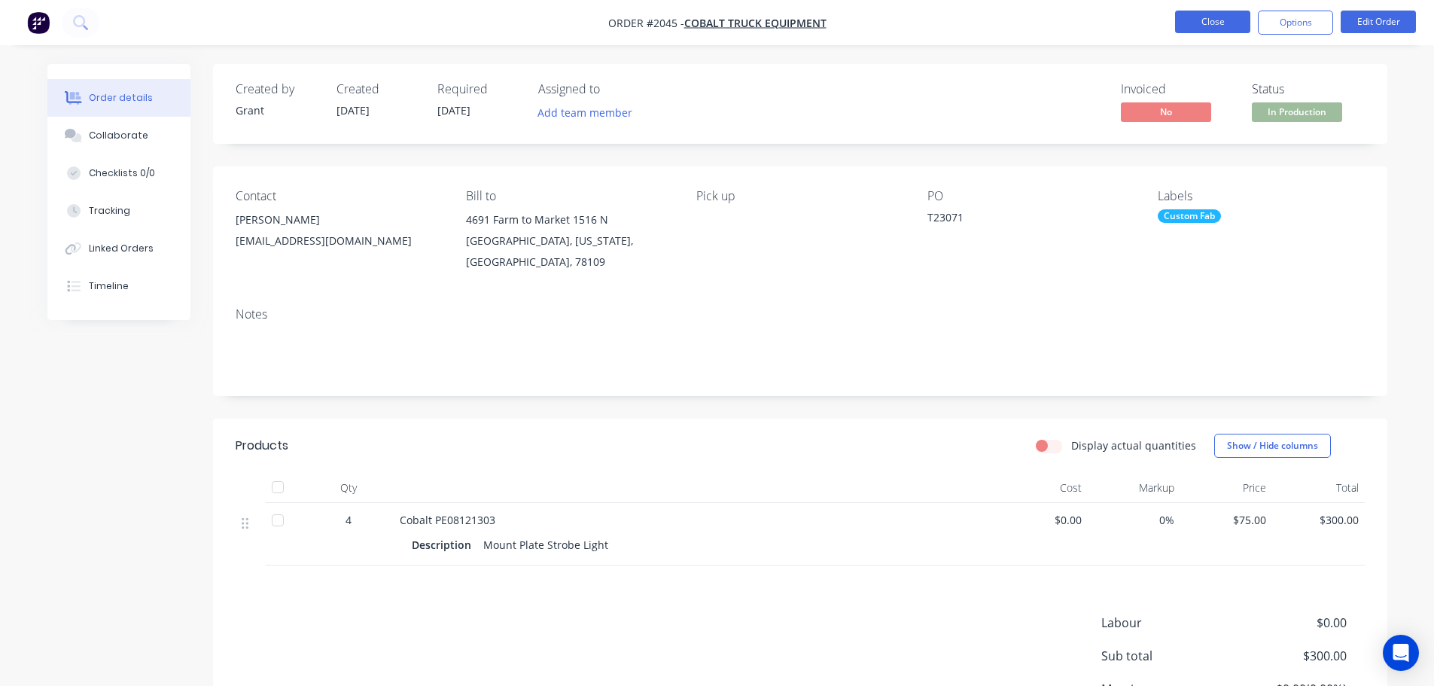
click at [1231, 22] on button "Close" at bounding box center [1212, 22] width 75 height 23
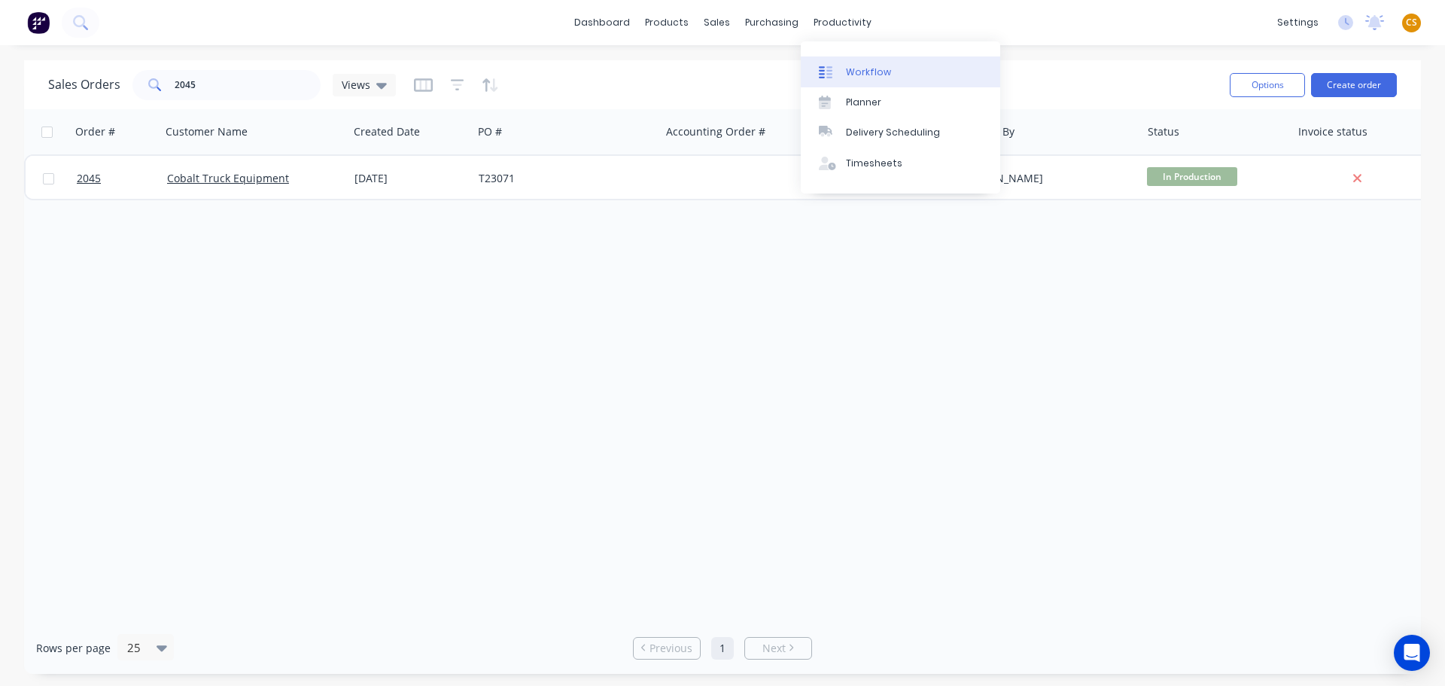
click at [884, 75] on div "Workflow" at bounding box center [868, 72] width 45 height 14
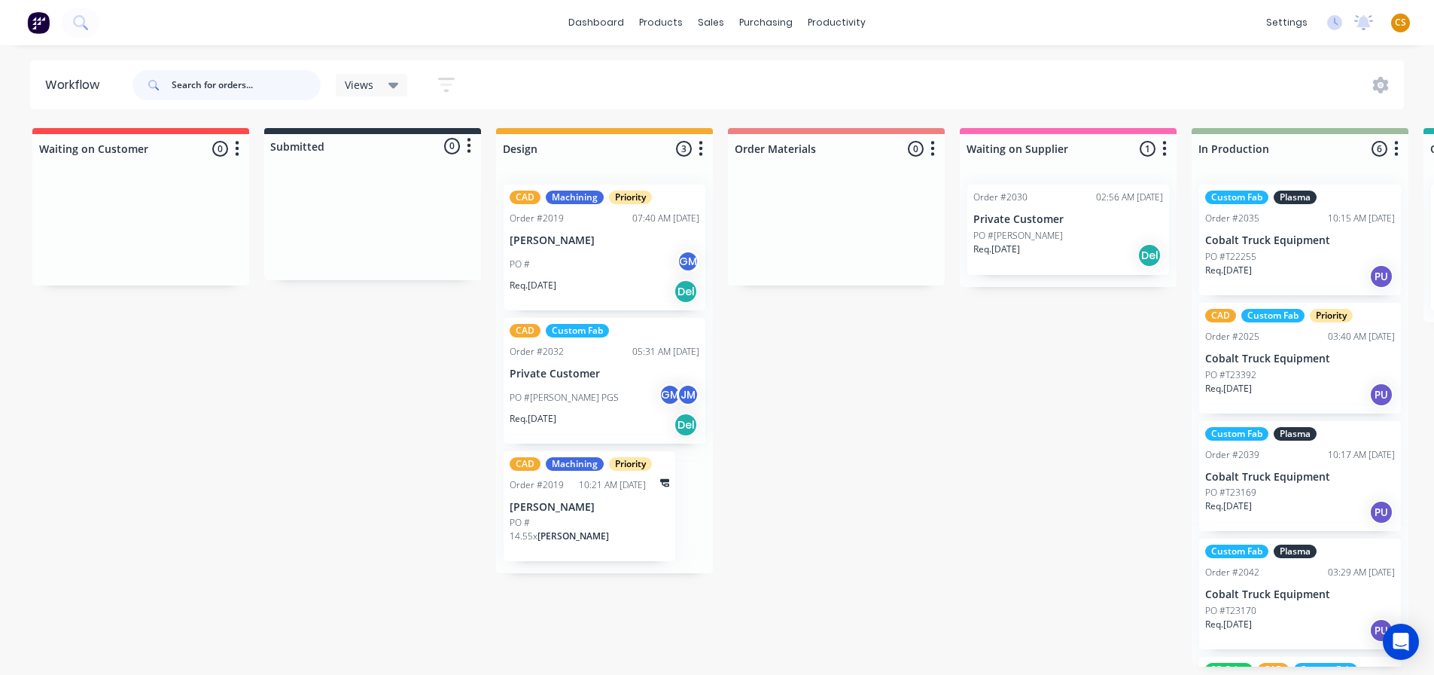
click at [203, 86] on input "text" at bounding box center [246, 85] width 149 height 30
type input "2045"
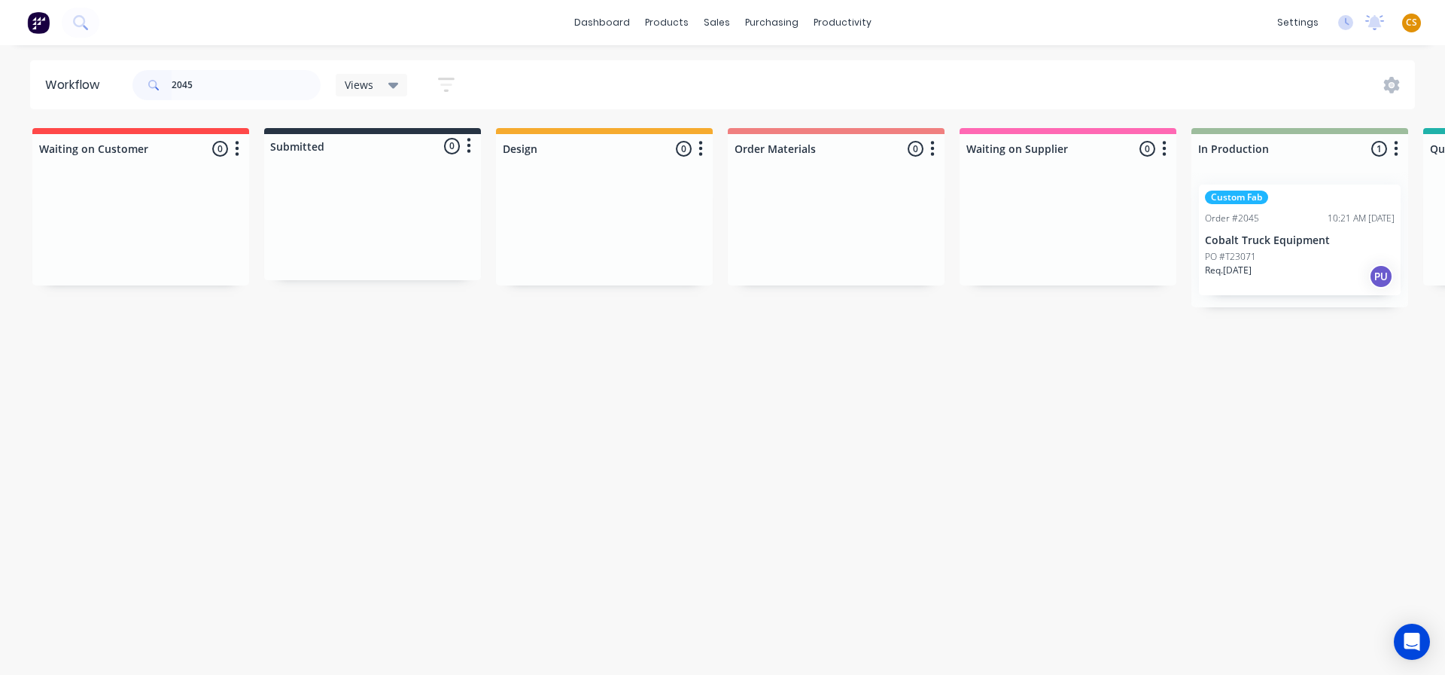
click at [1253, 282] on div "Req. [DATE] PU" at bounding box center [1300, 276] width 190 height 26
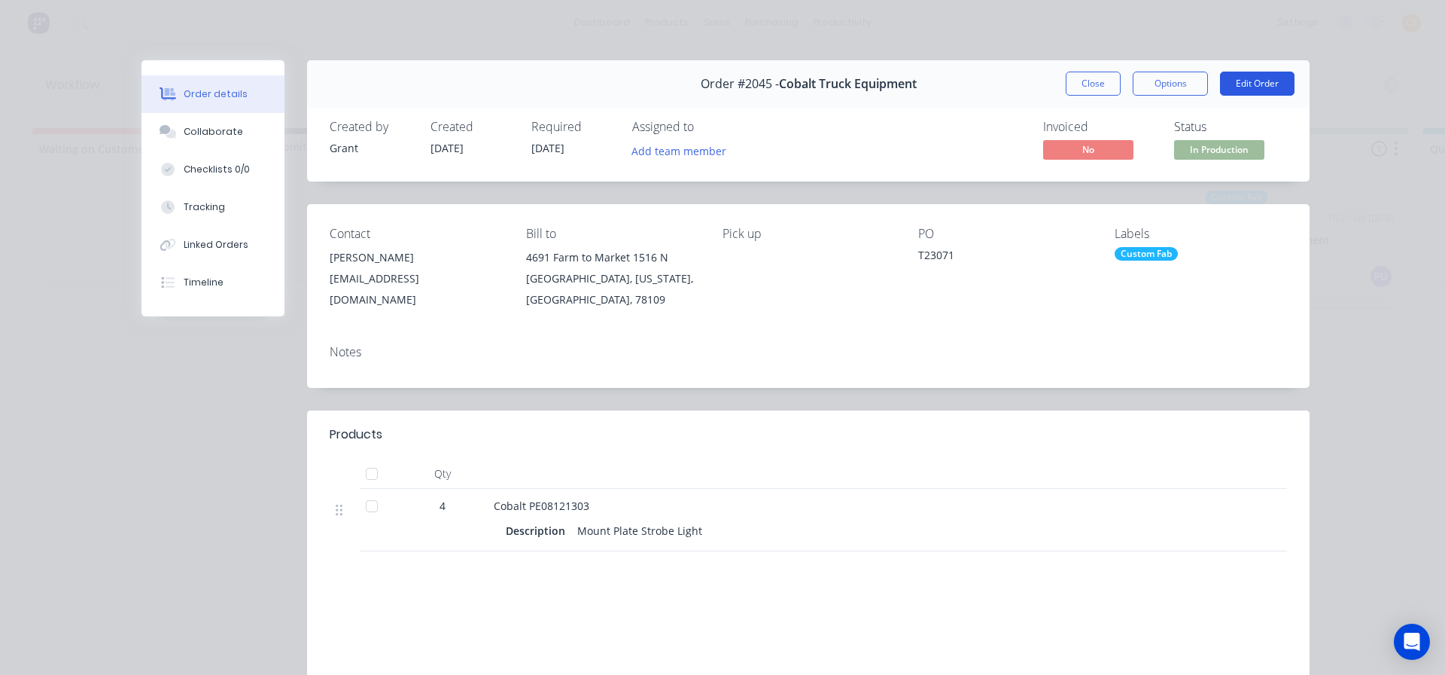
click at [1243, 87] on button "Edit Order" at bounding box center [1257, 84] width 75 height 24
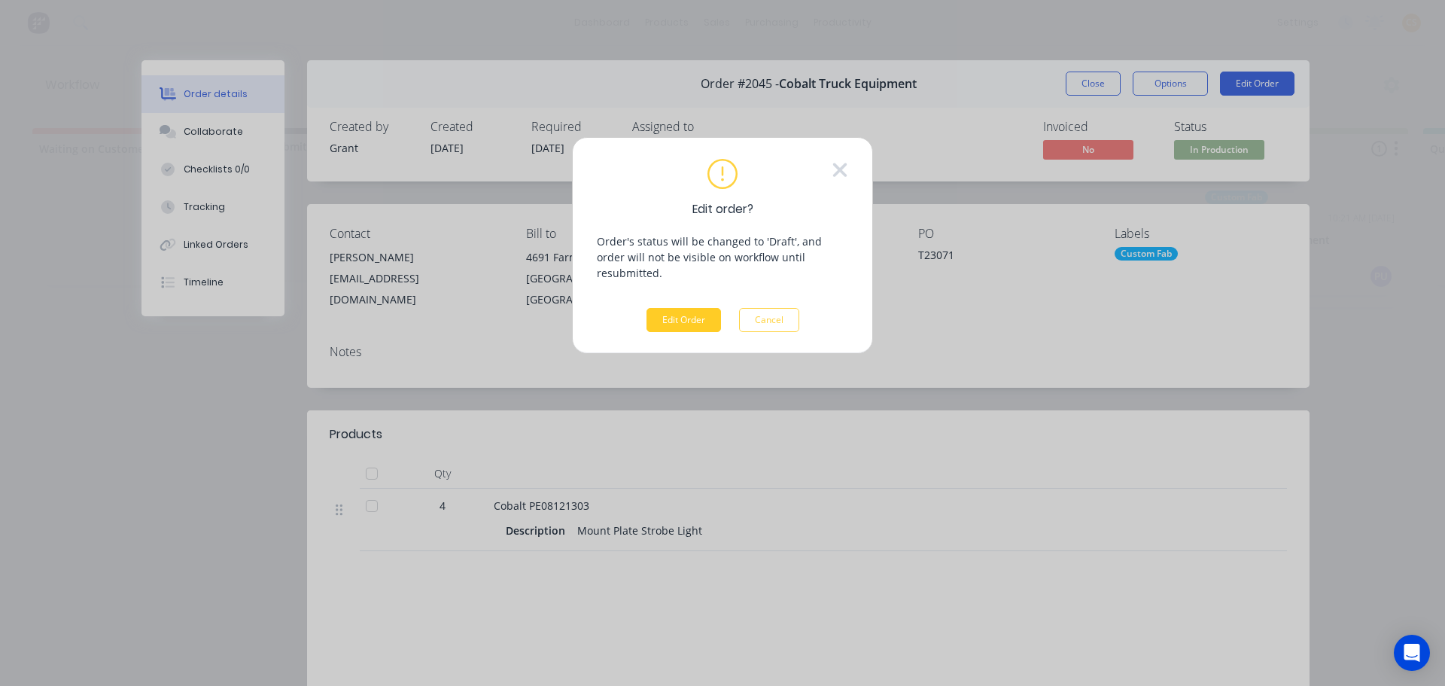
click at [684, 308] on button "Edit Order" at bounding box center [684, 320] width 75 height 24
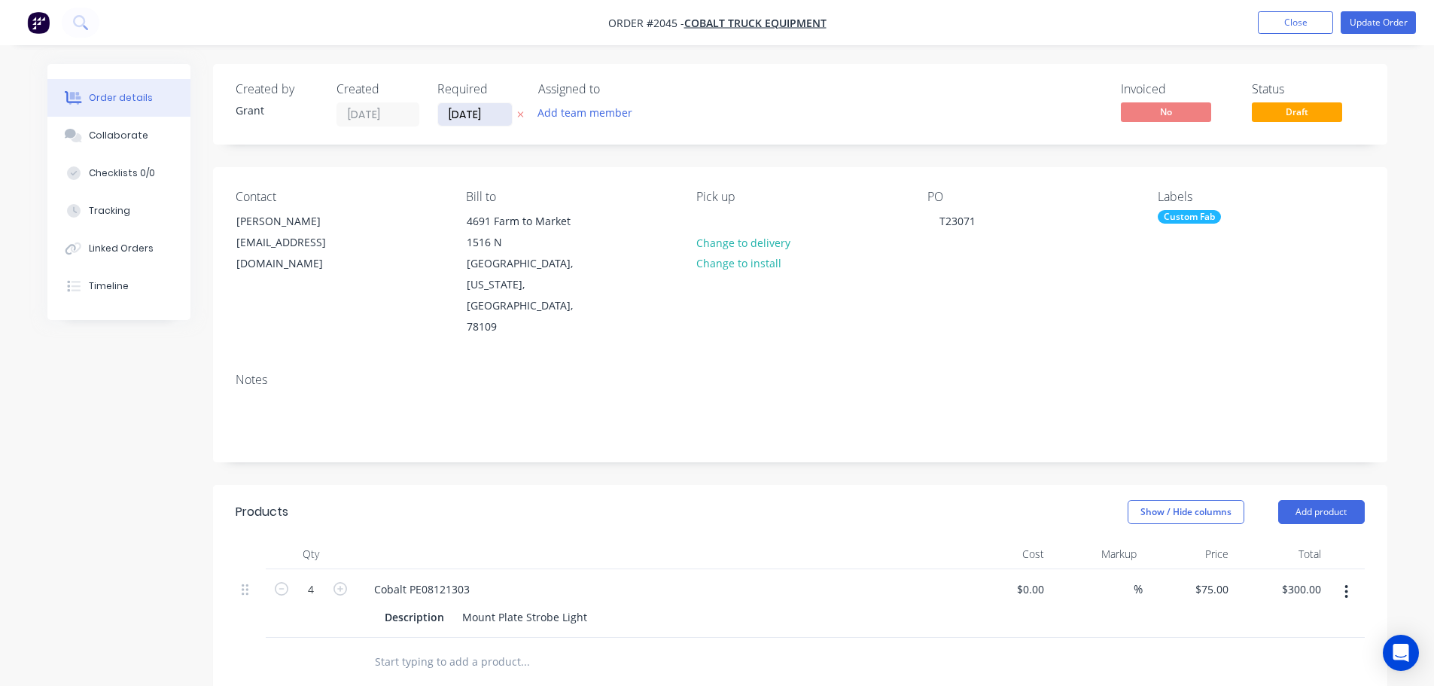
click at [471, 112] on input "[DATE]" at bounding box center [475, 114] width 74 height 23
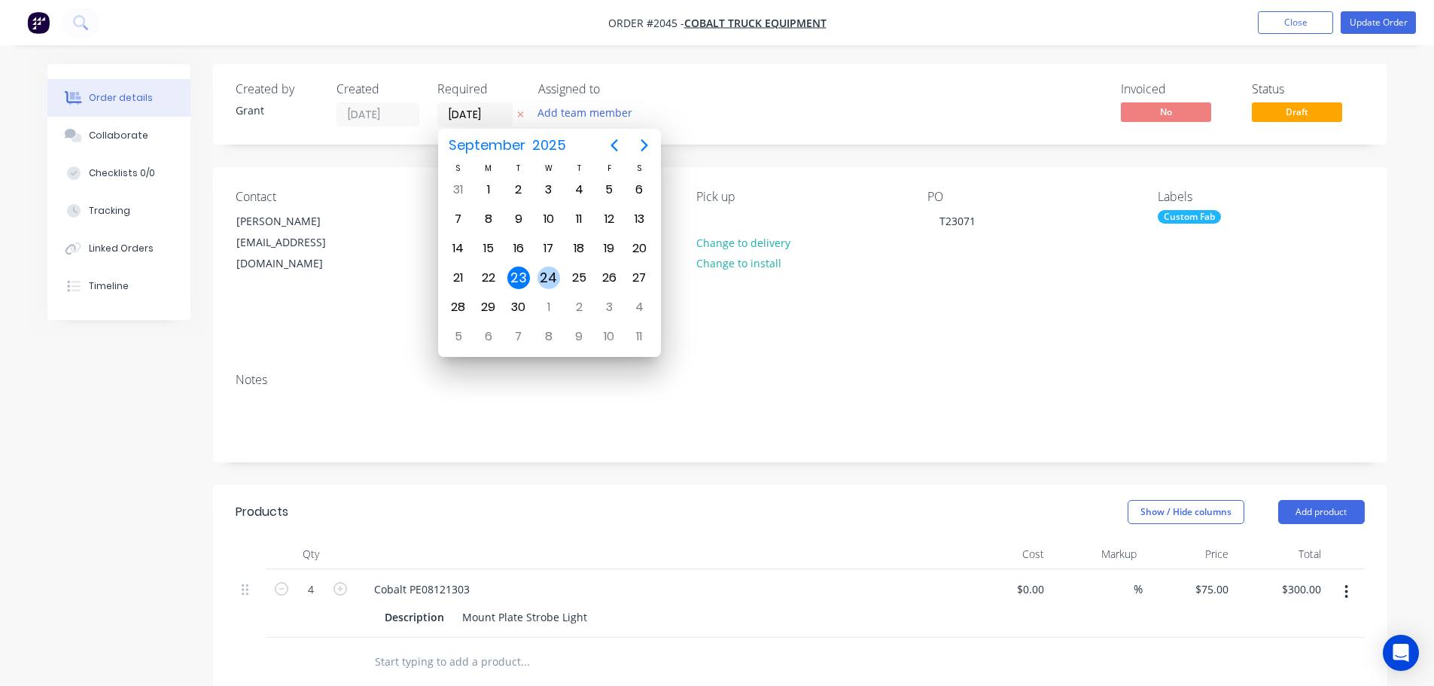
click at [553, 279] on div "24" at bounding box center [549, 278] width 23 height 23
type input "[DATE]"
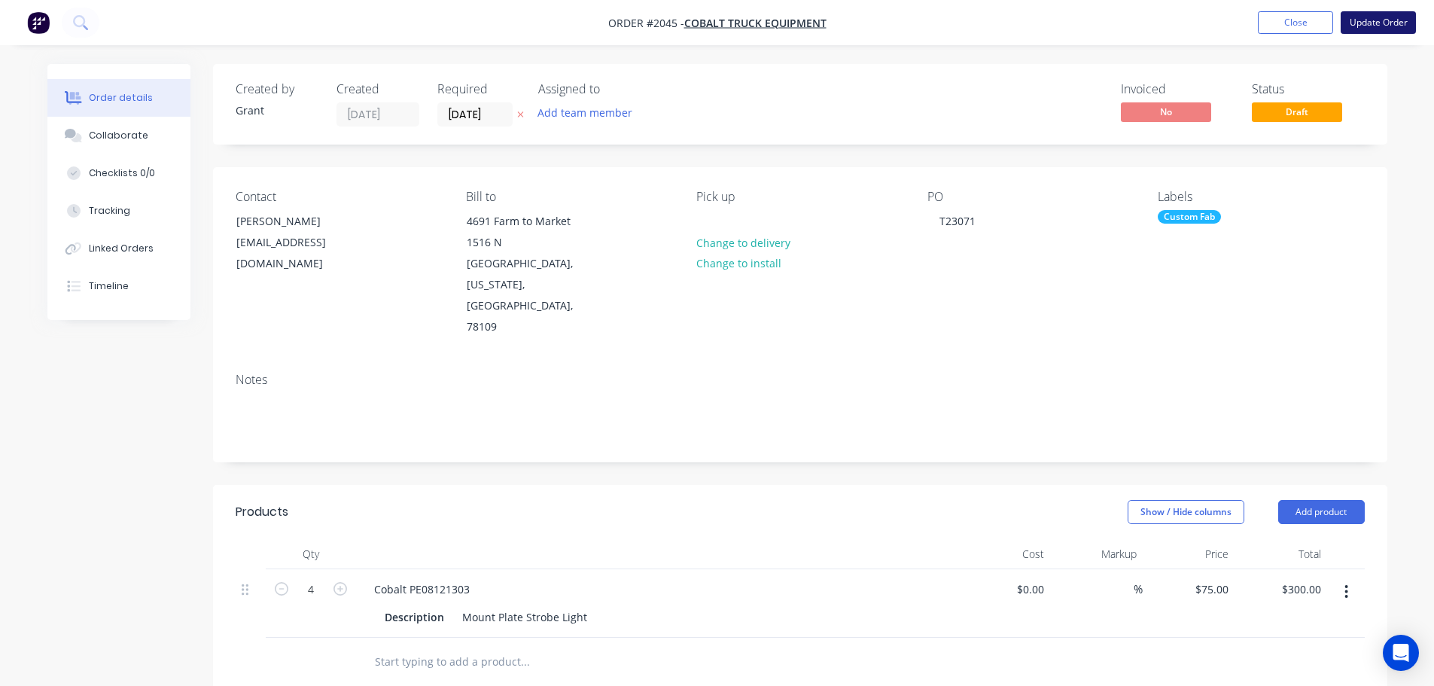
click at [1381, 25] on button "Update Order" at bounding box center [1378, 22] width 75 height 23
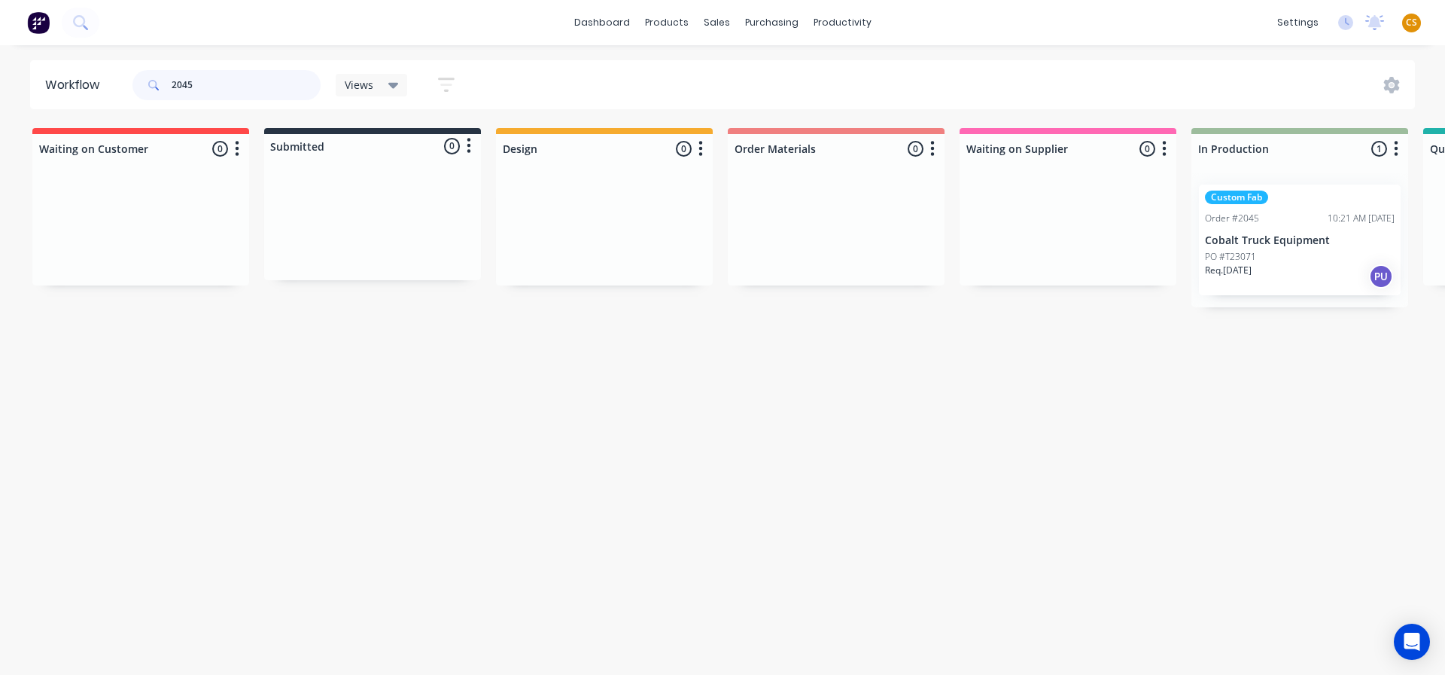
drag, startPoint x: 206, startPoint y: 87, endPoint x: 87, endPoint y: 90, distance: 119.0
click at [87, 90] on header "Workflow 2045 Views Save new view None (Default) edit Overview edit Show/Hide s…" at bounding box center [723, 84] width 1386 height 49
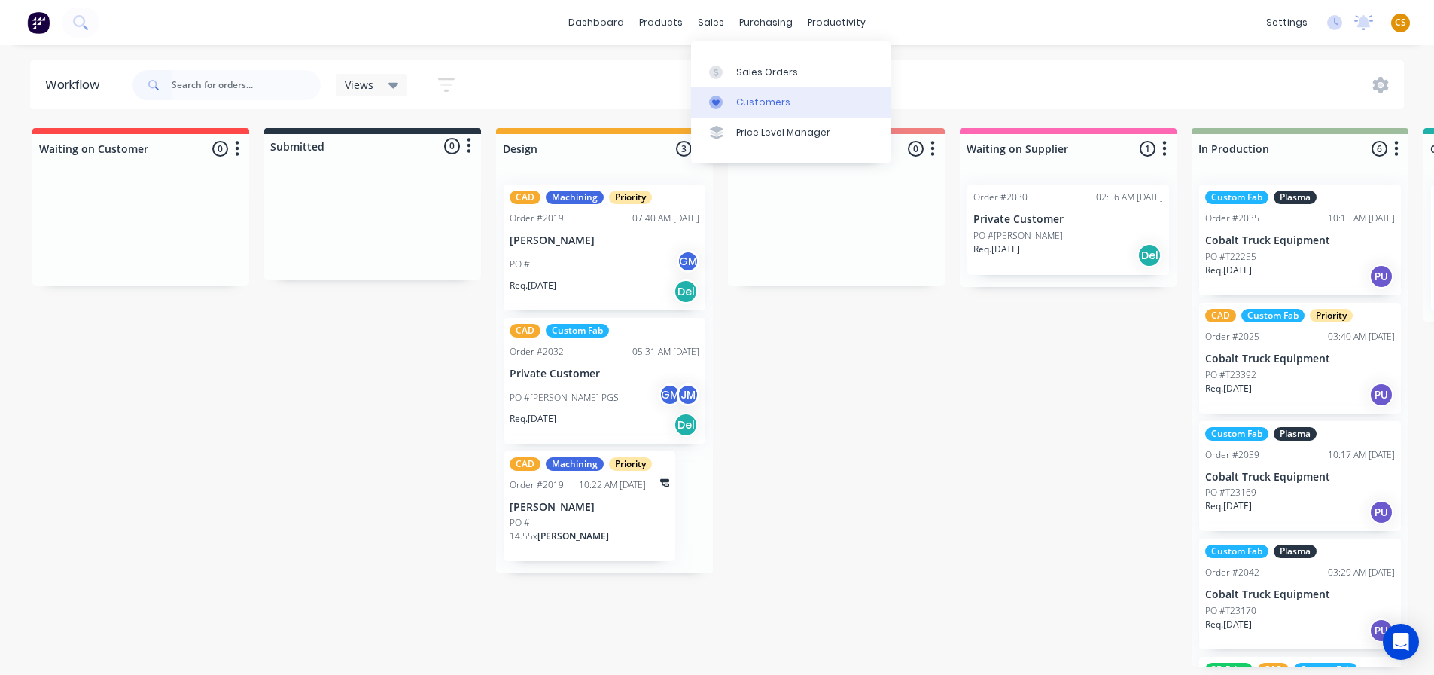
click at [759, 112] on link "Customers" at bounding box center [791, 102] width 200 height 30
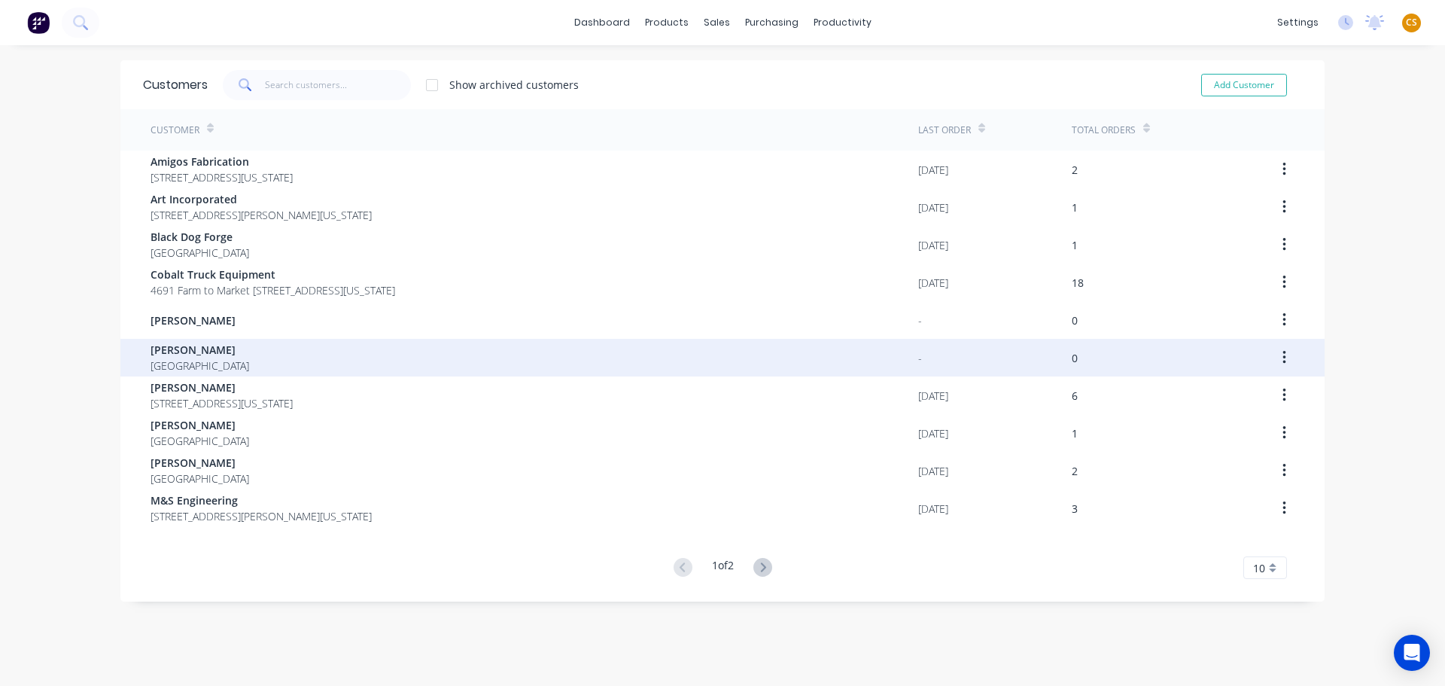
click at [184, 361] on span "[GEOGRAPHIC_DATA]" at bounding box center [200, 366] width 99 height 16
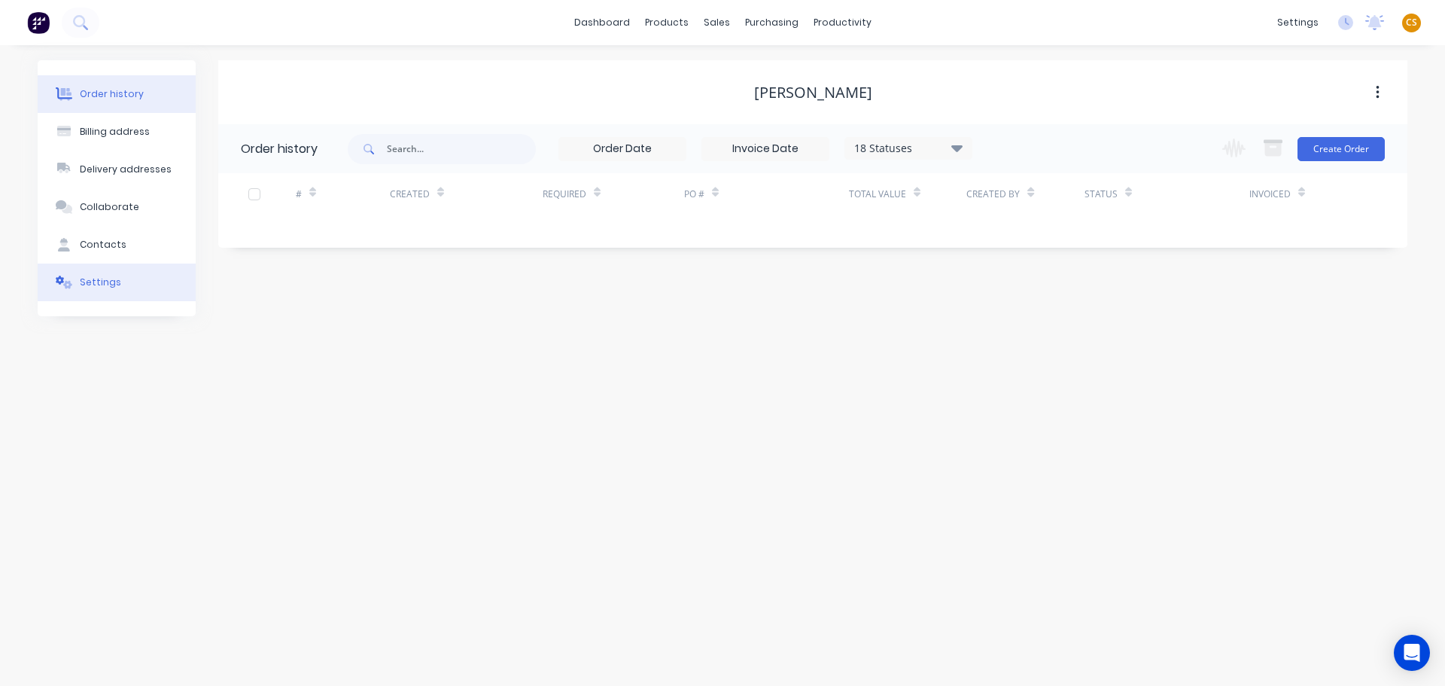
click at [111, 282] on div "Settings" at bounding box center [100, 283] width 41 height 14
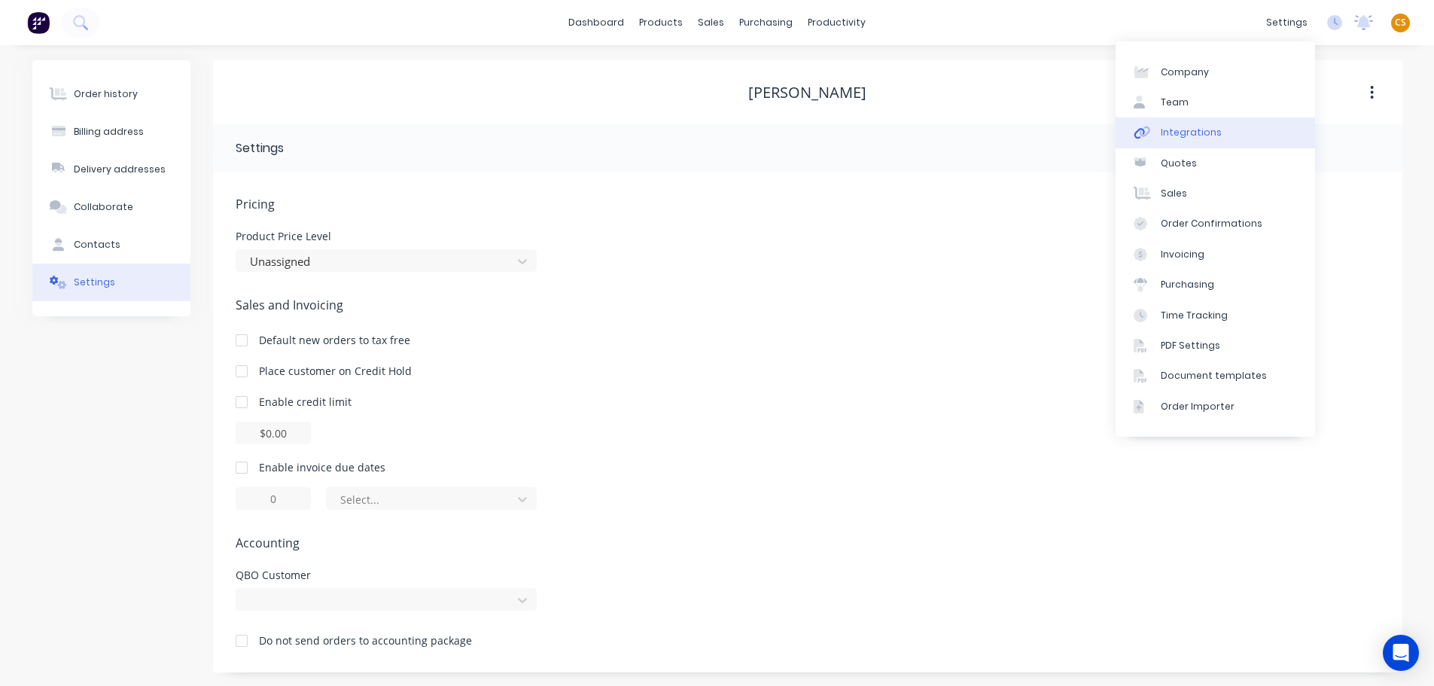
click at [1183, 136] on div "Integrations" at bounding box center [1191, 133] width 61 height 14
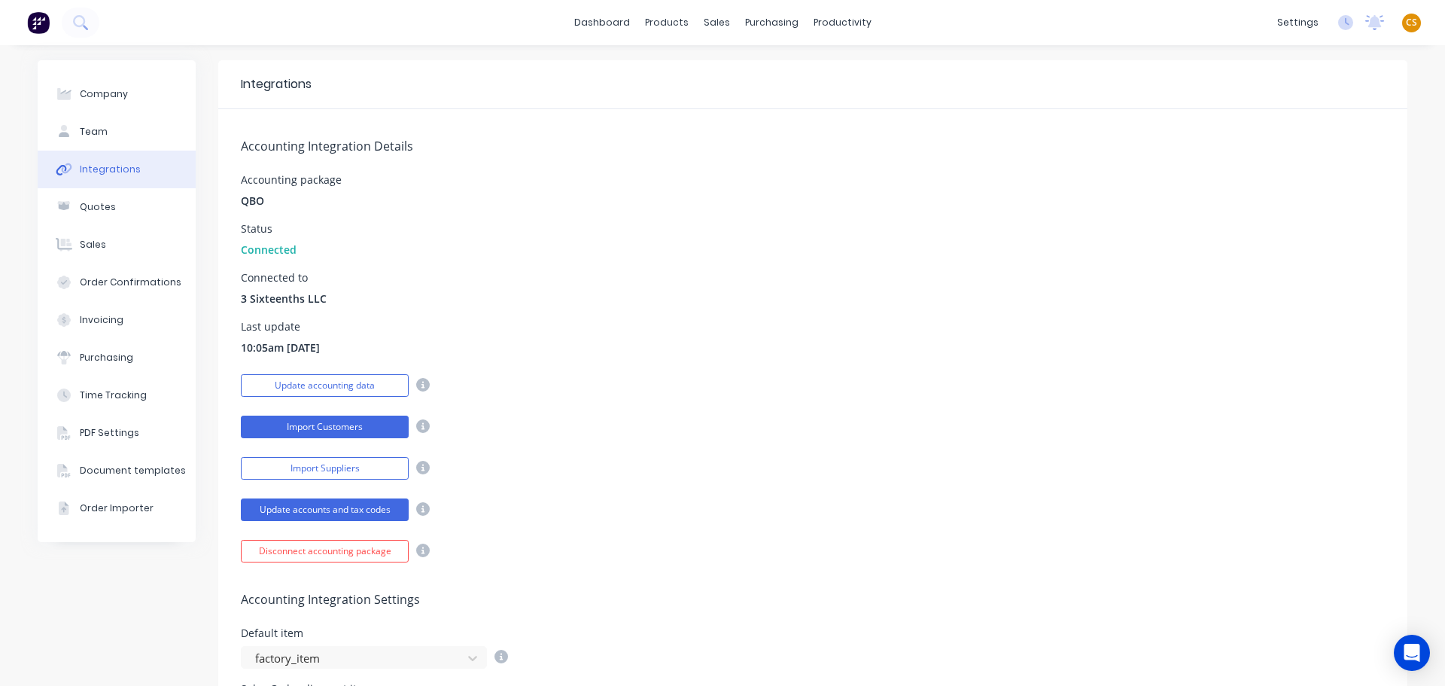
click at [303, 428] on button "Import Customers" at bounding box center [325, 427] width 168 height 23
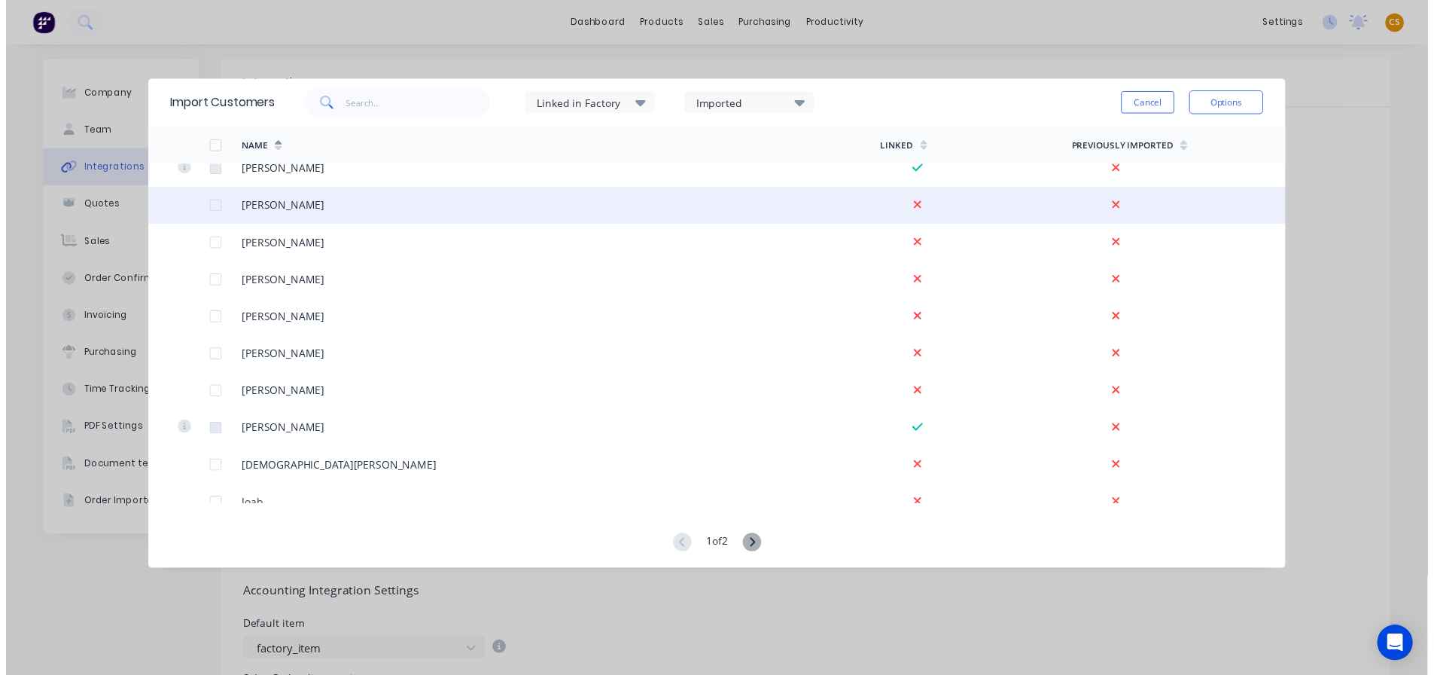
scroll to position [1738, 0]
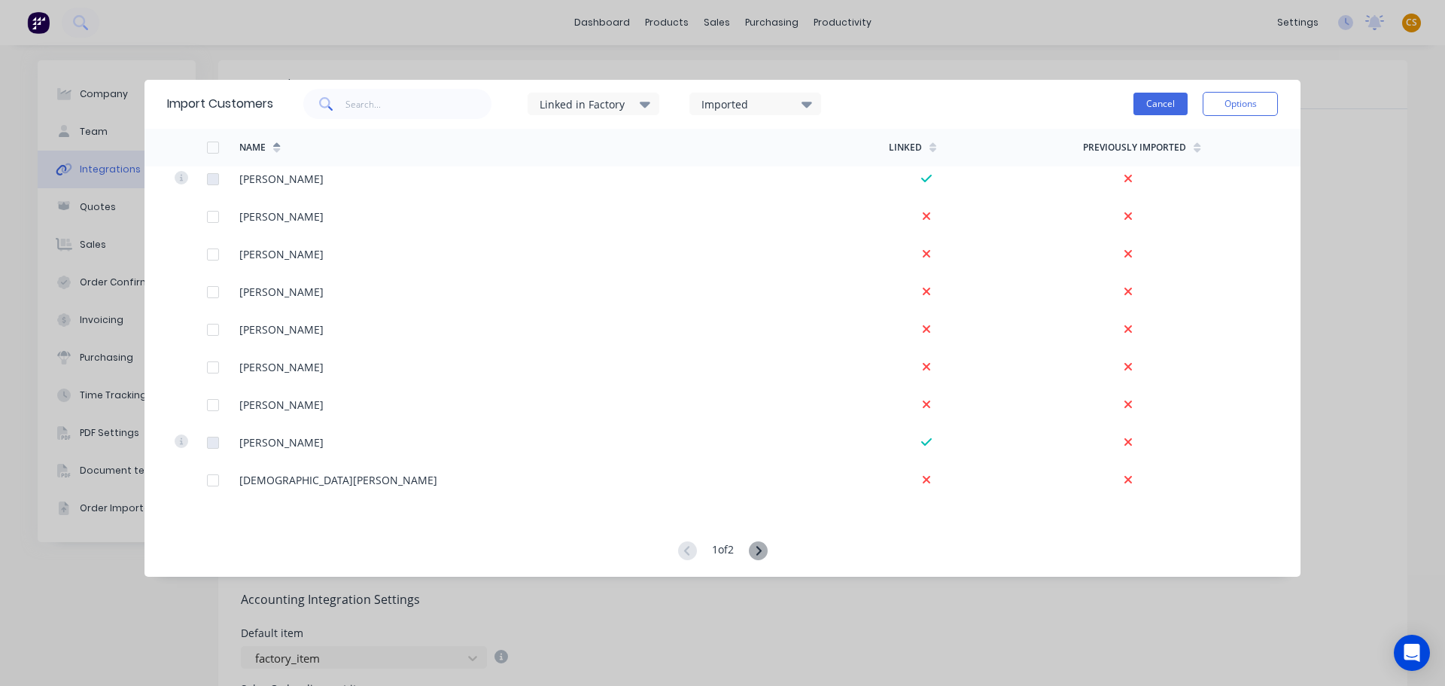
click at [1166, 104] on button "Cancel" at bounding box center [1161, 104] width 54 height 23
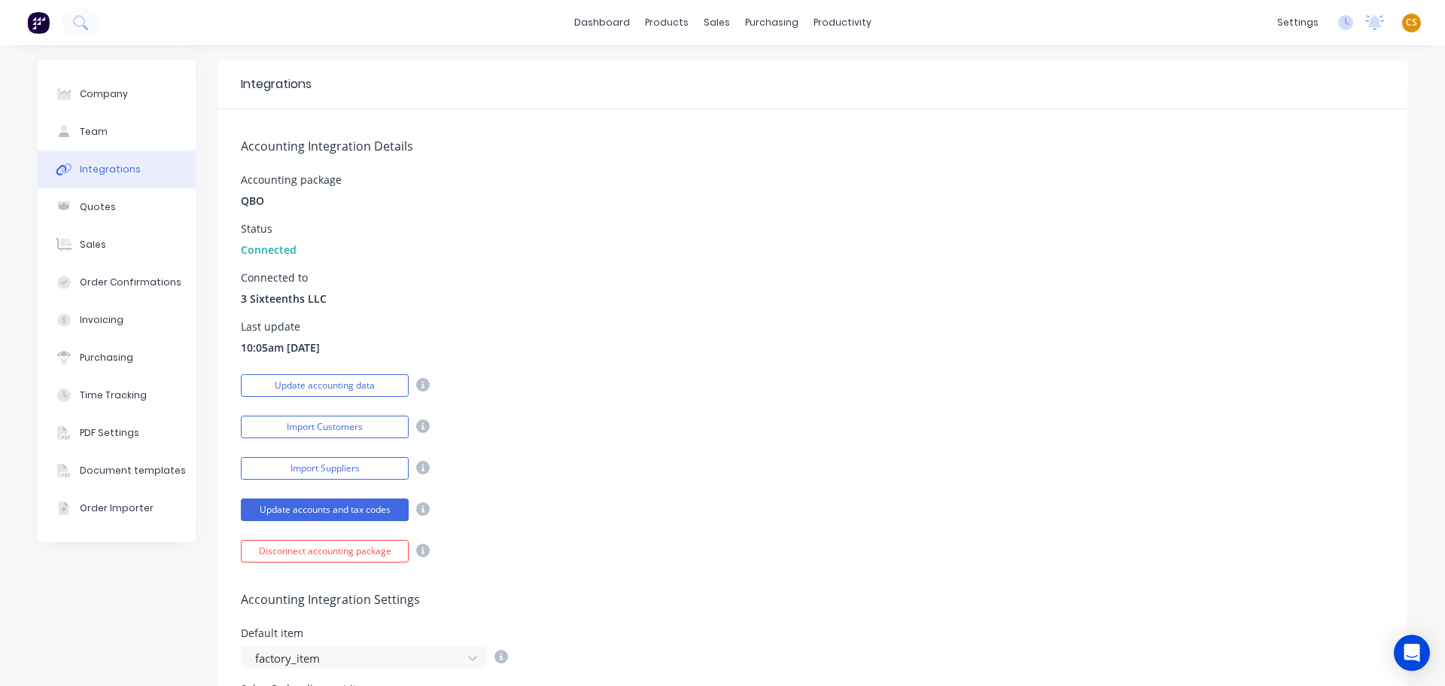
drag, startPoint x: 329, startPoint y: 349, endPoint x: 284, endPoint y: 349, distance: 45.2
click at [284, 349] on div "Last update 10:05am [DATE]" at bounding box center [813, 338] width 1144 height 34
click at [866, 74] on div "Workflow" at bounding box center [863, 72] width 45 height 14
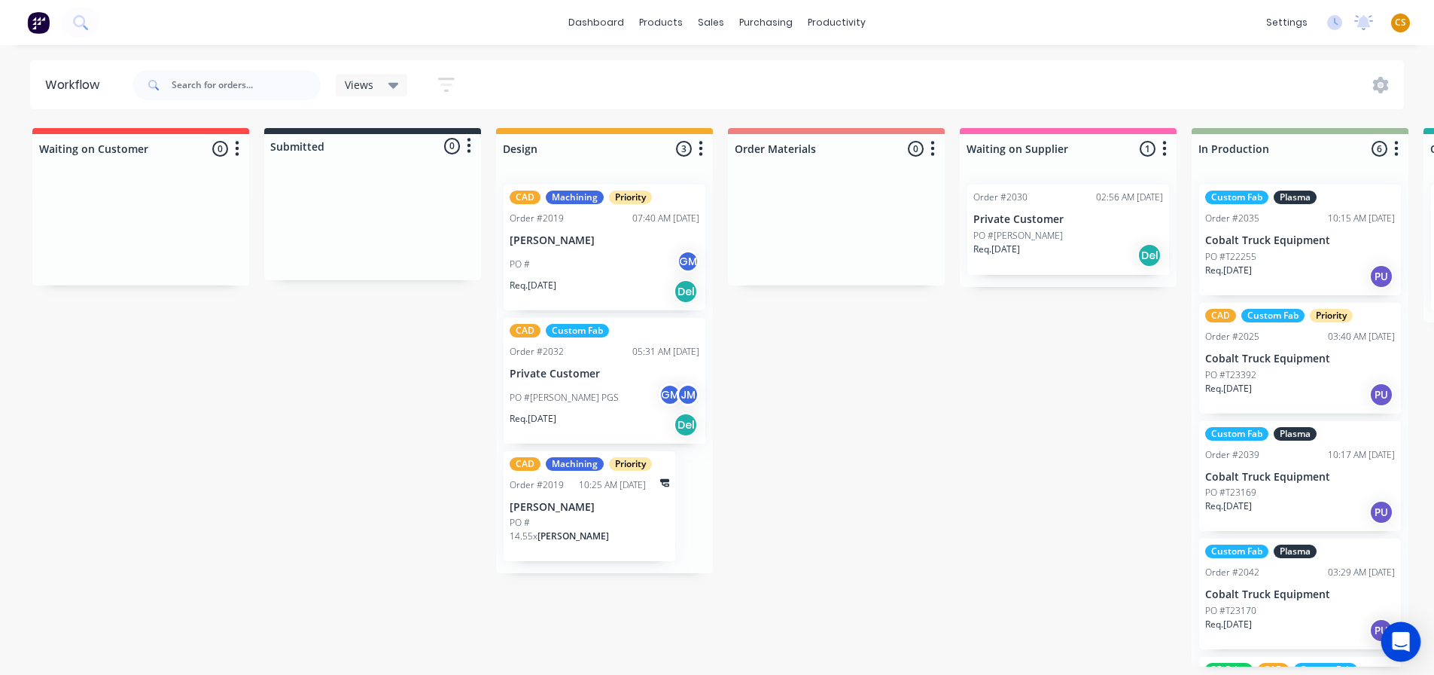
click at [1400, 638] on icon "Open Intercom Messenger" at bounding box center [1400, 642] width 17 height 20
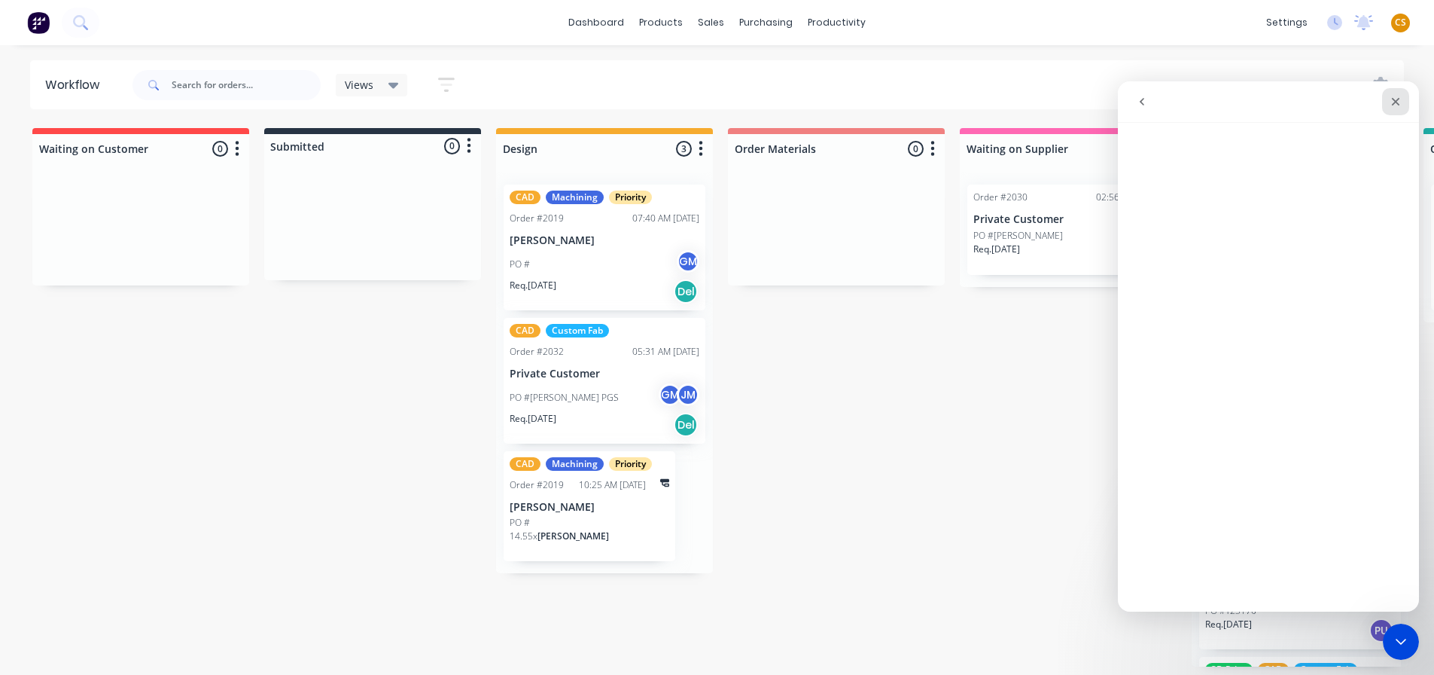
click at [1394, 103] on icon "Close" at bounding box center [1396, 102] width 8 height 8
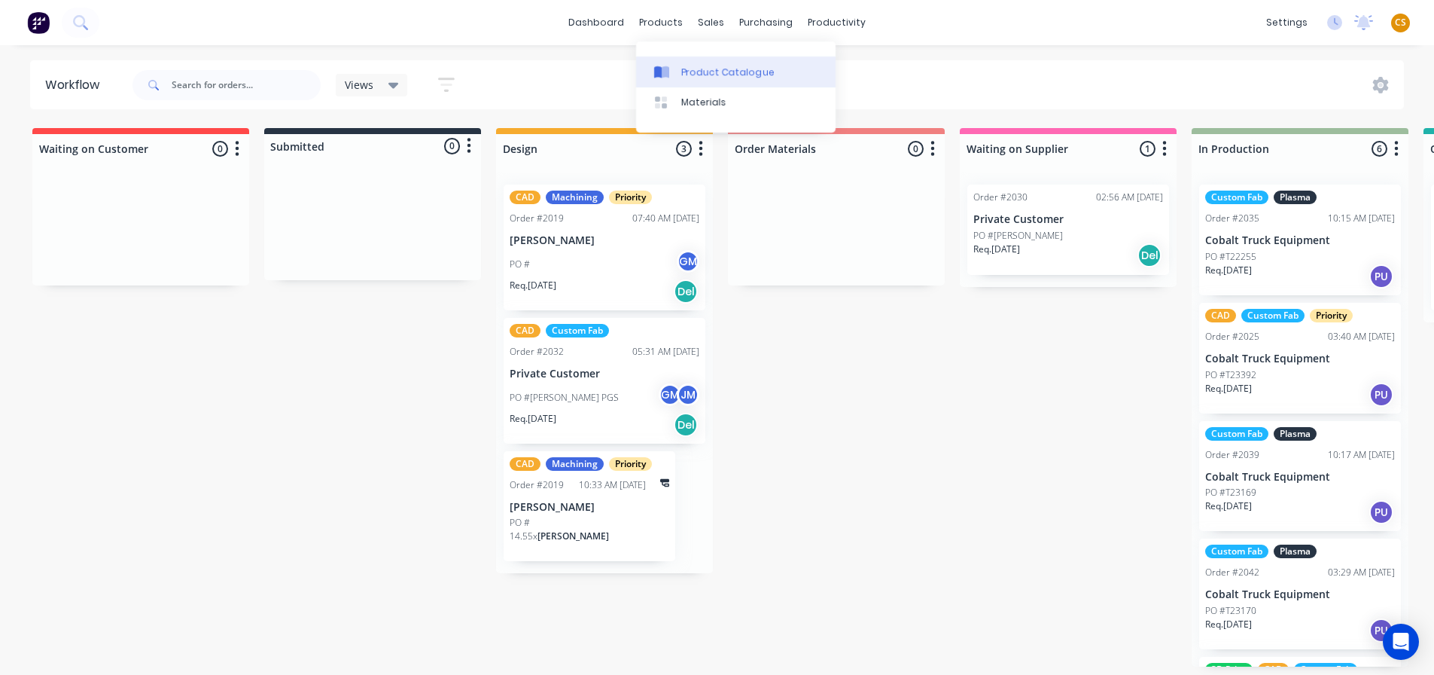
click at [697, 80] on link "Product Catalogue" at bounding box center [736, 71] width 200 height 30
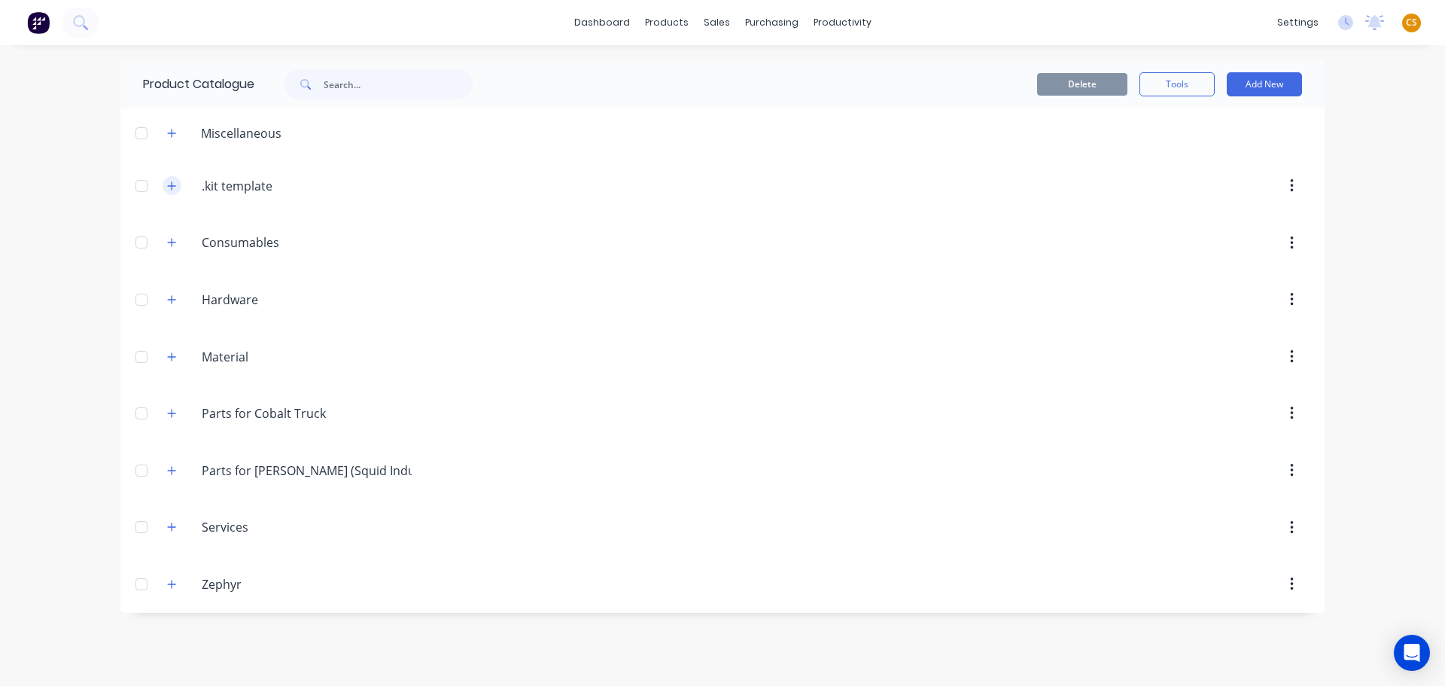
click at [170, 182] on icon "button" at bounding box center [171, 186] width 9 height 11
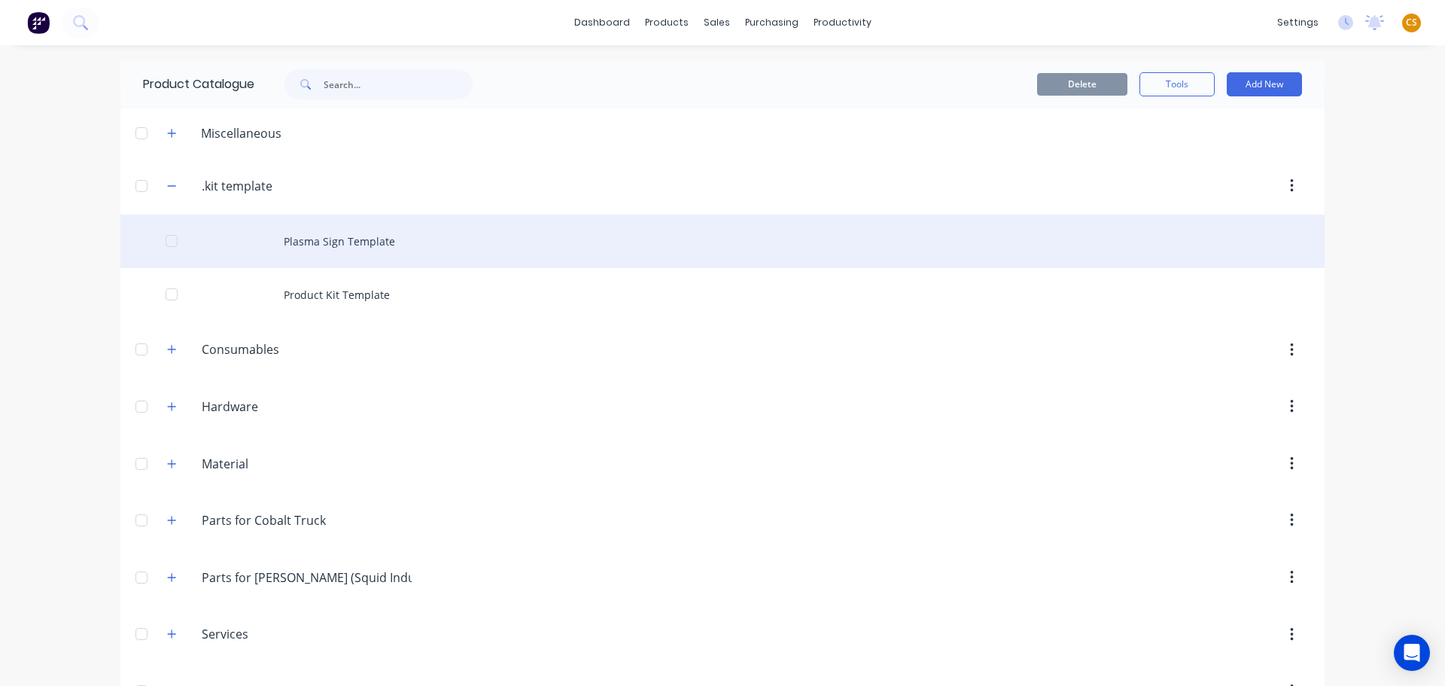
click at [312, 242] on div "Plasma Sign Template" at bounding box center [722, 241] width 1205 height 53
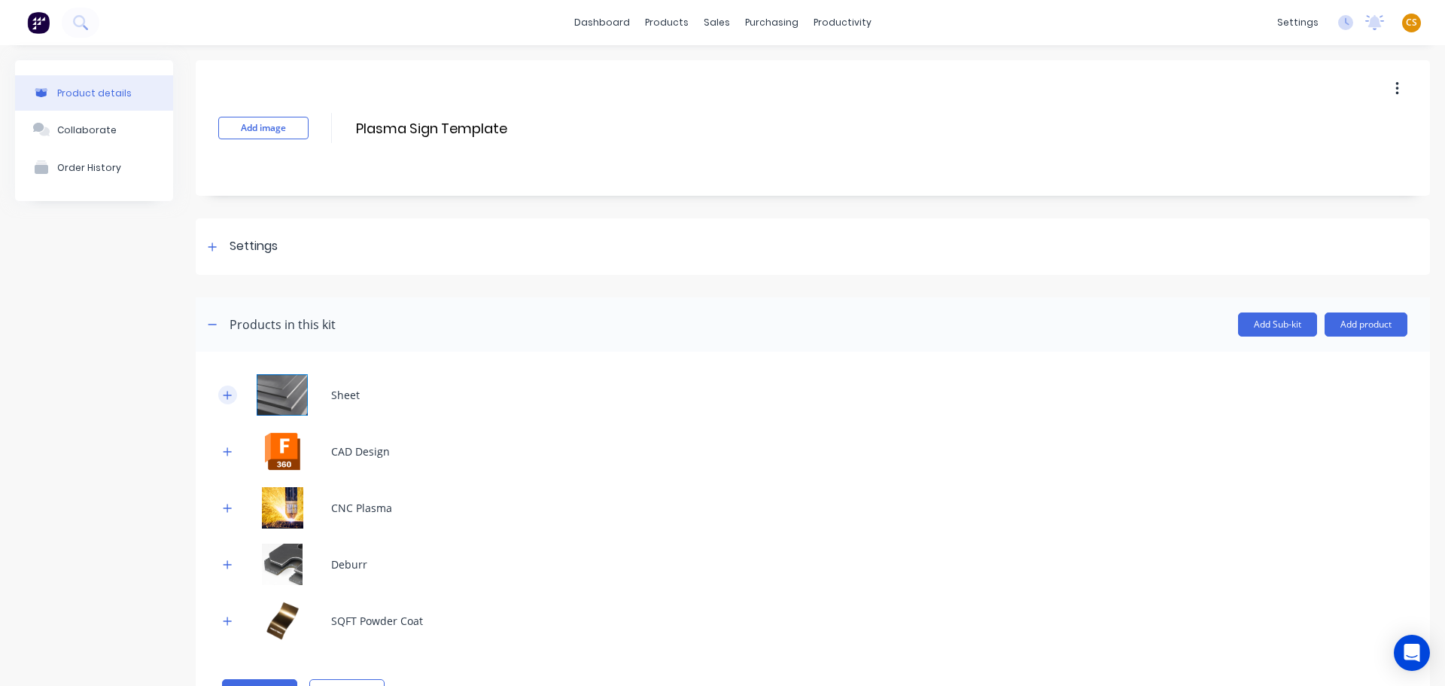
click at [227, 394] on icon "button" at bounding box center [227, 395] width 9 height 11
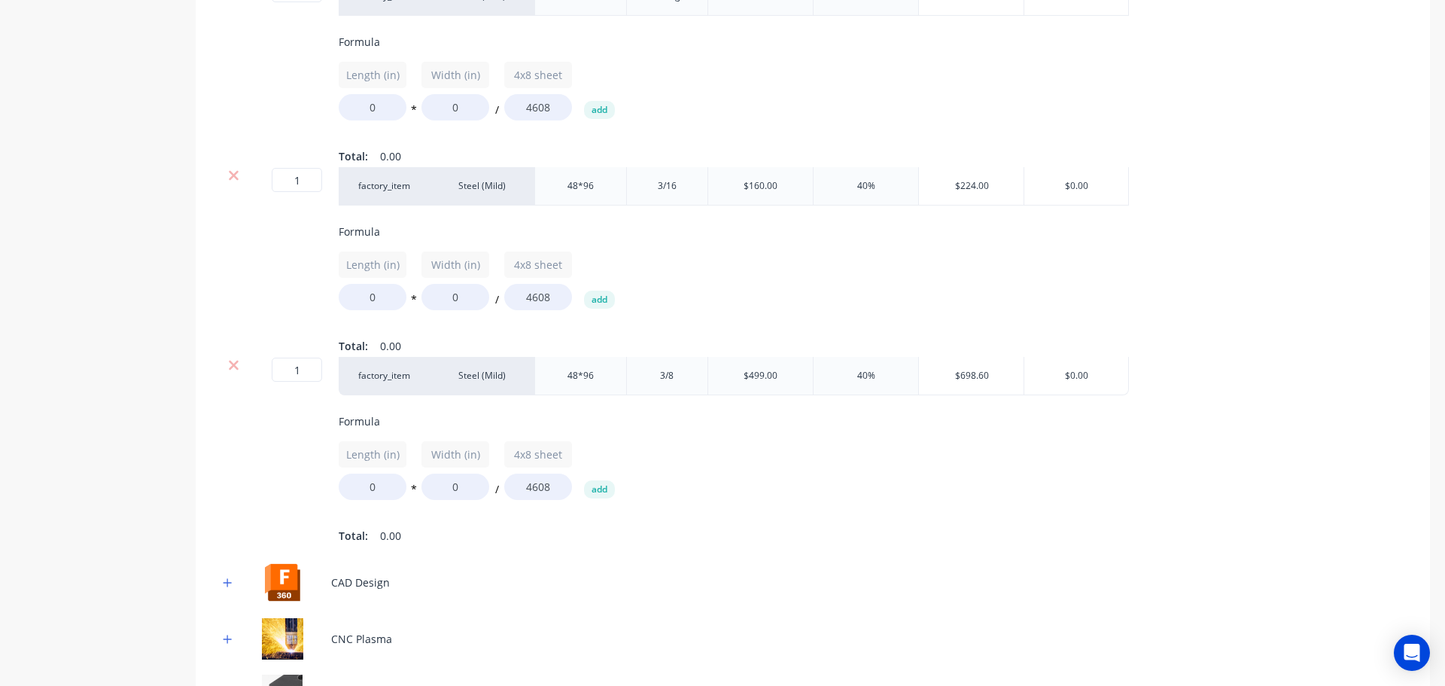
scroll to position [890, 0]
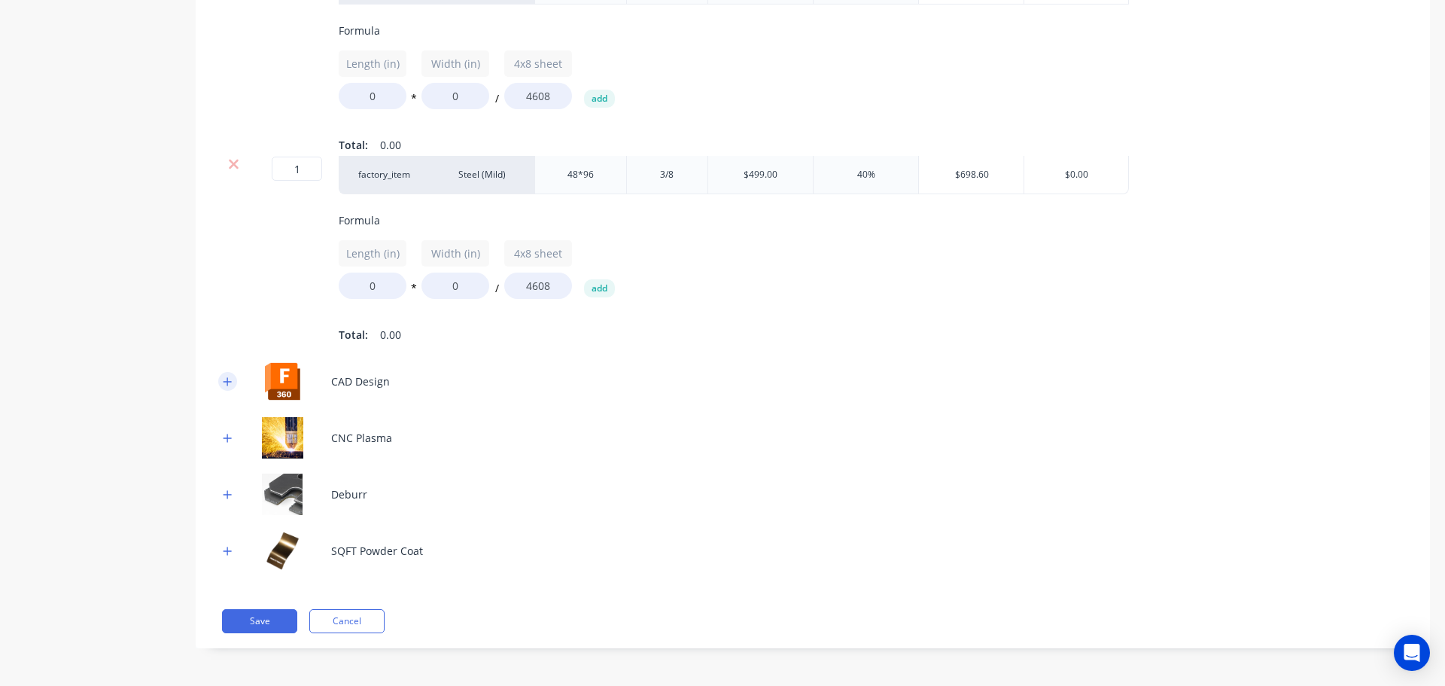
click at [227, 384] on icon "button" at bounding box center [228, 381] width 8 height 8
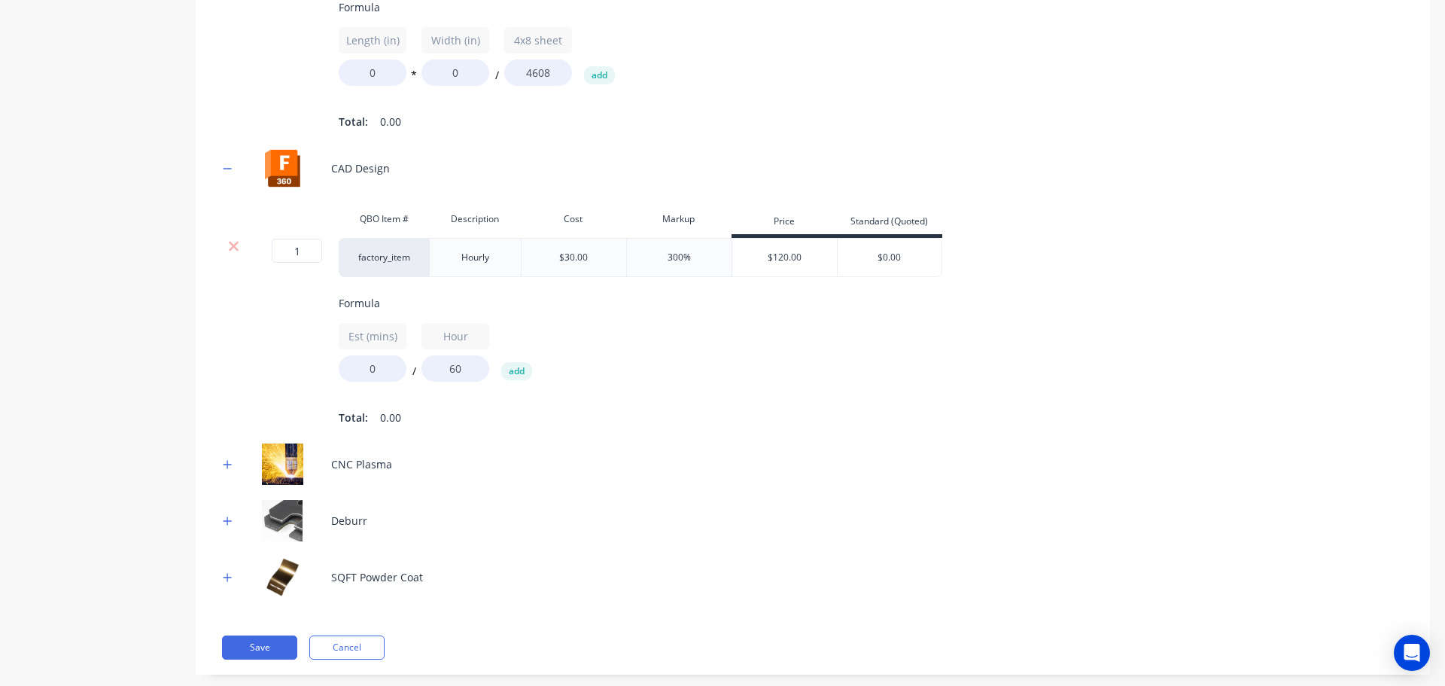
scroll to position [1141, 0]
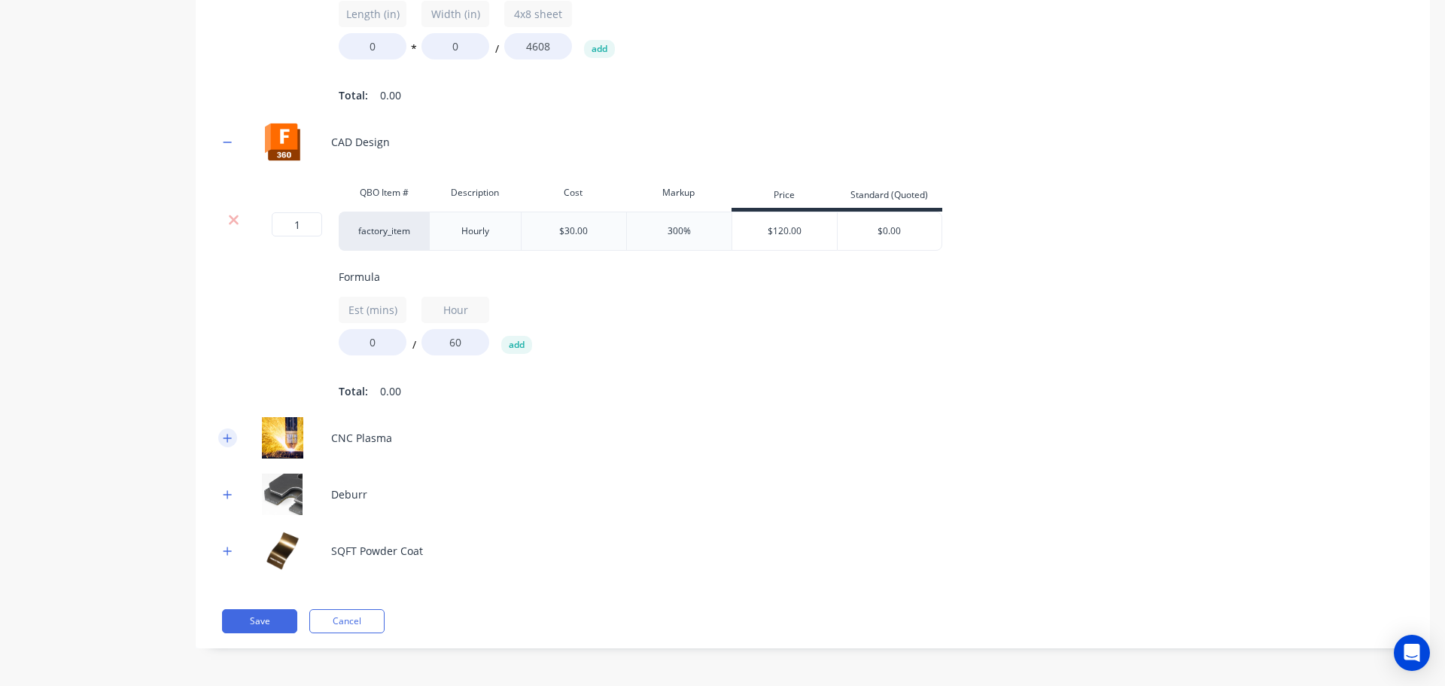
click at [228, 436] on icon "button" at bounding box center [228, 438] width 8 height 8
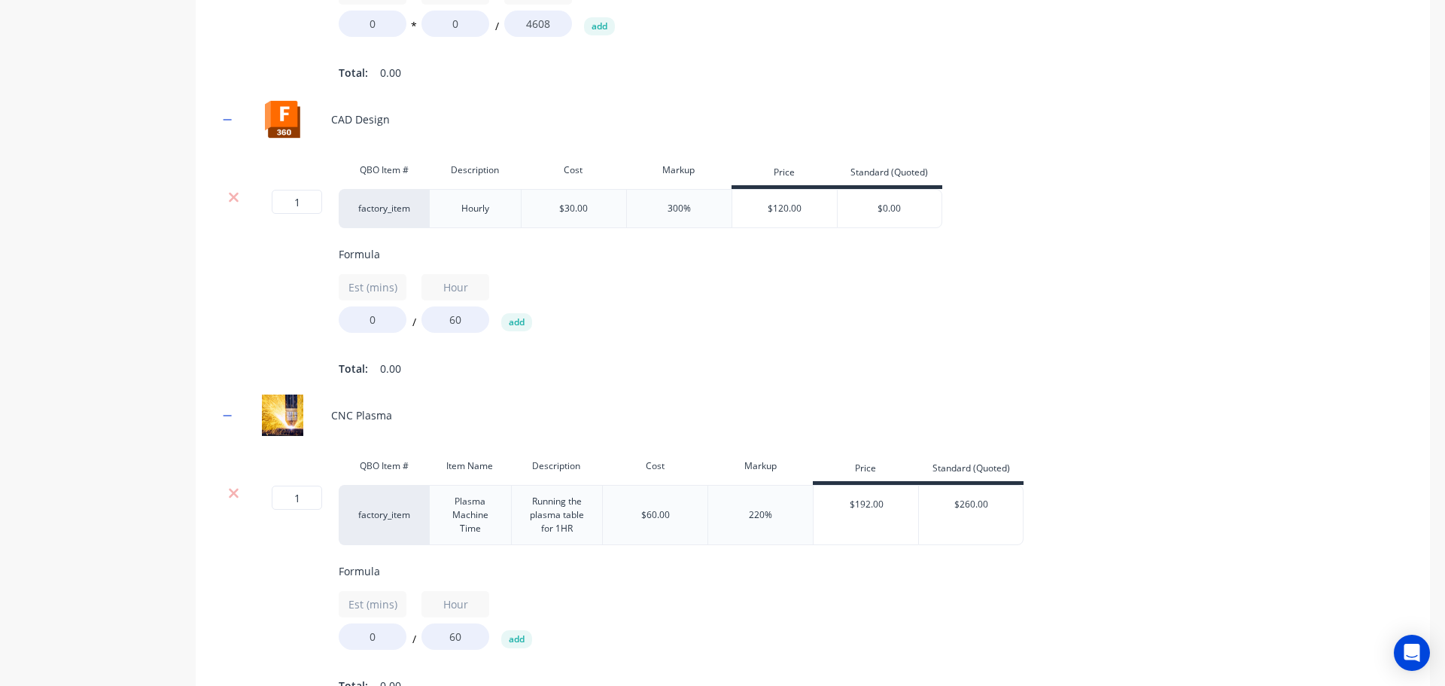
scroll to position [1366, 0]
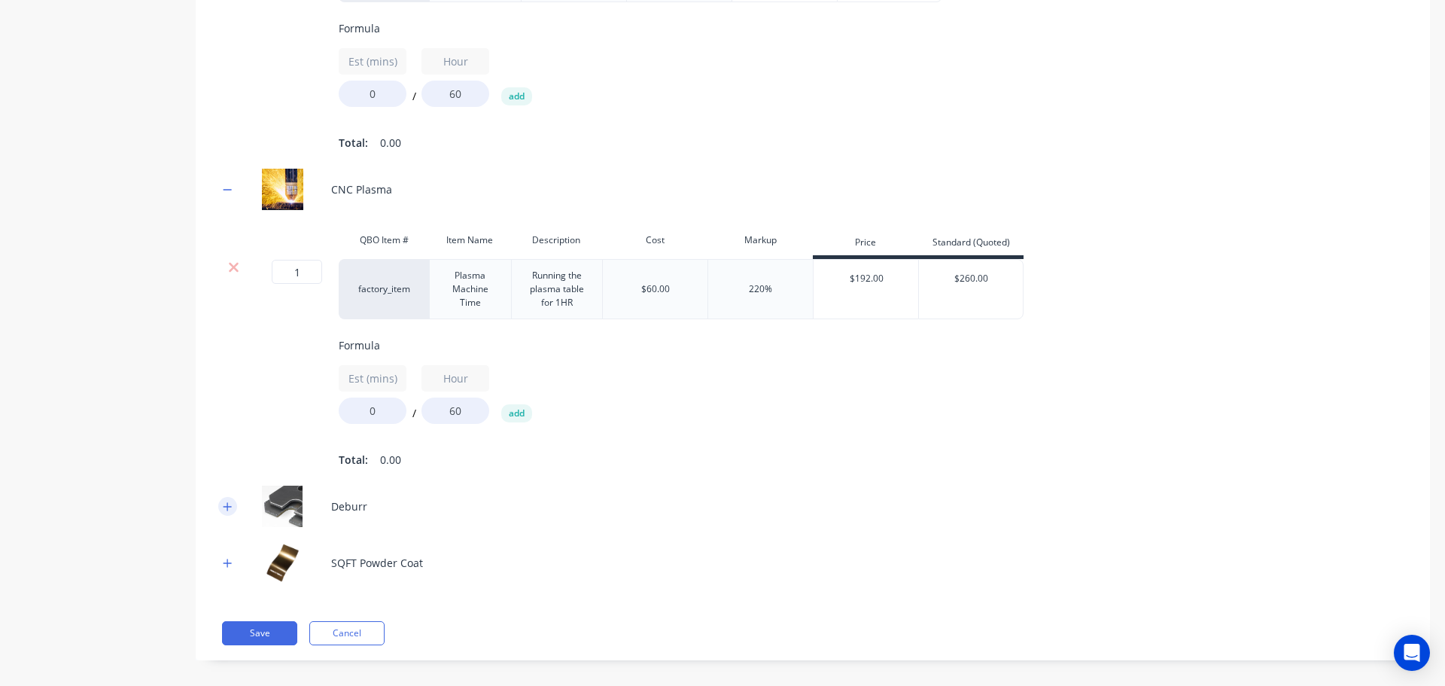
click at [226, 512] on icon "button" at bounding box center [227, 506] width 9 height 11
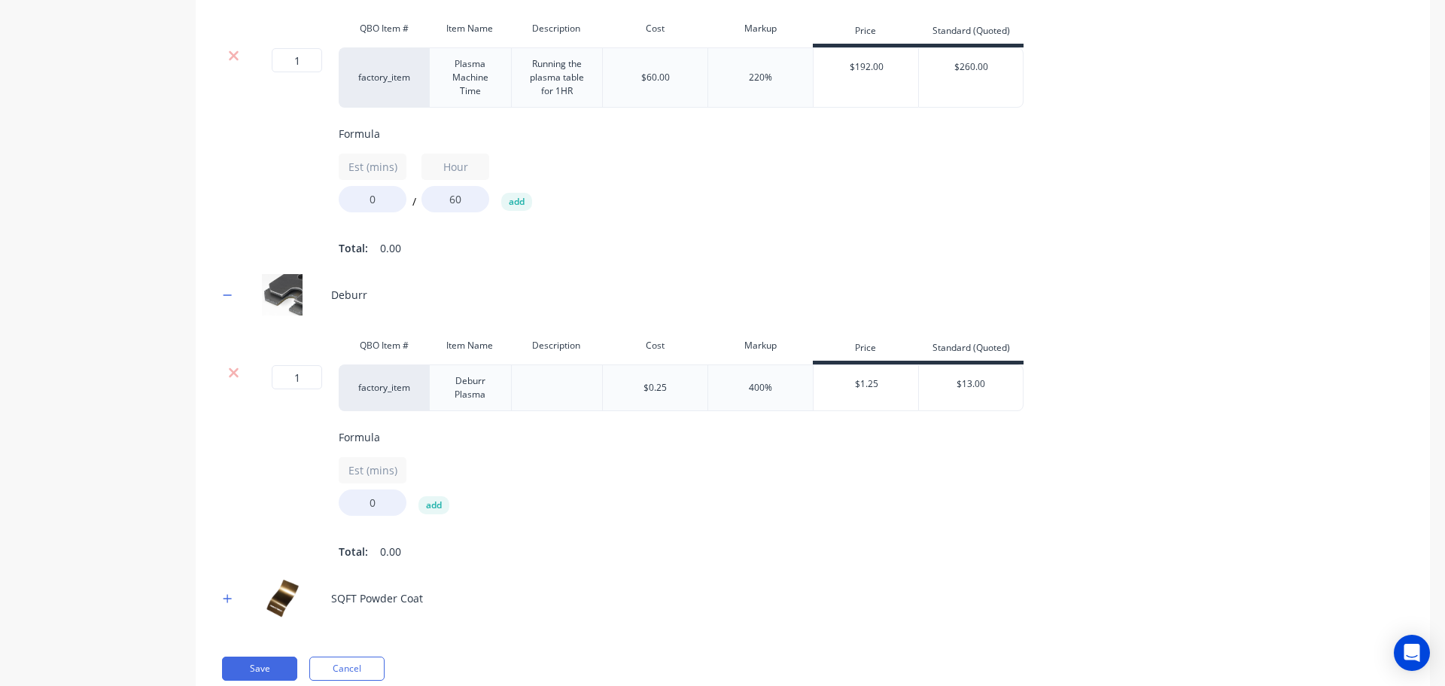
scroll to position [1671, 0]
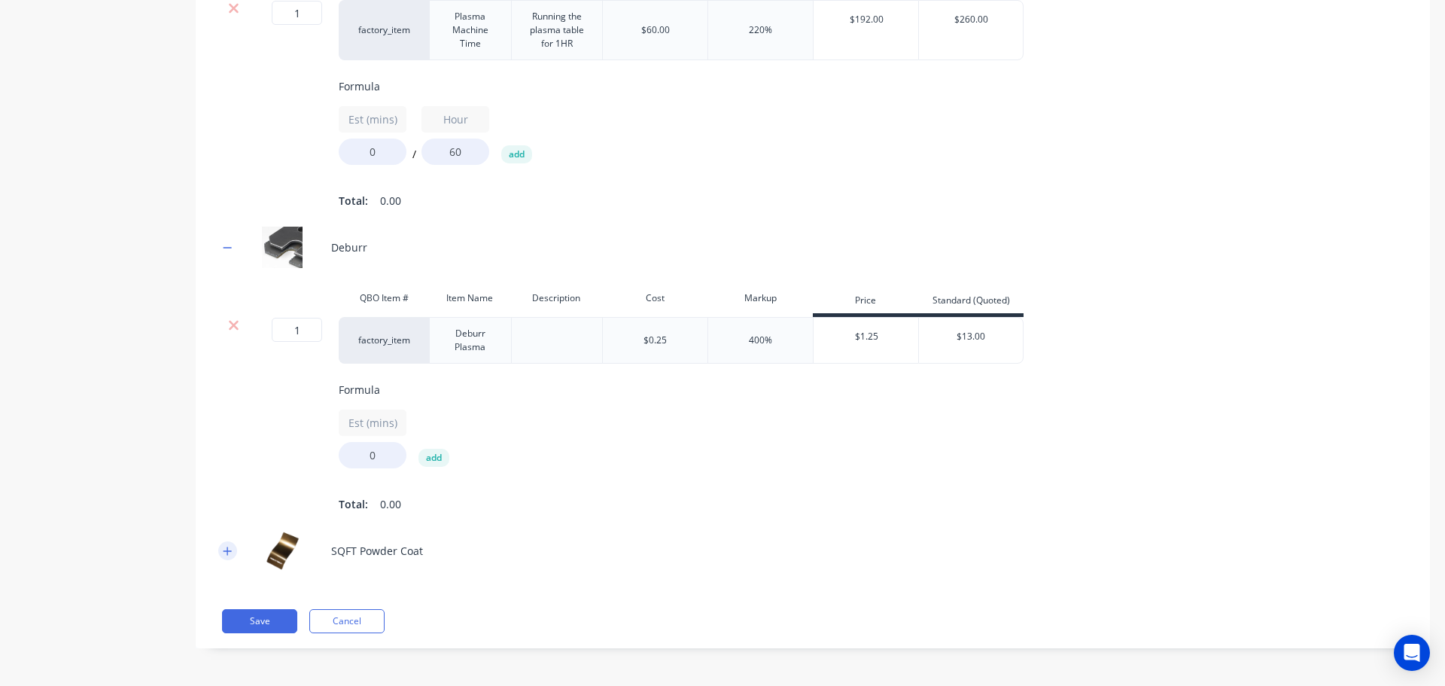
click at [227, 552] on icon "button" at bounding box center [228, 551] width 8 height 8
